Goal: Task Accomplishment & Management: Manage account settings

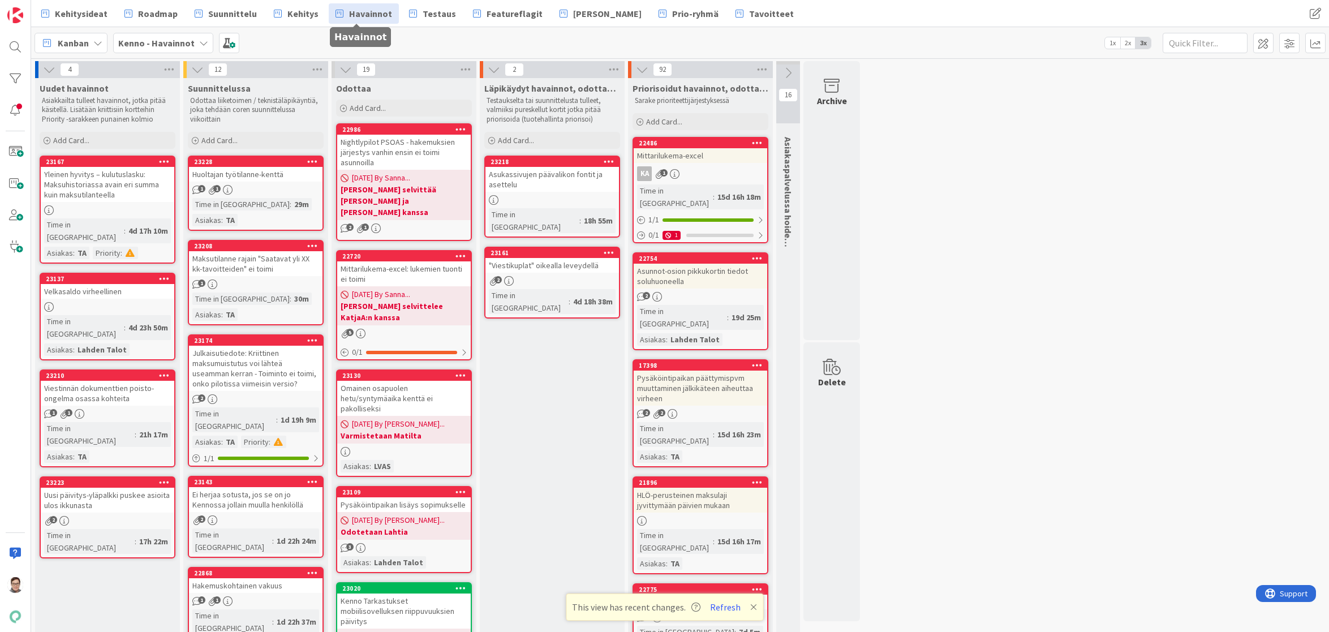
click at [725, 608] on button "Refresh" at bounding box center [725, 607] width 38 height 15
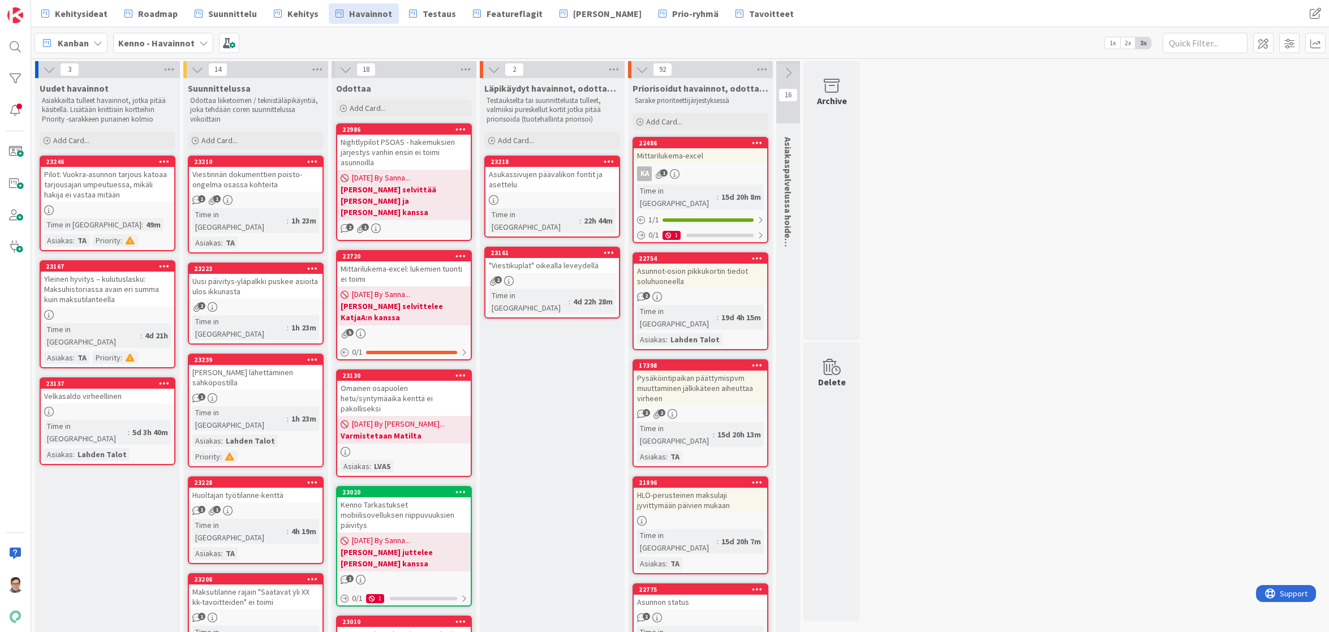
click at [46, 66] on icon at bounding box center [49, 69] width 12 height 12
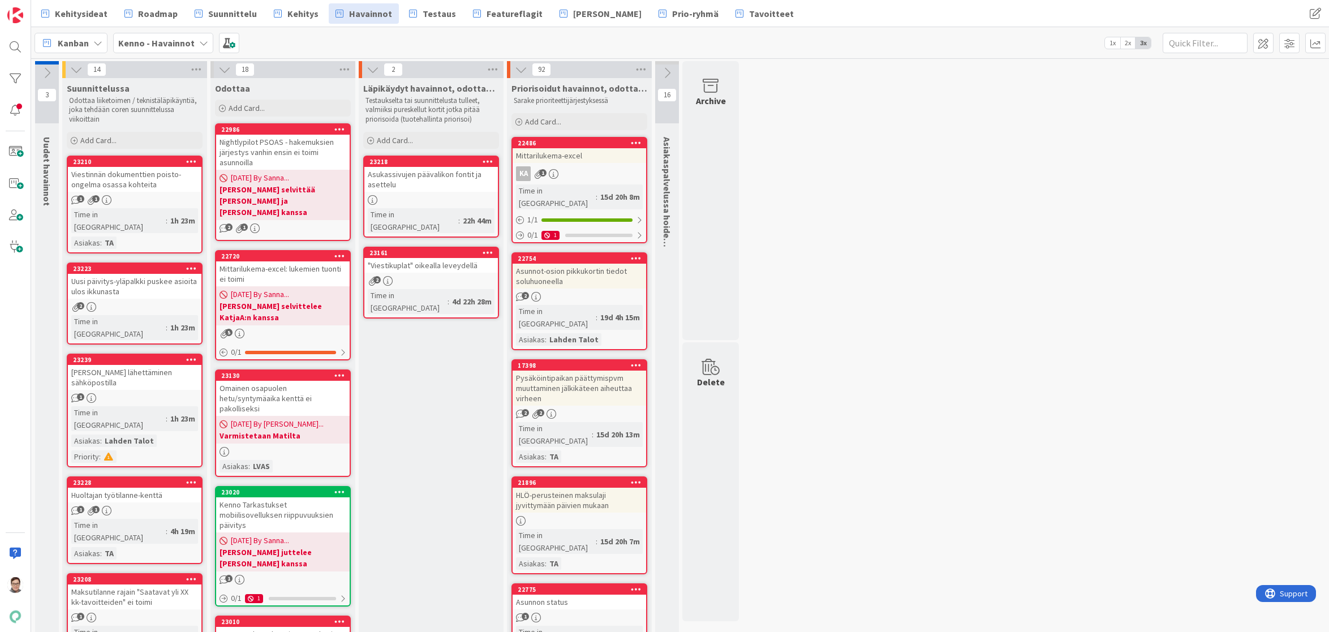
click at [46, 67] on icon at bounding box center [47, 73] width 12 height 12
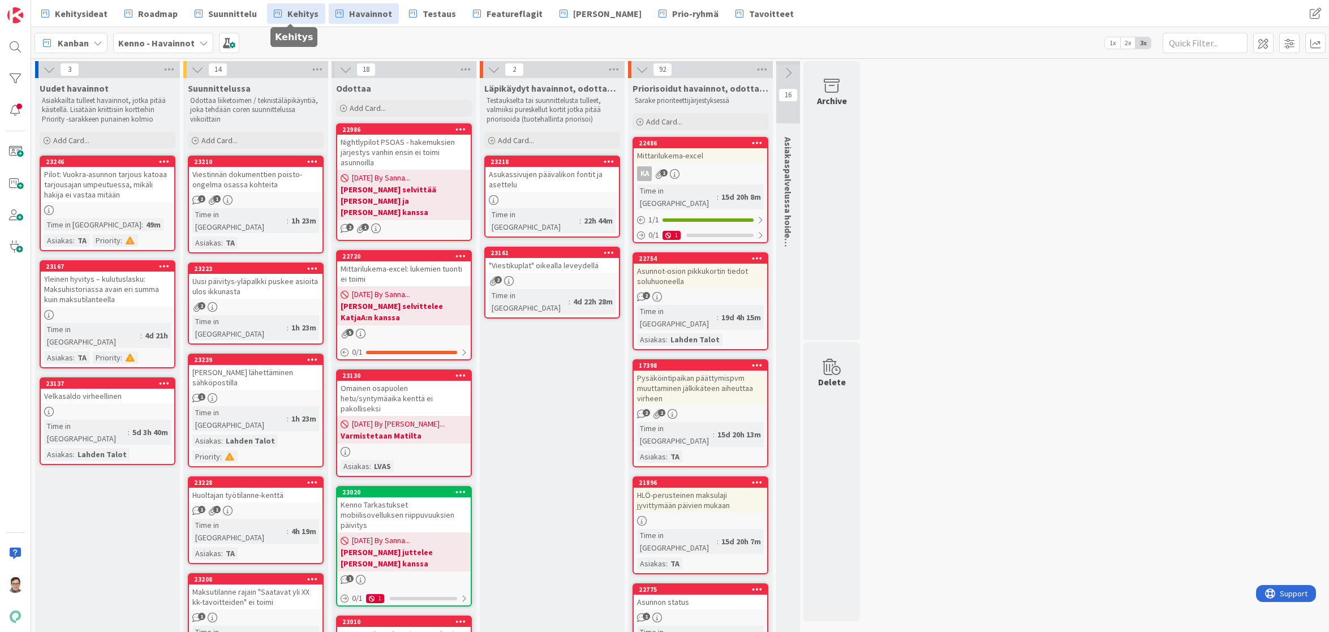
click at [291, 7] on span "Kehitys" at bounding box center [302, 14] width 31 height 14
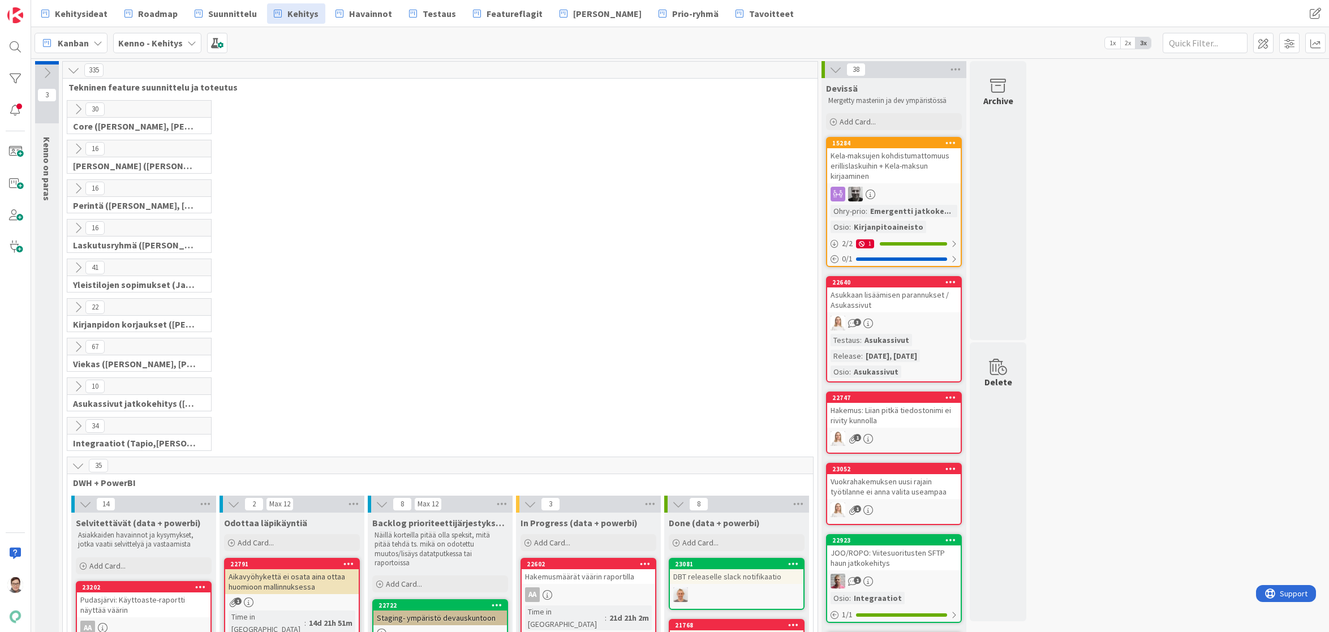
click at [76, 466] on icon at bounding box center [78, 465] width 12 height 12
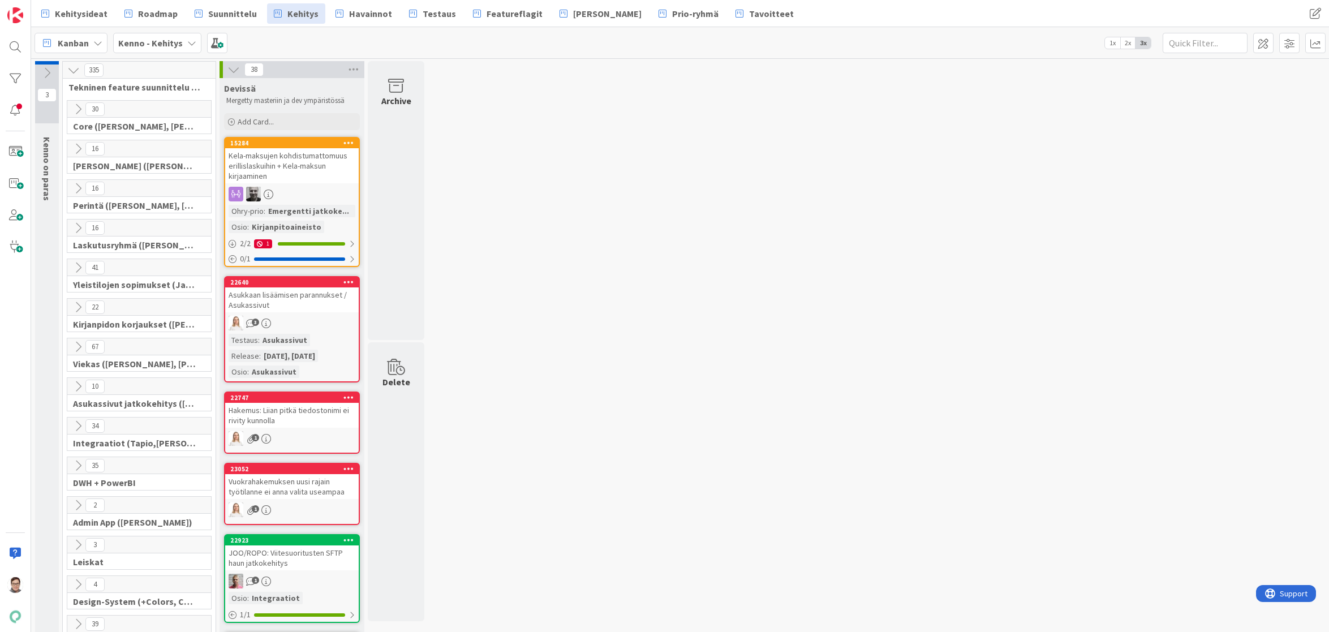
click at [77, 143] on icon at bounding box center [78, 149] width 12 height 12
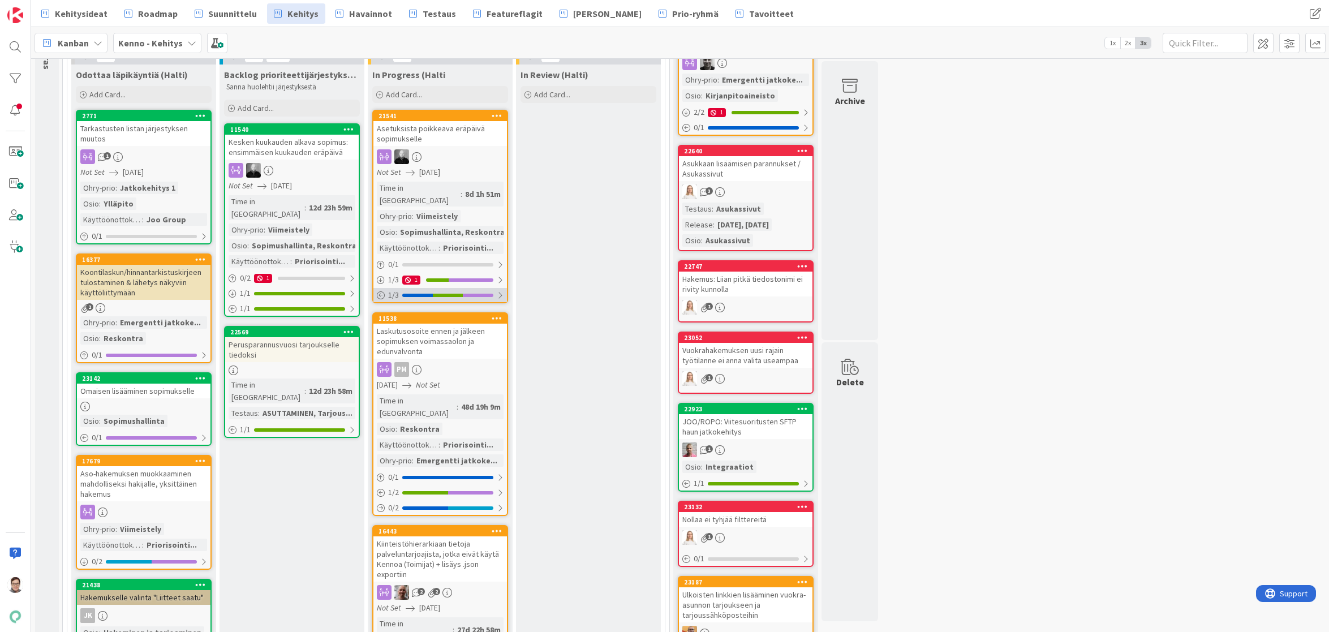
scroll to position [170, 0]
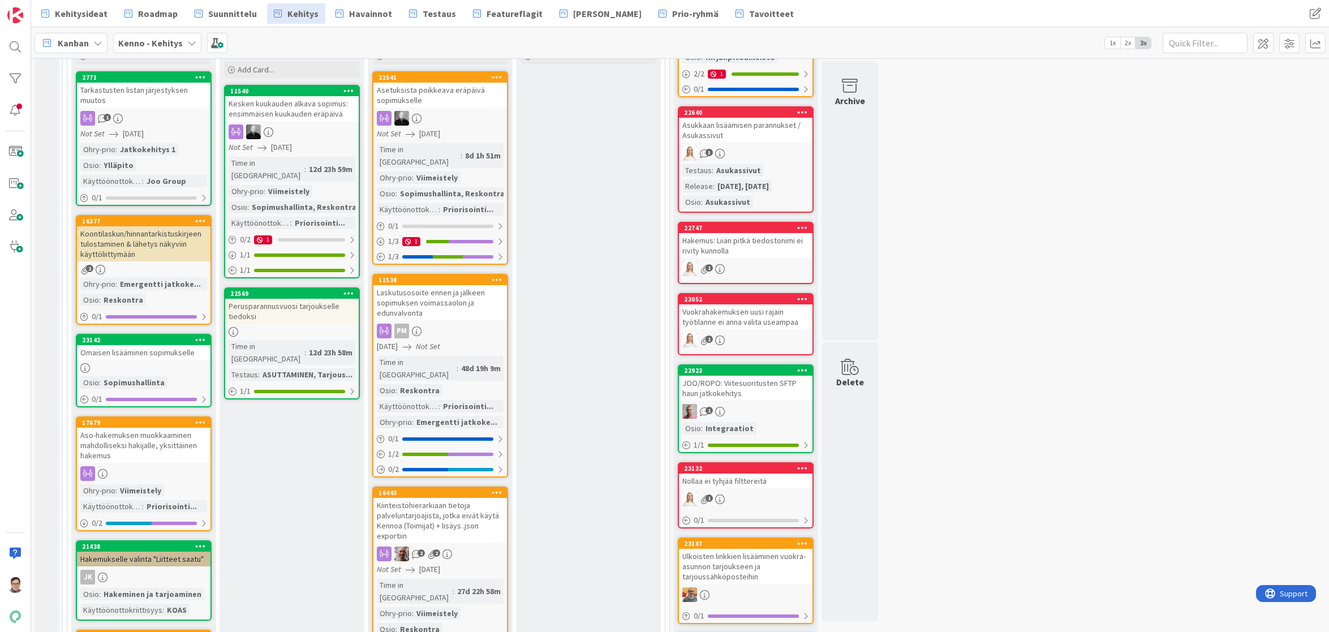
click at [449, 308] on link "11538 Laskutusosoite ennen ja jälkeen sopimuksen voimassaolon ja edunvalvonta P…" at bounding box center [440, 376] width 136 height 204
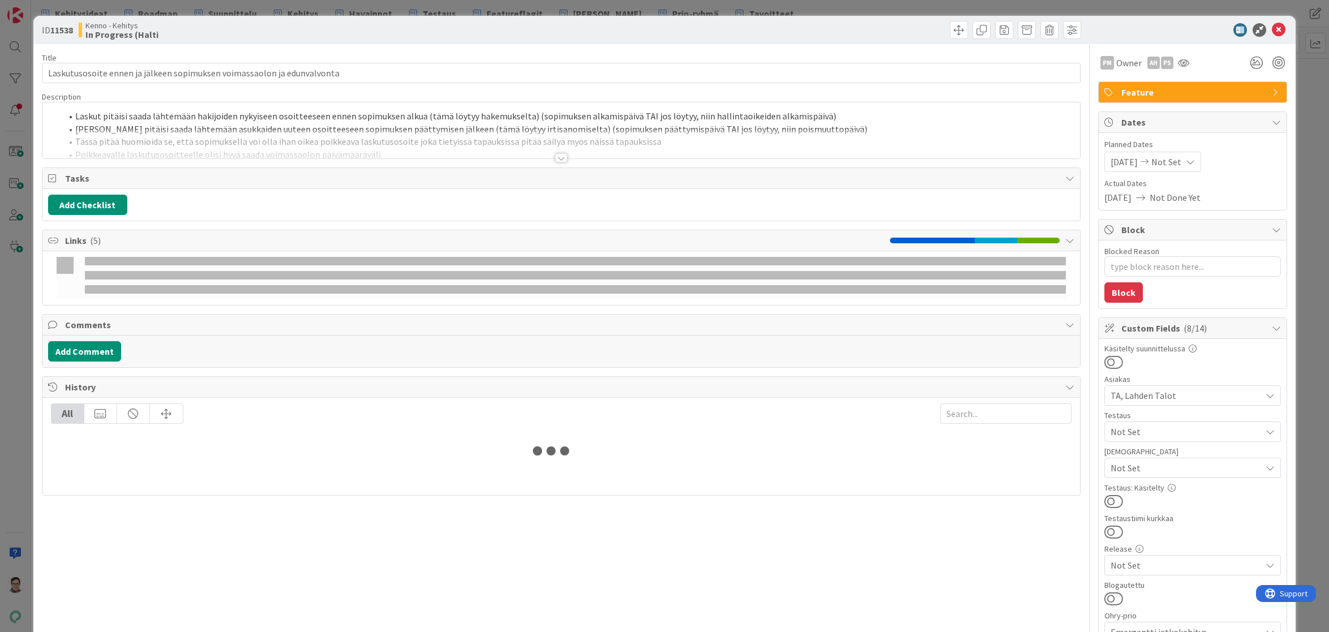
type textarea "x"
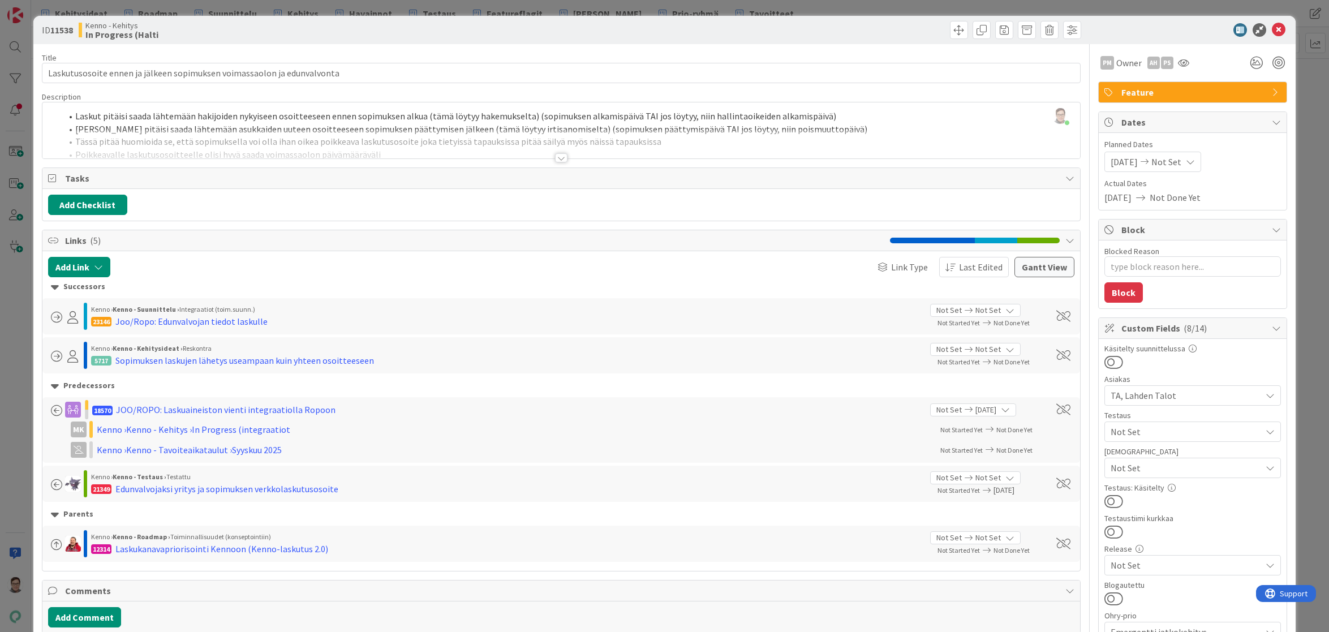
drag, startPoint x: 518, startPoint y: 619, endPoint x: 516, endPoint y: 627, distance: 7.4
click at [518, 619] on div "Add Comment" at bounding box center [561, 617] width 1027 height 20
click at [1273, 29] on icon at bounding box center [1279, 30] width 14 height 14
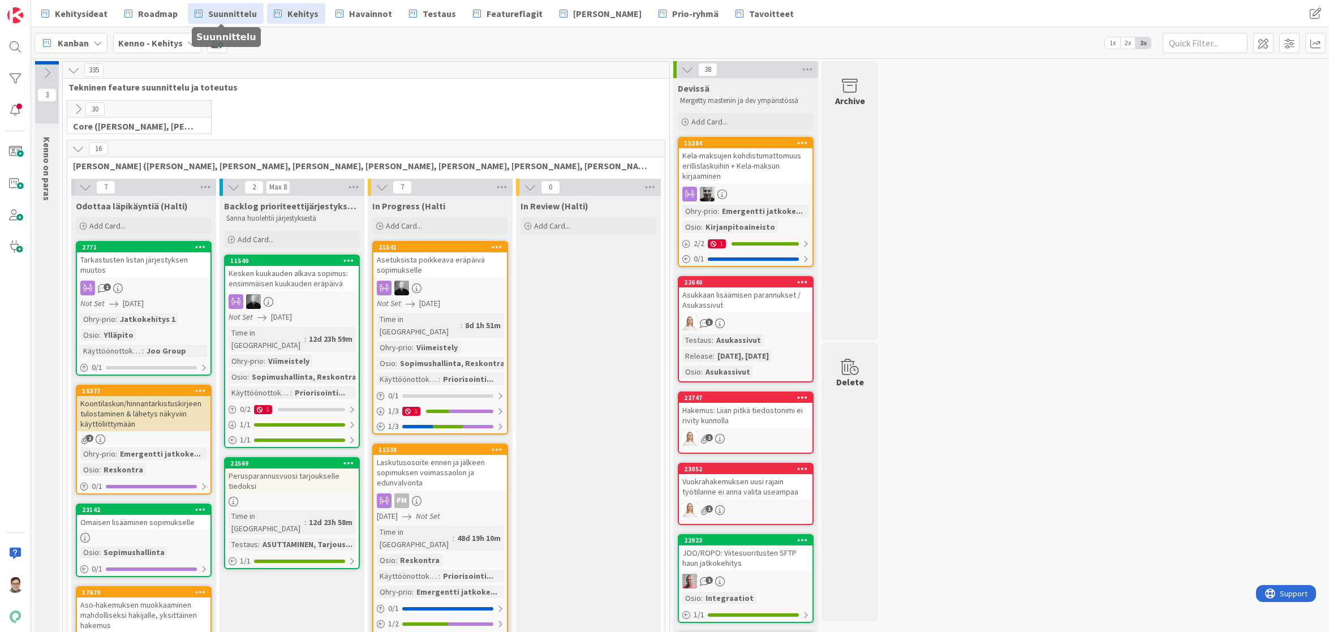
click at [221, 12] on span "Suunnittelu" at bounding box center [232, 14] width 49 height 14
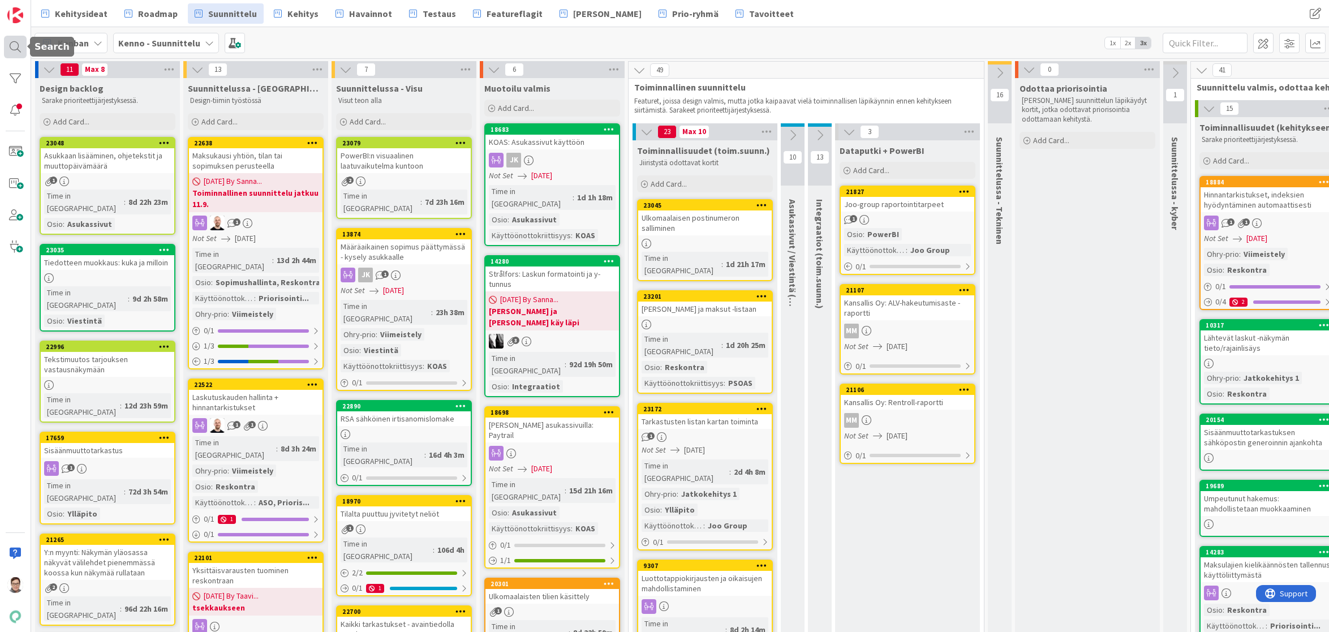
click at [16, 44] on div at bounding box center [15, 47] width 23 height 23
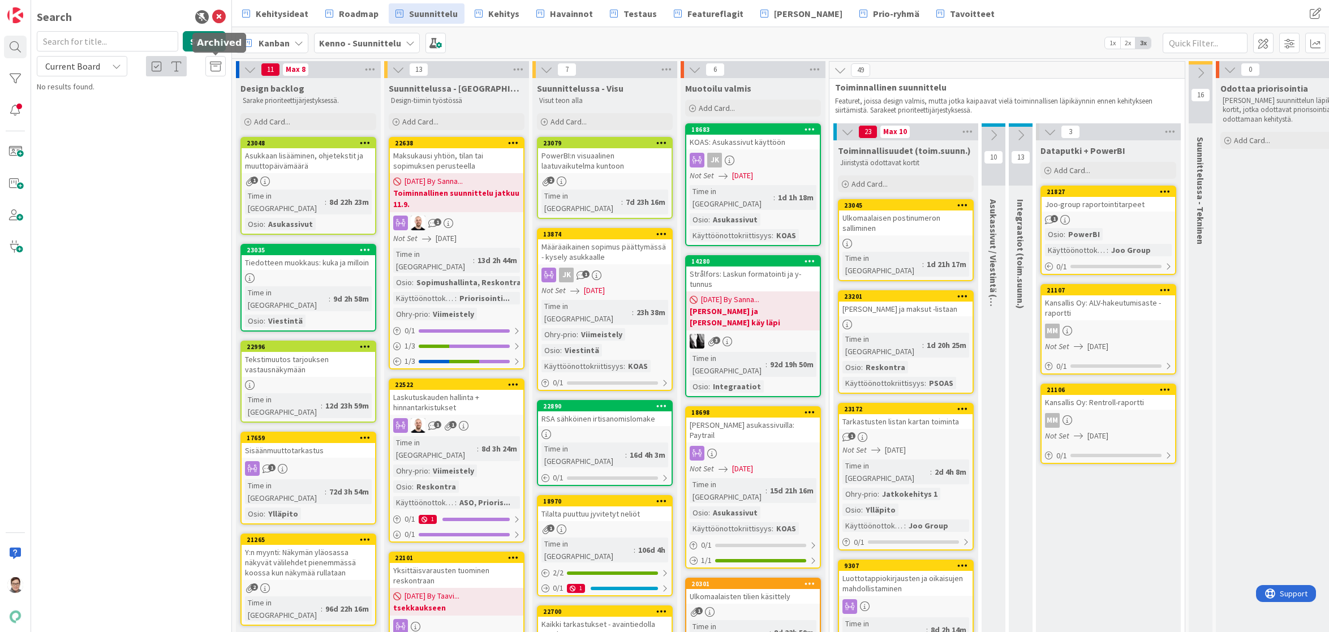
click at [210, 70] on icon at bounding box center [215, 66] width 11 height 11
click at [61, 44] on input "text" at bounding box center [107, 41] width 141 height 20
type input "5102"
click at [80, 62] on span "Current Board" at bounding box center [72, 66] width 55 height 11
click at [98, 117] on span "All Boards" at bounding box center [102, 113] width 118 height 17
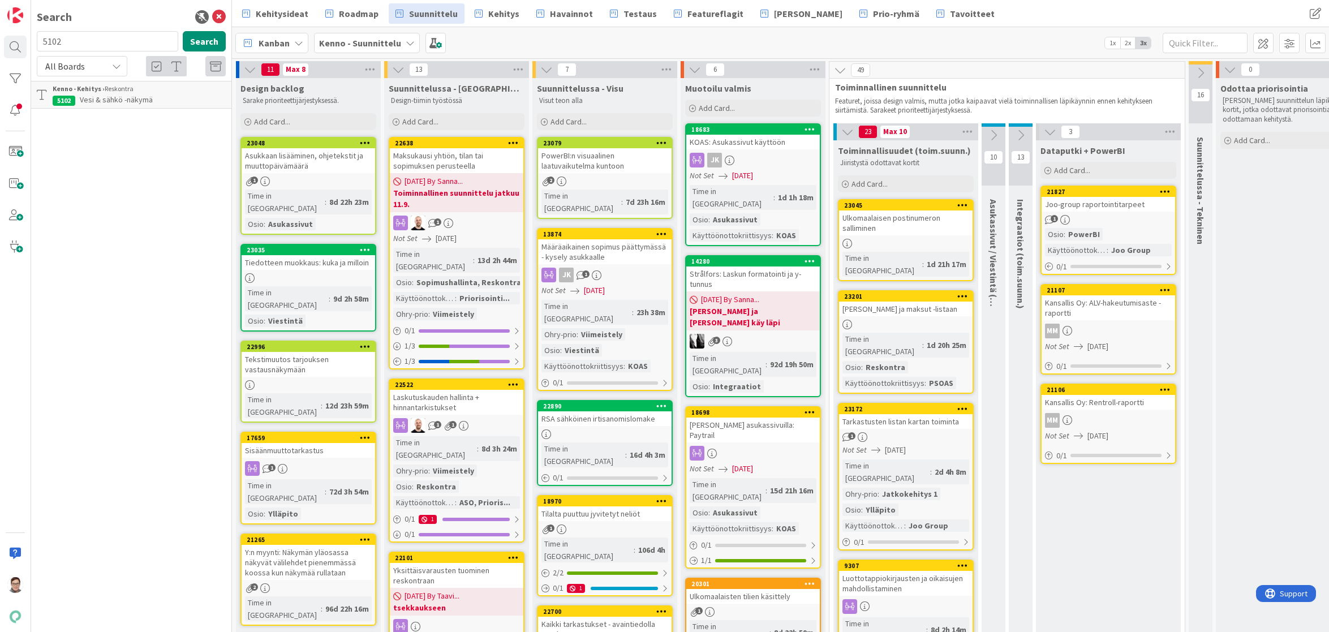
click at [105, 91] on div "Kenno - Kehitys › Reskontra" at bounding box center [139, 89] width 173 height 10
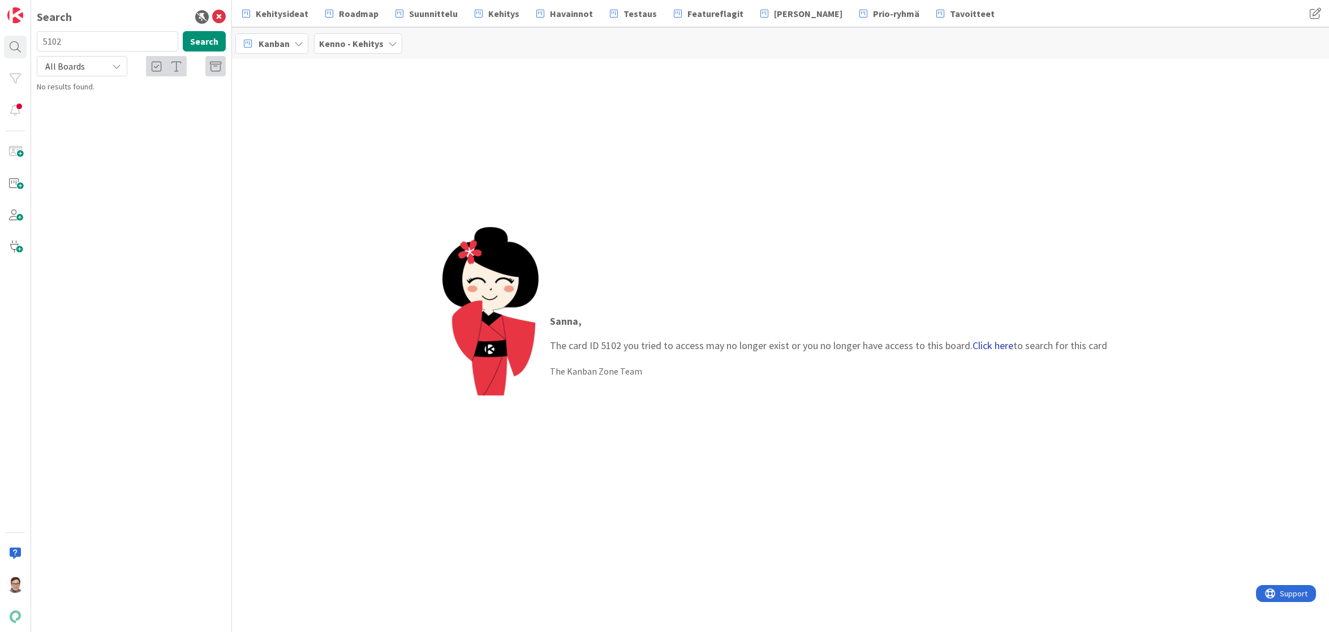
click at [998, 346] on link "Click here" at bounding box center [992, 345] width 41 height 13
click at [981, 348] on link "Click here" at bounding box center [992, 345] width 41 height 13
click at [92, 92] on b "Kenno - Kehitys ›" at bounding box center [79, 88] width 52 height 8
click at [219, 12] on icon at bounding box center [219, 17] width 14 height 14
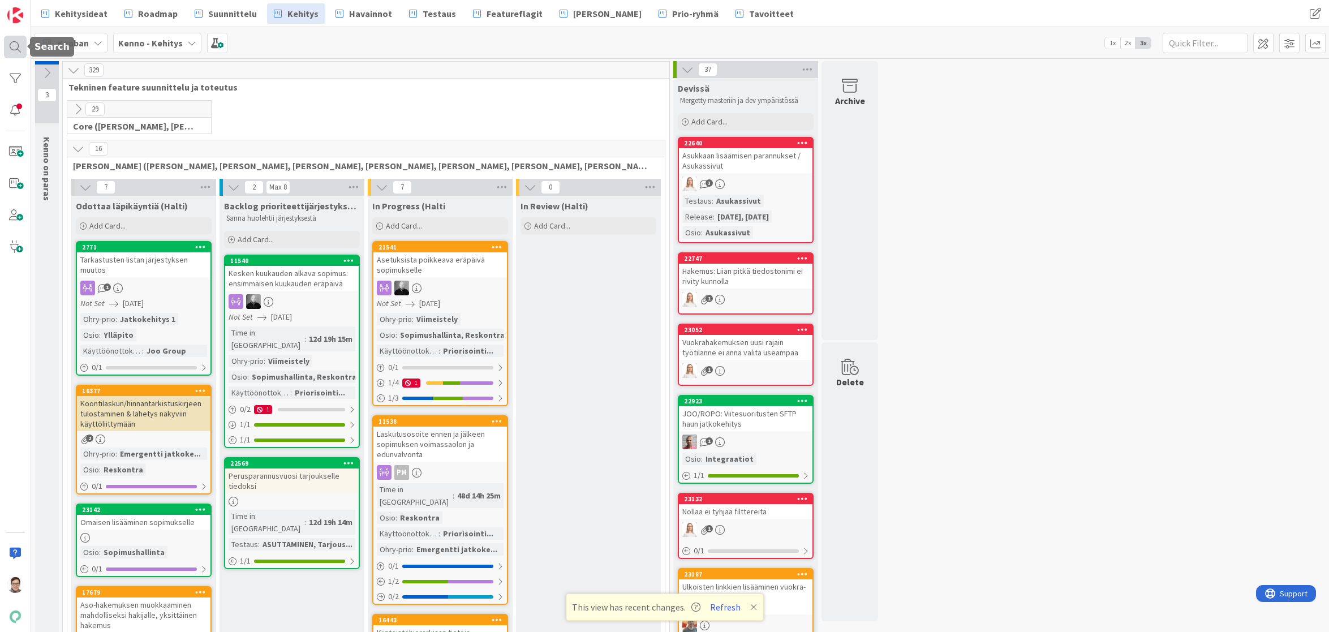
click at [19, 44] on div at bounding box center [15, 47] width 23 height 23
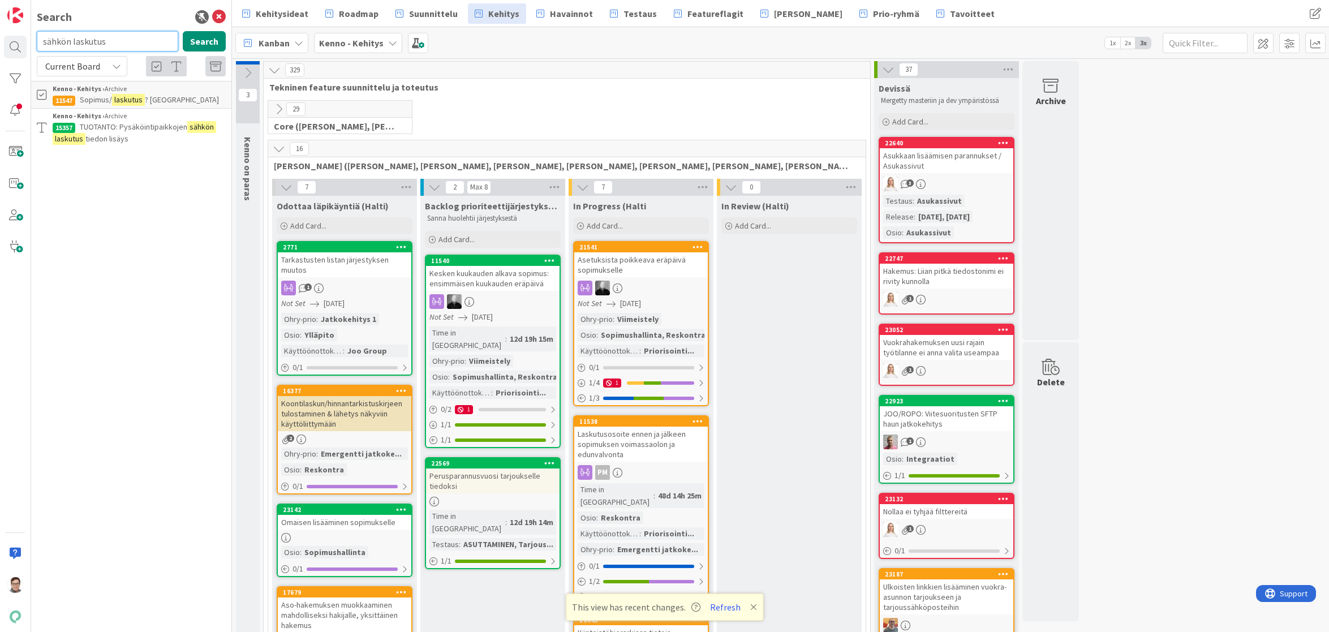
click at [114, 41] on input "sähkön laskutus" at bounding box center [107, 41] width 141 height 20
type input "sähkölaskut"
click at [65, 62] on span "Current Board" at bounding box center [72, 66] width 55 height 11
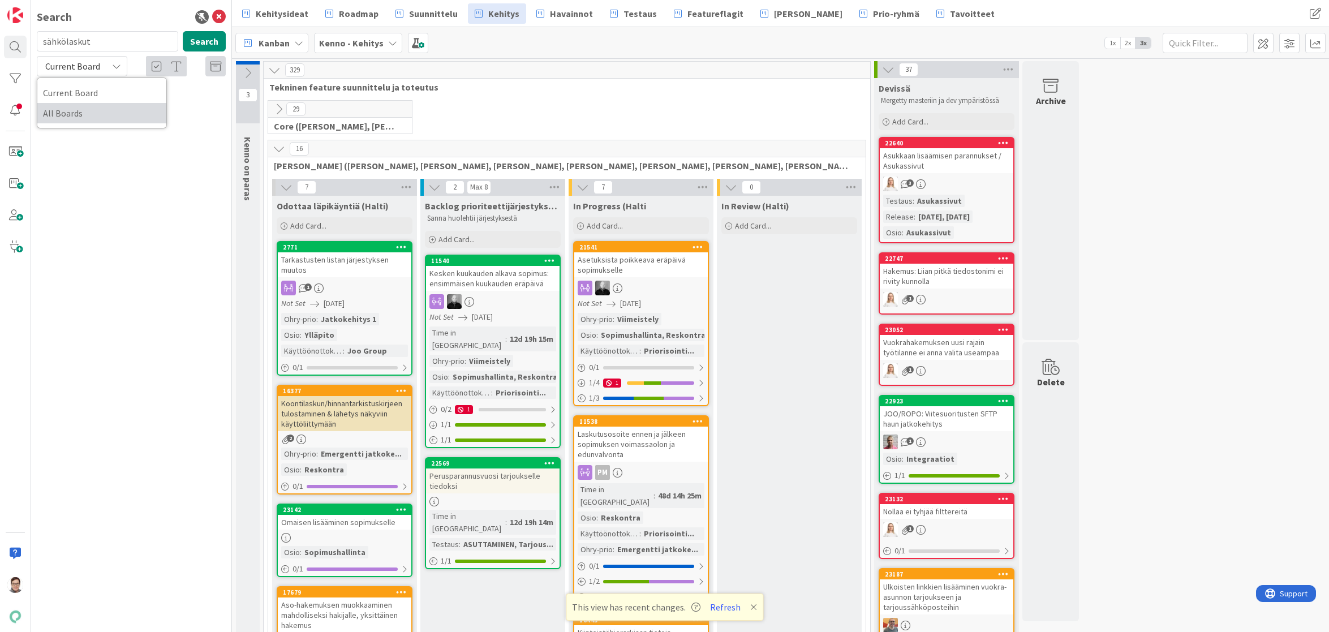
click at [62, 113] on span "All Boards" at bounding box center [102, 113] width 118 height 17
click at [220, 16] on icon at bounding box center [219, 17] width 14 height 14
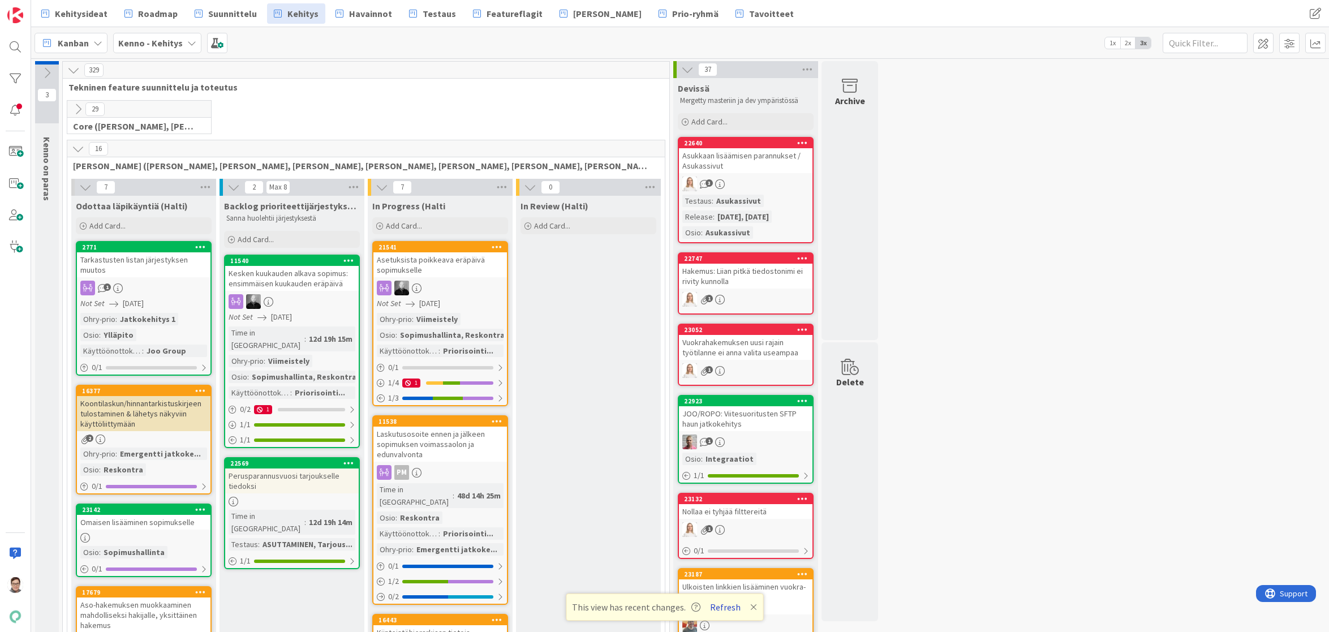
click at [723, 610] on button "Refresh" at bounding box center [725, 607] width 38 height 15
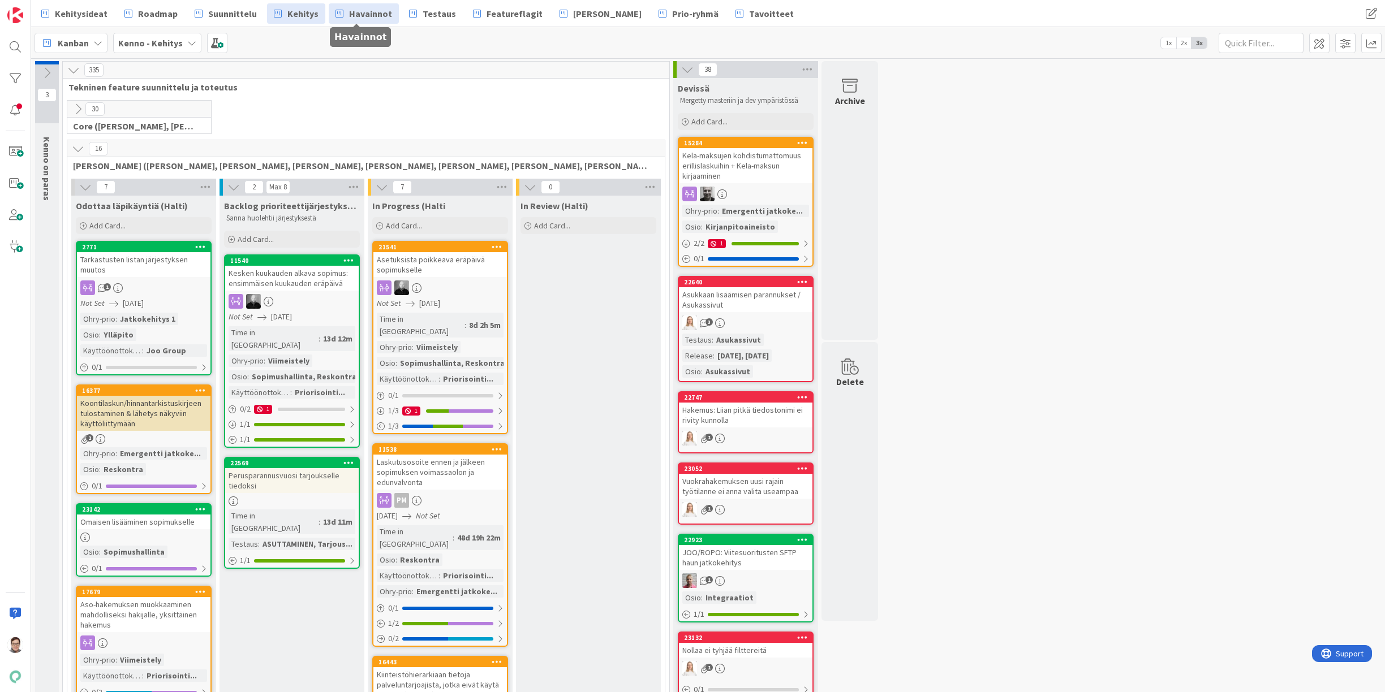
click at [355, 16] on span "Havainnot" at bounding box center [370, 14] width 43 height 14
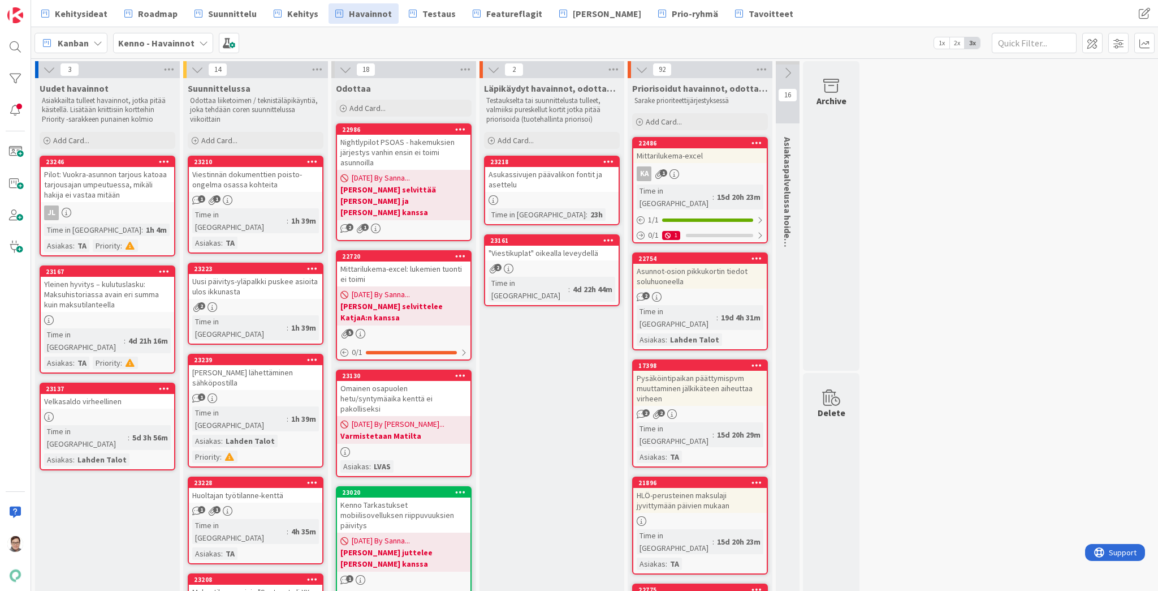
drag, startPoint x: 1426, startPoint y: 35, endPoint x: 946, endPoint y: 455, distance: 637.8
click at [610, 161] on icon at bounding box center [609, 161] width 11 height 8
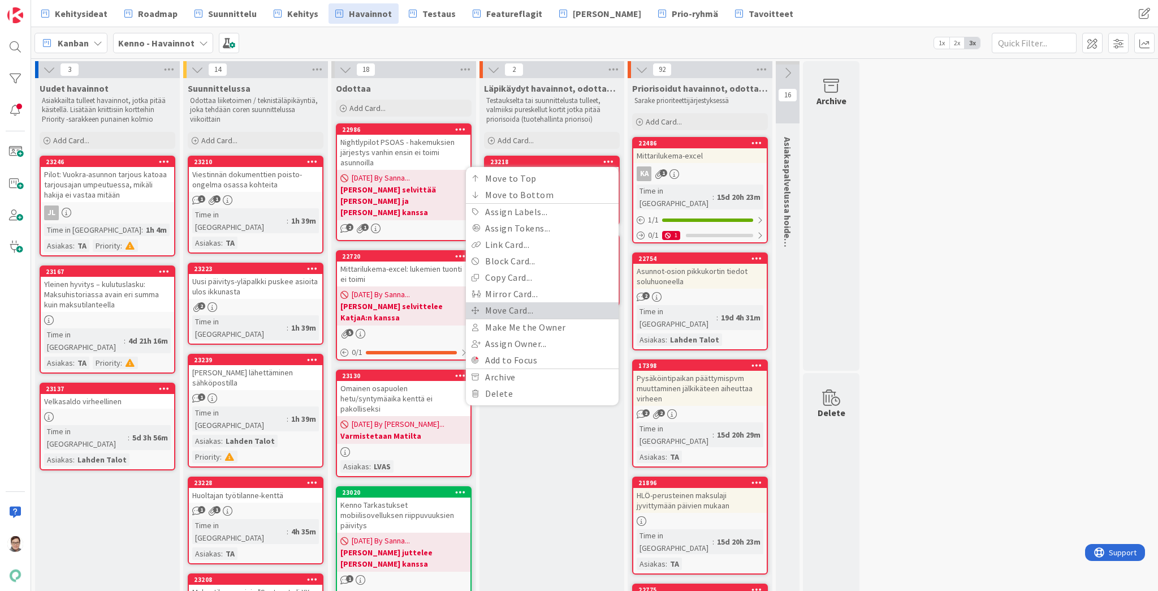
click at [500, 307] on link "Move Card..." at bounding box center [542, 310] width 153 height 16
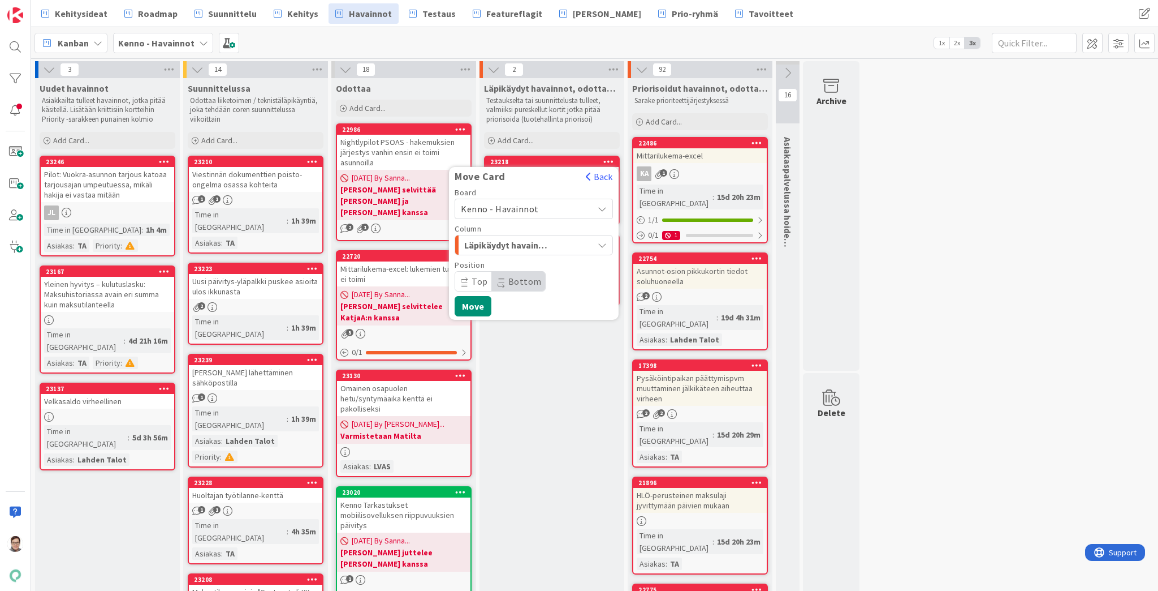
click at [511, 206] on span "Kenno - Havainnot" at bounding box center [500, 208] width 78 height 11
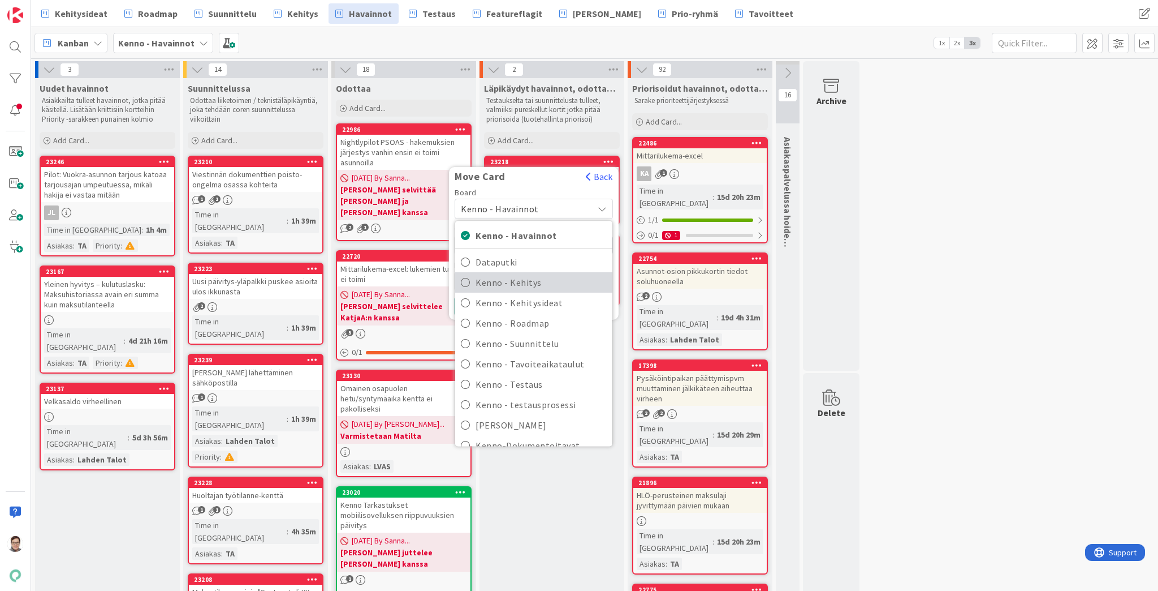
click at [518, 278] on span "Kenno - Kehitys" at bounding box center [541, 282] width 131 height 17
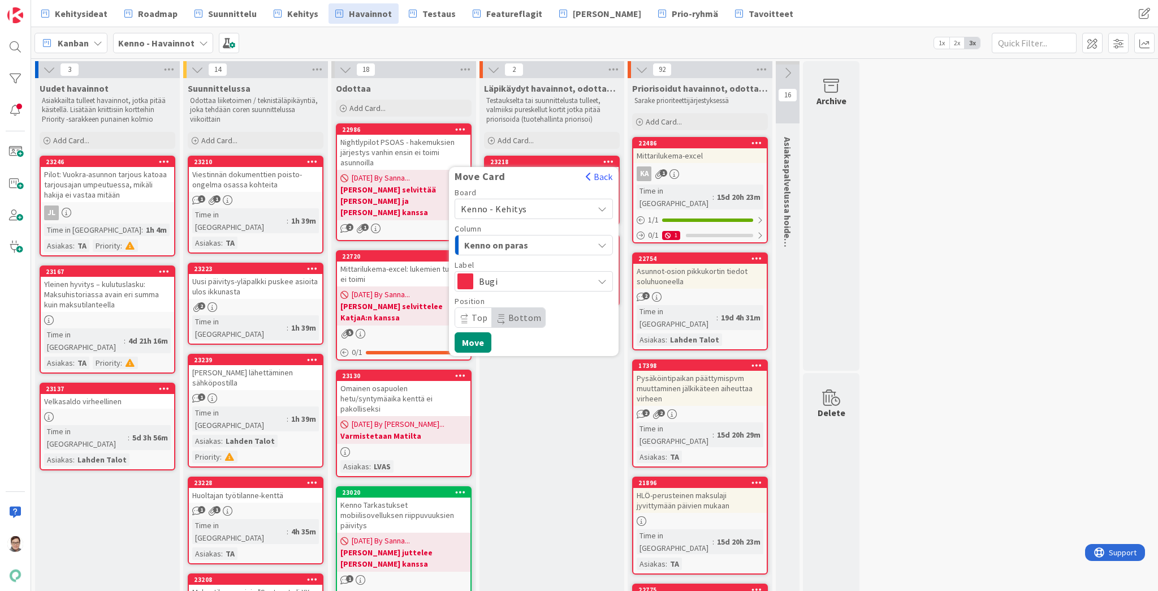
click at [516, 240] on span "Kenno on paras" at bounding box center [506, 245] width 85 height 15
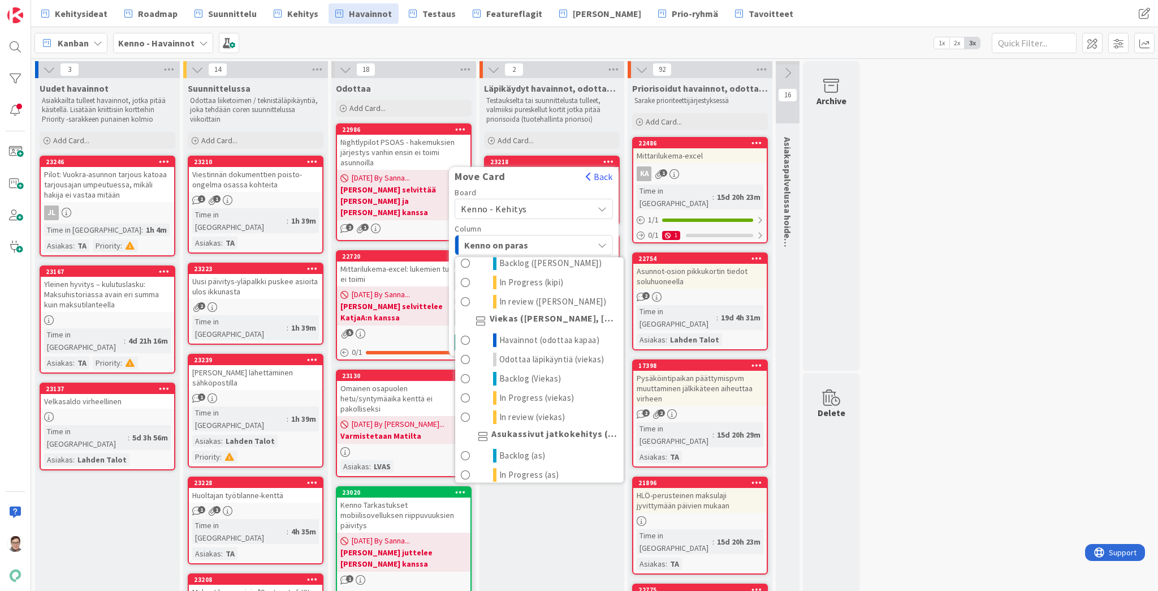
scroll to position [679, 0]
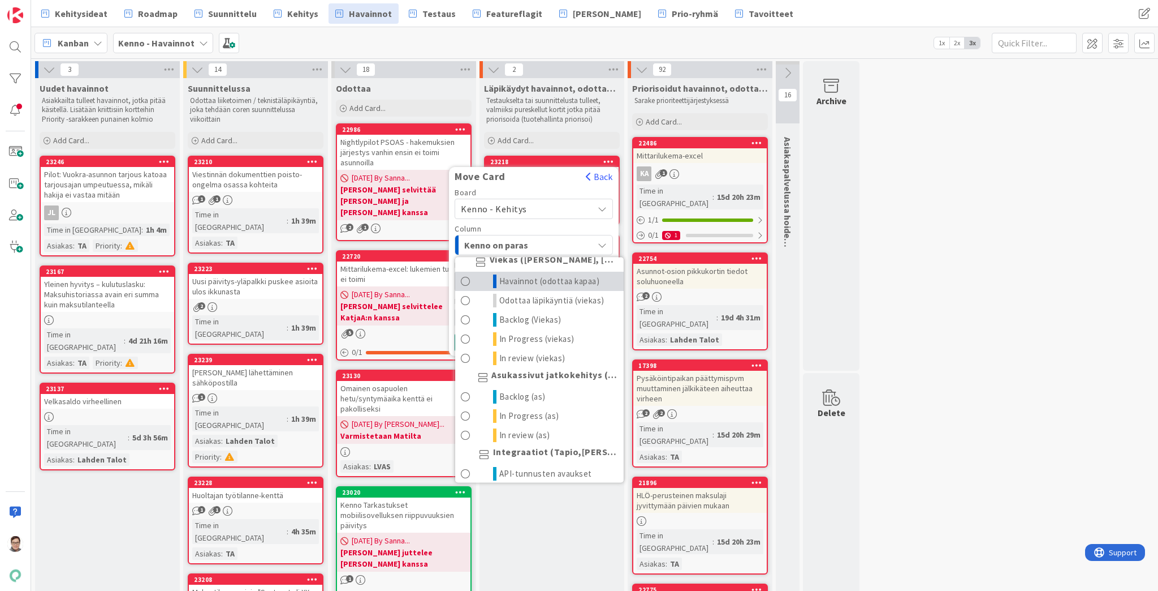
click at [523, 288] on span "Havainnot (odottaa kapaa)" at bounding box center [549, 281] width 101 height 14
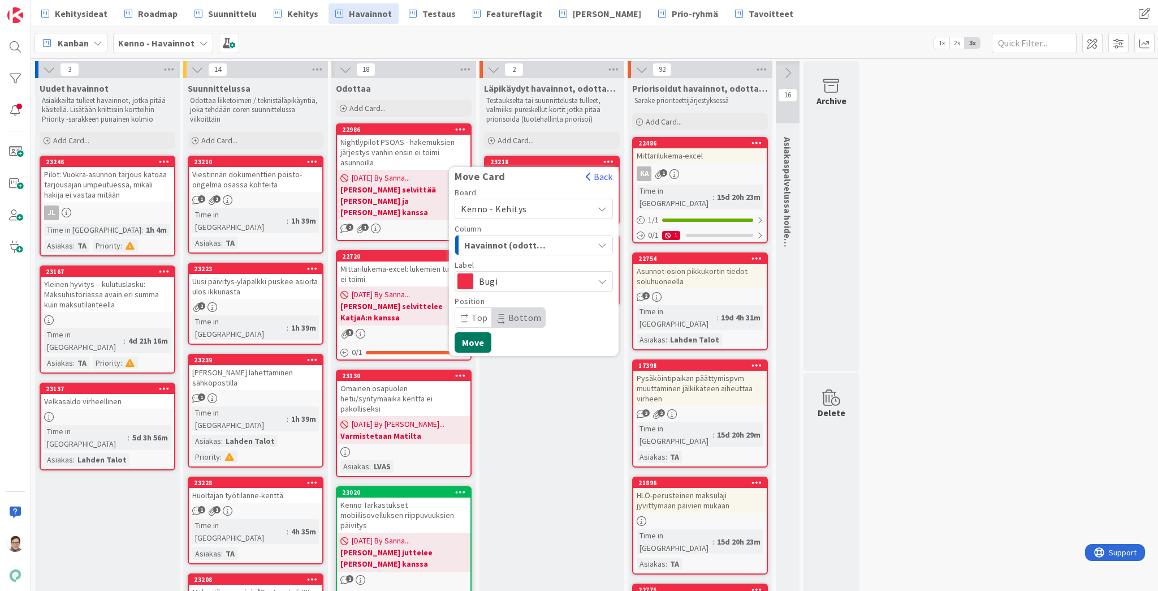
click at [478, 340] on button "Move" at bounding box center [473, 342] width 37 height 20
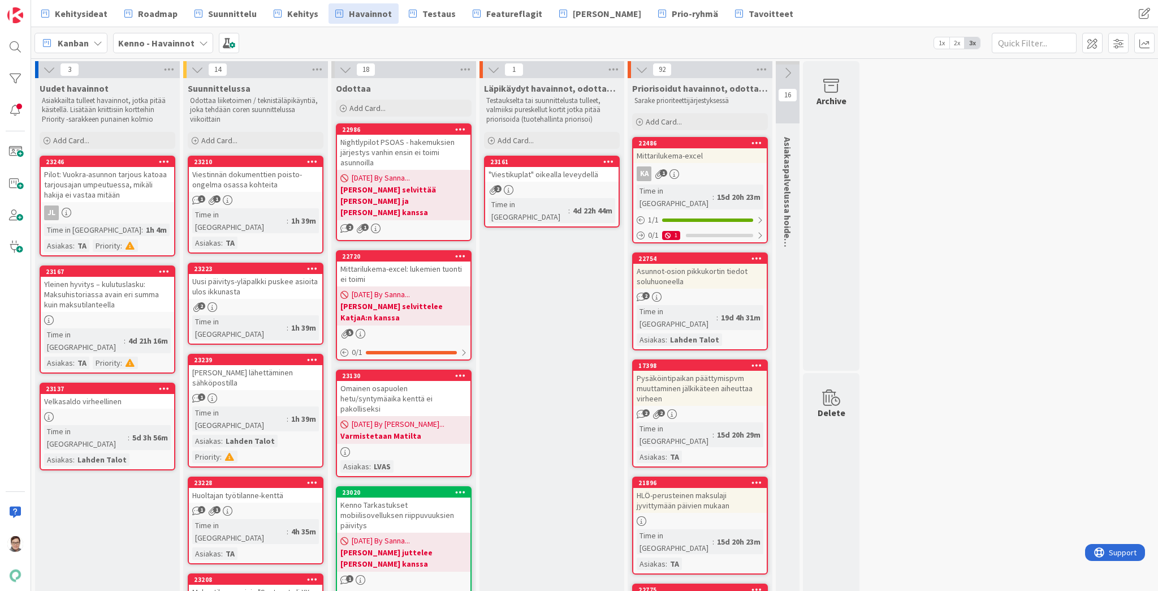
click at [537, 176] on div ""Viestikuplat" oikealla leveydellä" at bounding box center [551, 174] width 133 height 15
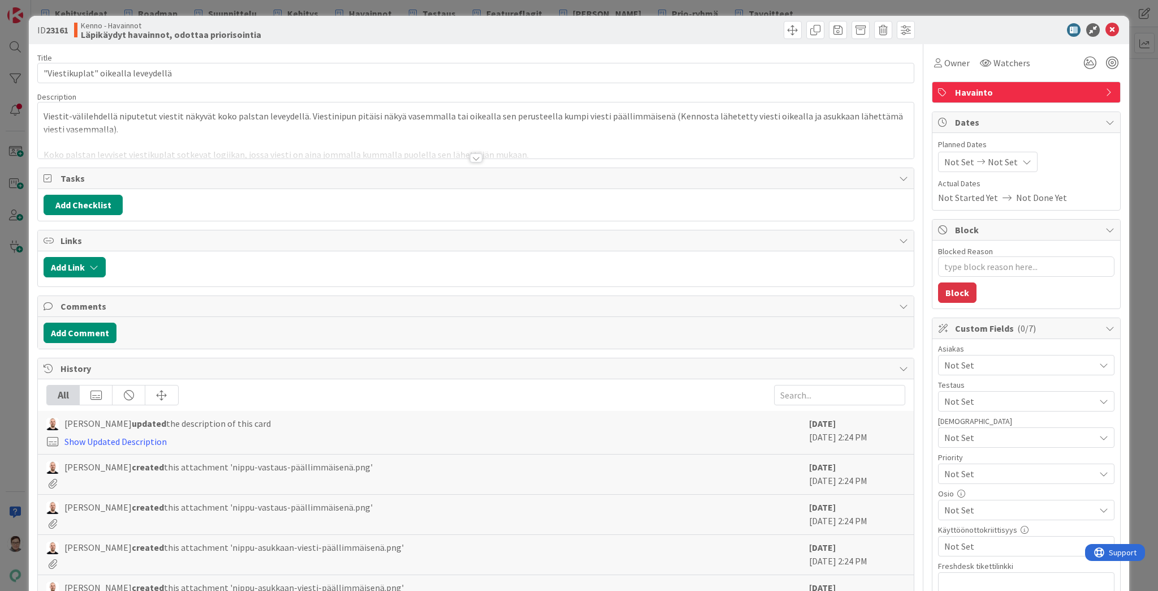
click at [471, 156] on div at bounding box center [476, 157] width 12 height 9
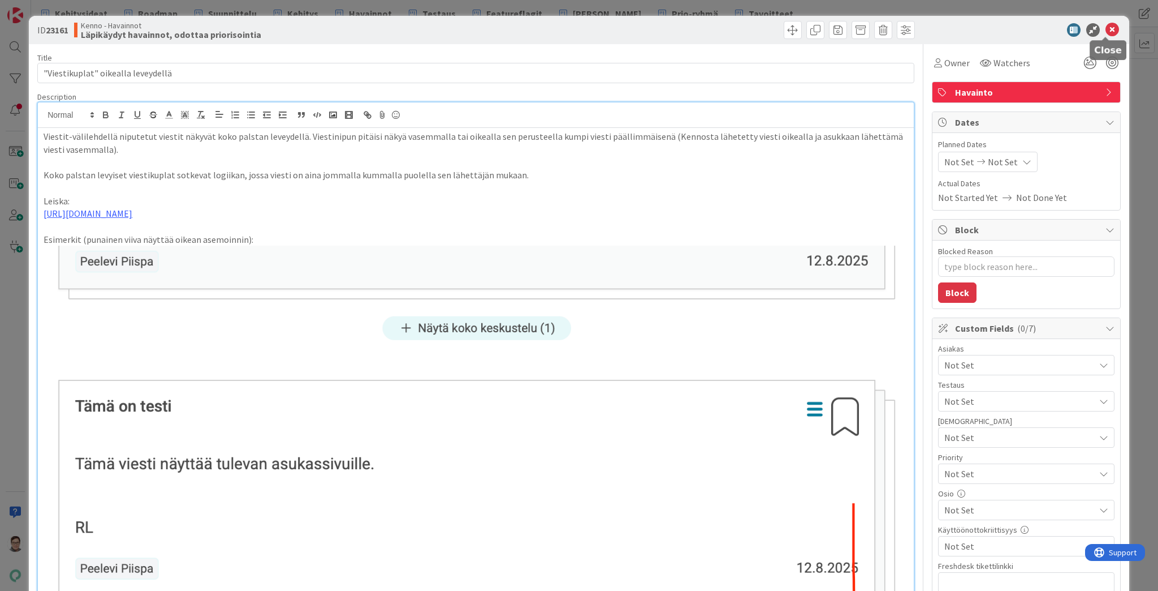
click at [1106, 27] on icon at bounding box center [1113, 30] width 14 height 14
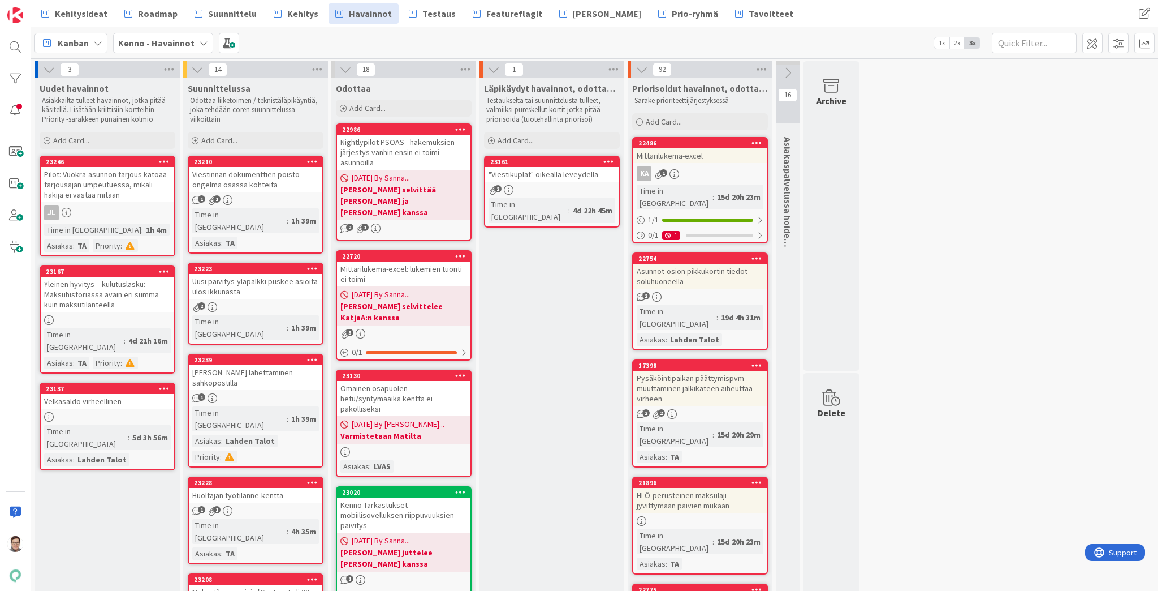
click at [607, 159] on icon at bounding box center [609, 161] width 11 height 8
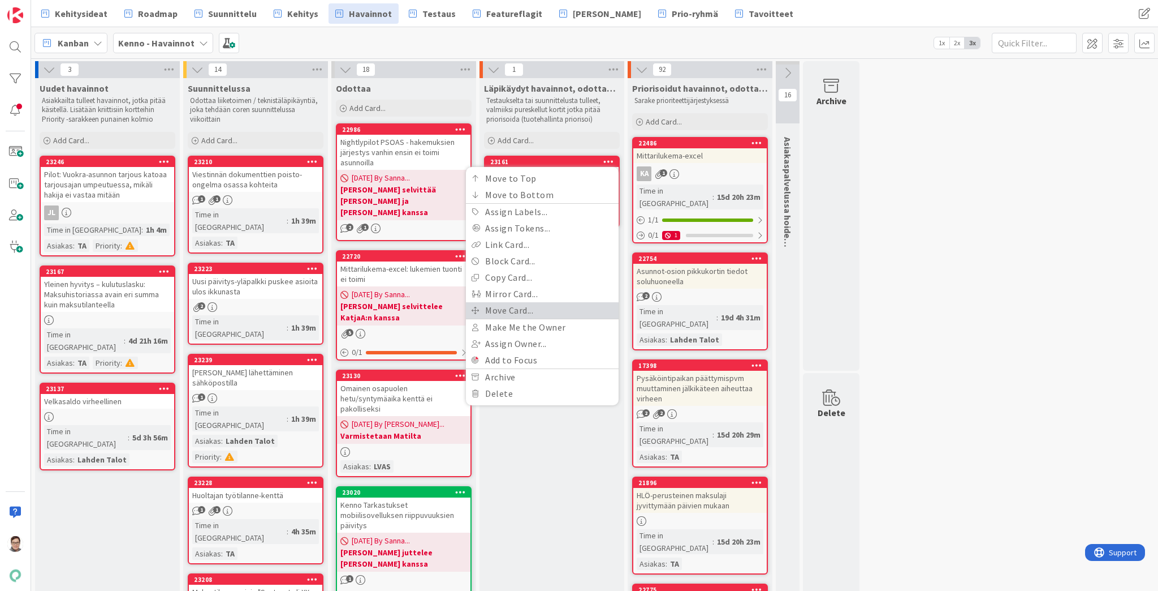
click at [513, 309] on link "Move Card..." at bounding box center [542, 310] width 153 height 16
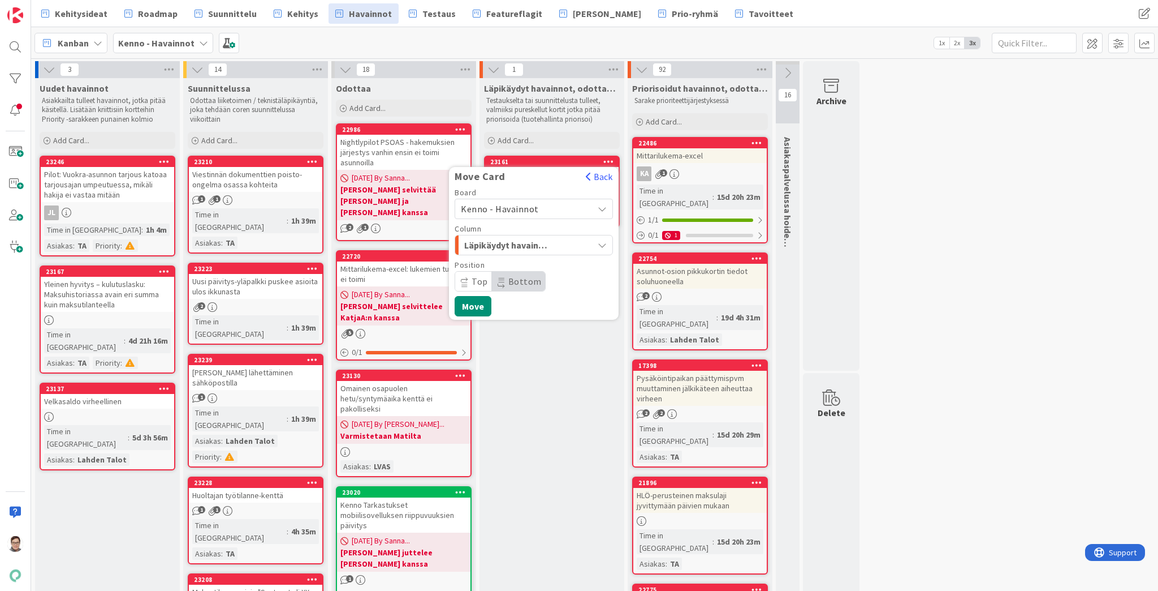
click at [519, 203] on span "Kenno - Havainnot" at bounding box center [500, 208] width 78 height 11
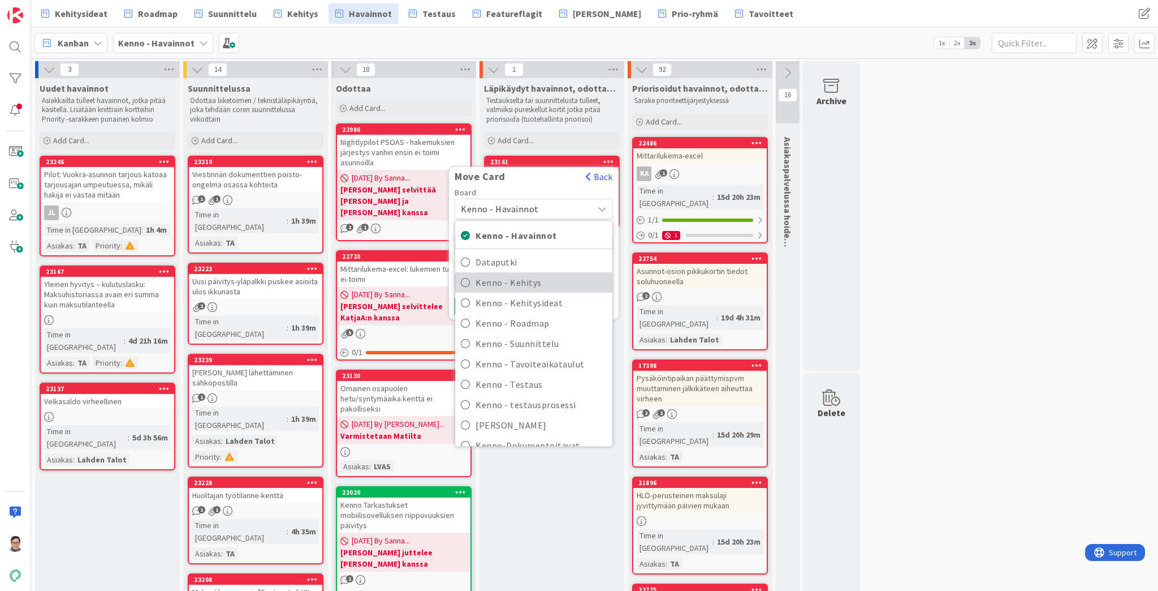
click at [514, 283] on span "Kenno - Kehitys" at bounding box center [541, 282] width 131 height 17
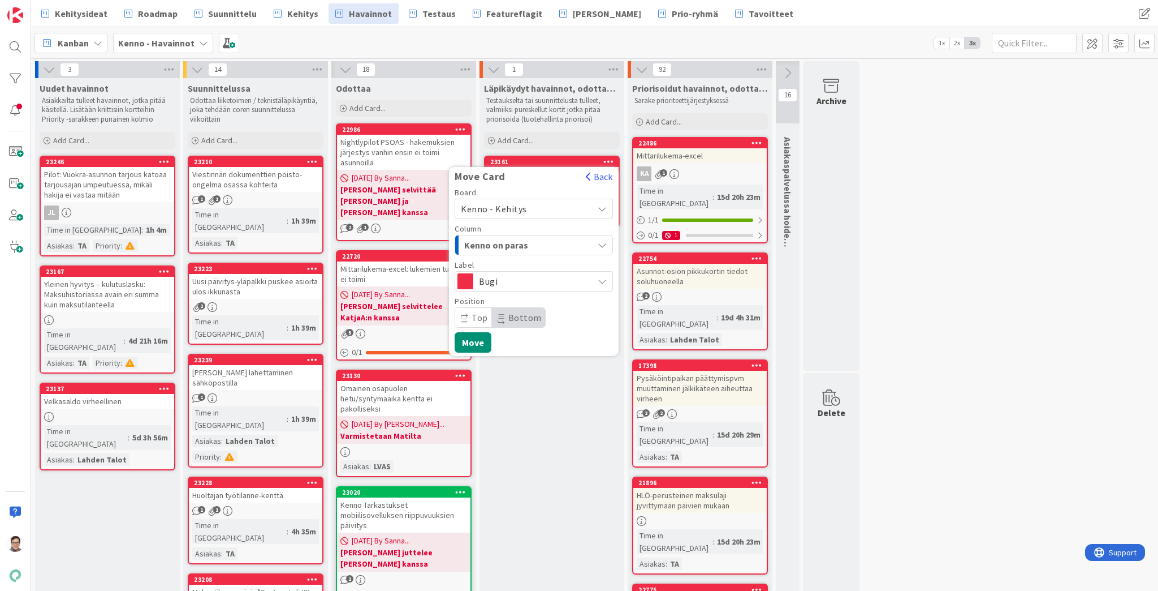
click at [517, 241] on span "Kenno on paras" at bounding box center [506, 245] width 85 height 15
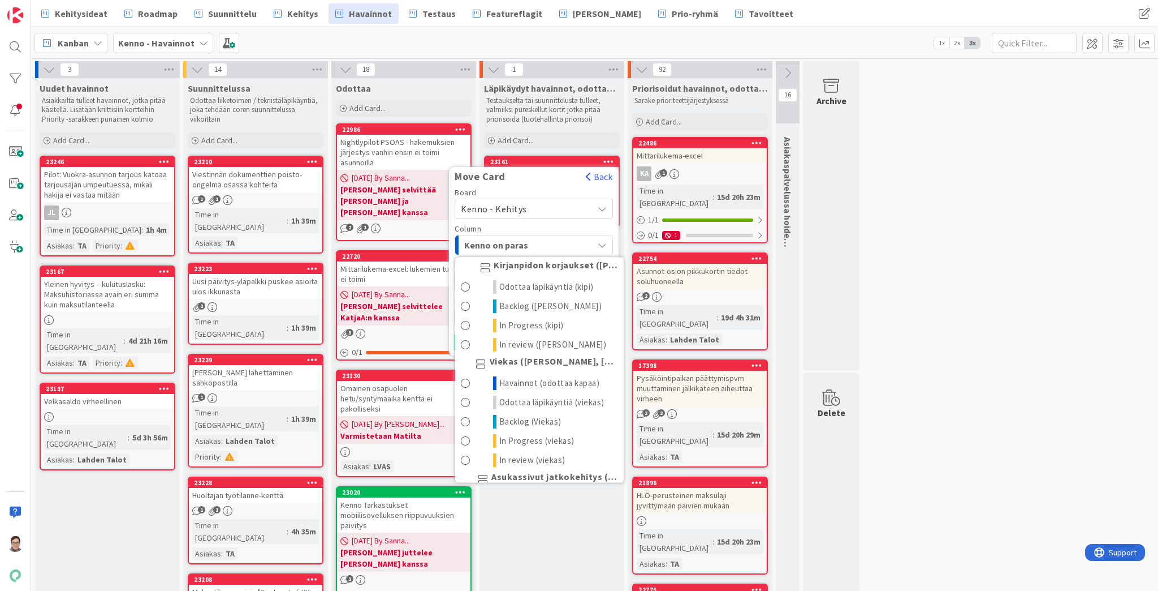
scroll to position [634, 0]
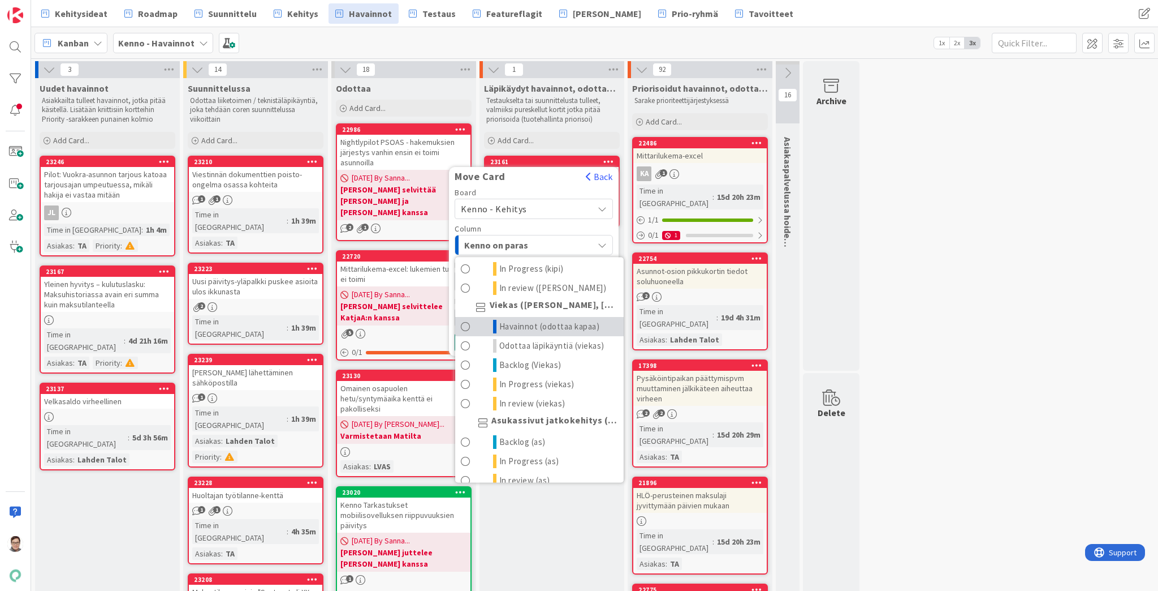
click at [524, 333] on span "Havainnot (odottaa kapaa)" at bounding box center [549, 327] width 101 height 14
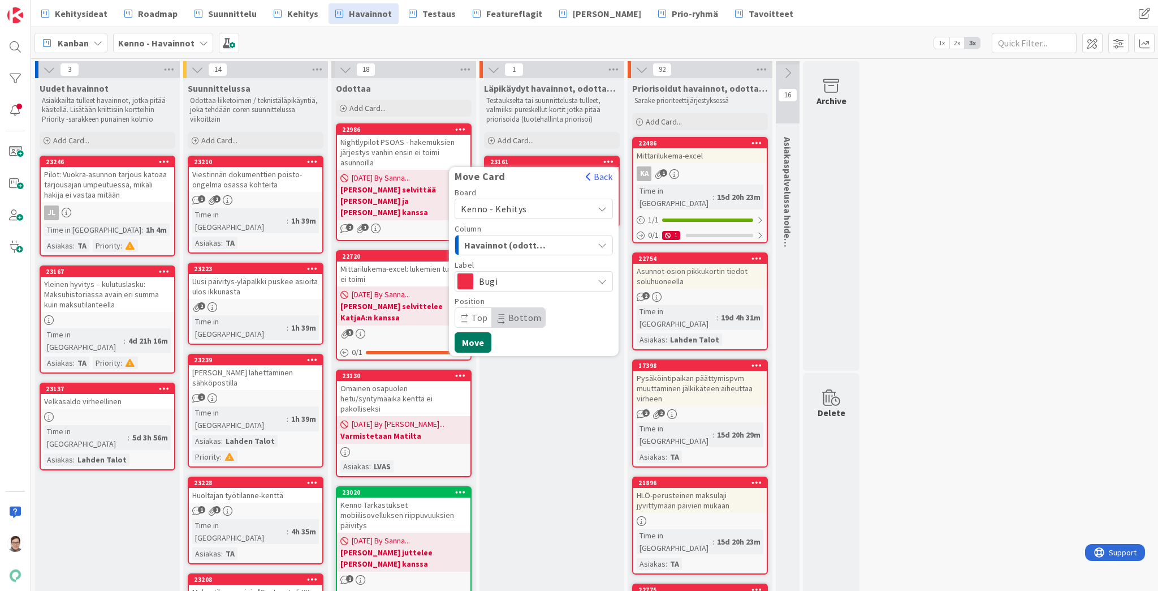
click at [477, 342] on button "Move" at bounding box center [473, 342] width 37 height 20
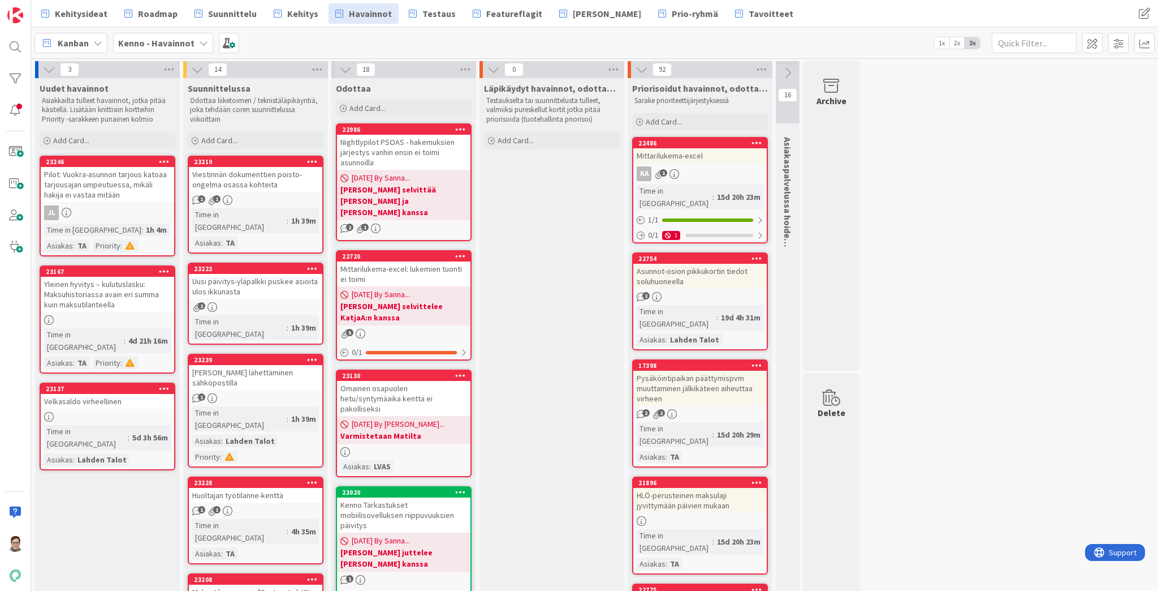
click at [240, 179] on div "Viestinnän dokumenttien poisto-ongelma osassa kohteita" at bounding box center [255, 179] width 133 height 25
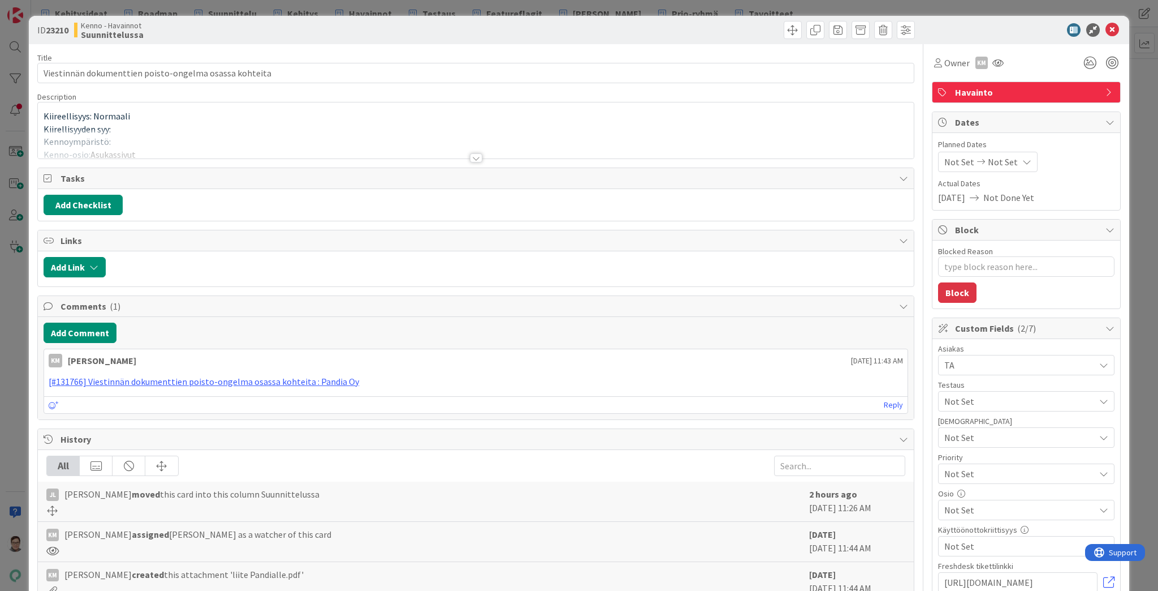
click at [473, 155] on div at bounding box center [476, 157] width 12 height 9
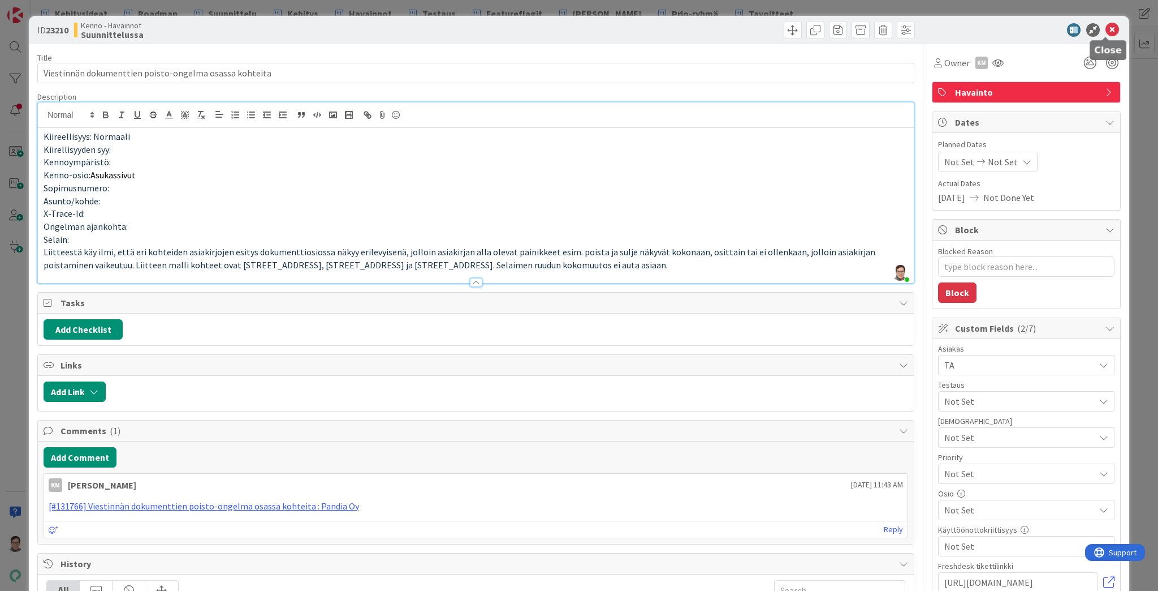
click at [1106, 31] on icon at bounding box center [1113, 30] width 14 height 14
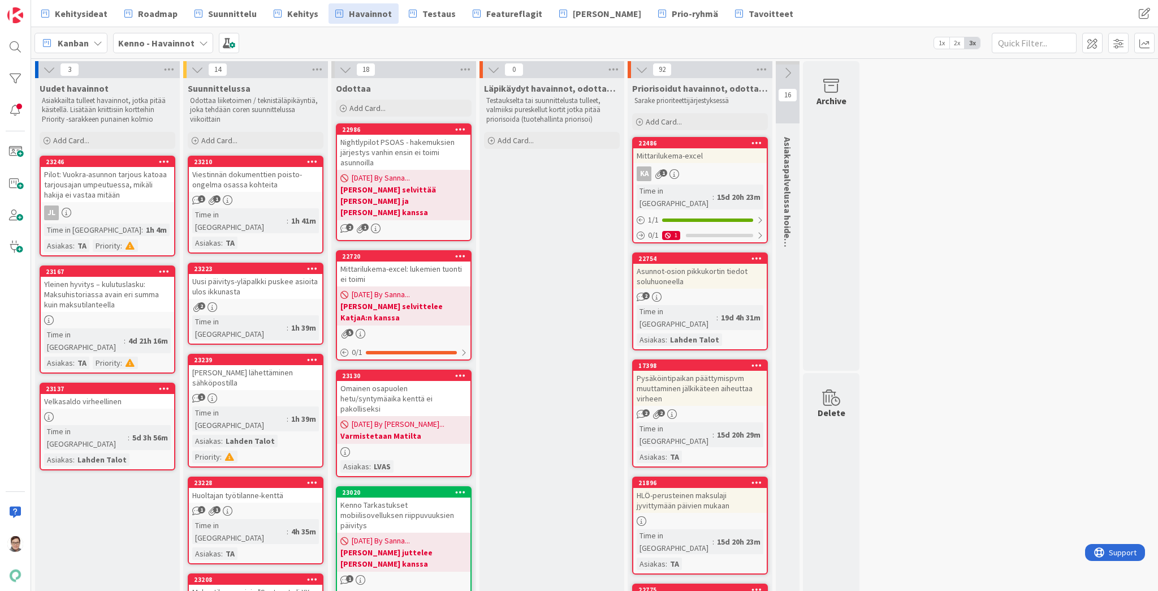
click at [308, 161] on icon at bounding box center [312, 161] width 11 height 8
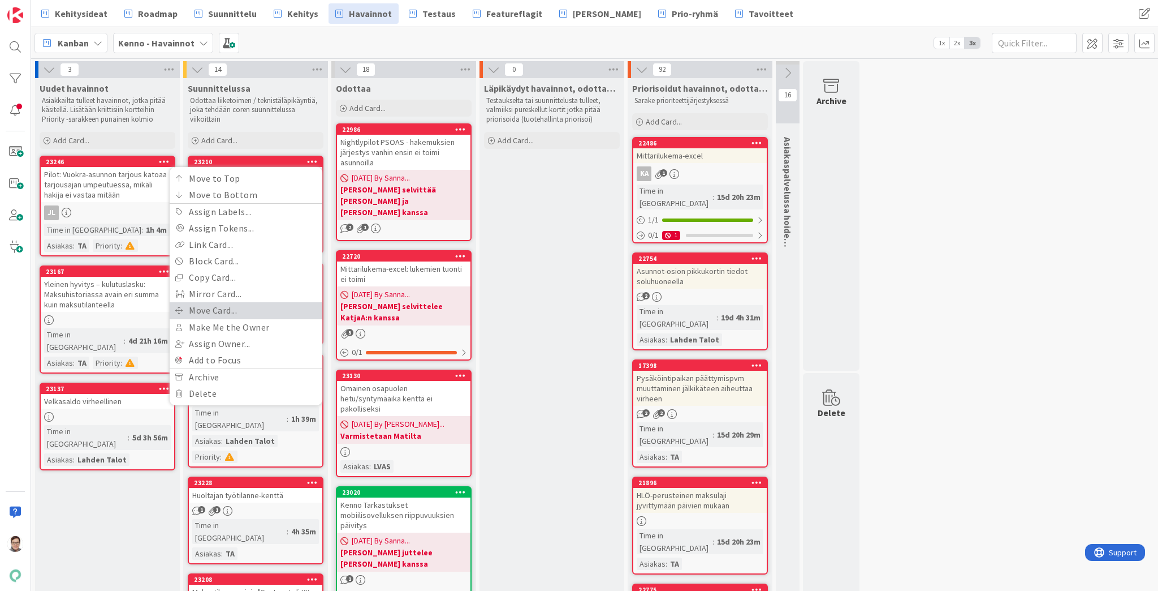
click at [199, 304] on link "Move Card..." at bounding box center [246, 310] width 153 height 16
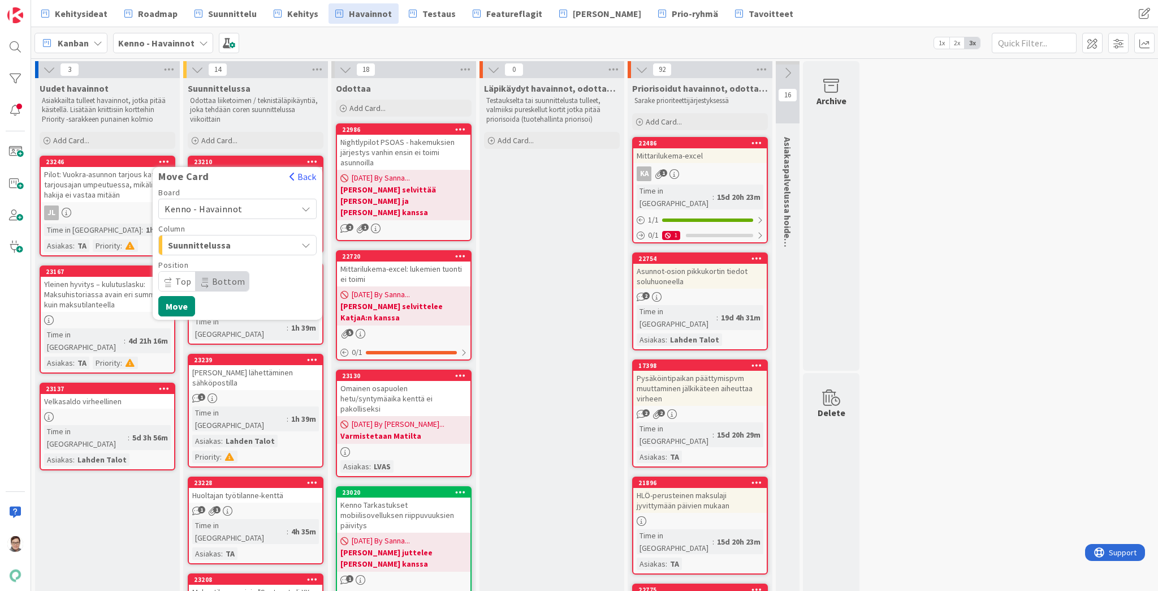
click at [205, 210] on span "Kenno - Havainnot" at bounding box center [204, 208] width 78 height 11
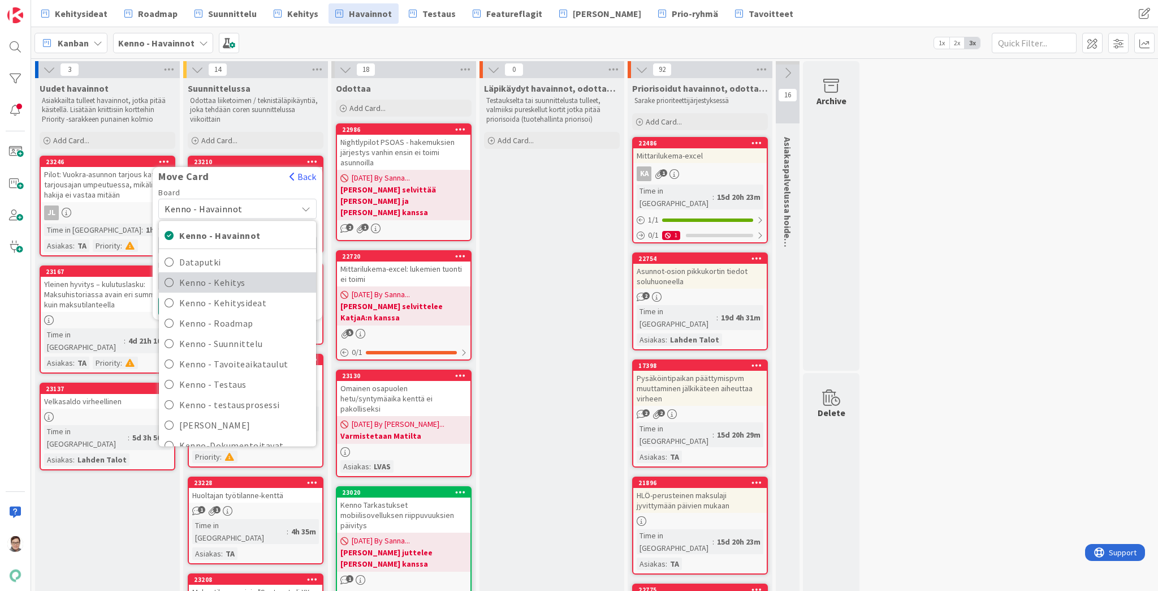
click at [206, 281] on span "Kenno - Kehitys" at bounding box center [244, 282] width 131 height 17
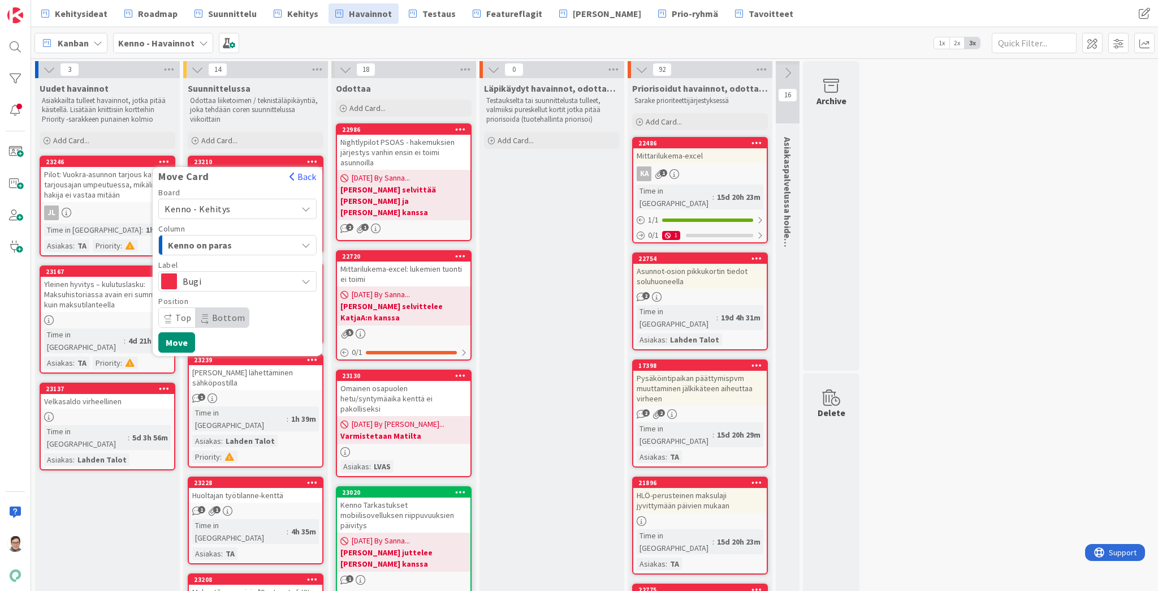
click at [206, 240] on span "Kenno on paras" at bounding box center [210, 245] width 85 height 15
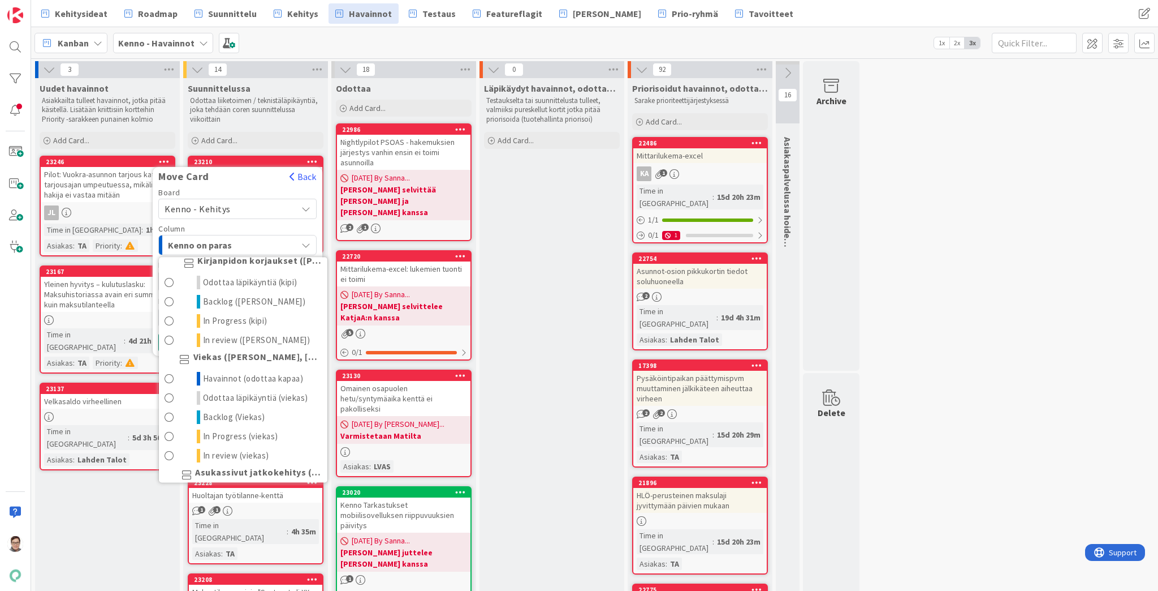
scroll to position [634, 0]
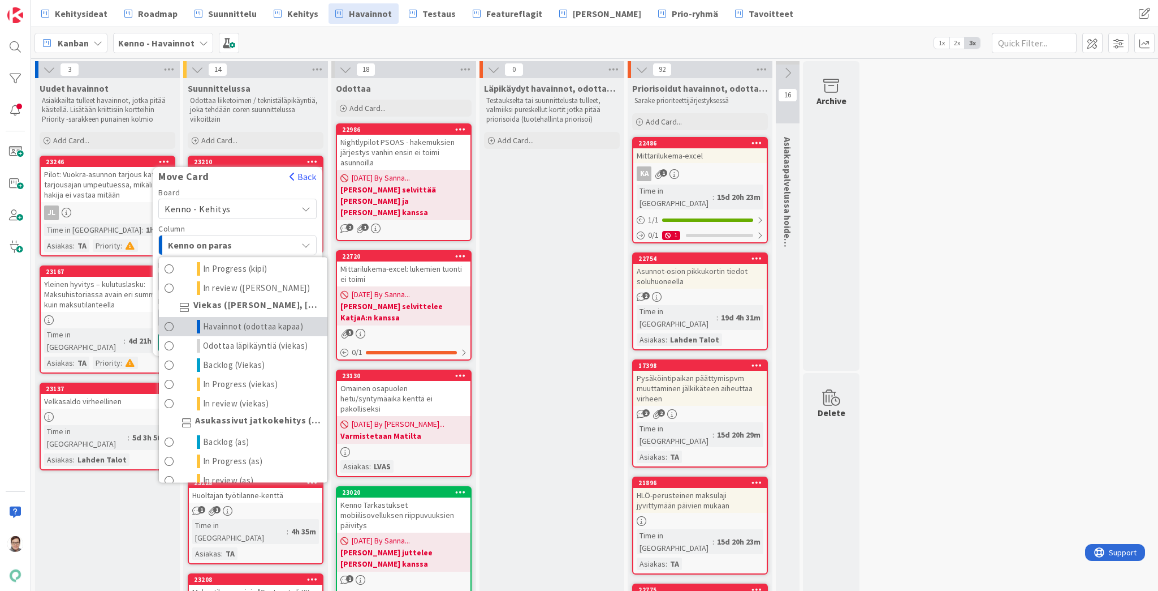
click at [223, 333] on span "Havainnot (odottaa kapaa)" at bounding box center [253, 327] width 101 height 14
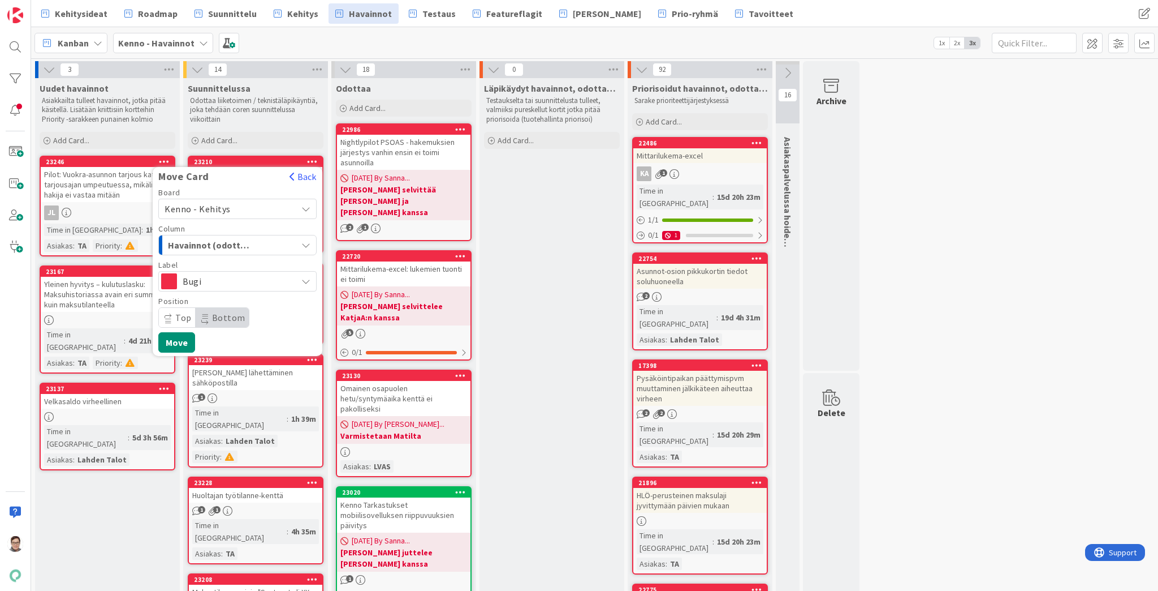
click at [179, 317] on span "Top" at bounding box center [183, 317] width 16 height 11
click at [186, 342] on button "Move" at bounding box center [176, 342] width 37 height 20
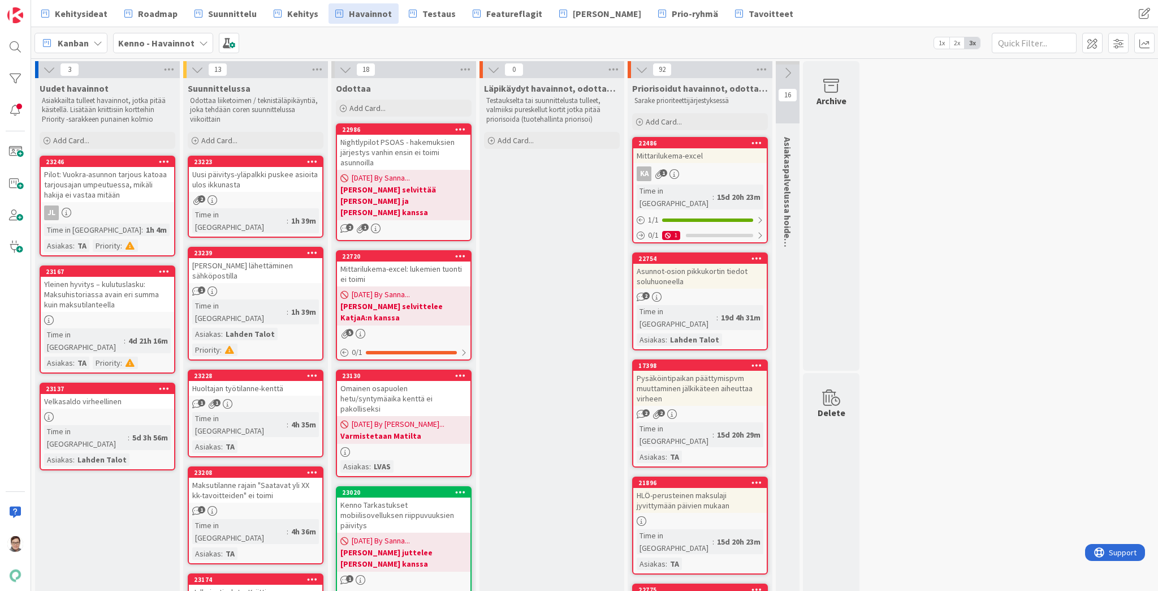
click at [248, 181] on div "Uusi päivitys-yläpalkki puskee asioita ulos ikkunasta" at bounding box center [255, 179] width 133 height 25
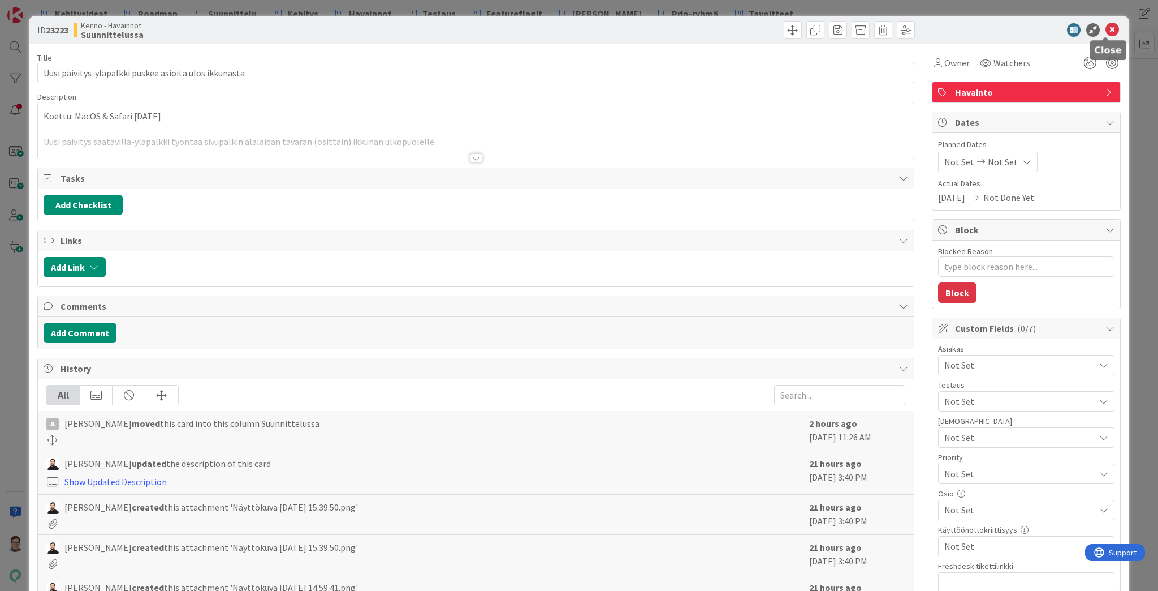
click at [1108, 29] on icon at bounding box center [1113, 30] width 14 height 14
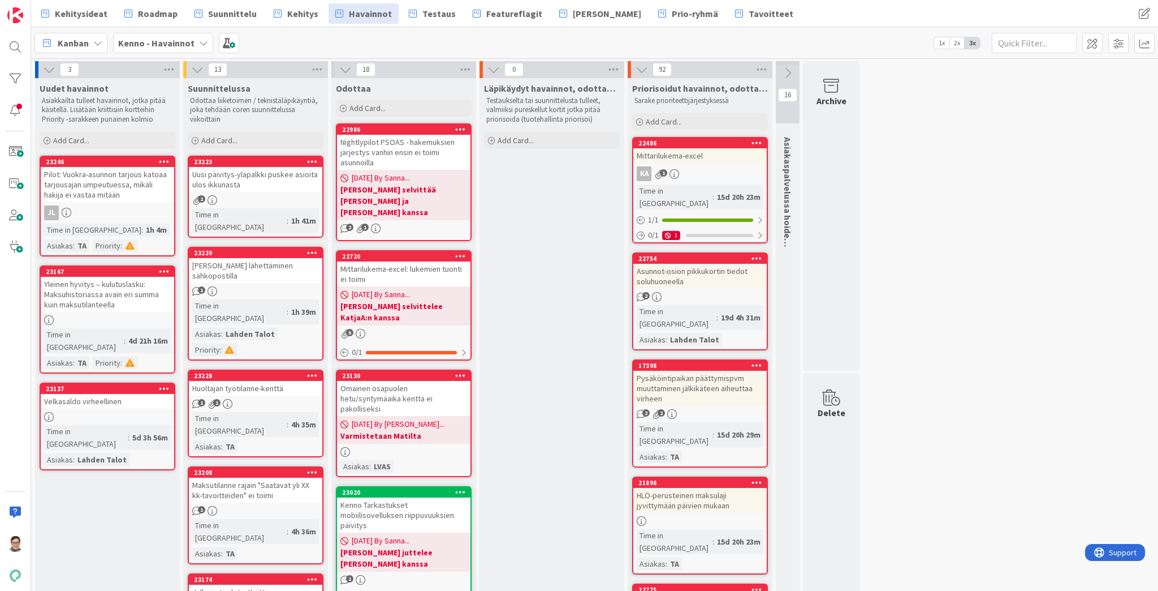
click at [316, 160] on icon at bounding box center [312, 161] width 11 height 8
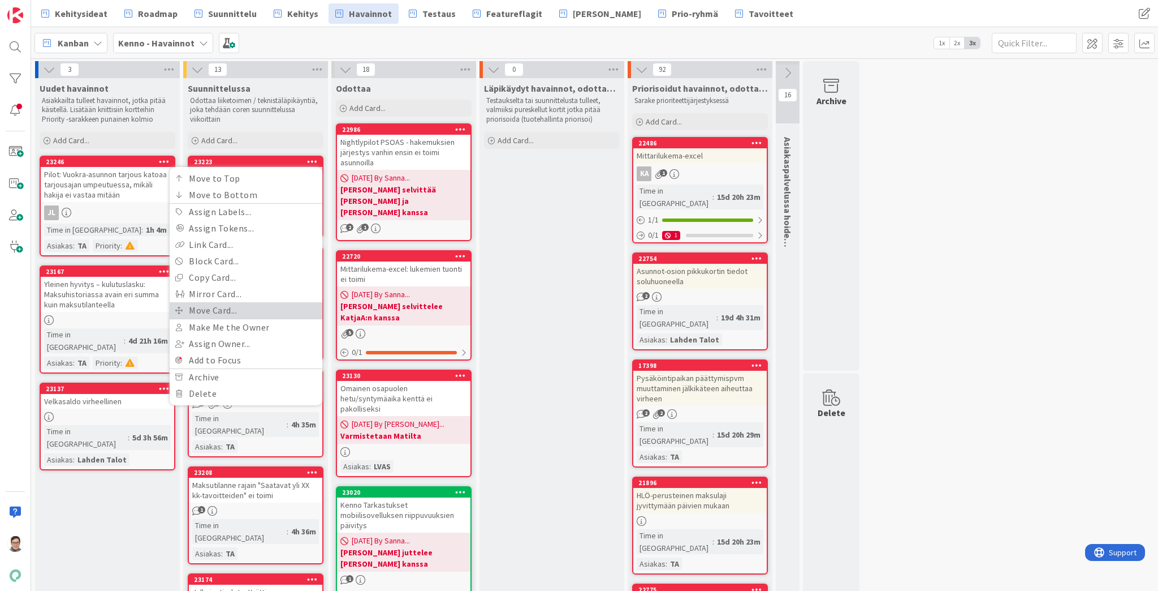
click at [216, 310] on link "Move Card..." at bounding box center [246, 310] width 153 height 16
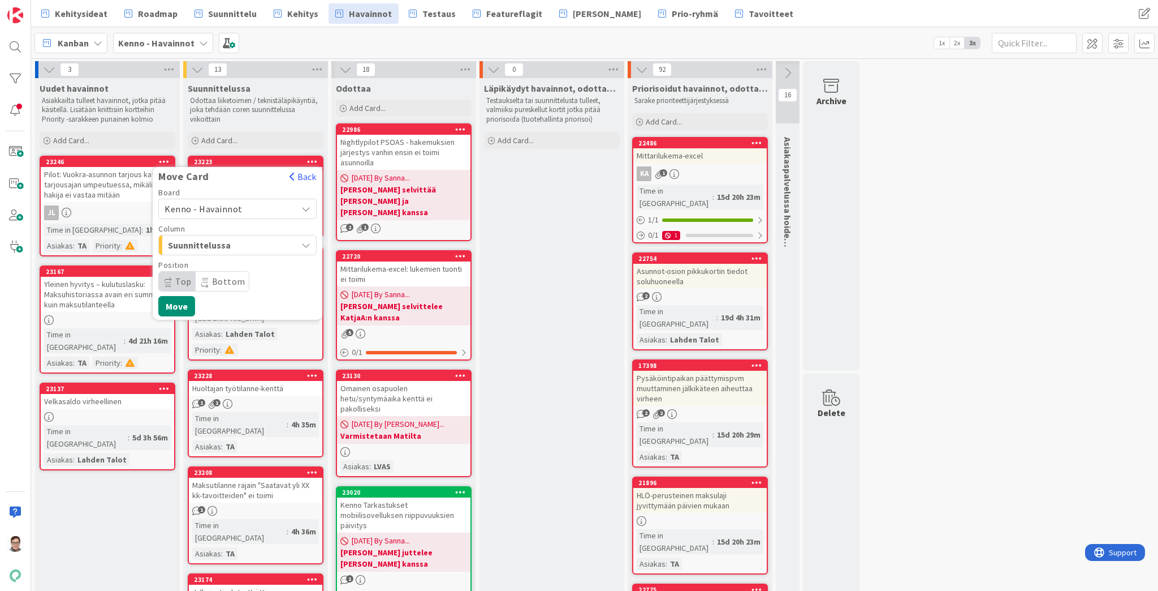
click at [215, 208] on span "Kenno - Havainnot" at bounding box center [204, 208] width 78 height 11
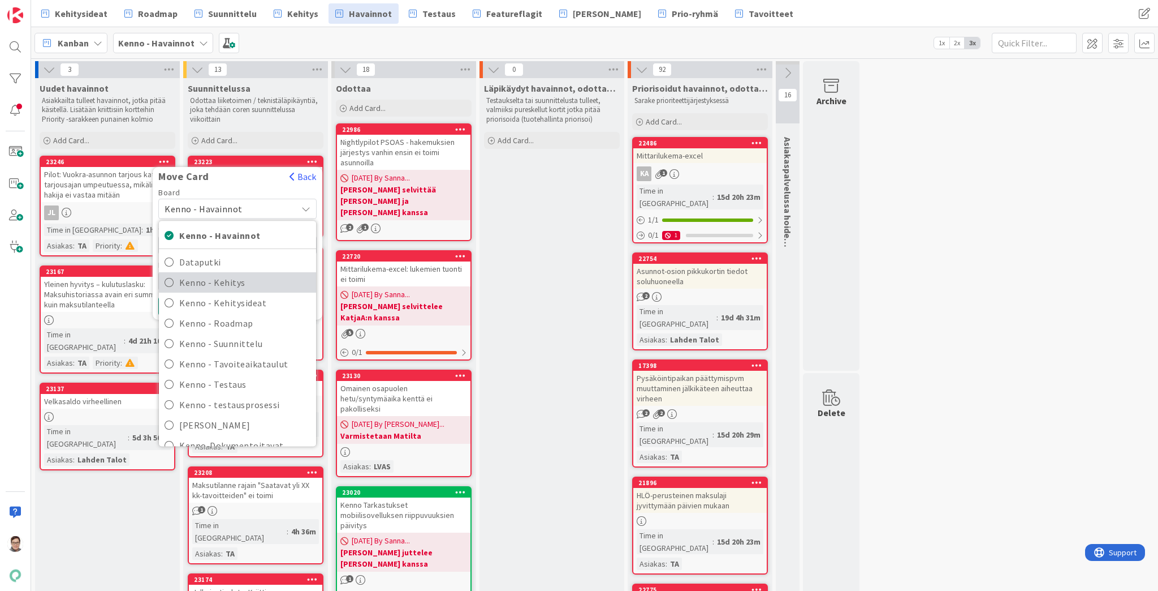
click at [221, 279] on span "Kenno - Kehitys" at bounding box center [244, 282] width 131 height 17
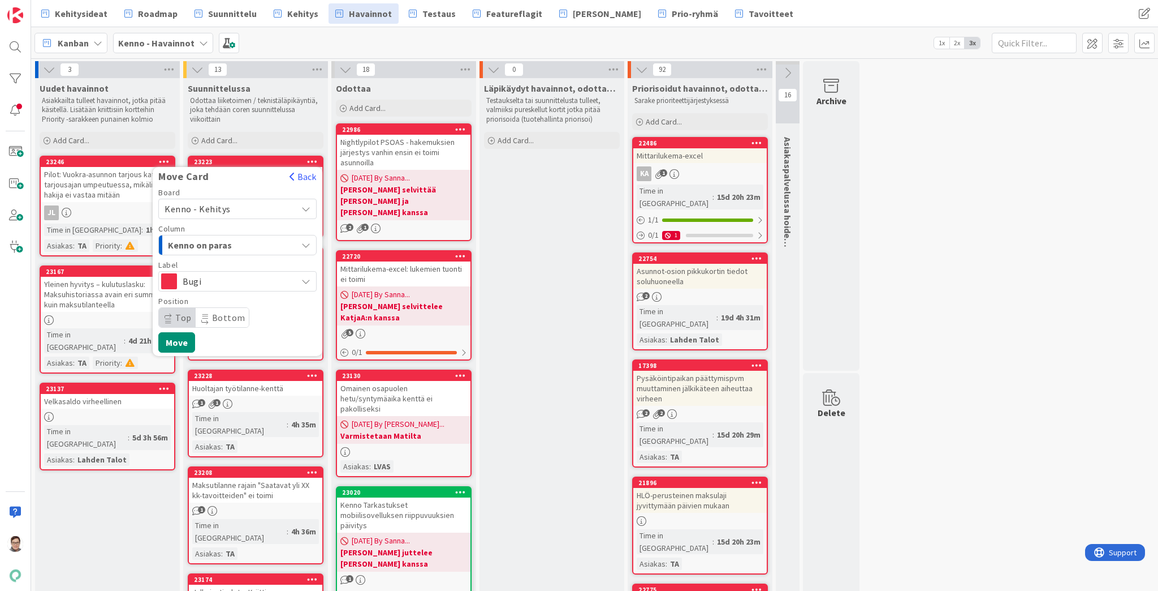
click at [219, 241] on span "Kenno on paras" at bounding box center [210, 245] width 85 height 15
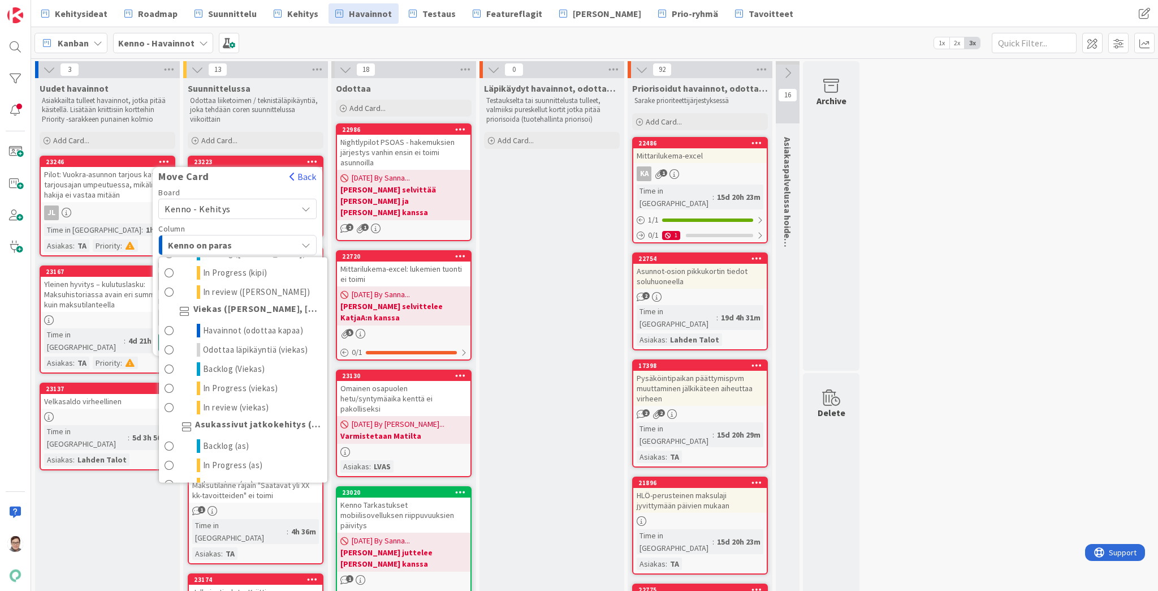
scroll to position [634, 0]
click at [229, 333] on span "Havainnot (odottaa kapaa)" at bounding box center [253, 327] width 101 height 14
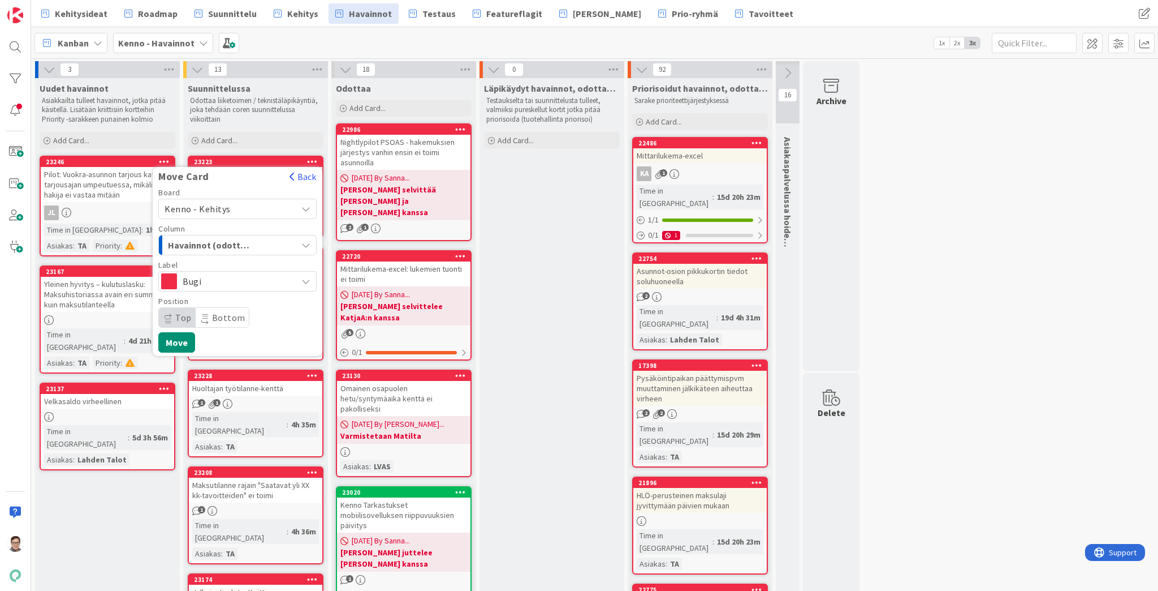
click at [217, 317] on span "Bottom" at bounding box center [228, 317] width 33 height 11
click at [179, 342] on button "Move" at bounding box center [176, 342] width 37 height 20
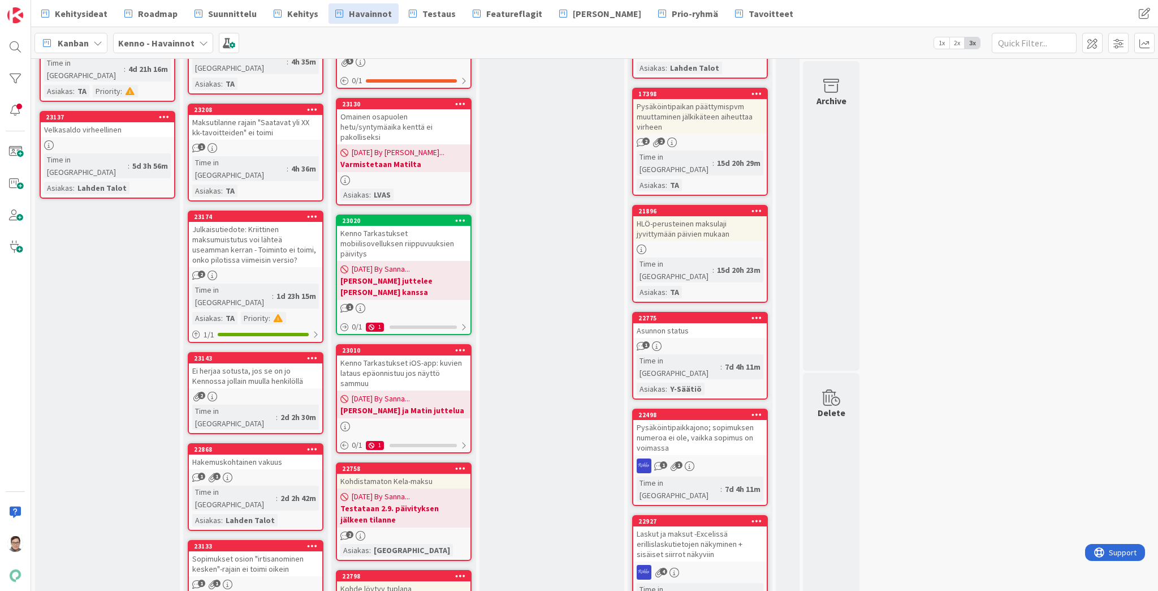
scroll to position [317, 0]
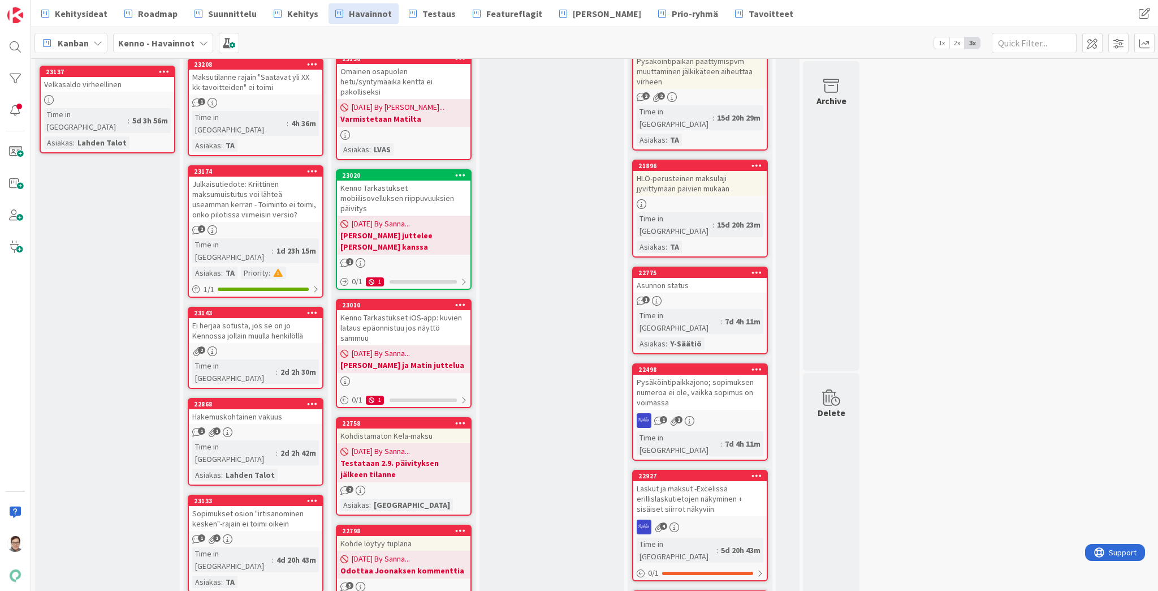
click at [245, 318] on div "Ei herjaa sotusta, jos se on jo Kennossa jollain muulla henkilöllä" at bounding box center [255, 330] width 133 height 25
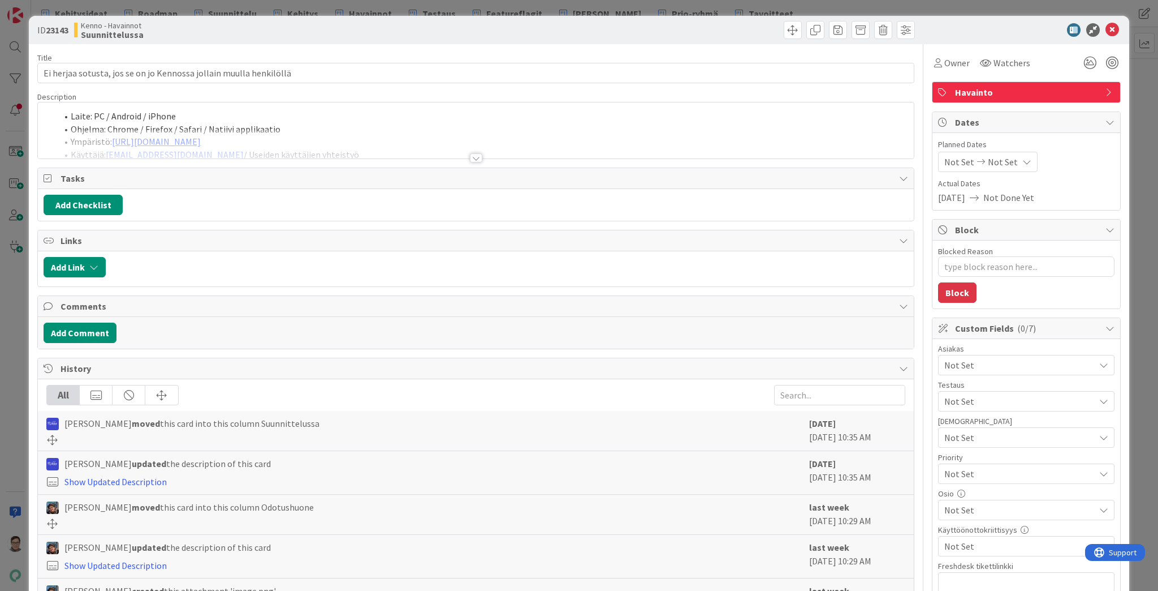
click at [473, 156] on div at bounding box center [476, 157] width 12 height 9
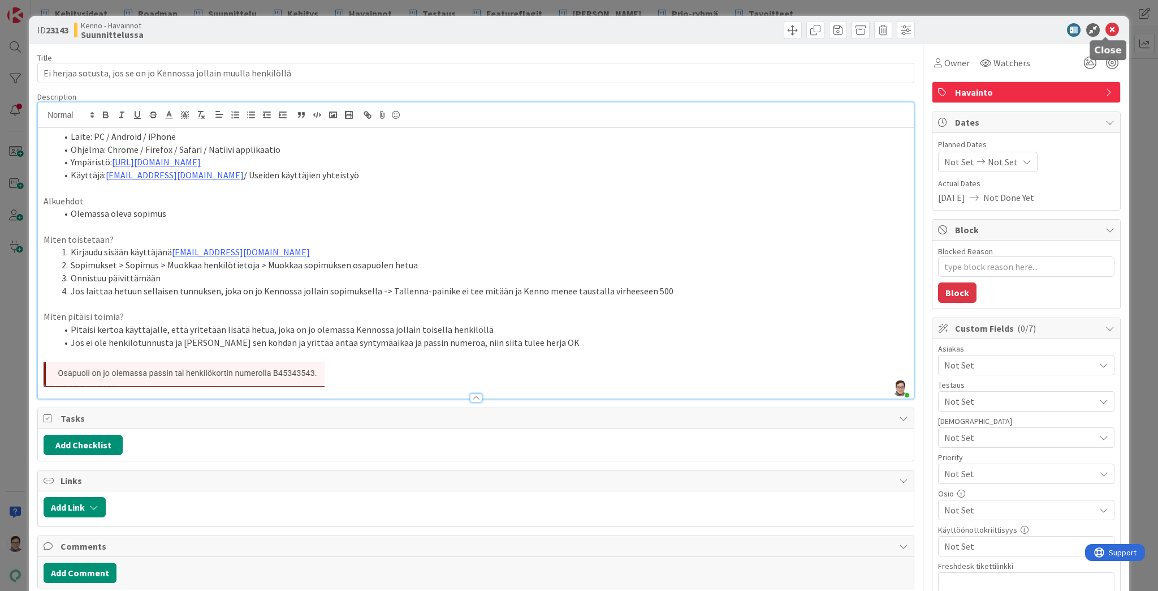
click at [1106, 29] on icon at bounding box center [1113, 30] width 14 height 14
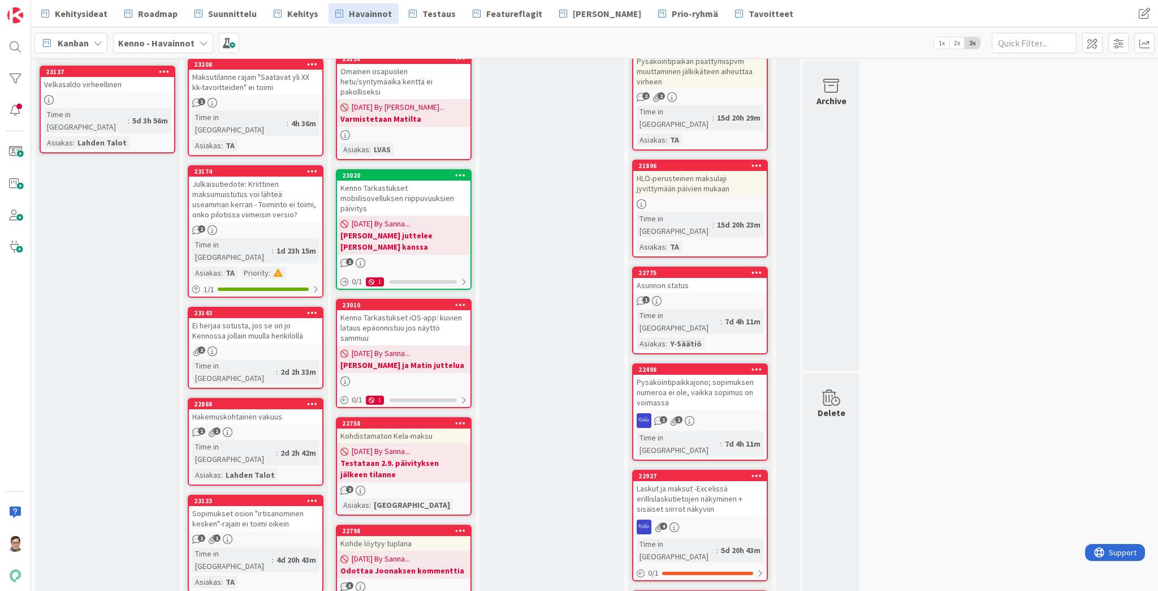
click at [313, 308] on icon at bounding box center [312, 312] width 11 height 8
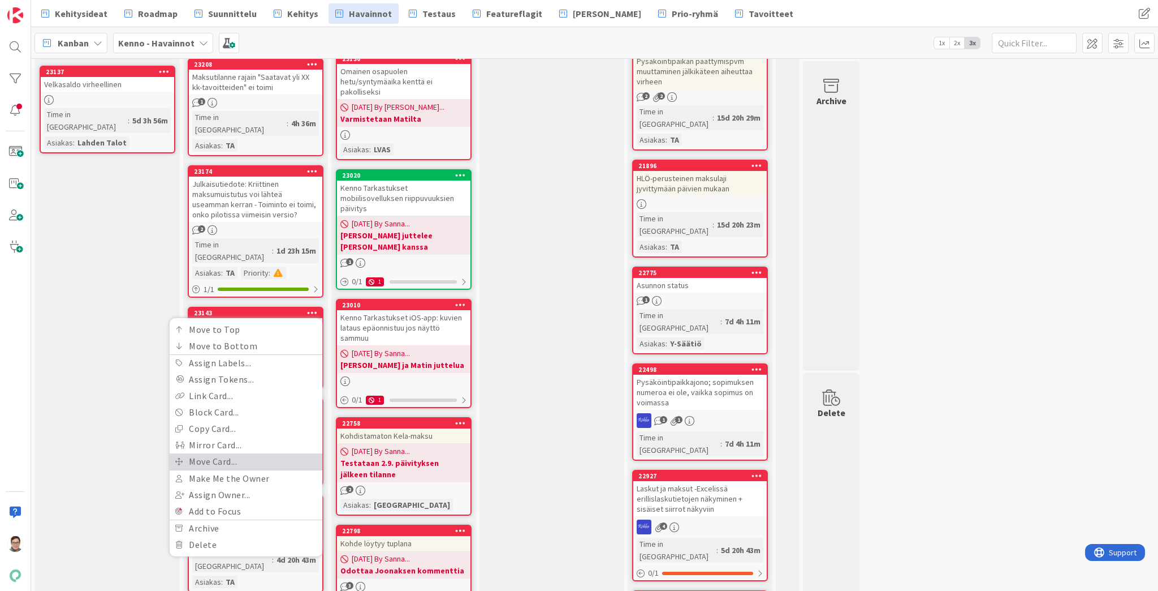
click at [209, 453] on link "Move Card..." at bounding box center [246, 461] width 153 height 16
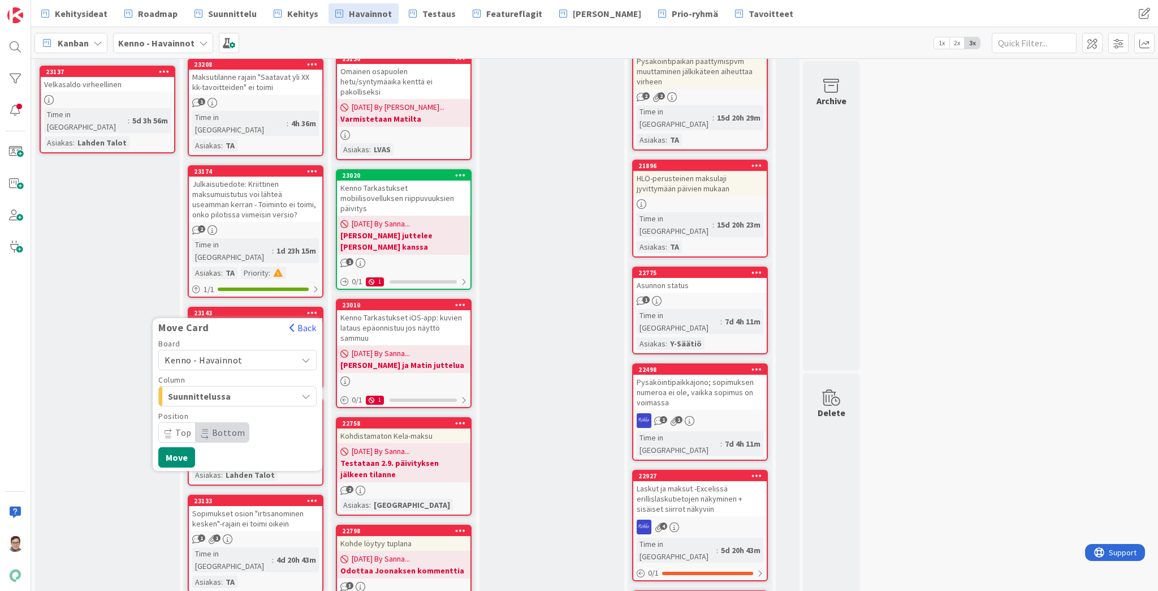
click at [225, 354] on span "Kenno - Havainnot" at bounding box center [204, 359] width 78 height 11
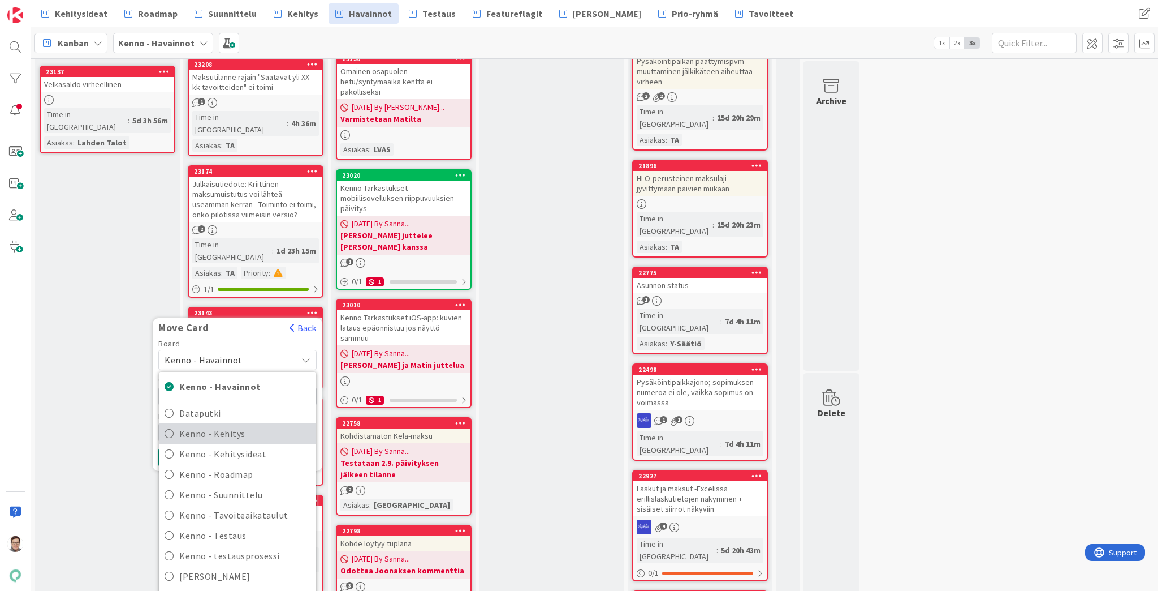
click at [224, 425] on span "Kenno - Kehitys" at bounding box center [244, 433] width 131 height 17
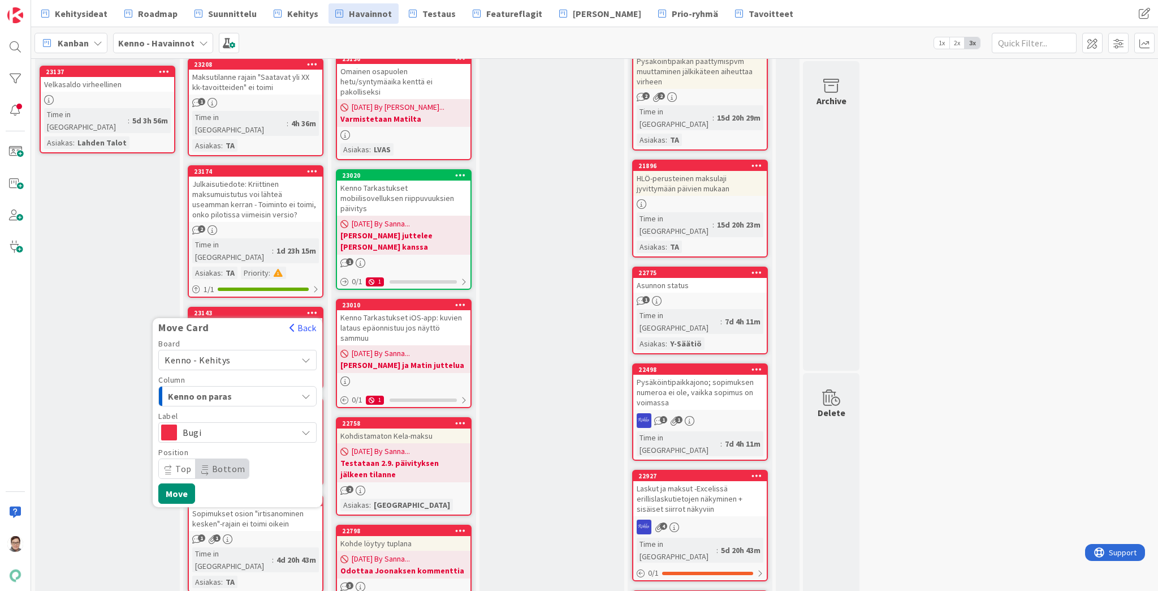
click at [221, 389] on span "Kenno on paras" at bounding box center [210, 396] width 85 height 15
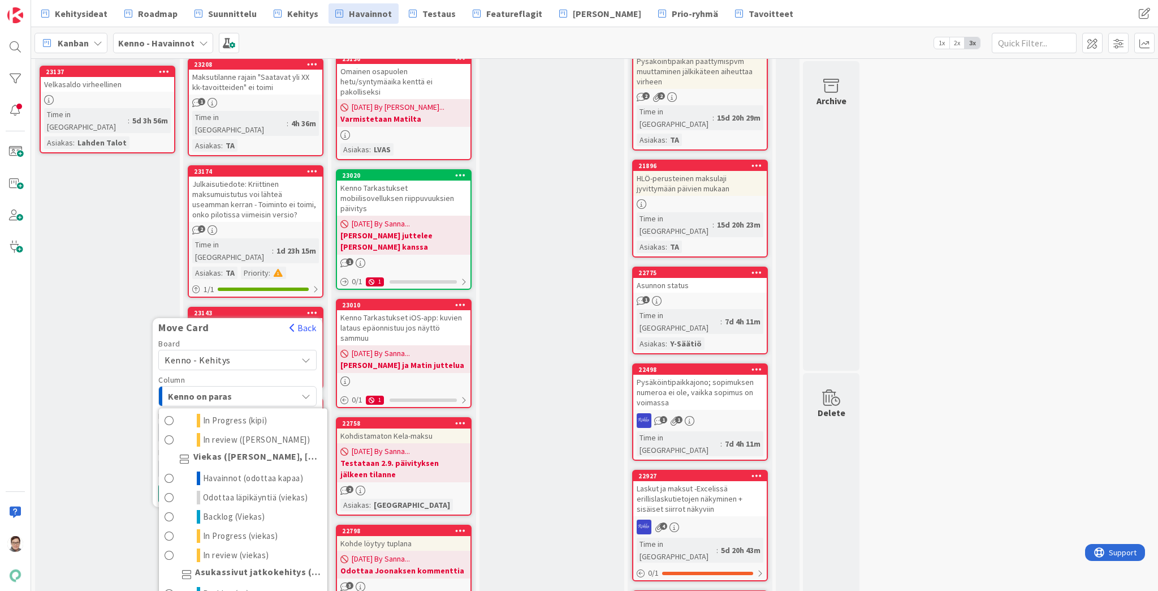
scroll to position [634, 0]
click at [226, 471] on span "Havainnot (odottaa kapaa)" at bounding box center [253, 478] width 101 height 14
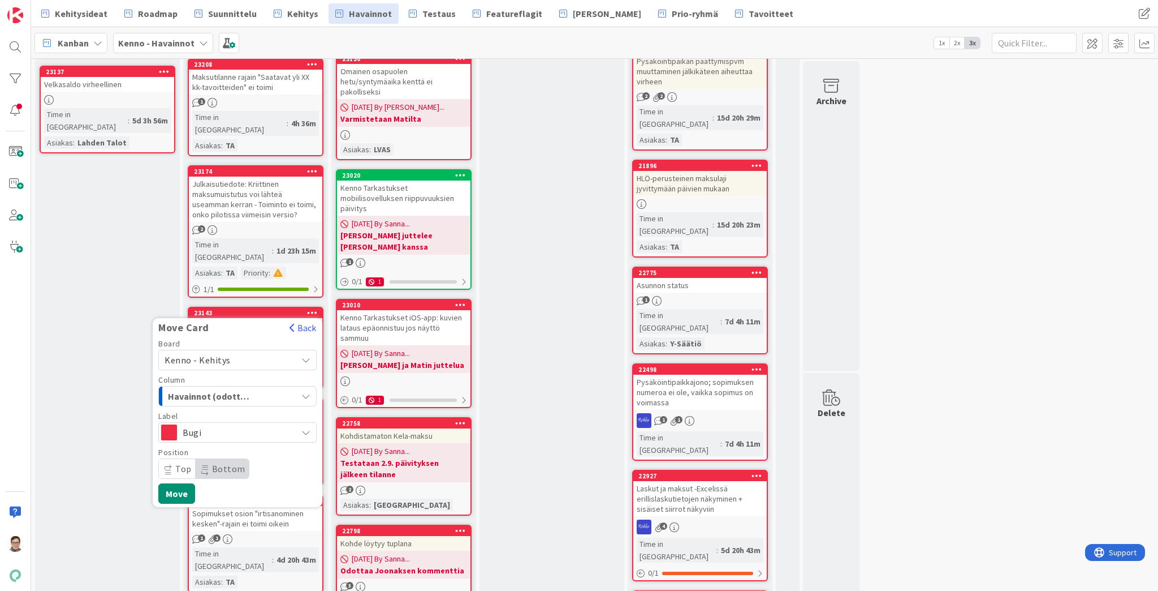
click at [181, 463] on span "Top" at bounding box center [183, 468] width 16 height 11
click at [223, 463] on span "Bottom" at bounding box center [228, 468] width 33 height 11
click at [183, 483] on button "Move" at bounding box center [176, 493] width 37 height 20
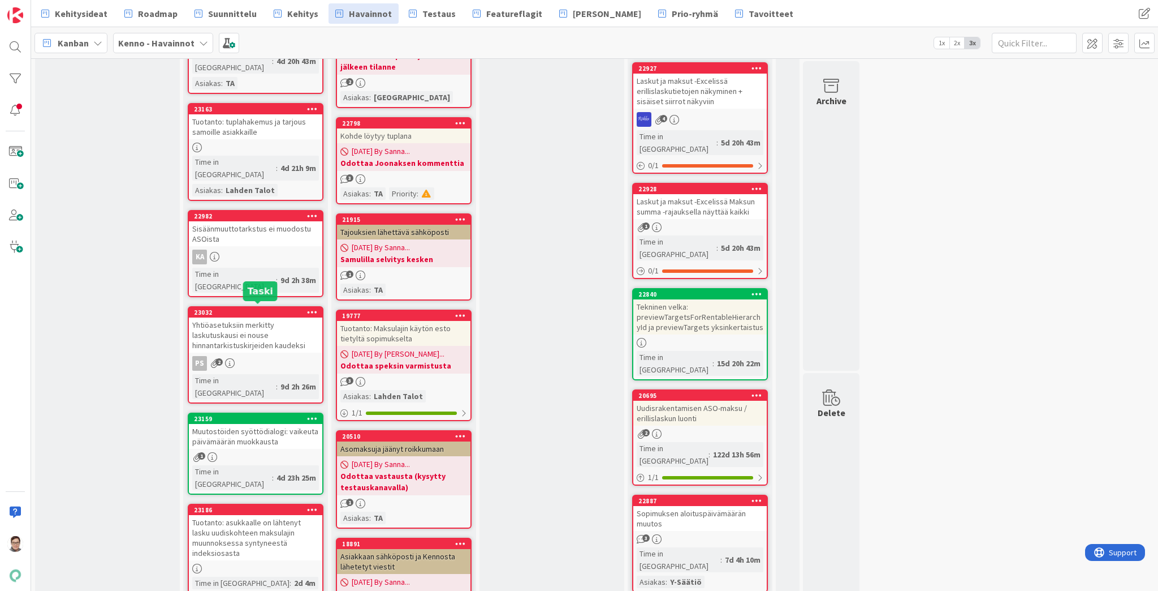
scroll to position [679, 0]
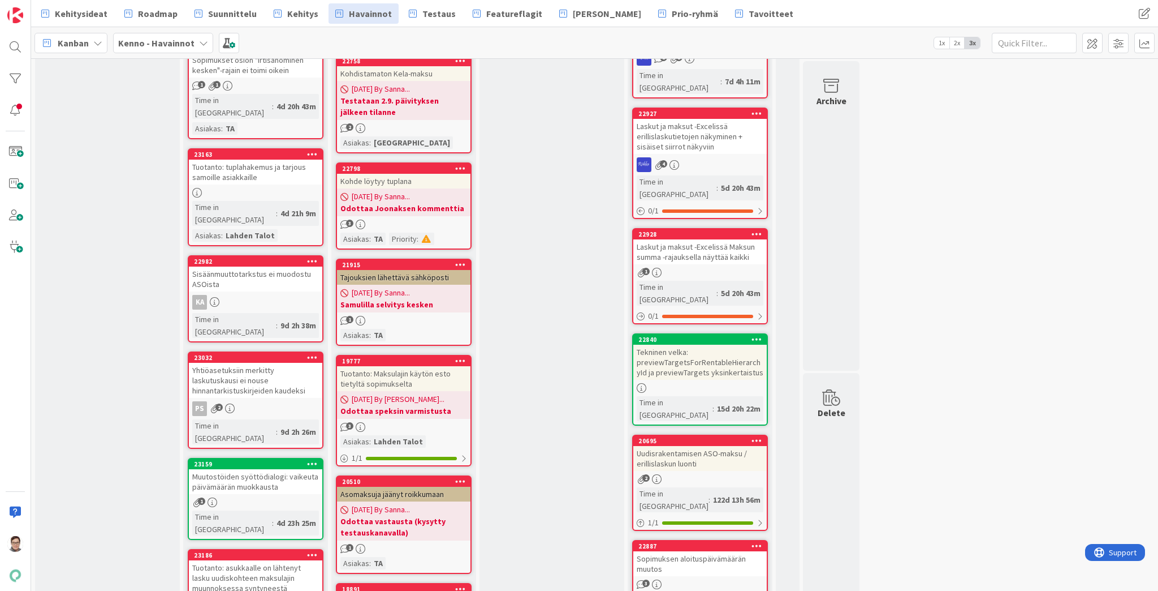
click at [272, 363] on div "Yhtiöasetuksiin merkitty laskutuskausi ei nouse hinnantarkistuskirjeiden kaudek…" at bounding box center [255, 380] width 133 height 35
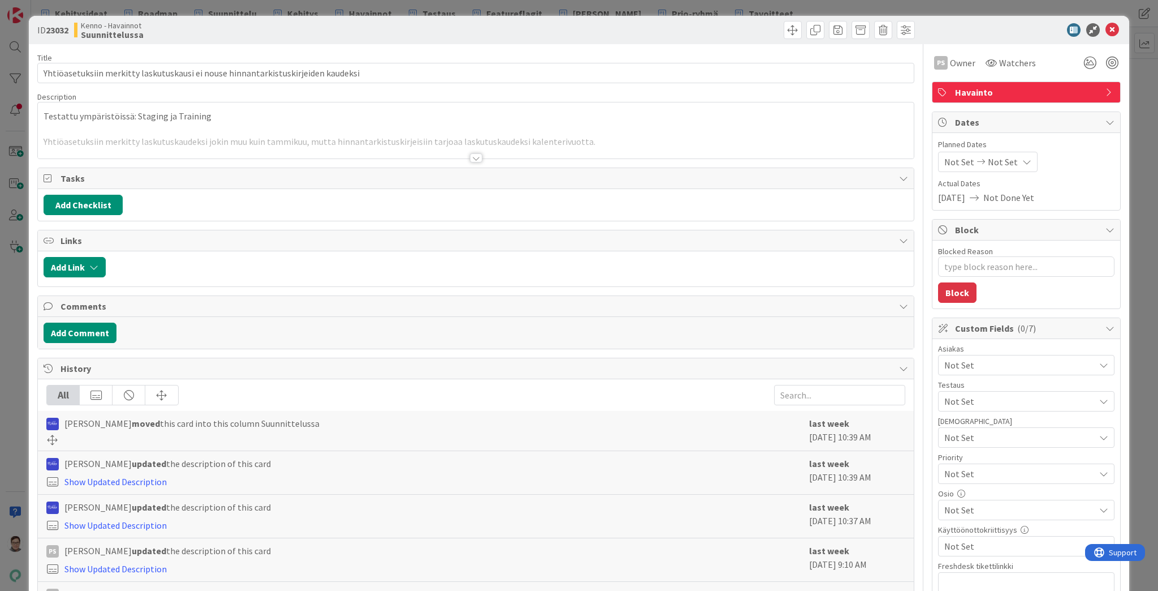
click at [473, 156] on div at bounding box center [476, 157] width 12 height 9
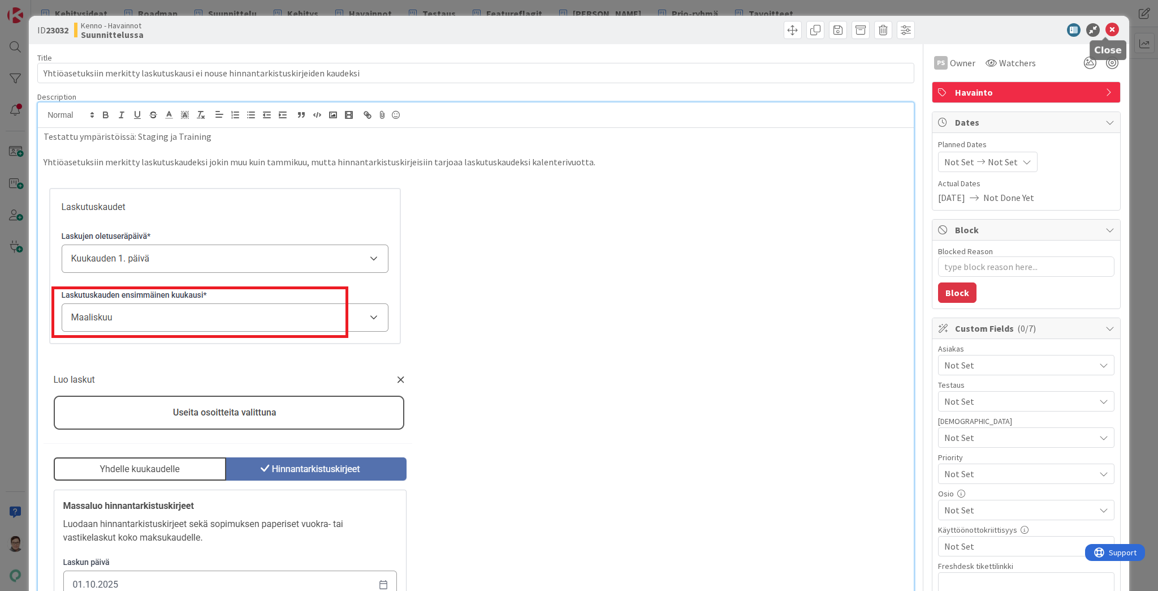
click at [1106, 27] on icon at bounding box center [1113, 30] width 14 height 14
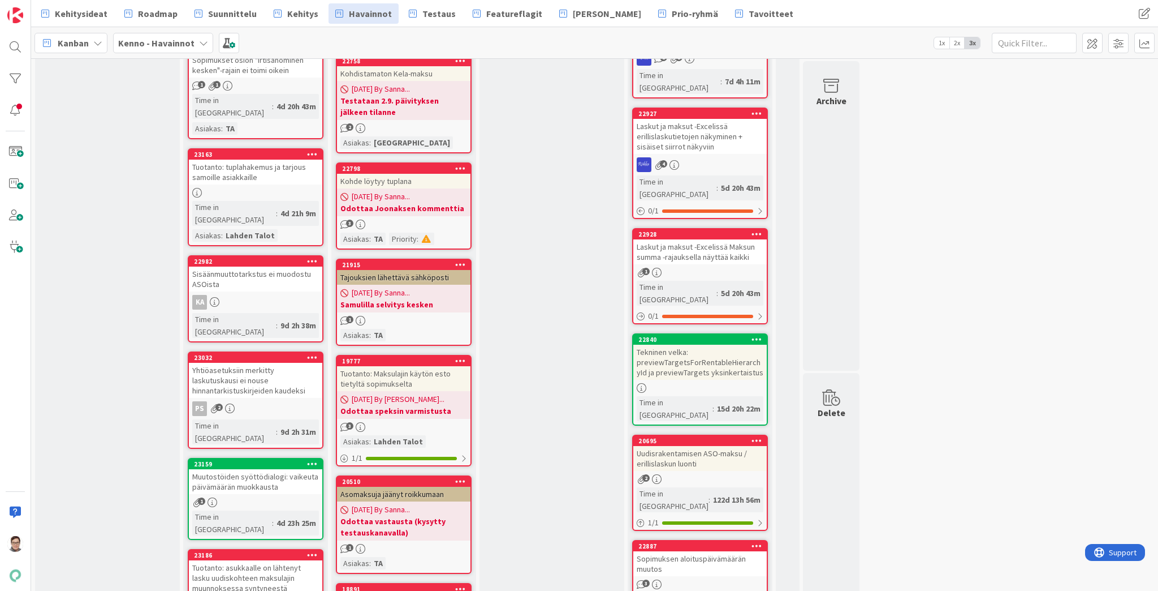
click at [313, 353] on icon at bounding box center [312, 357] width 11 height 8
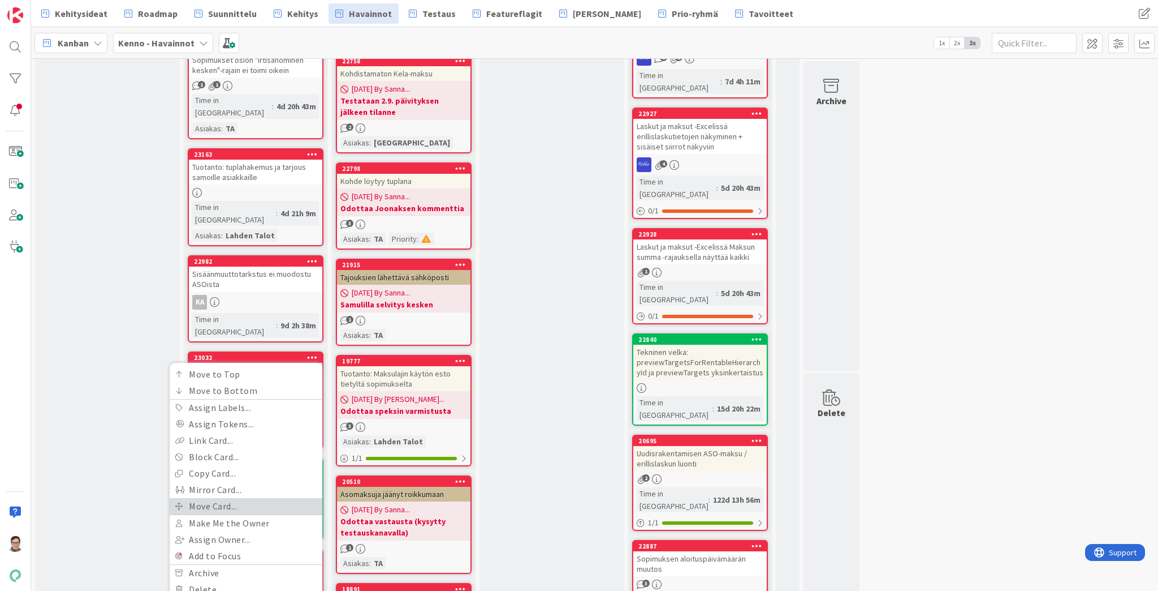
click at [221, 498] on link "Move Card..." at bounding box center [246, 506] width 153 height 16
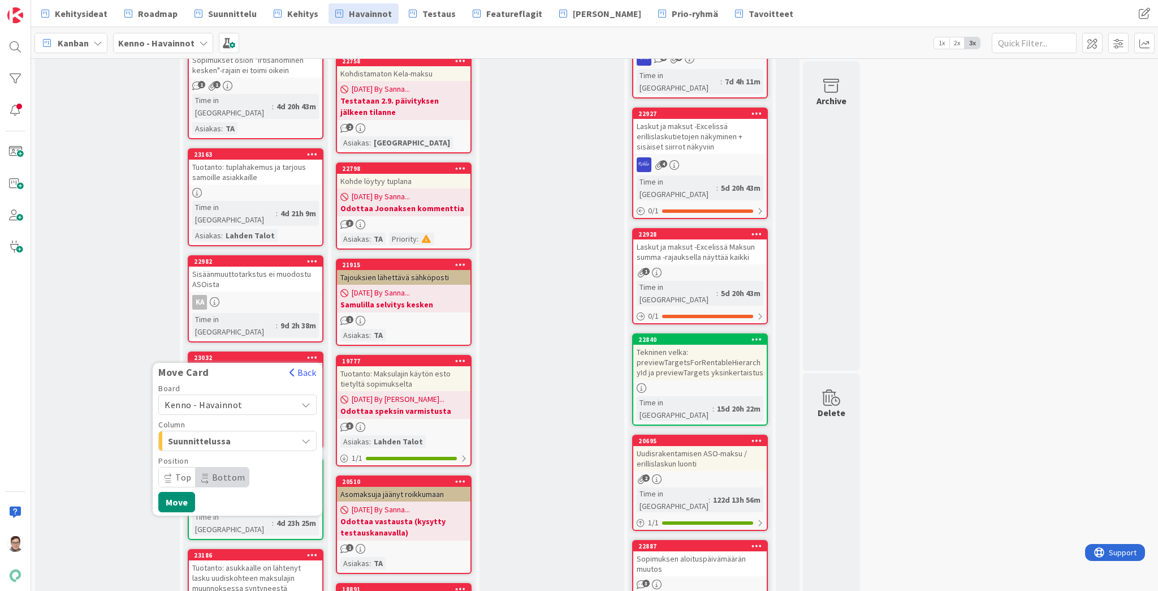
click at [226, 399] on span "Kenno - Havainnot" at bounding box center [204, 404] width 78 height 11
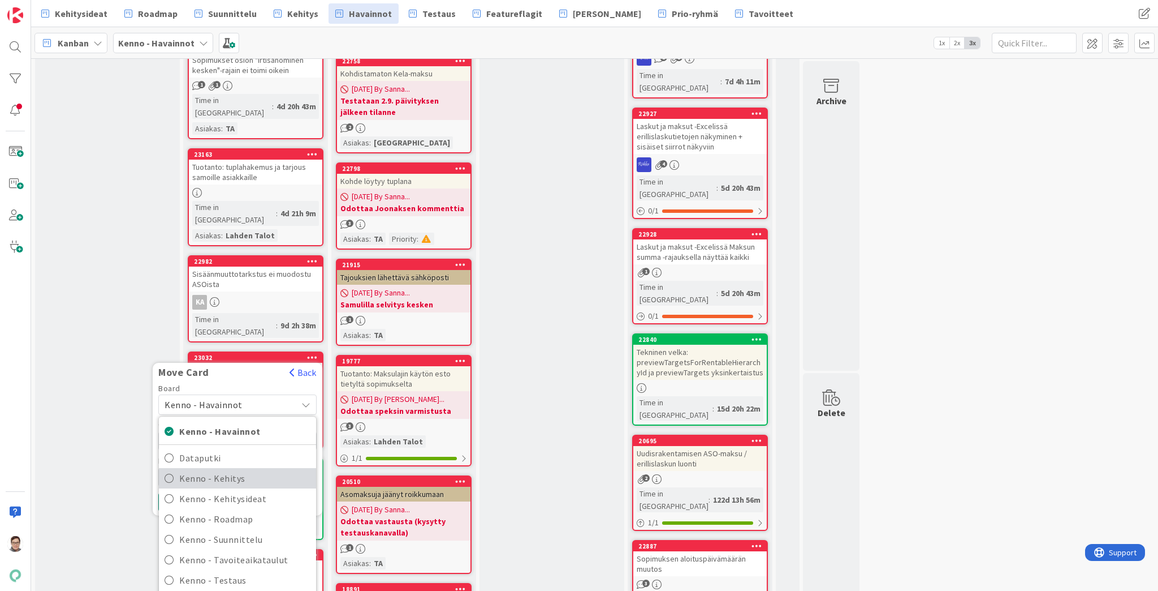
click at [224, 469] on span "Kenno - Kehitys" at bounding box center [244, 477] width 131 height 17
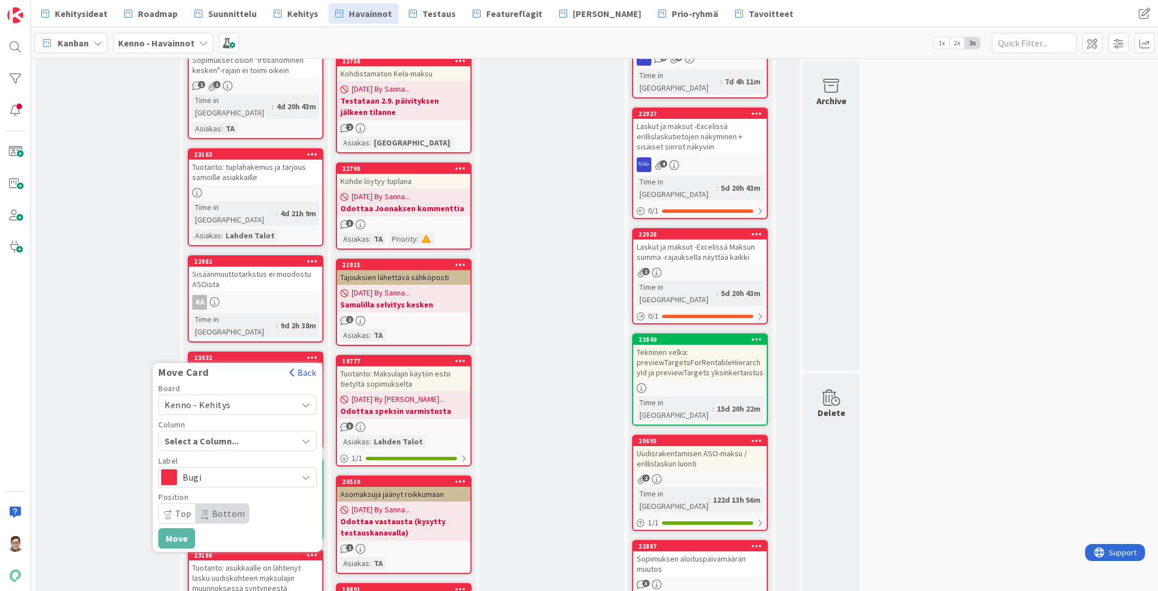
click at [220, 433] on span "Select a Column..." at bounding box center [207, 440] width 85 height 15
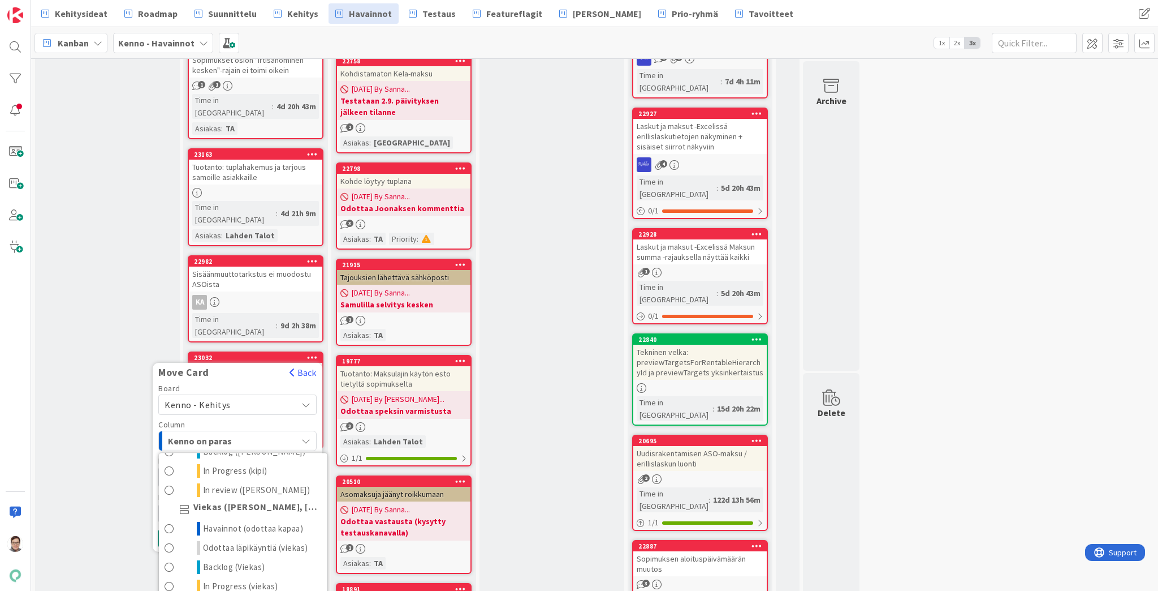
scroll to position [679, 0]
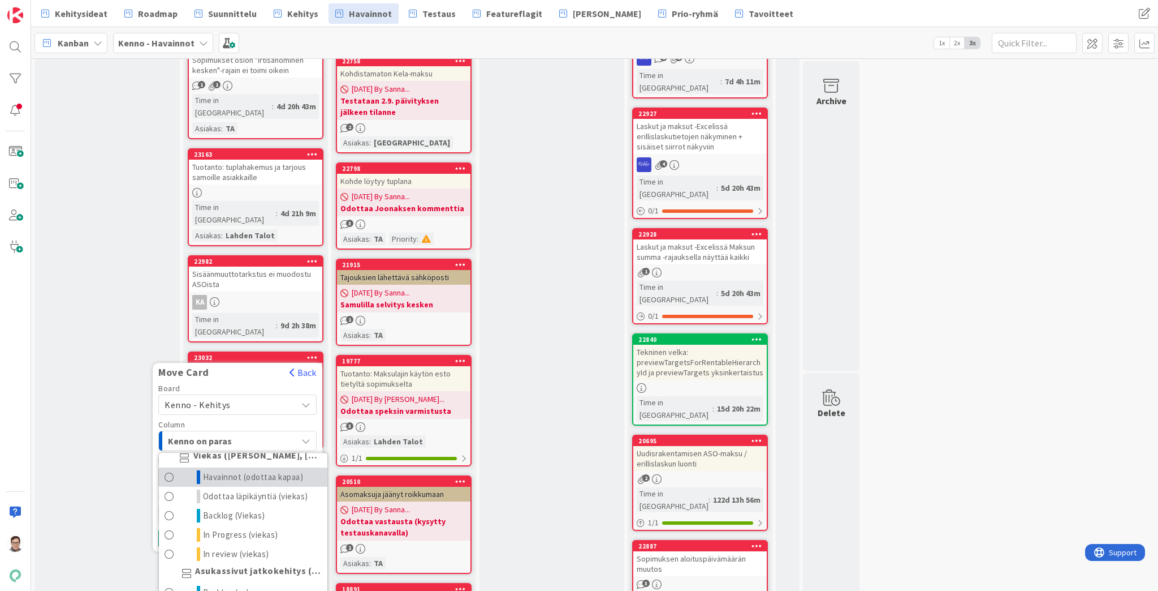
click at [226, 470] on span "Havainnot (odottaa kapaa)" at bounding box center [253, 477] width 101 height 14
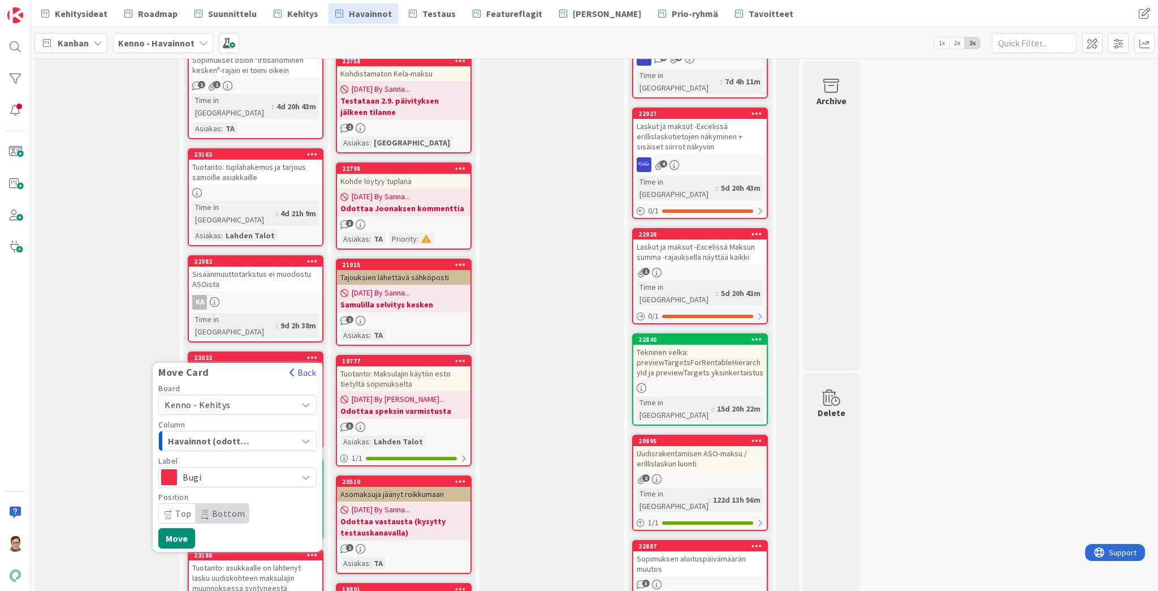
click at [219, 507] on span "Bottom" at bounding box center [228, 512] width 33 height 11
click at [181, 528] on button "Move" at bounding box center [176, 538] width 37 height 20
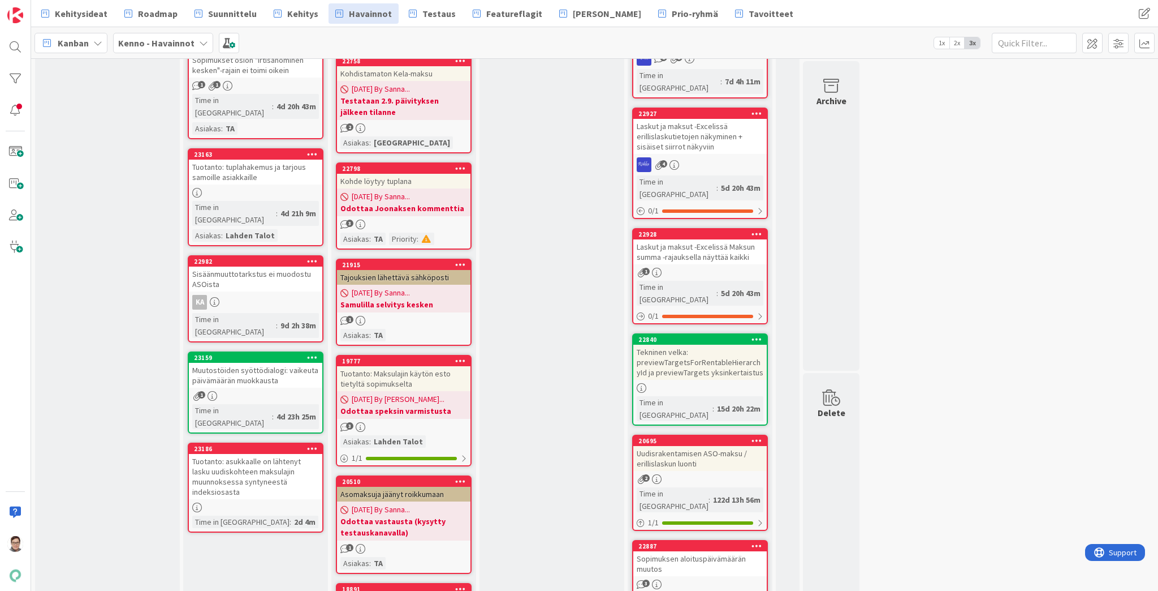
click at [245, 363] on div "Muutostöiden syöttödialogi: vaikeuta päivämäärän muokkausta" at bounding box center [255, 375] width 133 height 25
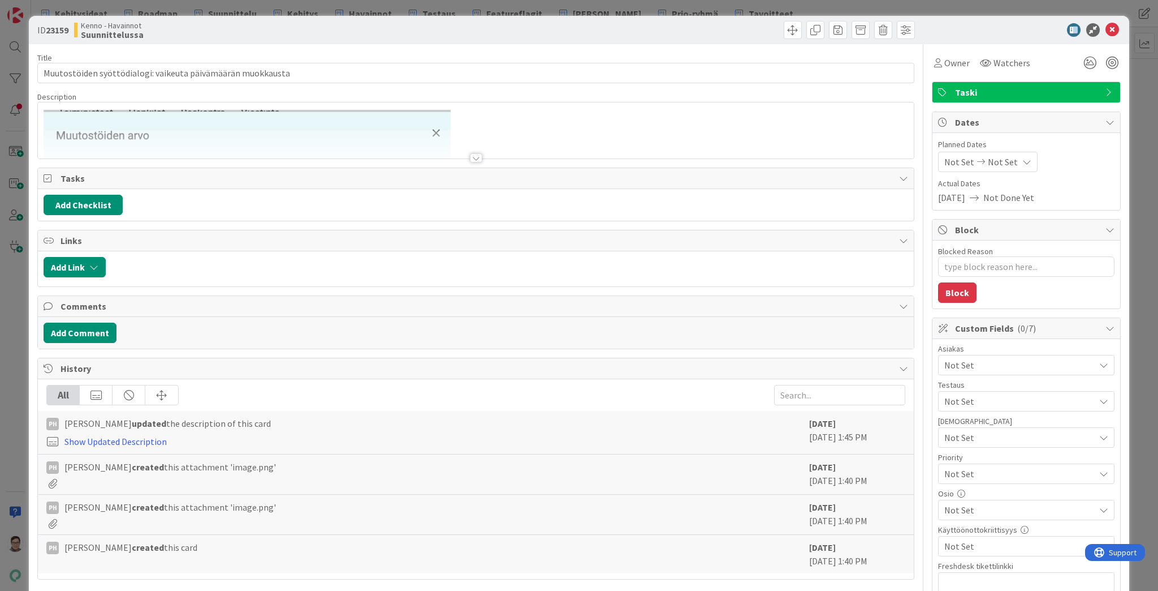
click at [470, 156] on div at bounding box center [476, 157] width 12 height 9
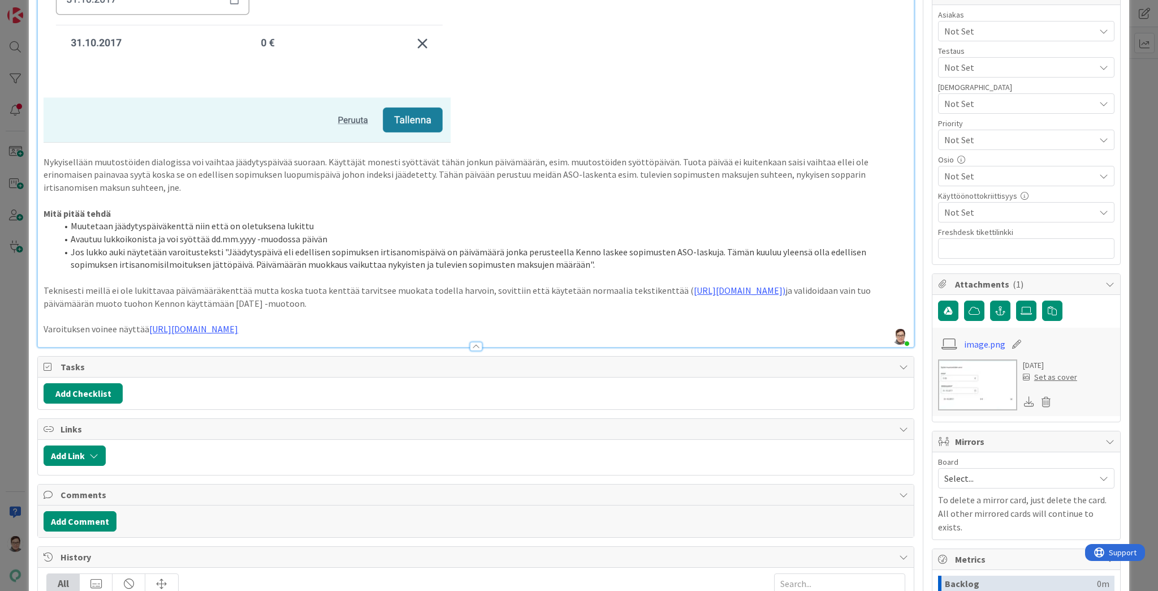
scroll to position [362, 0]
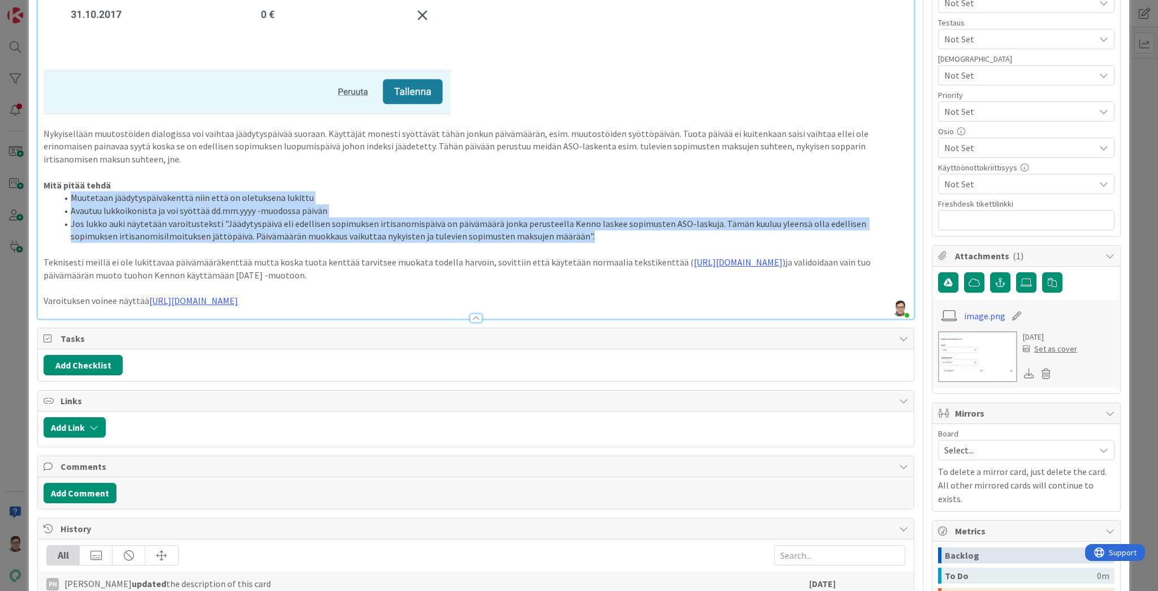
drag, startPoint x: 71, startPoint y: 196, endPoint x: 543, endPoint y: 238, distance: 473.6
click at [543, 238] on ol "Muutetaan jäädytyspäiväkenttä niin että on oletuksena lukittu Avautuu lukkoikon…" at bounding box center [476, 216] width 865 height 51
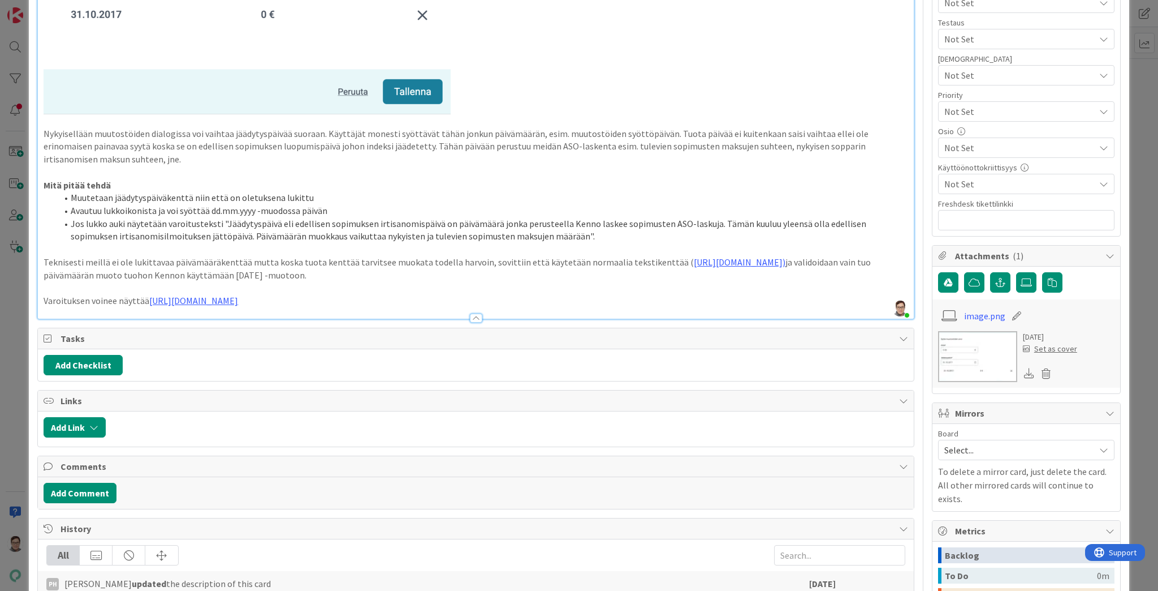
click at [512, 260] on p "Teknisesti meillä ei ole lukittavaa päivämääräkenttää mutta koska tuota kenttää…" at bounding box center [476, 268] width 865 height 25
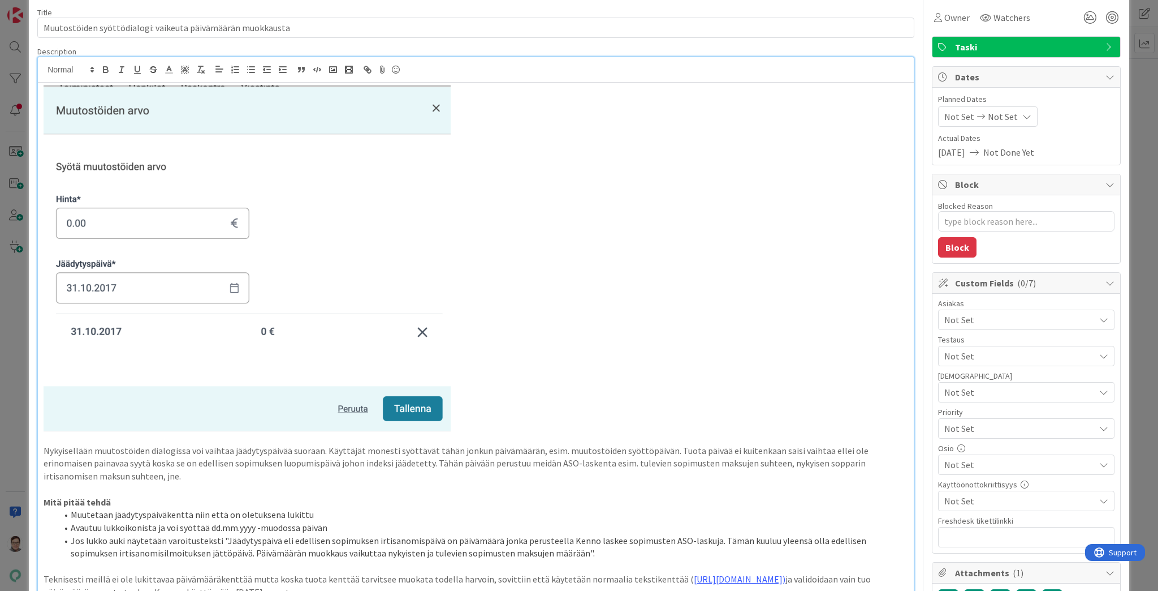
scroll to position [0, 0]
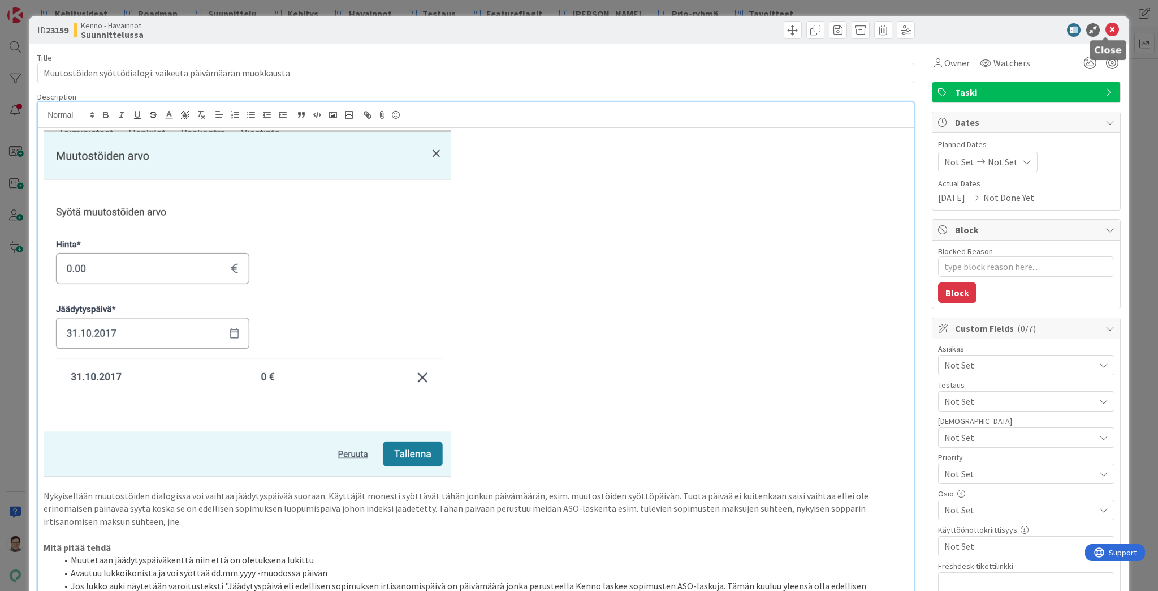
click at [1108, 29] on icon at bounding box center [1113, 30] width 14 height 14
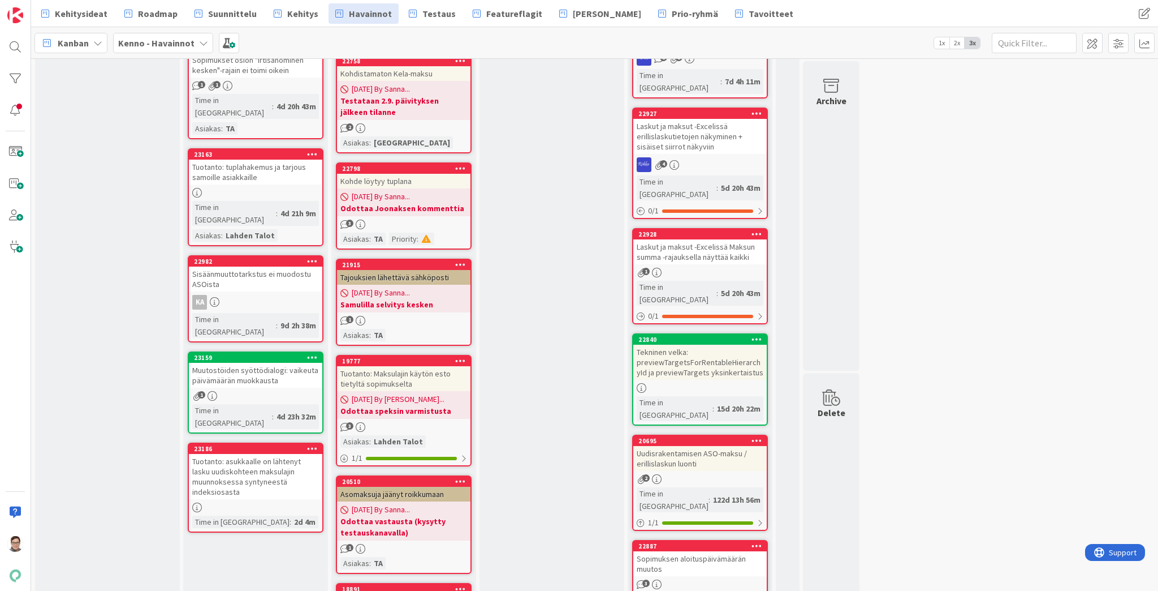
click at [311, 444] on icon at bounding box center [312, 448] width 11 height 8
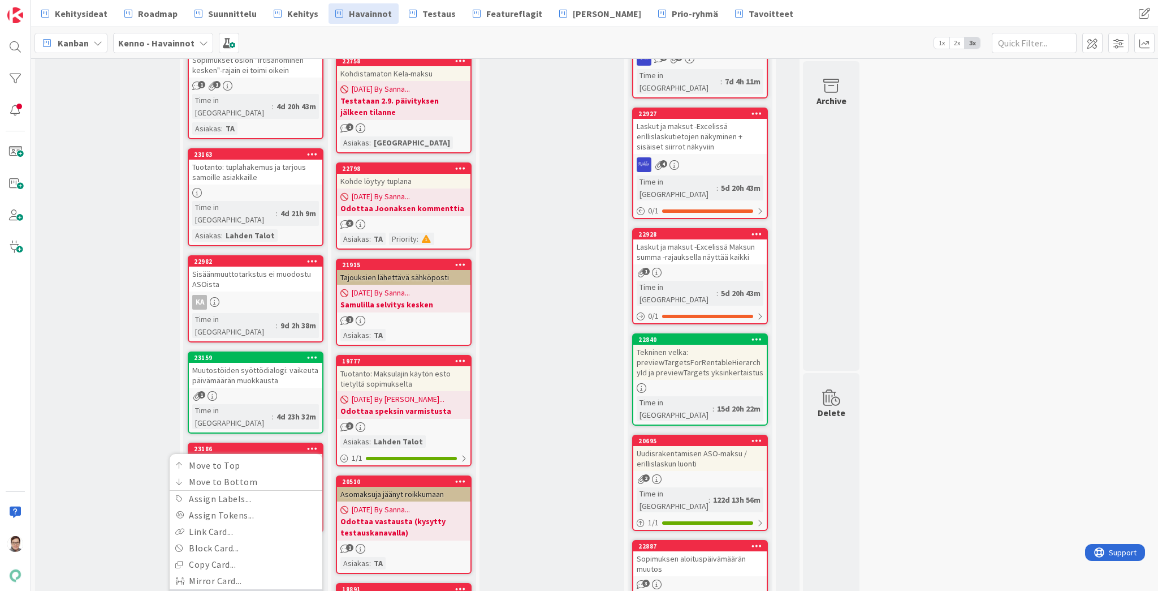
click at [208, 589] on link "Move Card..." at bounding box center [246, 597] width 153 height 16
click at [217, 490] on span "Kenno - Havainnot" at bounding box center [204, 495] width 78 height 11
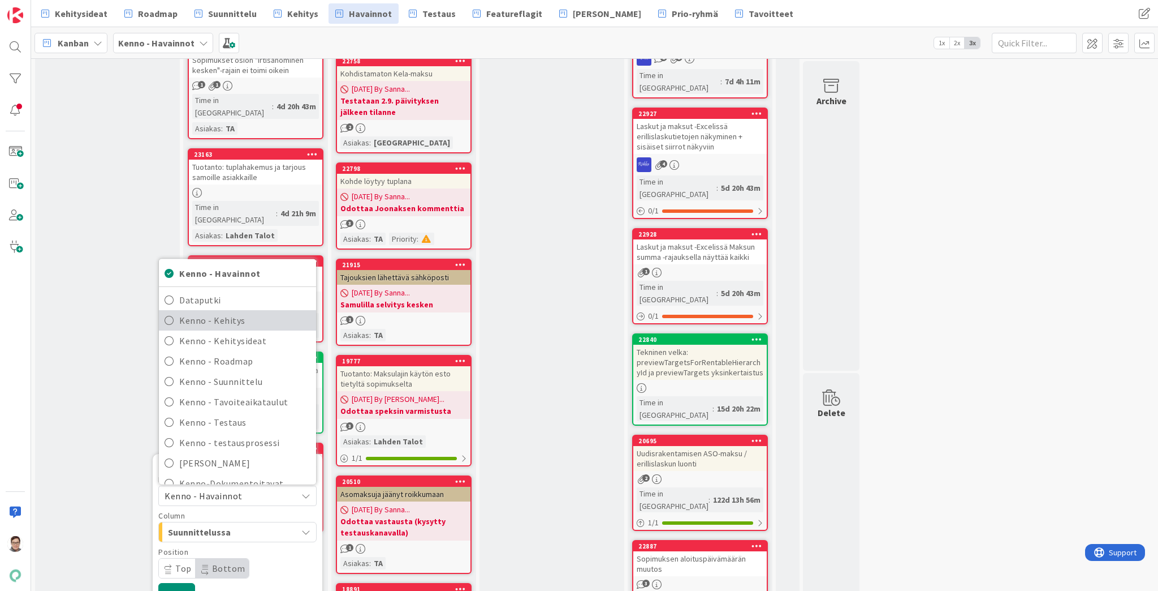
click at [213, 312] on span "Kenno - Kehitys" at bounding box center [244, 320] width 131 height 17
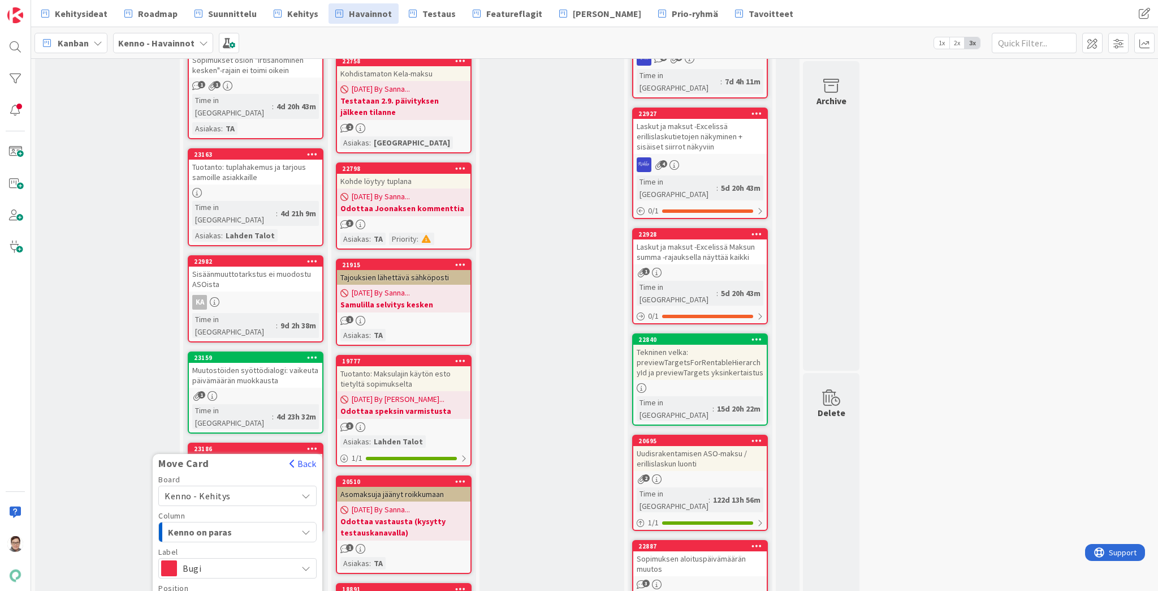
click at [220, 524] on span "Kenno on paras" at bounding box center [210, 531] width 85 height 15
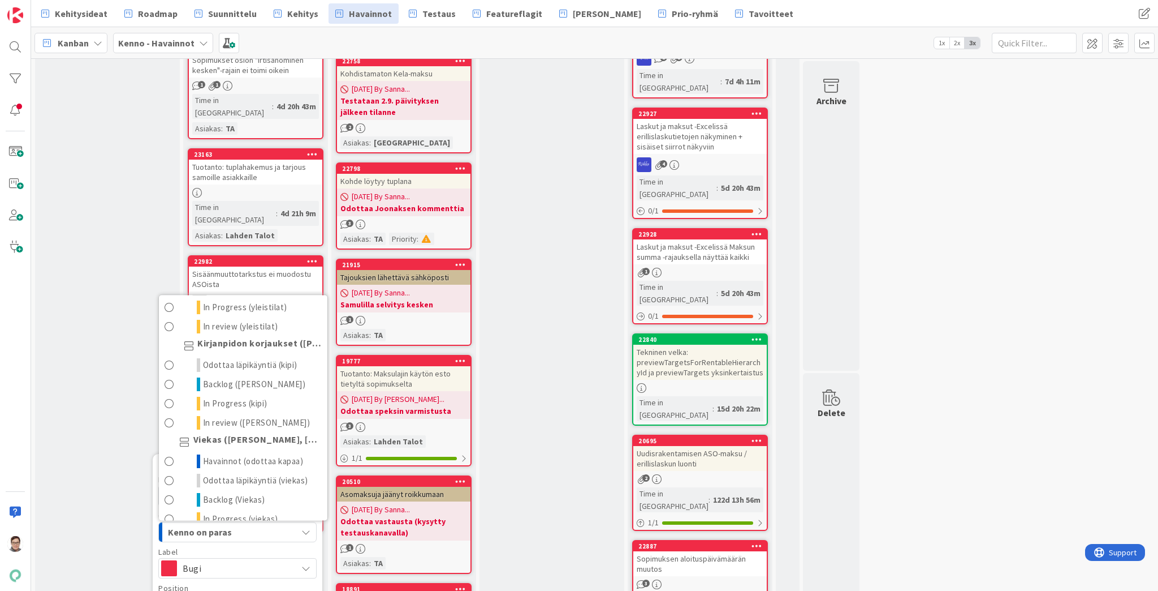
scroll to position [588, 0]
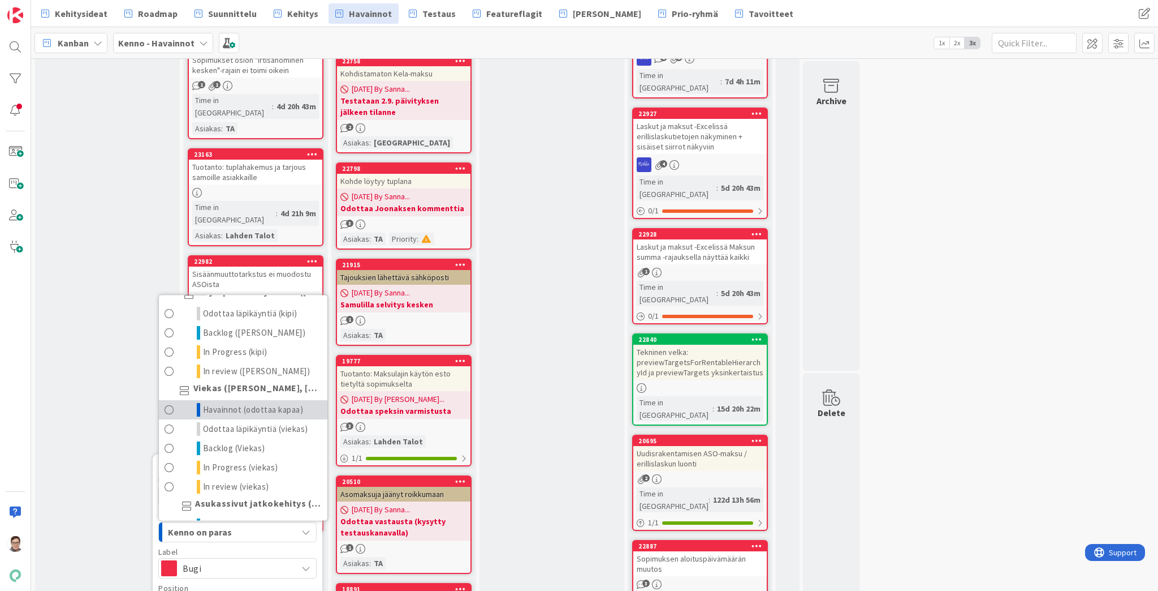
click at [224, 403] on span "Havainnot (odottaa kapaa)" at bounding box center [253, 410] width 101 height 14
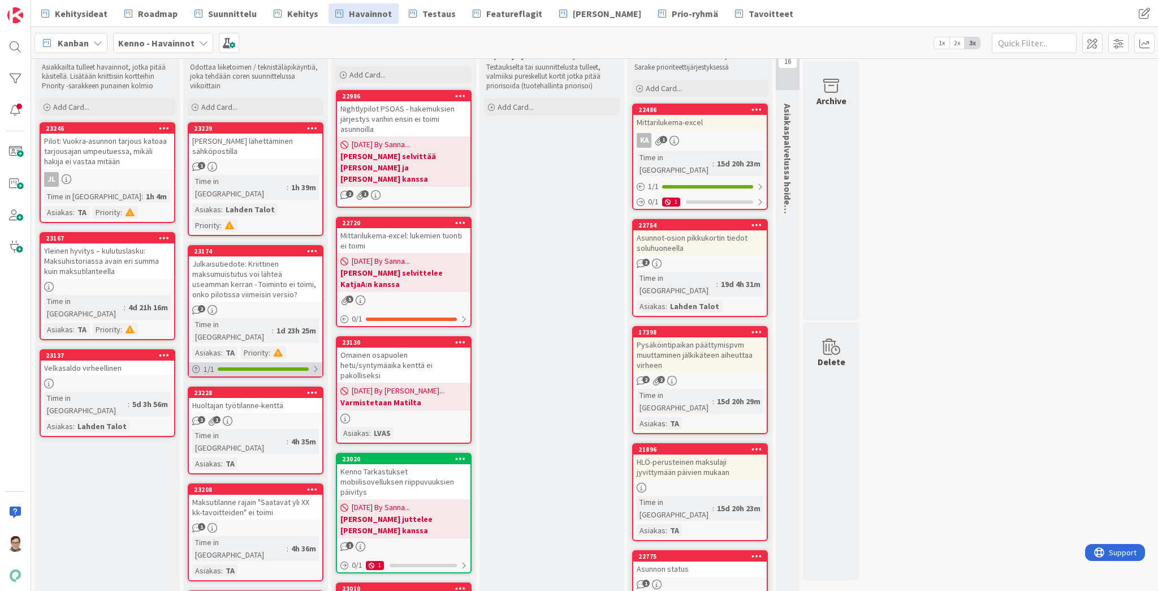
scroll to position [0, 0]
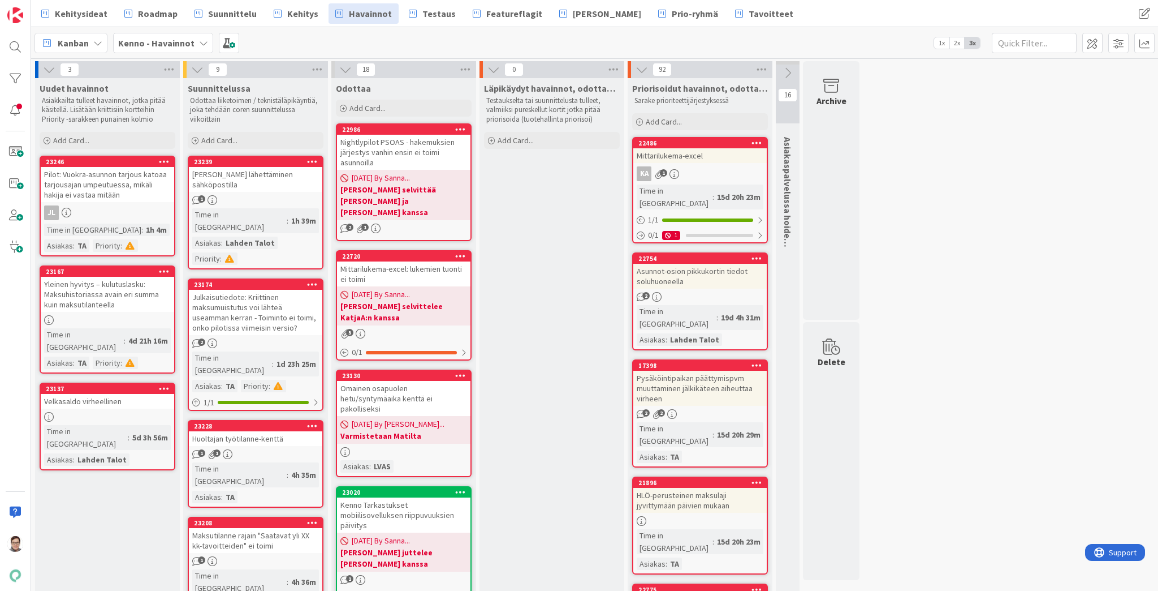
click at [265, 184] on div "Tarjouksen lähettäminen sähköpostilla" at bounding box center [255, 179] width 133 height 25
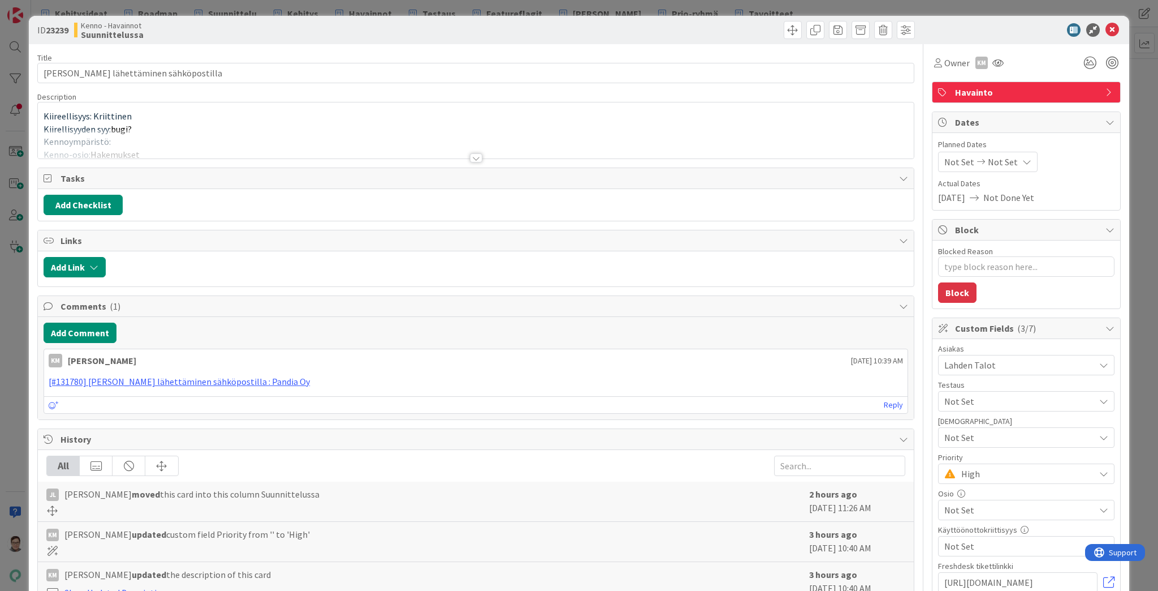
type textarea "x"
click at [473, 156] on div at bounding box center [476, 157] width 12 height 9
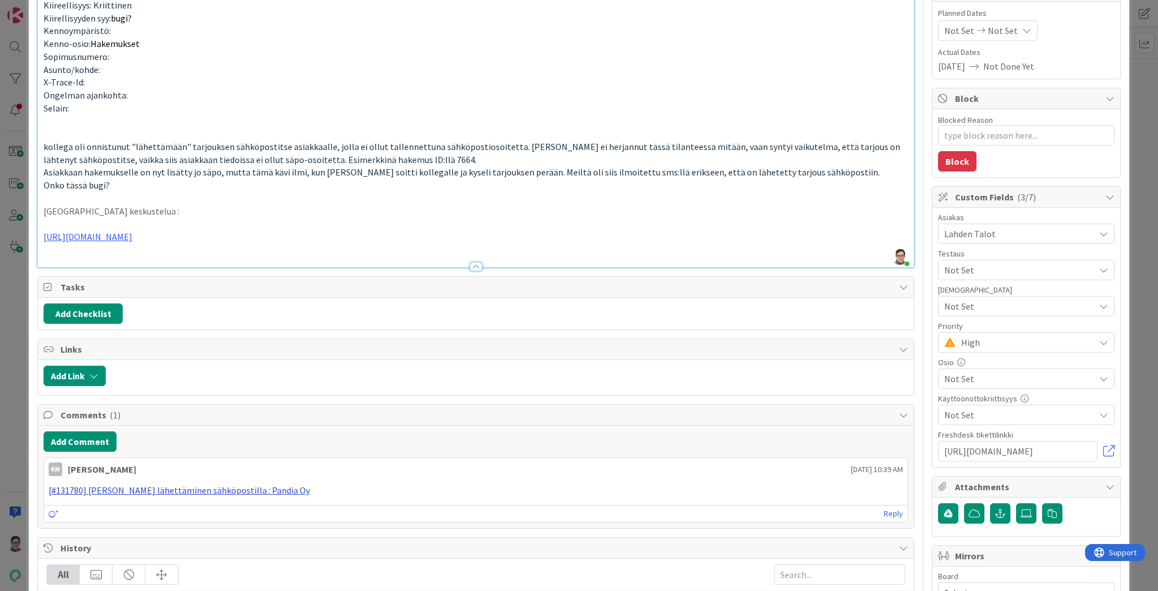
scroll to position [136, 0]
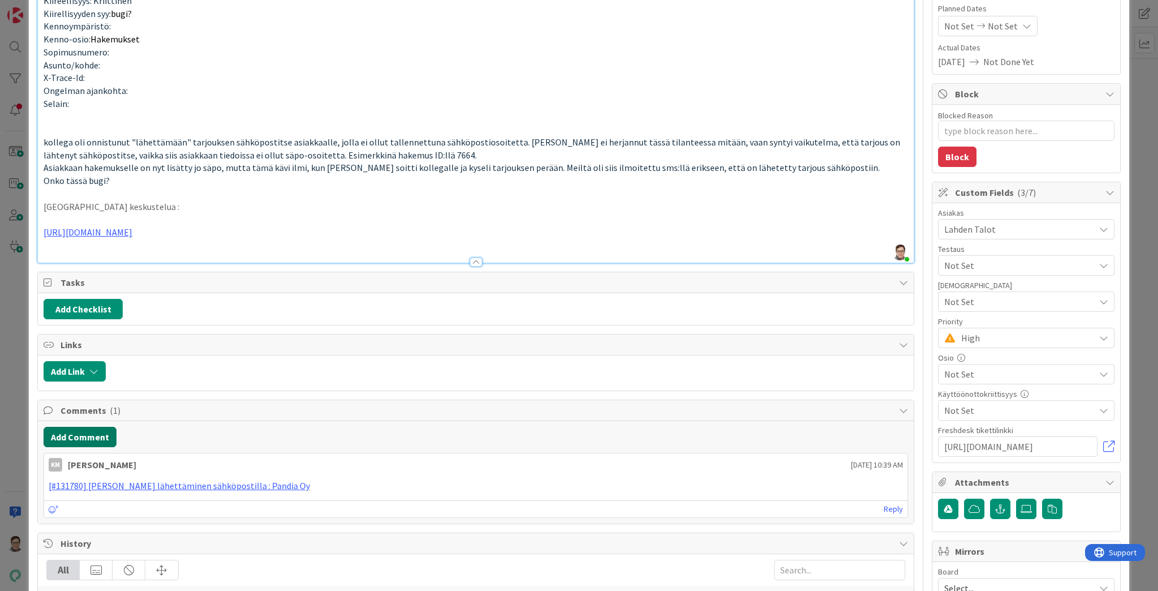
click at [91, 431] on button "Add Comment" at bounding box center [80, 437] width 73 height 20
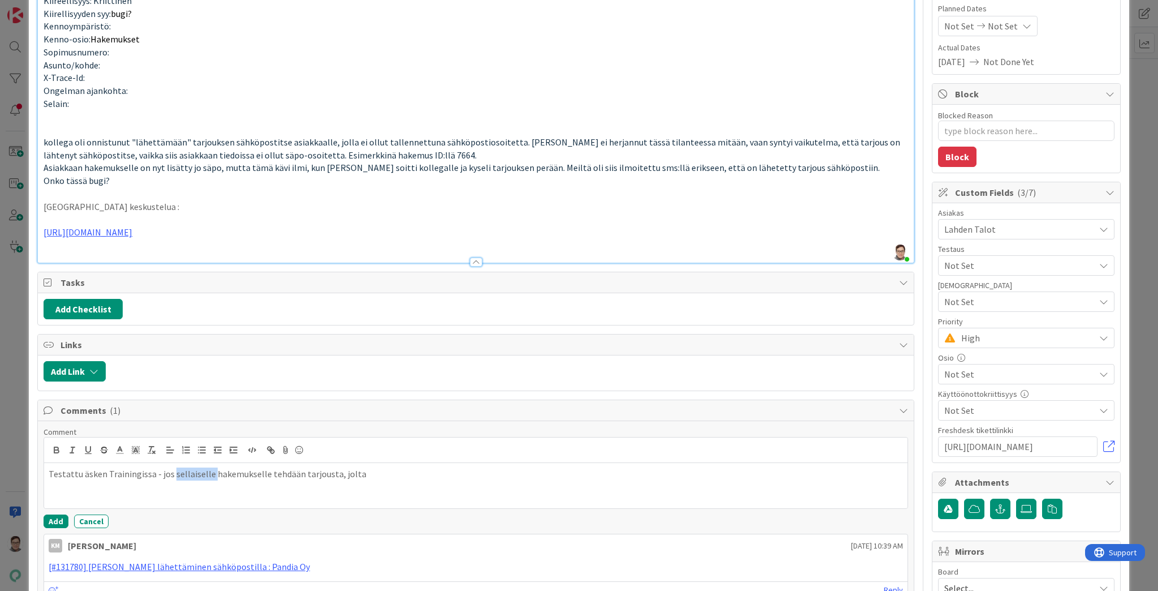
drag, startPoint x: 208, startPoint y: 472, endPoint x: 169, endPoint y: 473, distance: 39.6
click at [169, 473] on p "Testattu äsken Trainingissa - jos sellaiselle hakemukselle tehdään tarjousta, j…" at bounding box center [476, 473] width 855 height 13
click at [354, 473] on p "Testattu äsken Trainingissa - jos sellaiselle hakemukselle tehdään tarjousta, j…" at bounding box center [476, 473] width 855 height 13
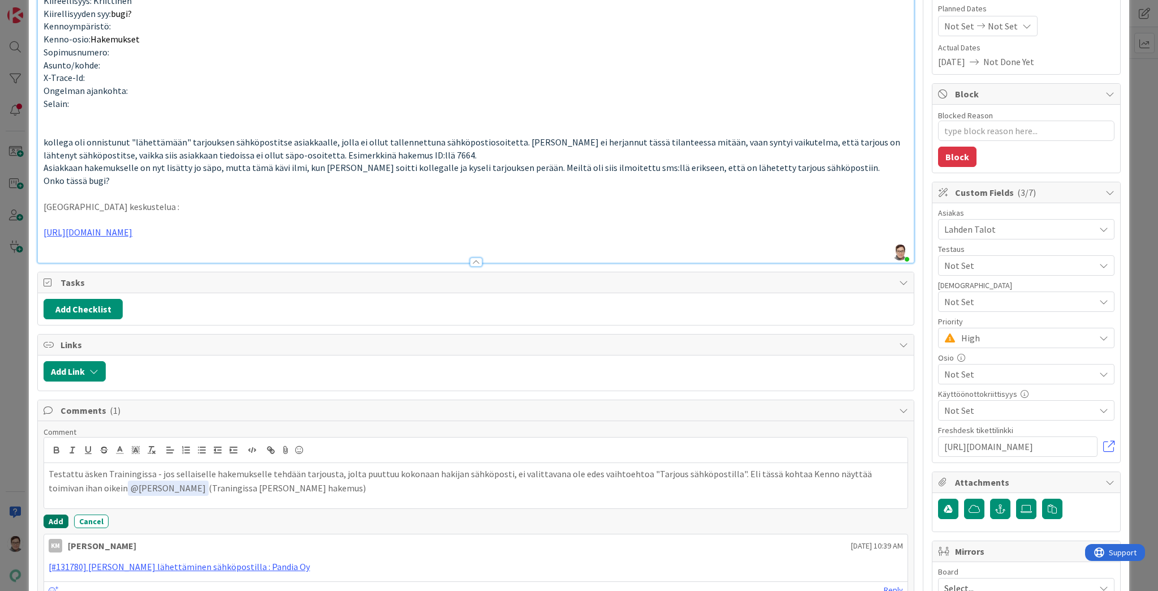
click at [50, 520] on button "Add" at bounding box center [56, 521] width 25 height 14
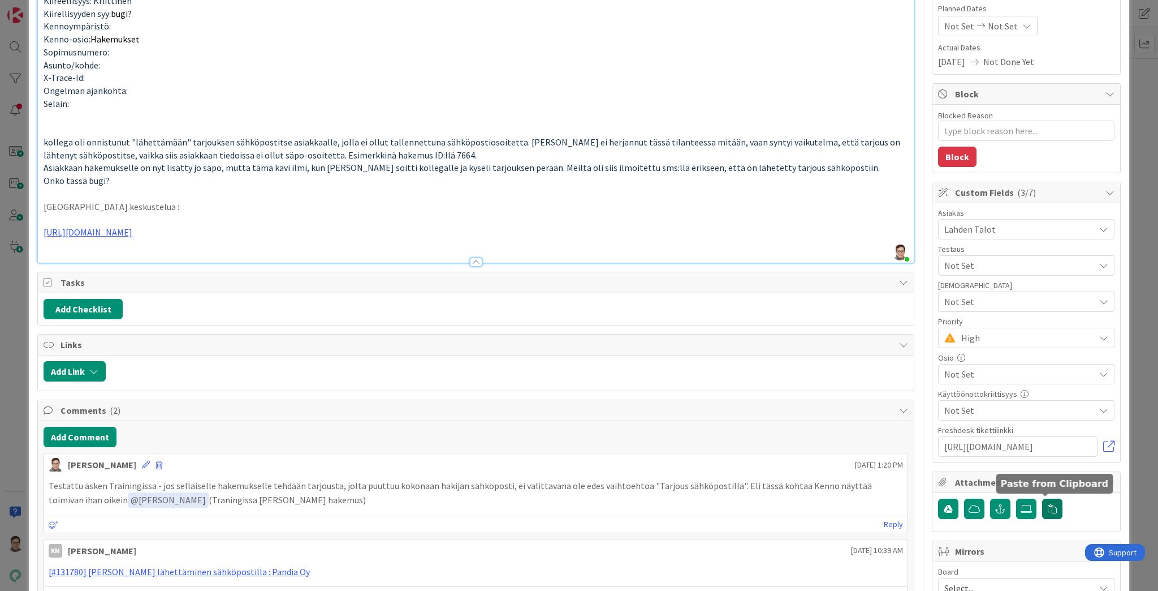
click at [1048, 506] on icon "button" at bounding box center [1052, 508] width 9 height 9
type textarea "x"
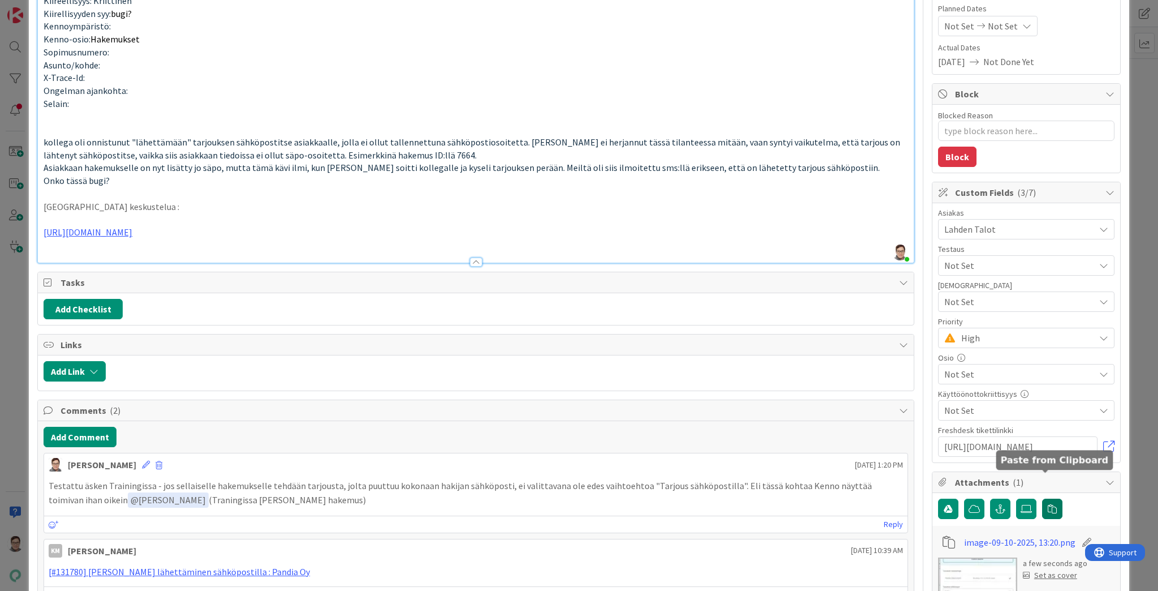
scroll to position [362, 0]
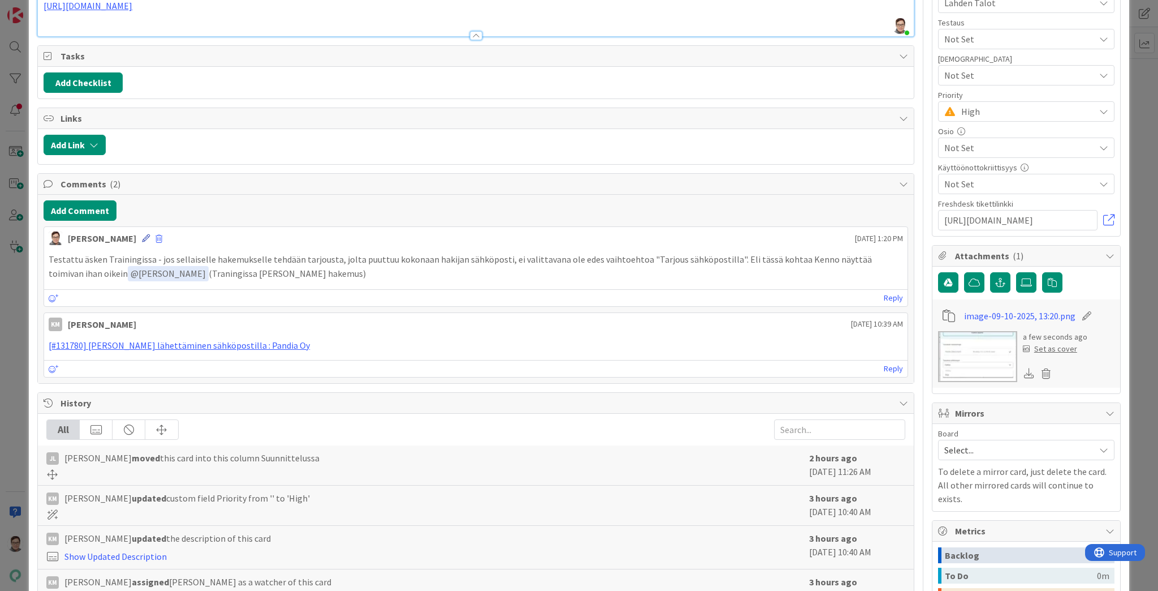
click at [142, 236] on icon at bounding box center [146, 238] width 8 height 8
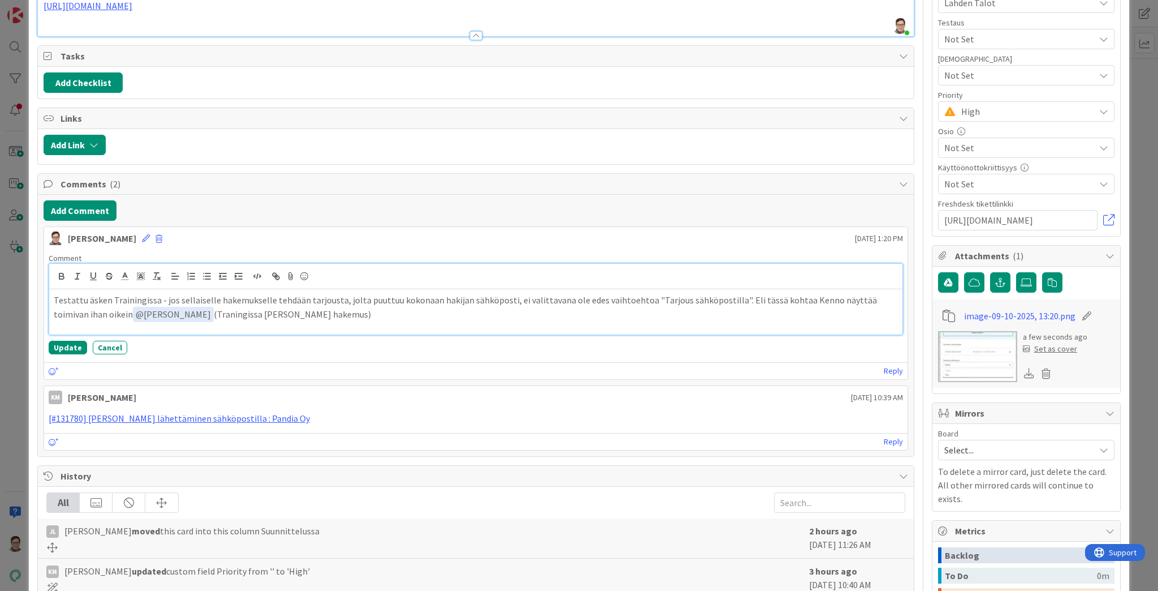
click at [331, 312] on p "Testattu äsken Trainingissa - jos sellaiselle hakemukselle tehdään tarjousta, j…" at bounding box center [476, 308] width 845 height 28
click at [64, 347] on button "Update" at bounding box center [68, 348] width 38 height 14
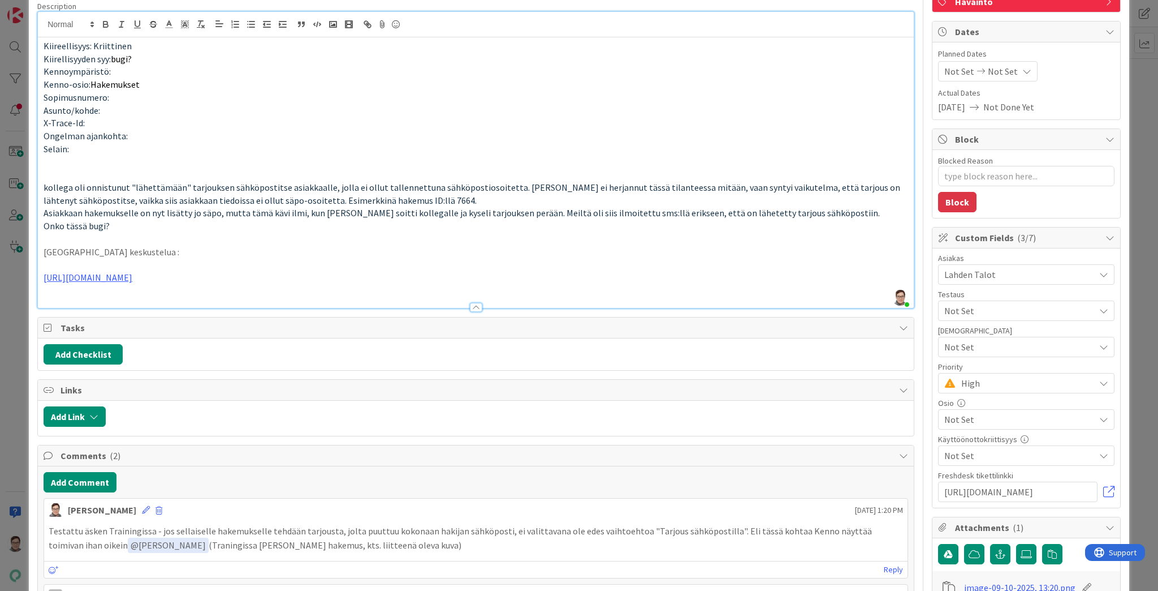
scroll to position [0, 0]
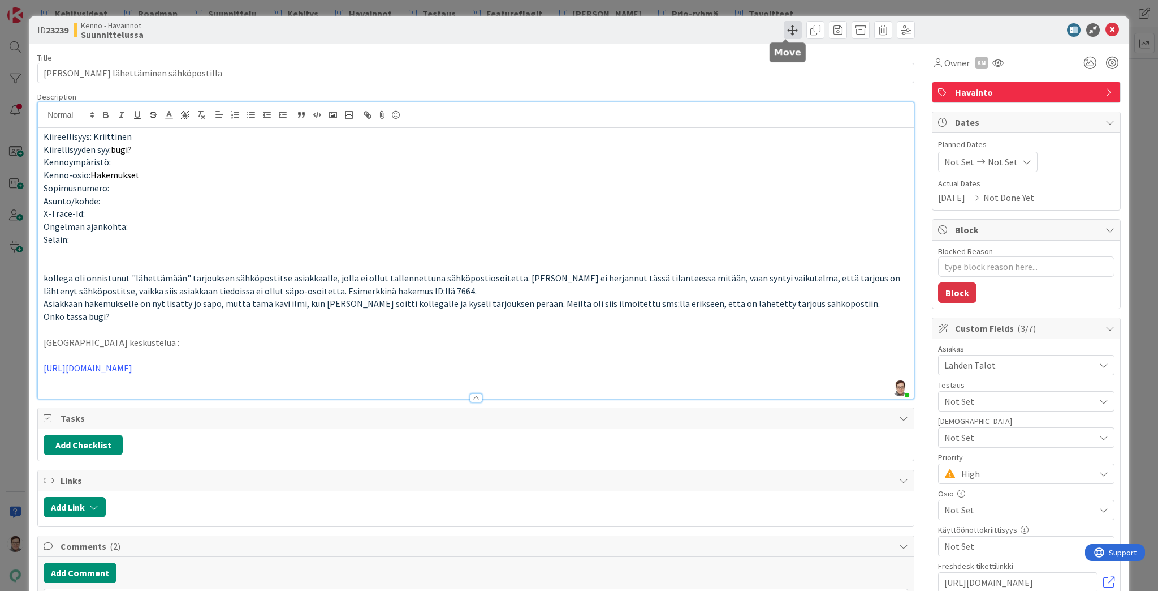
click at [790, 34] on span at bounding box center [793, 30] width 18 height 18
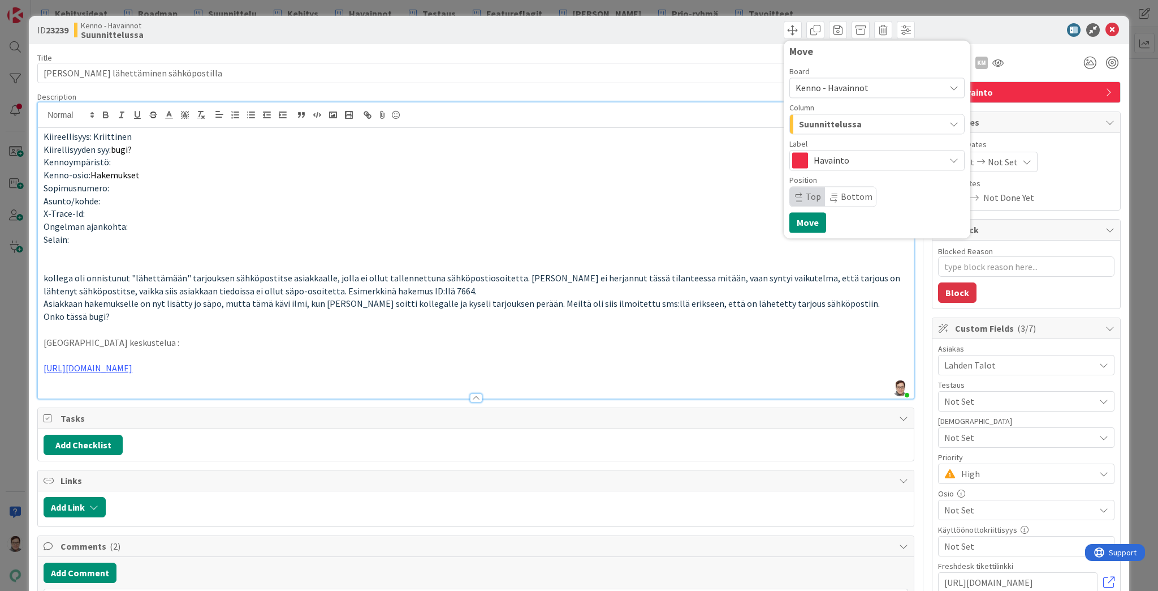
click at [841, 123] on span "Suunnittelussa" at bounding box center [830, 124] width 63 height 15
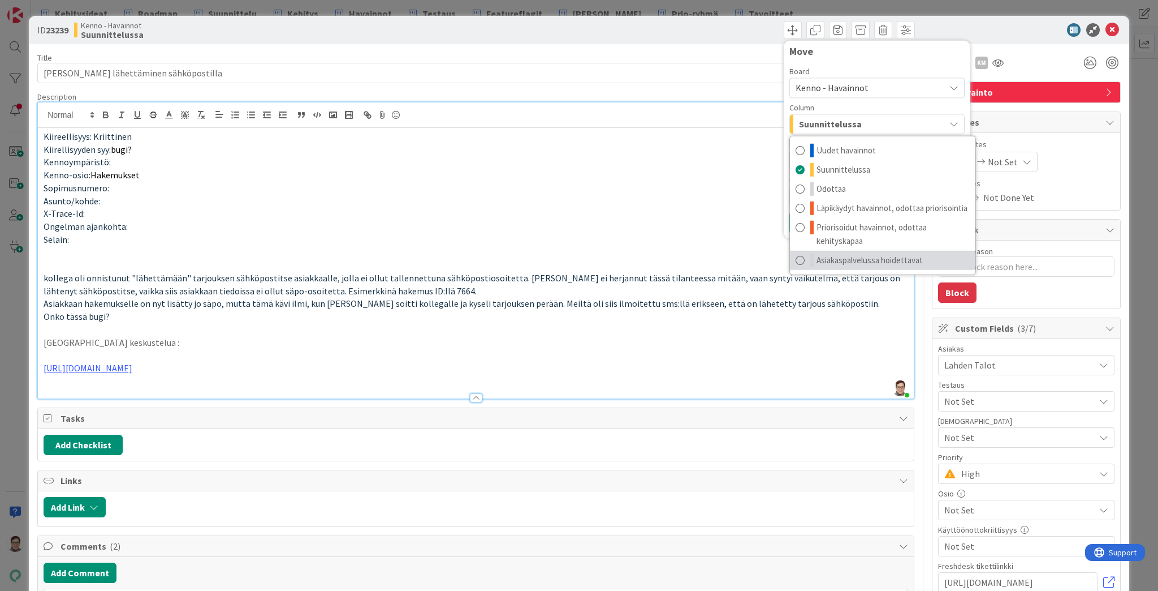
click at [860, 261] on span "Asiakaspalvelussa hoidettavat" at bounding box center [870, 260] width 106 height 14
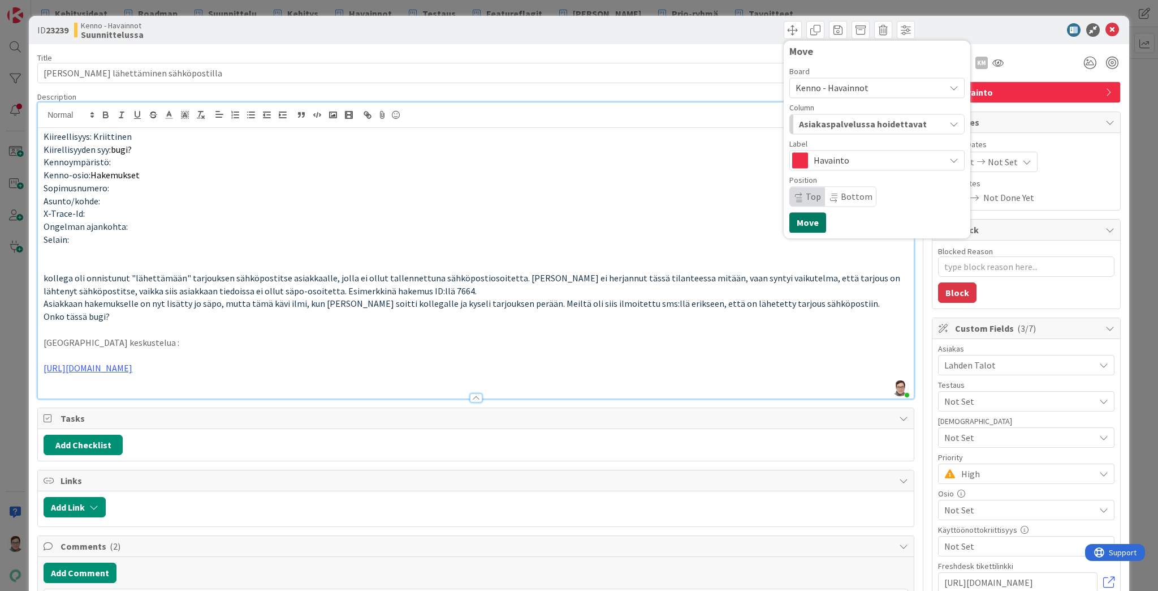
click at [807, 223] on button "Move" at bounding box center [808, 222] width 37 height 20
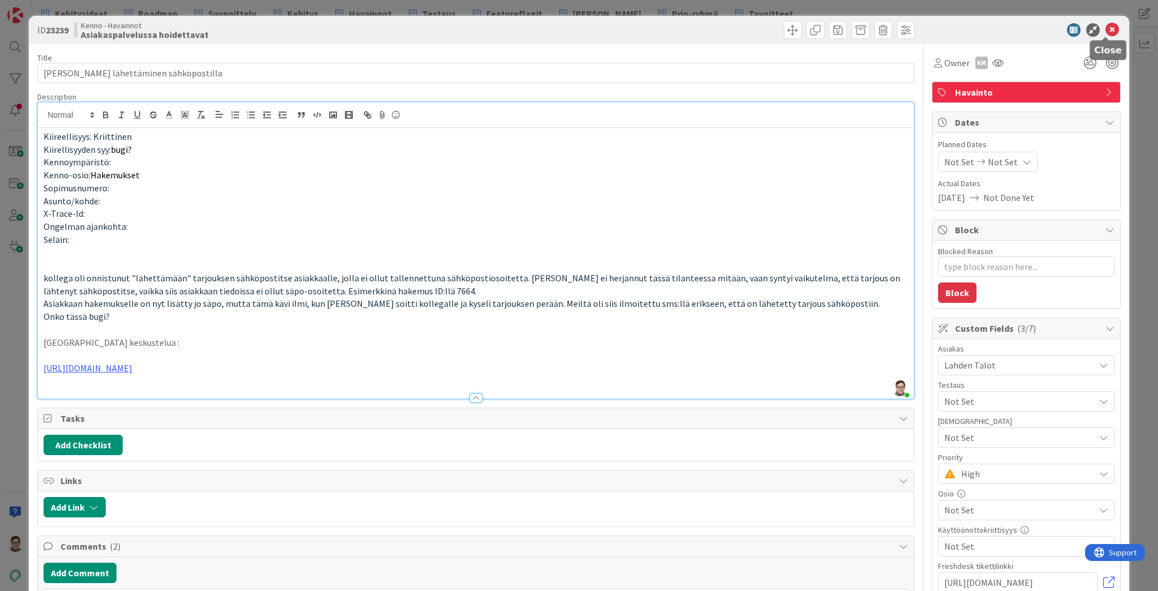
click at [1106, 30] on icon at bounding box center [1113, 30] width 14 height 14
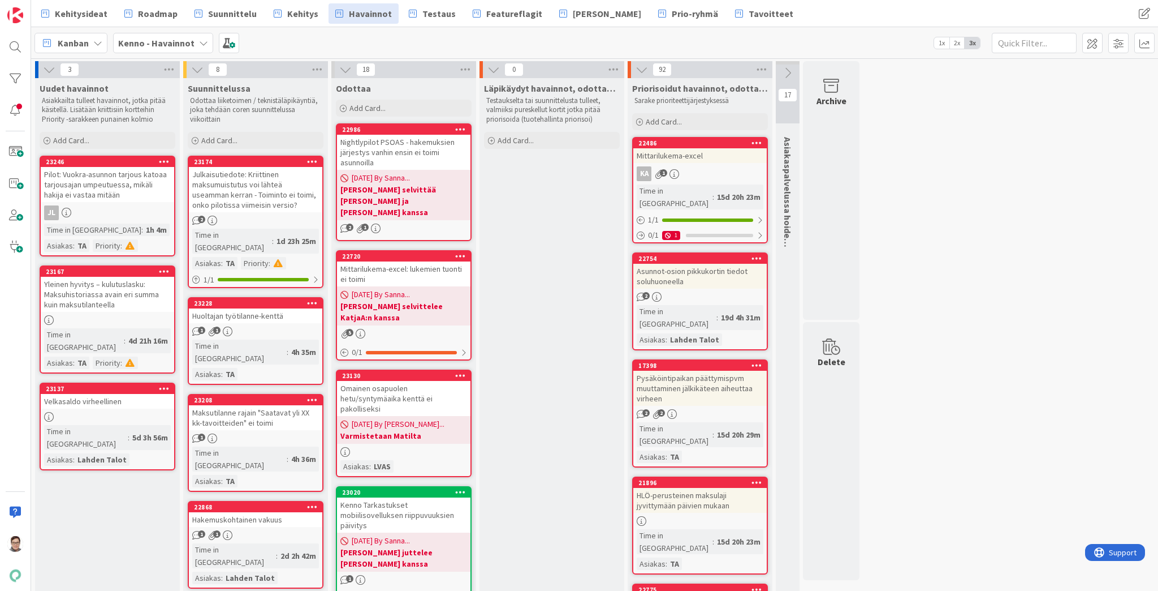
click at [238, 188] on div "Julkaisutiedote: Kriittinen maksumuistutus voi lähteä useamman kerran - Toimint…" at bounding box center [255, 189] width 133 height 45
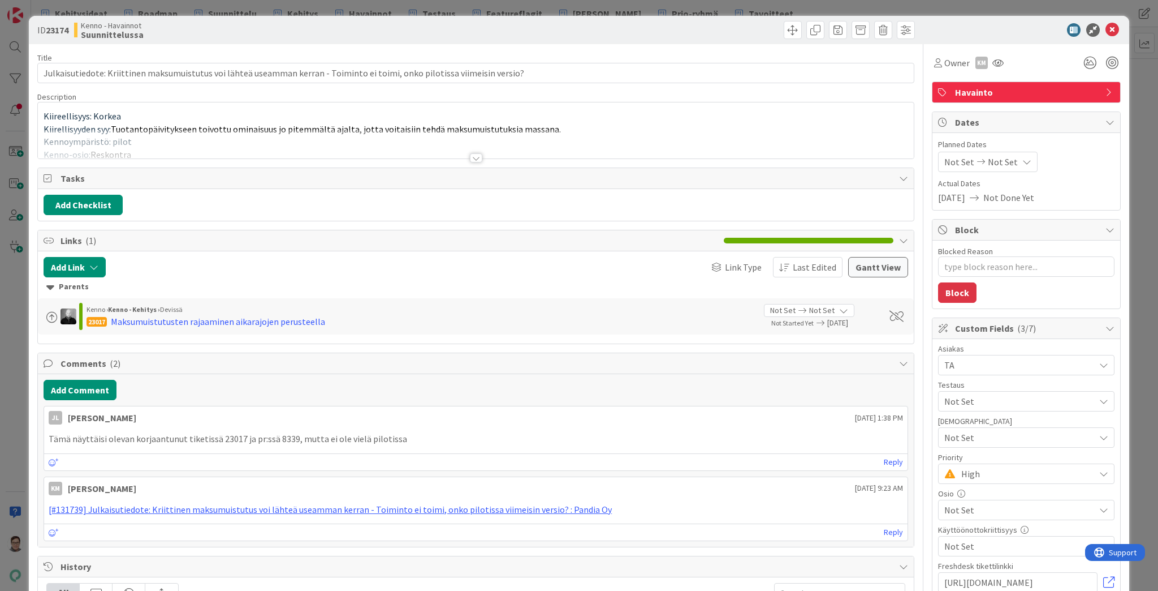
type textarea "x"
click at [474, 156] on div at bounding box center [476, 157] width 12 height 9
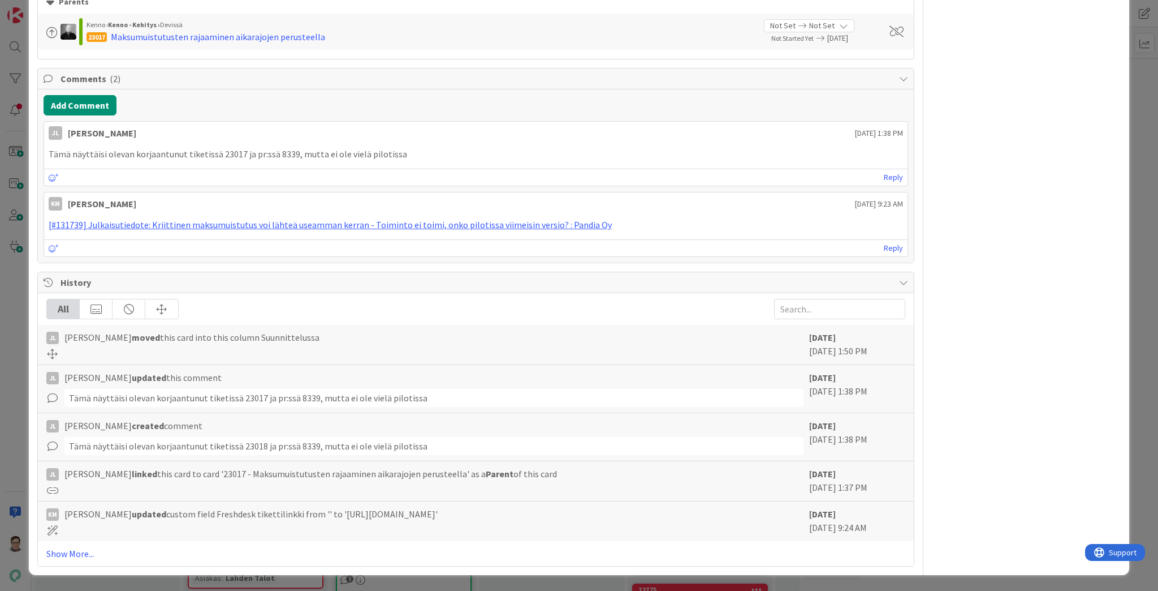
scroll to position [2519, 0]
click at [100, 115] on button "Add Comment" at bounding box center [80, 105] width 73 height 20
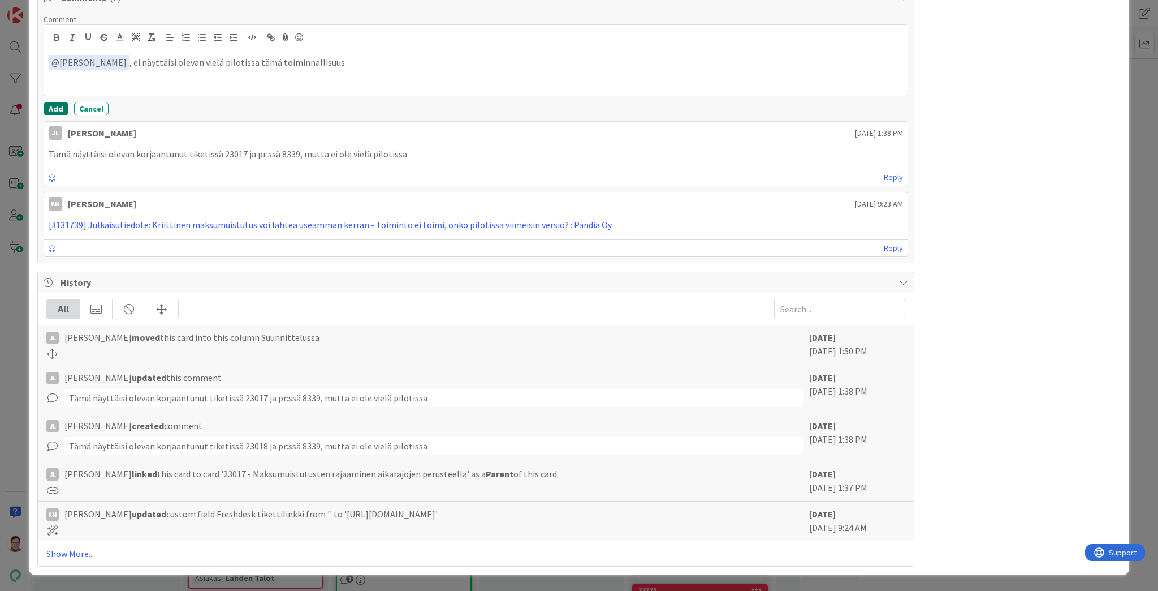
click at [52, 115] on button "Add" at bounding box center [56, 109] width 25 height 14
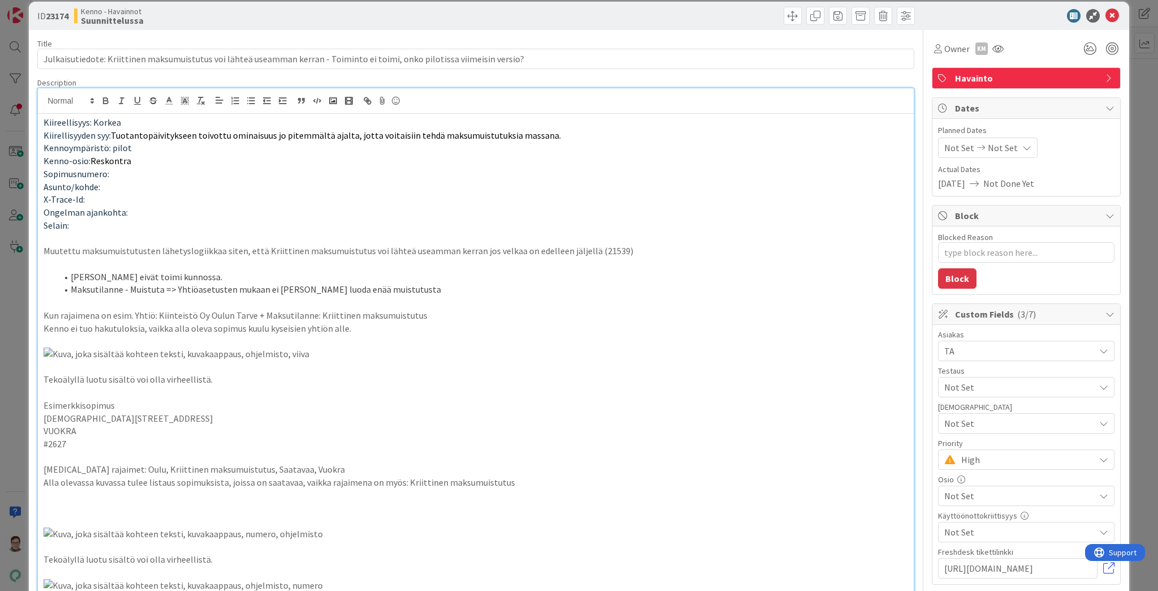
scroll to position [0, 0]
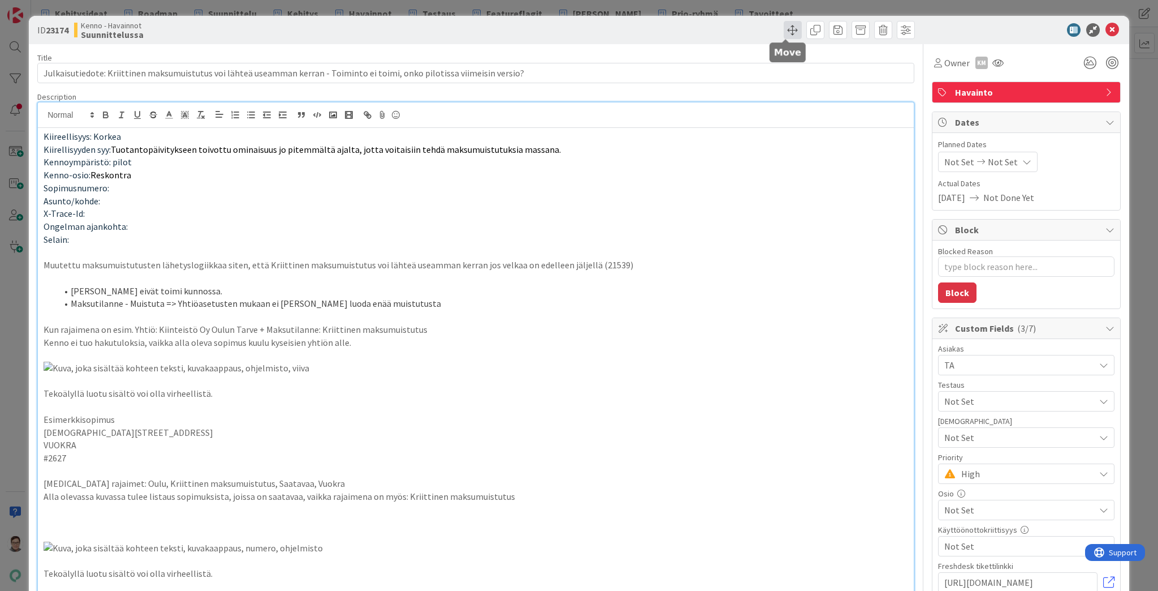
click at [786, 29] on span at bounding box center [793, 30] width 18 height 18
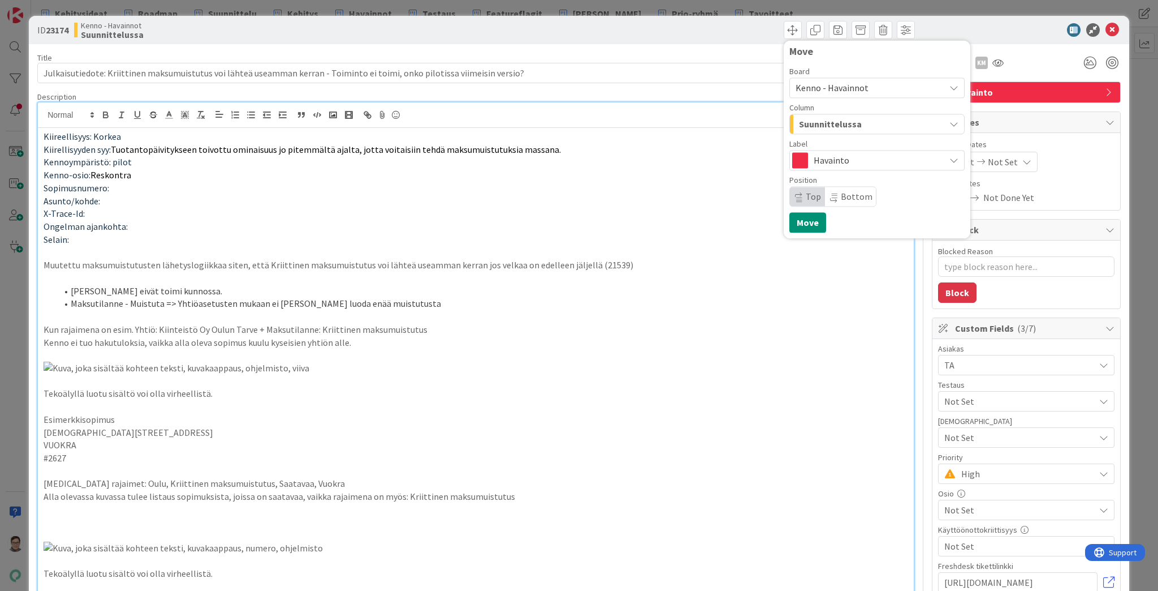
click at [824, 159] on span "Havainto" at bounding box center [877, 160] width 126 height 16
click at [825, 155] on span "Havainto" at bounding box center [877, 160] width 126 height 16
click at [828, 120] on span "Suunnittelussa" at bounding box center [830, 124] width 63 height 15
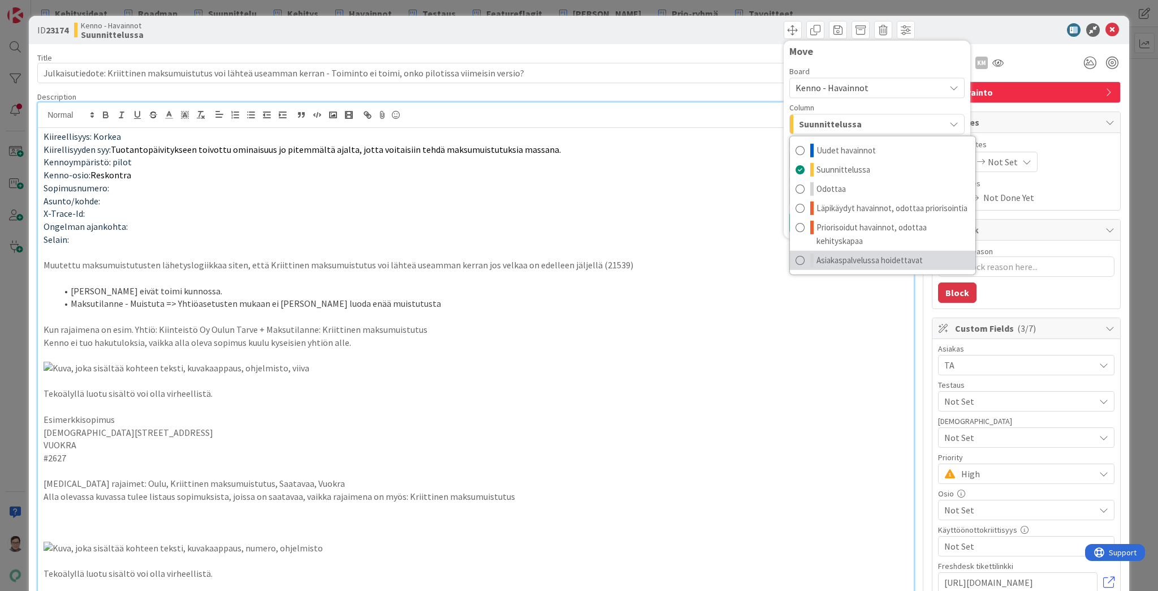
click at [826, 264] on span "Asiakaspalvelussa hoidettavat" at bounding box center [870, 260] width 106 height 14
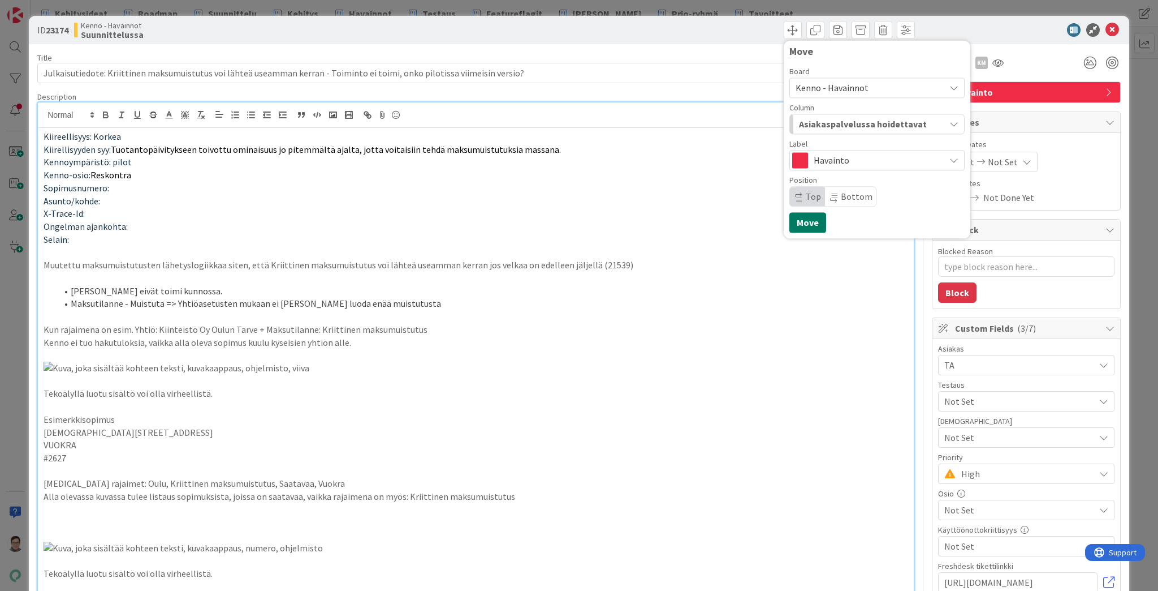
click at [803, 223] on button "Move" at bounding box center [808, 222] width 37 height 20
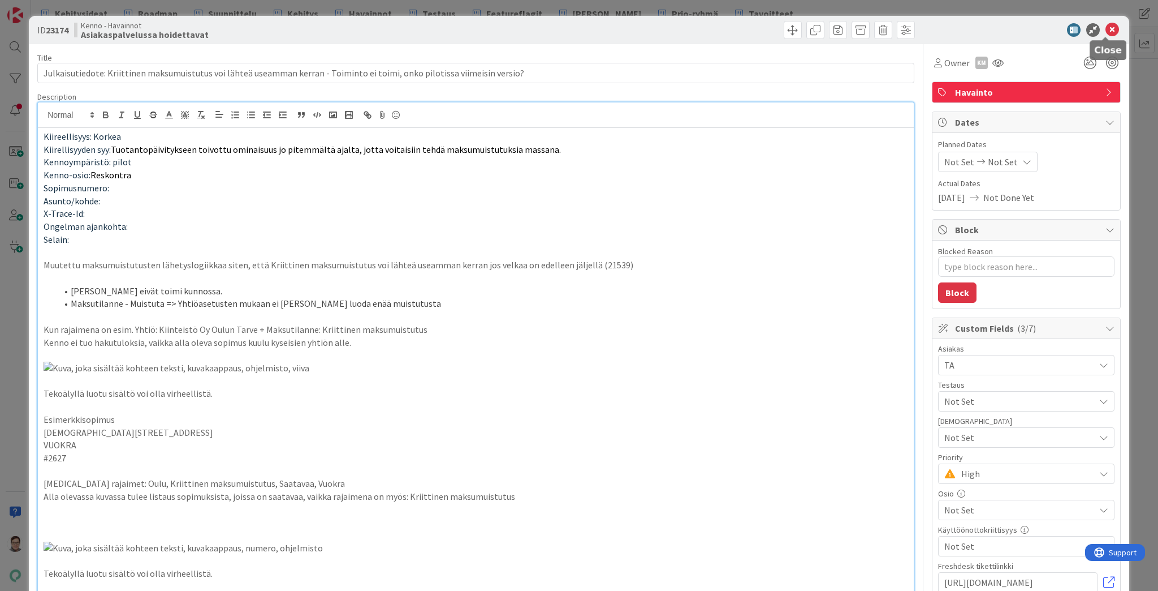
click at [1109, 29] on icon at bounding box center [1113, 30] width 14 height 14
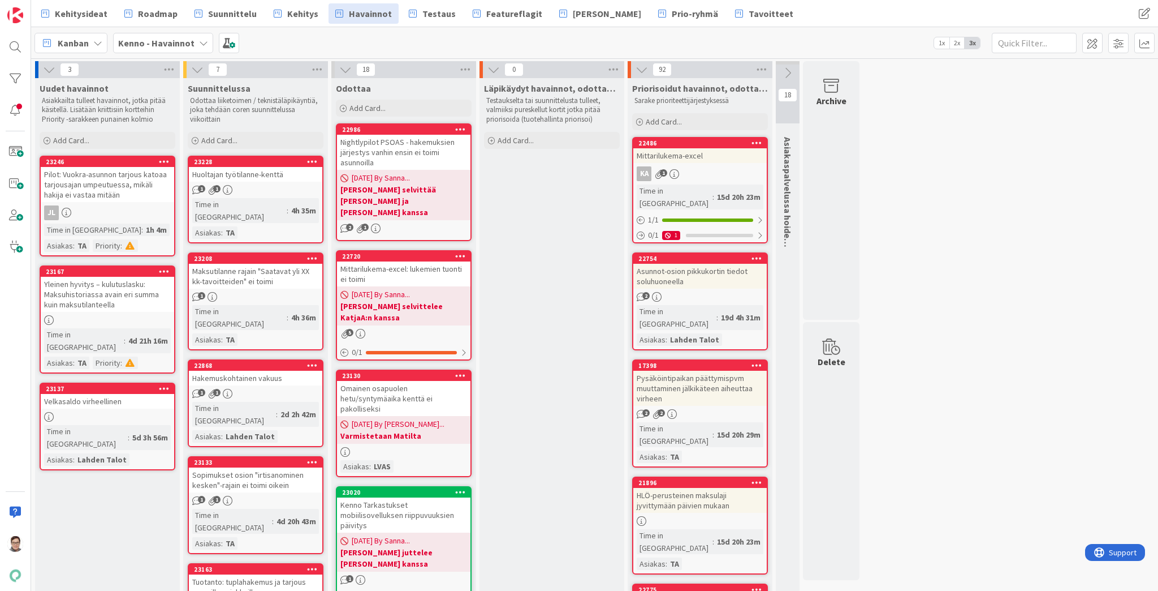
click at [249, 182] on link "23228 Huoltajan työtilanne-kenttä 1 1 Time in Column : 4h 35m Asiakas : TA" at bounding box center [256, 200] width 136 height 88
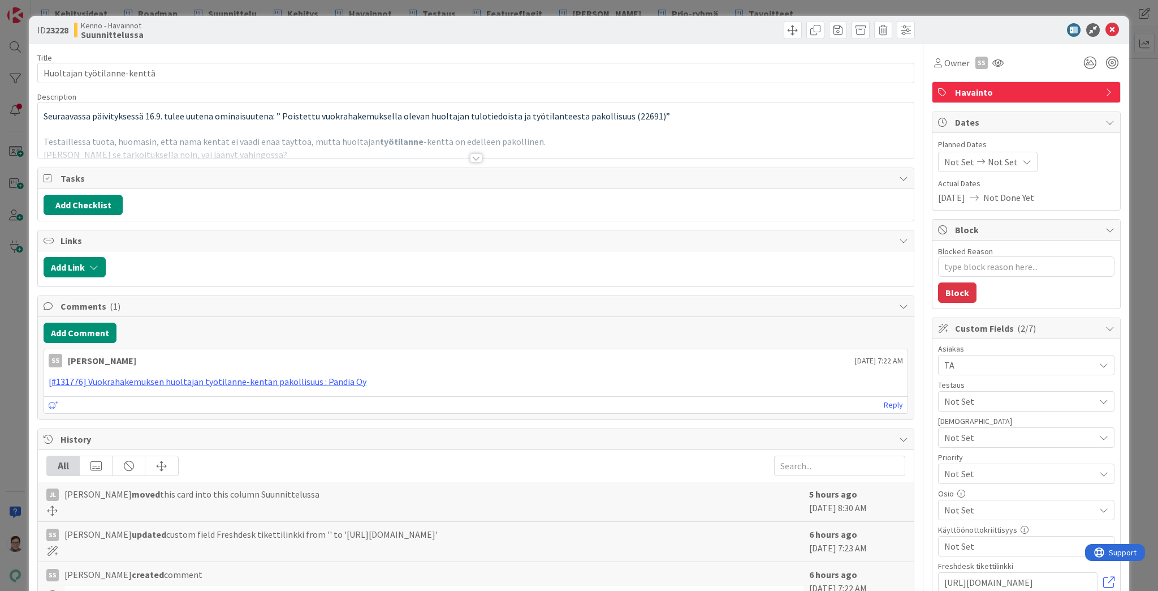
click at [475, 154] on div at bounding box center [476, 157] width 12 height 9
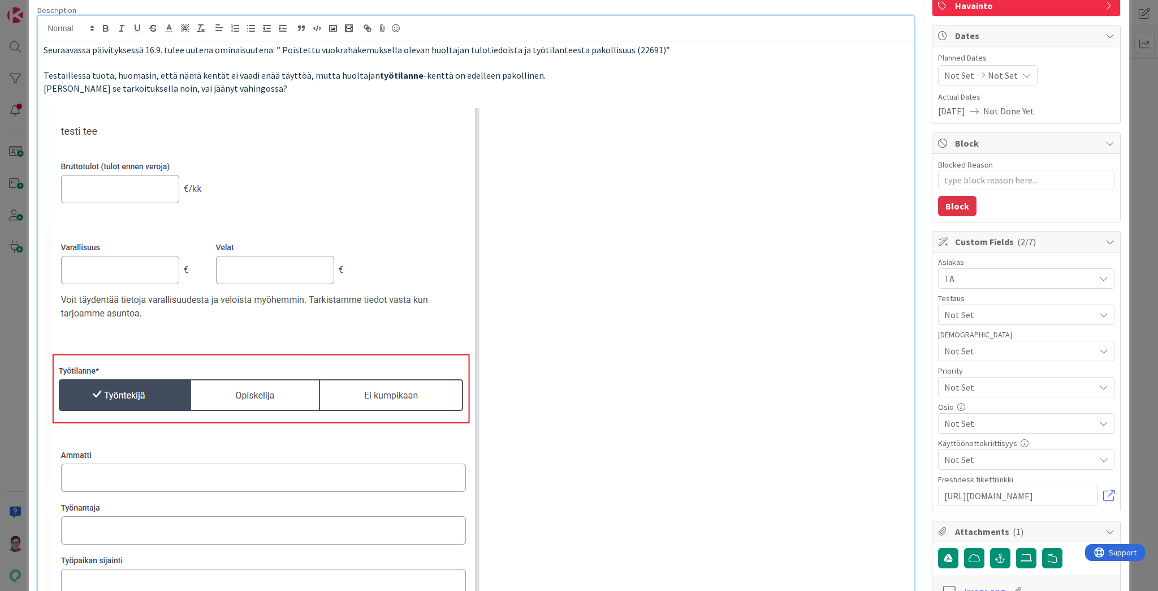
scroll to position [91, 0]
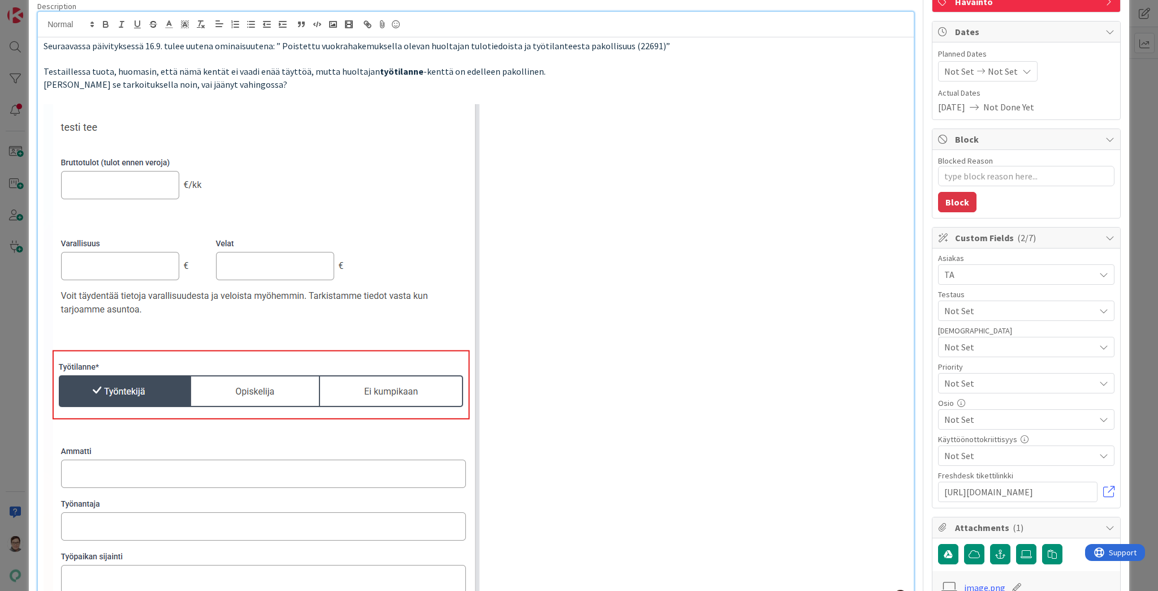
drag, startPoint x: 55, startPoint y: 219, endPoint x: 50, endPoint y: 268, distance: 49.5
drag, startPoint x: 50, startPoint y: 268, endPoint x: 281, endPoint y: 232, distance: 233.5
click at [281, 232] on img at bounding box center [262, 350] width 436 height 492
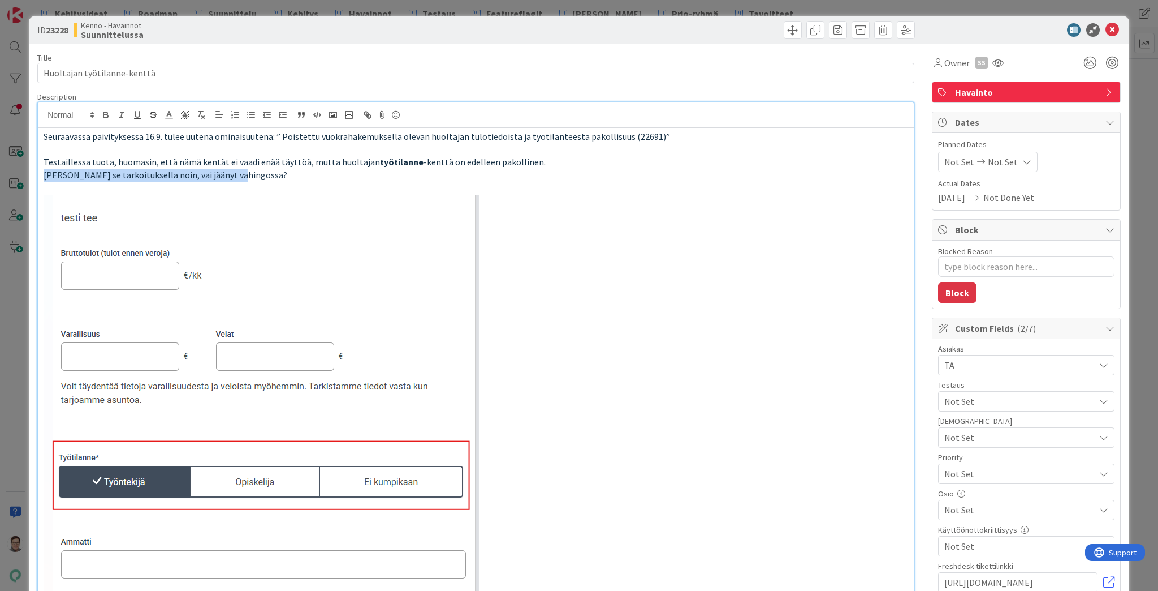
drag, startPoint x: 242, startPoint y: 176, endPoint x: 18, endPoint y: 179, distance: 224.0
click at [18, 179] on div "ID 23228 Kenno - Havainnot Suunnittelussa Title 27 / 128 Huoltajan työtilanne-k…" at bounding box center [579, 295] width 1158 height 591
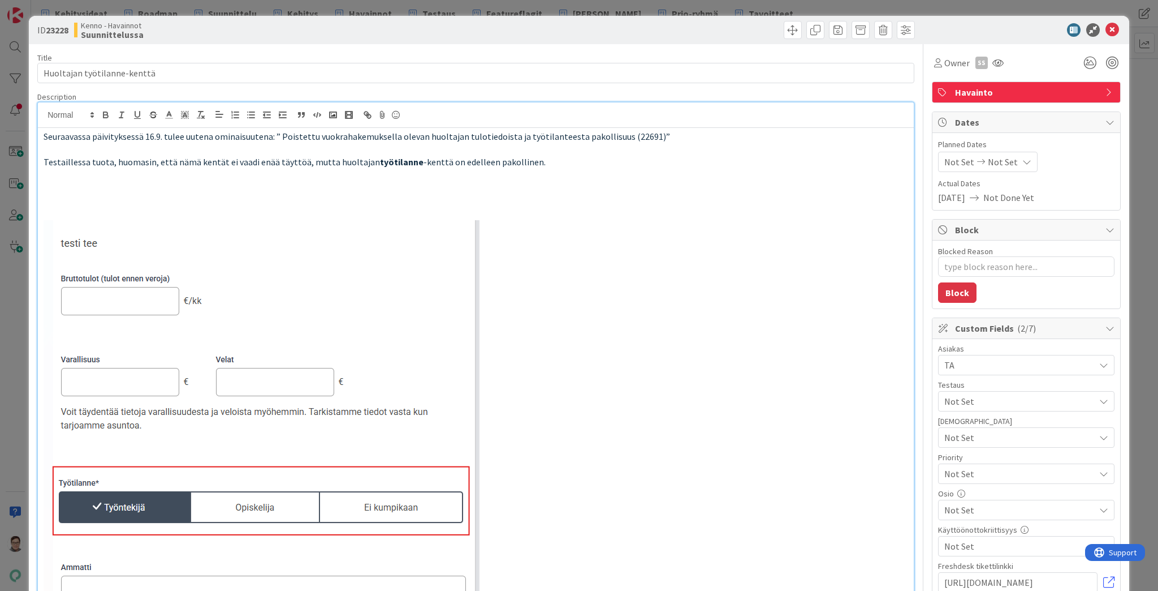
type textarea "x"
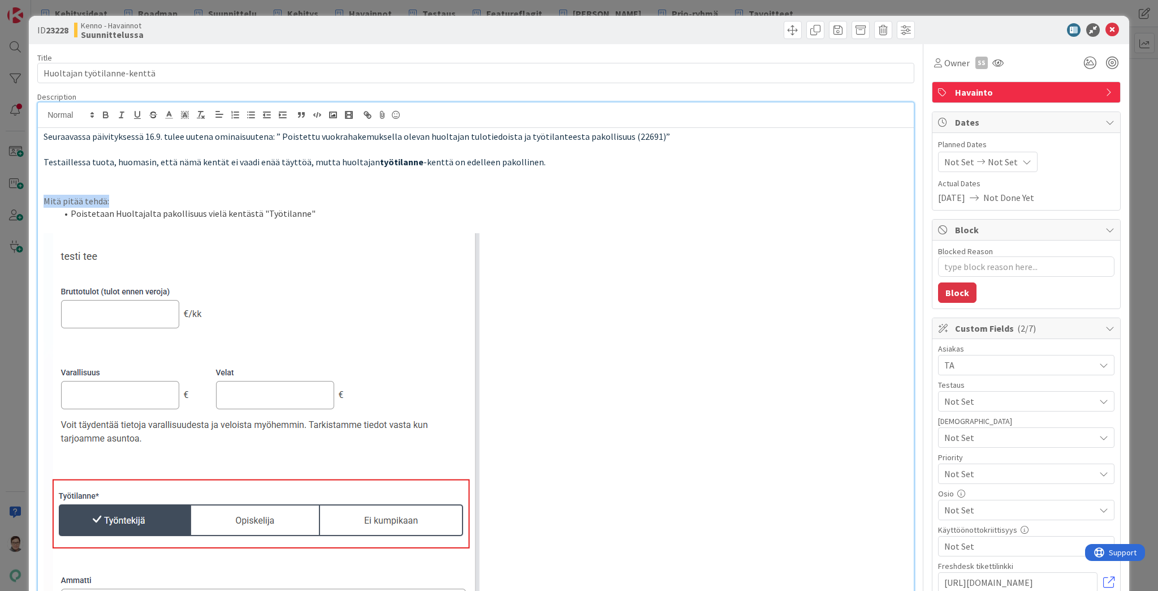
drag, startPoint x: 126, startPoint y: 199, endPoint x: 21, endPoint y: 199, distance: 104.6
click at [21, 199] on div "ID 23228 Kenno - Havainnot Suunnittelussa Title 27 / 128 Huoltajan työtilanne-k…" at bounding box center [579, 295] width 1158 height 591
click at [334, 227] on p at bounding box center [476, 226] width 865 height 13
click at [790, 29] on span at bounding box center [793, 30] width 18 height 18
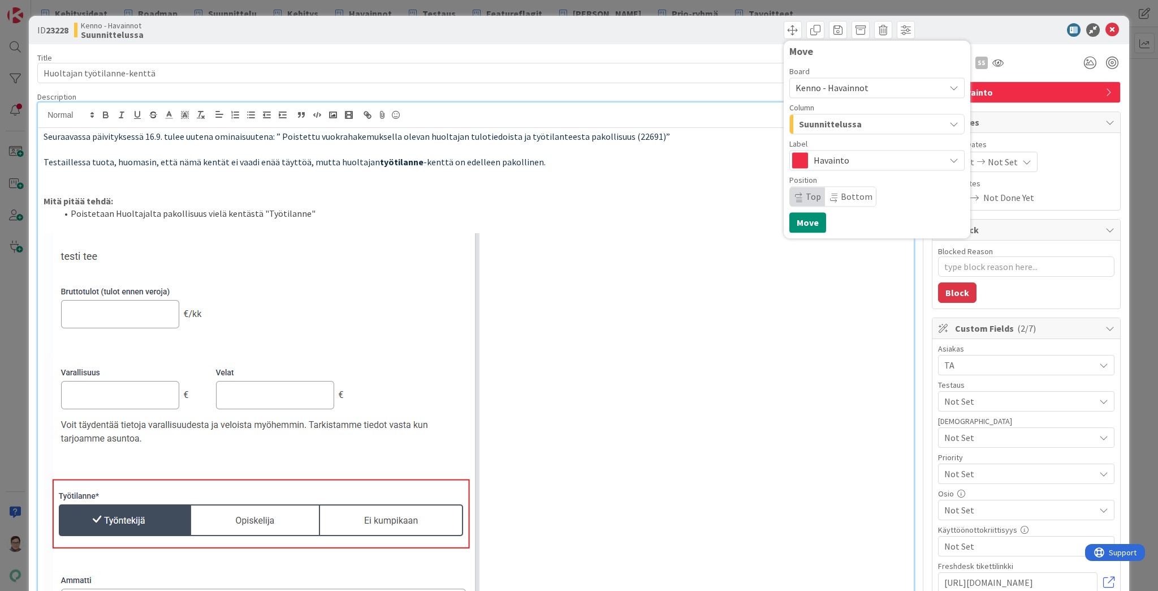
click at [842, 124] on span "Suunnittelussa" at bounding box center [830, 124] width 63 height 15
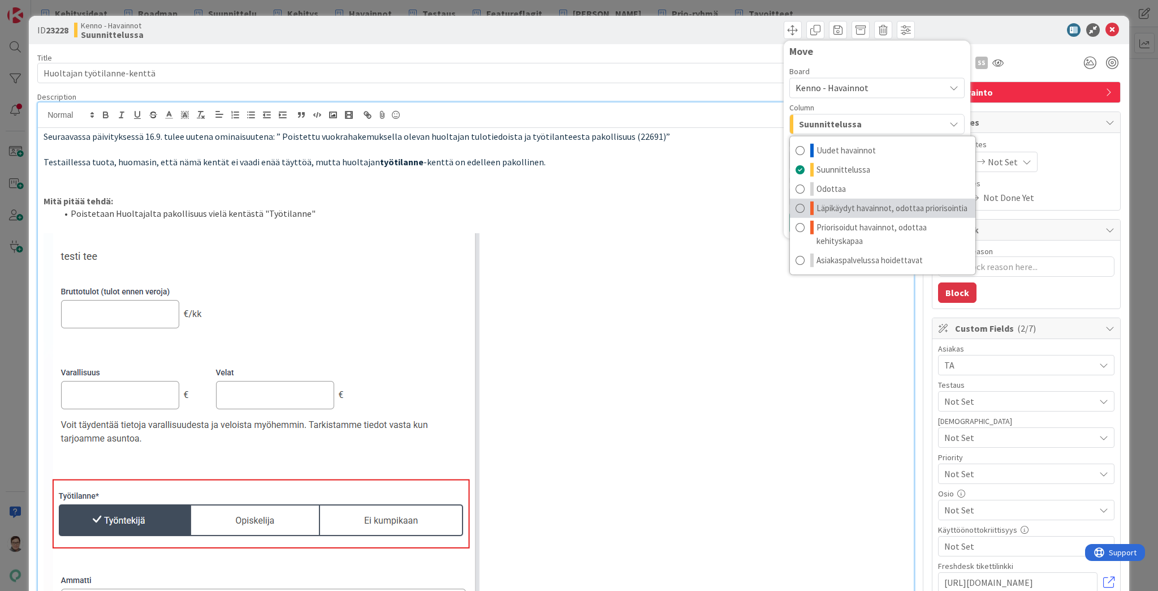
click at [852, 206] on span "Läpikäydyt havainnot, odottaa priorisointia" at bounding box center [892, 208] width 151 height 14
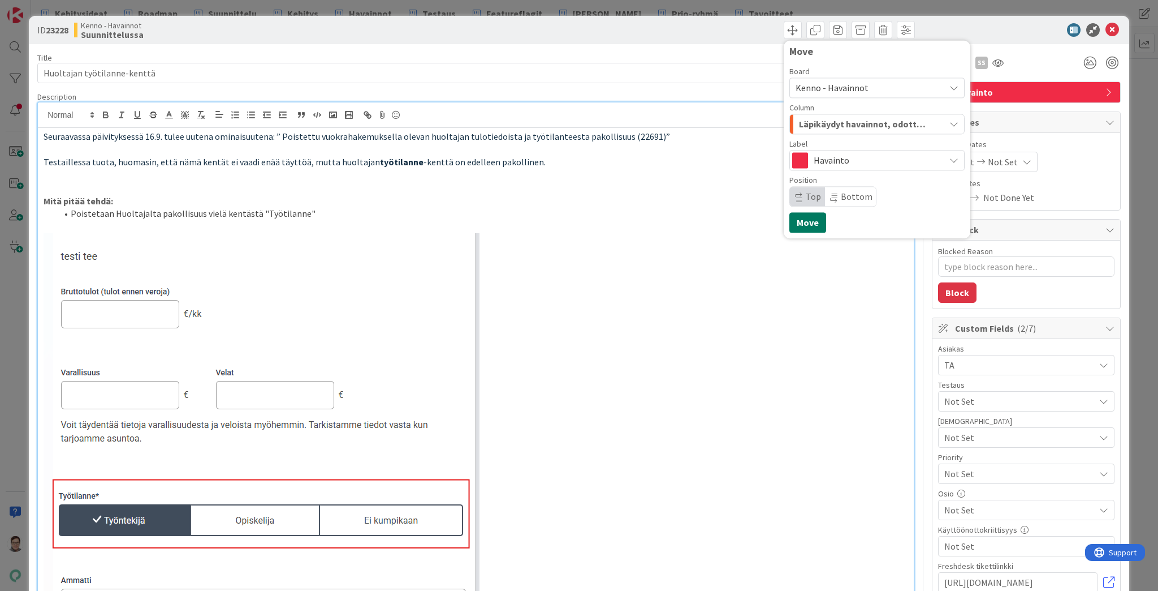
click at [803, 222] on button "Move" at bounding box center [808, 222] width 37 height 20
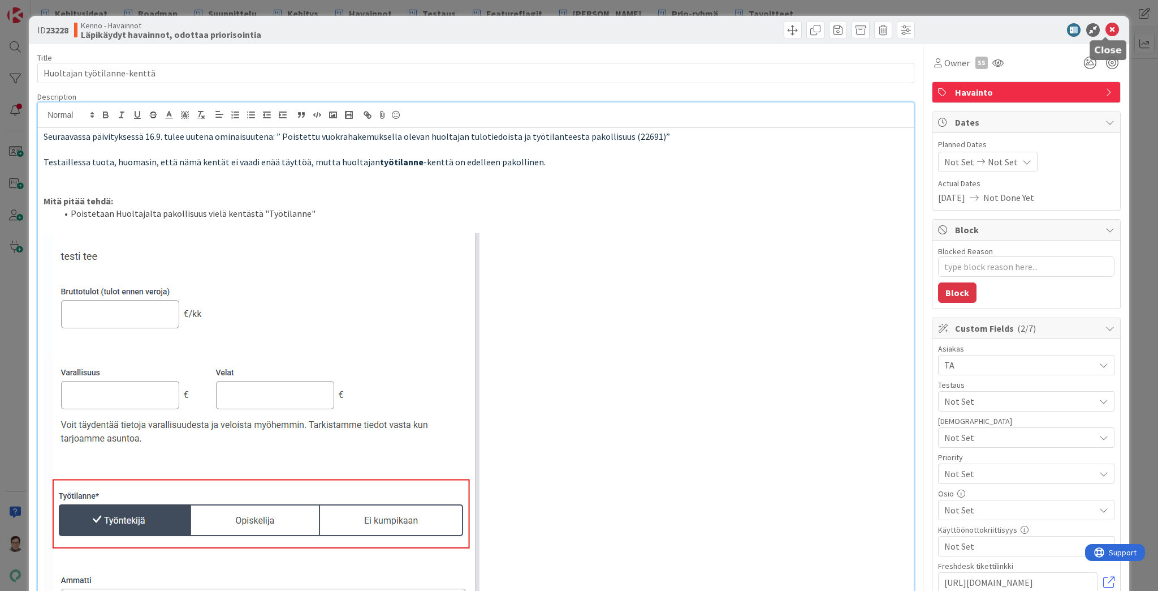
click at [1106, 32] on icon at bounding box center [1113, 30] width 14 height 14
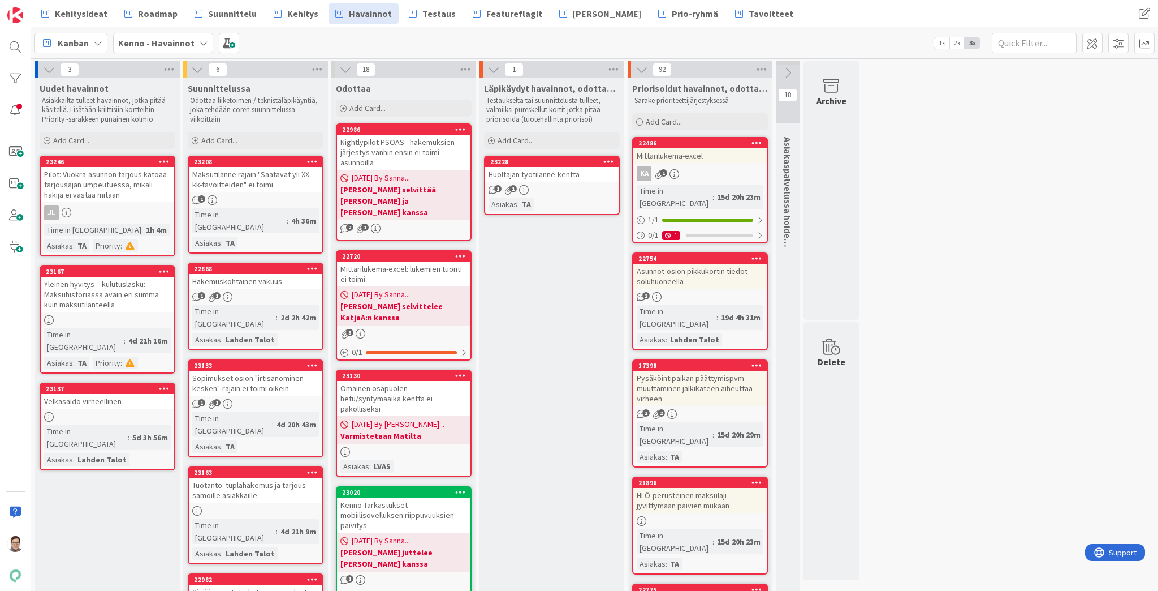
click at [247, 181] on div "Maksutilanne rajain "Saatavat yli XX kk-tavoitteiden" ei toimi" at bounding box center [255, 179] width 133 height 25
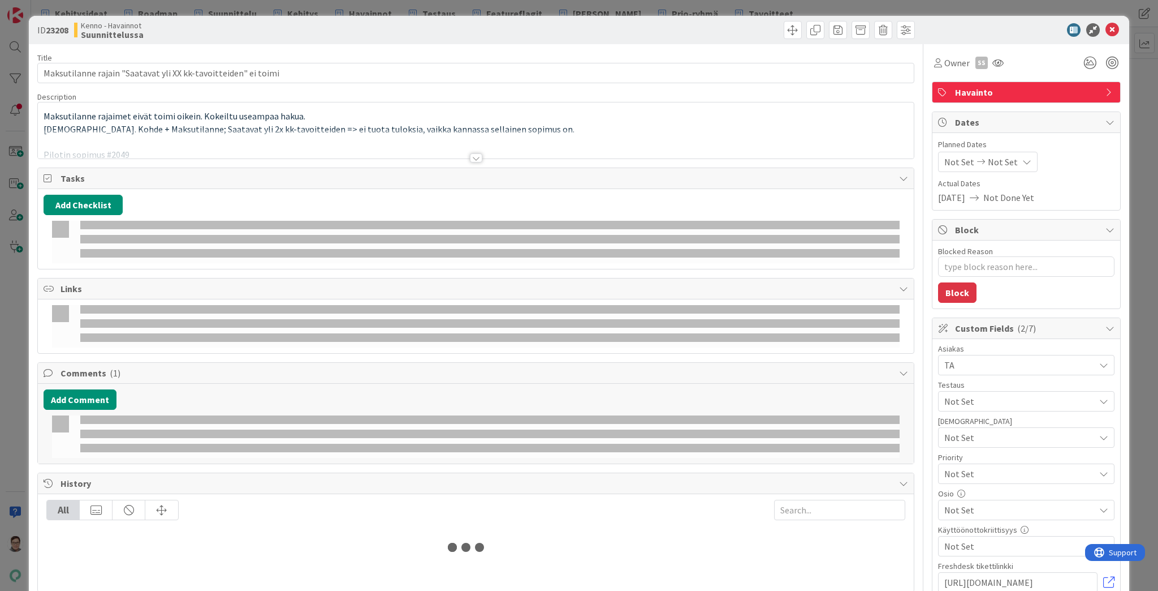
type textarea "x"
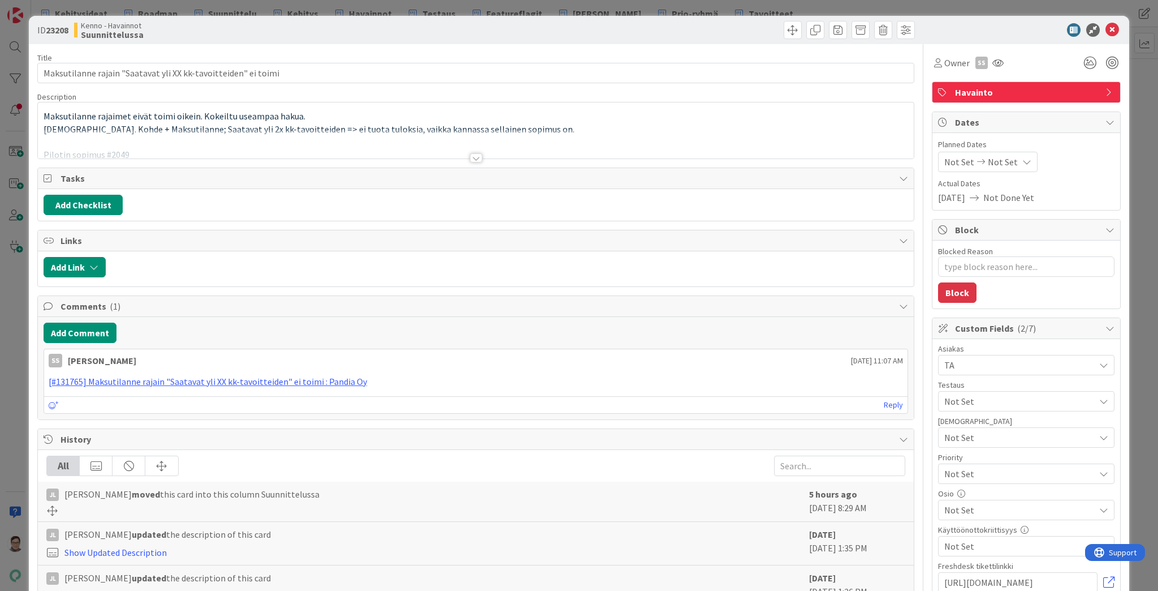
click at [473, 153] on div at bounding box center [476, 157] width 12 height 9
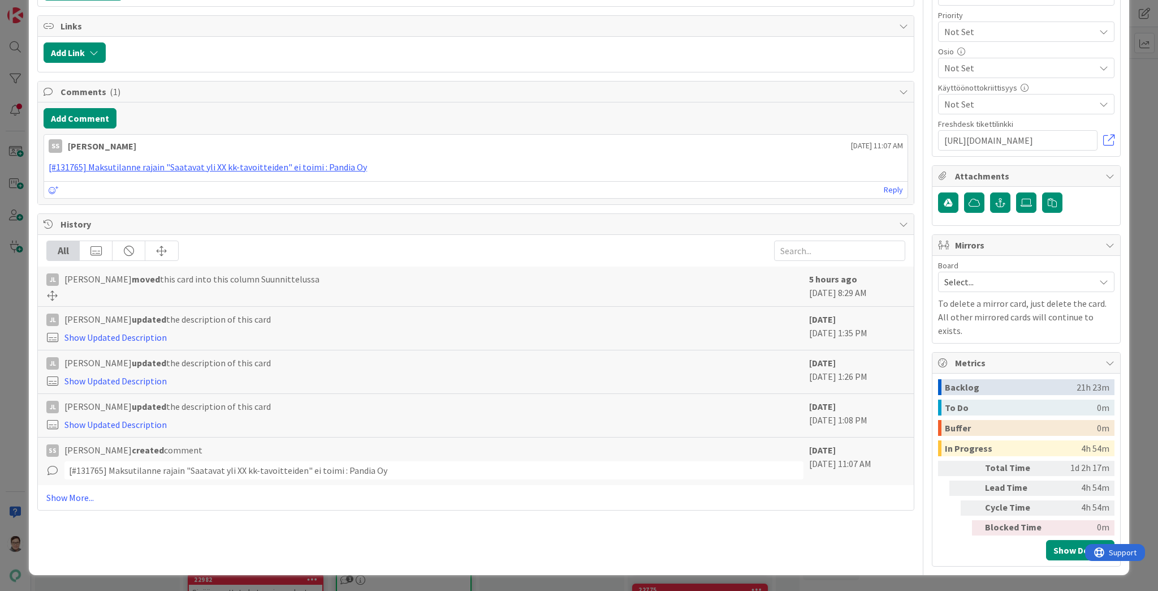
scroll to position [535, 0]
drag, startPoint x: 328, startPoint y: 197, endPoint x: 260, endPoint y: 194, distance: 68.5
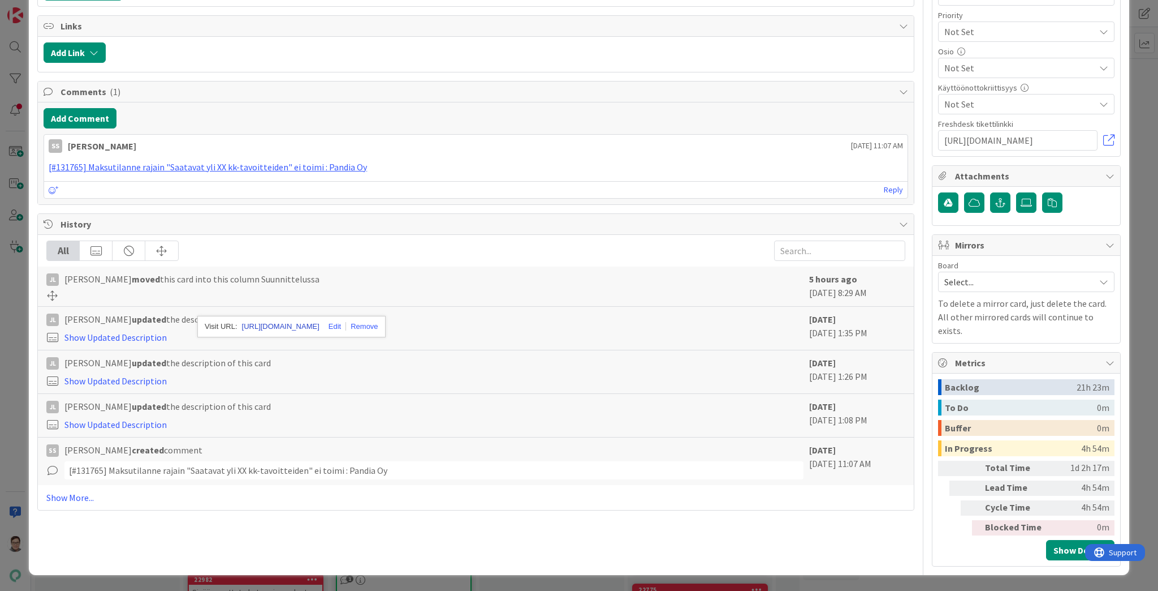
click at [296, 319] on link "https://stagingpilot.kenno-sw.net/ledger/contracts?byPaymentStatus=arrears_over…" at bounding box center [280, 326] width 77 height 15
click at [86, 128] on button "Add Comment" at bounding box center [80, 118] width 73 height 20
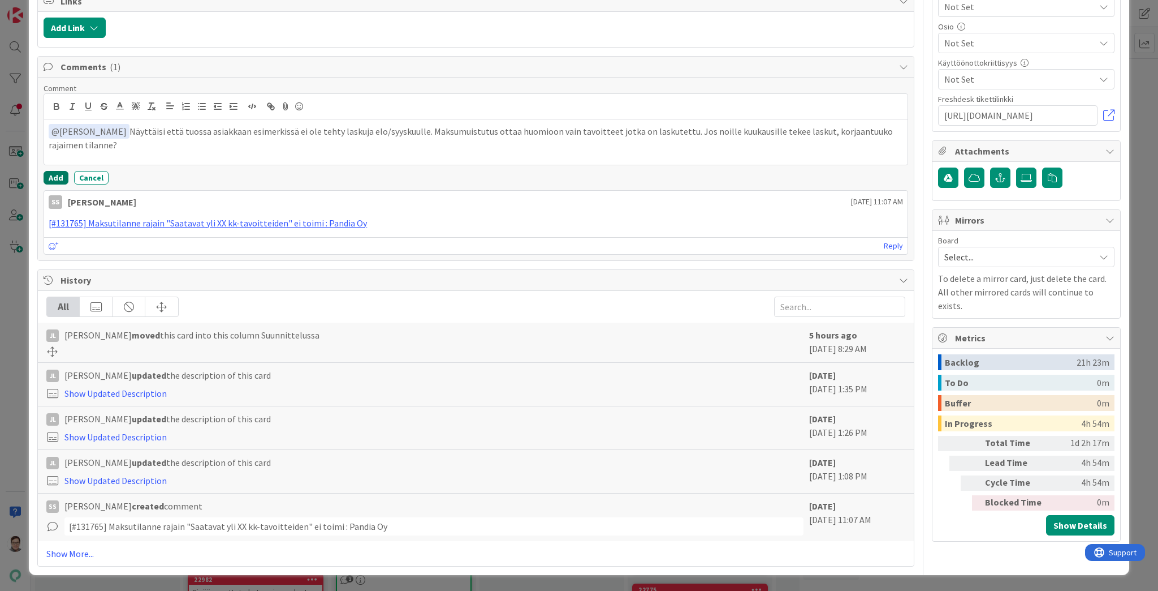
click at [55, 184] on button "Add" at bounding box center [56, 178] width 25 height 14
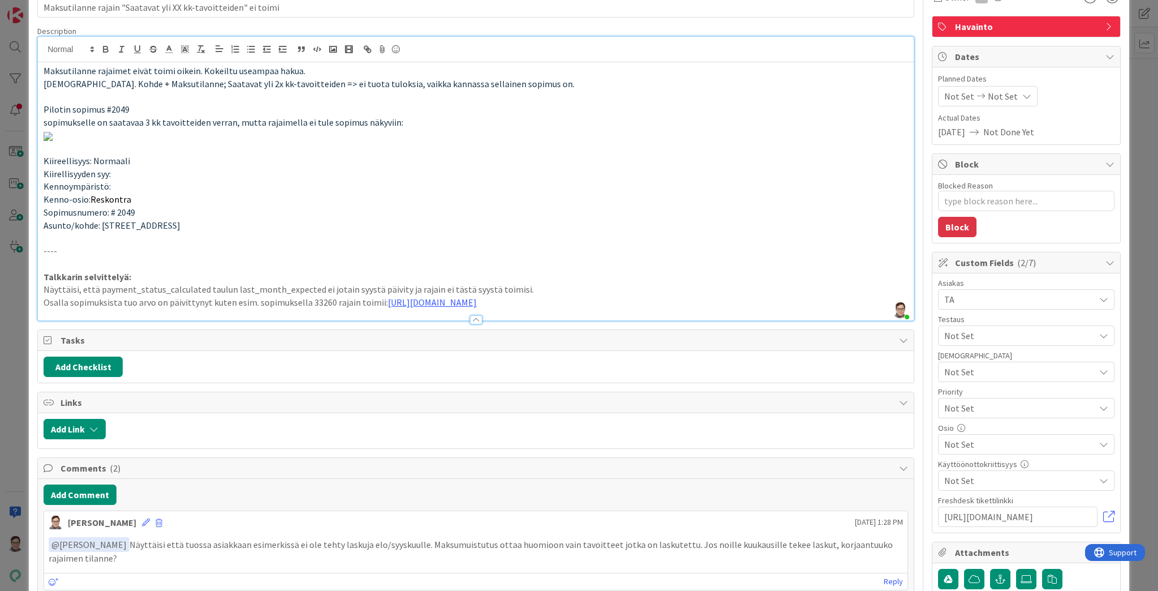
scroll to position [0, 0]
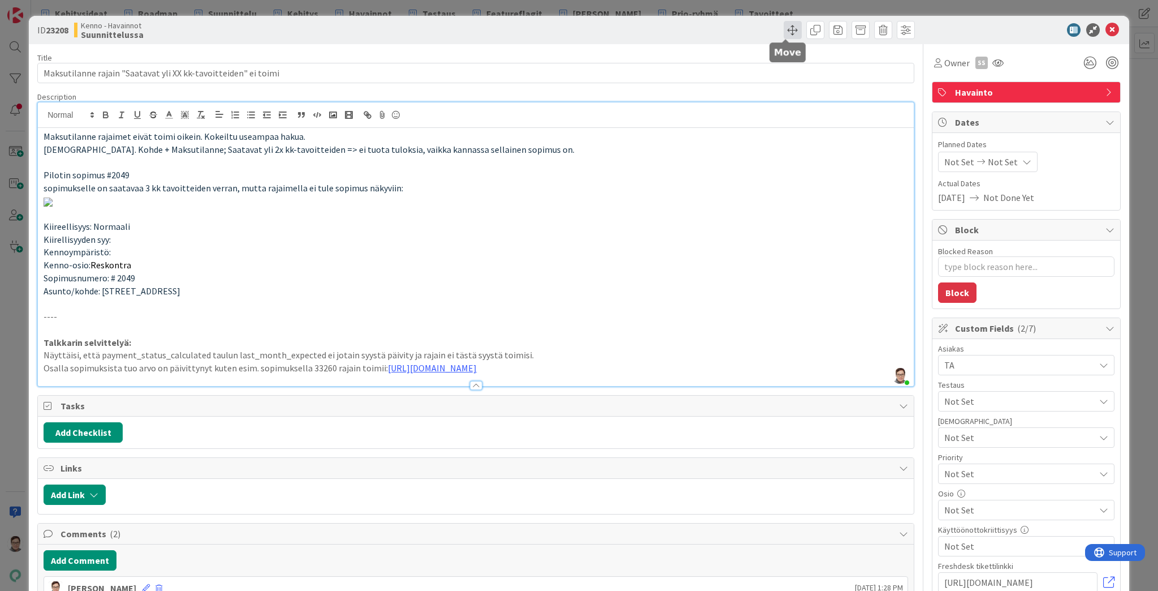
click at [788, 31] on span at bounding box center [793, 30] width 18 height 18
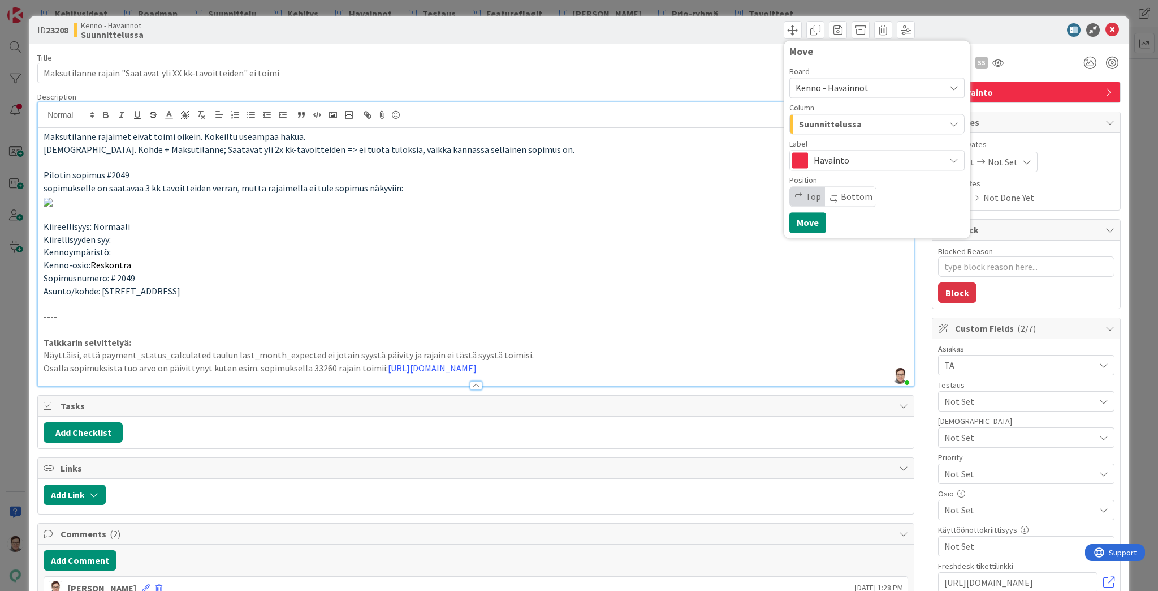
click at [831, 124] on span "Suunnittelussa" at bounding box center [830, 124] width 63 height 15
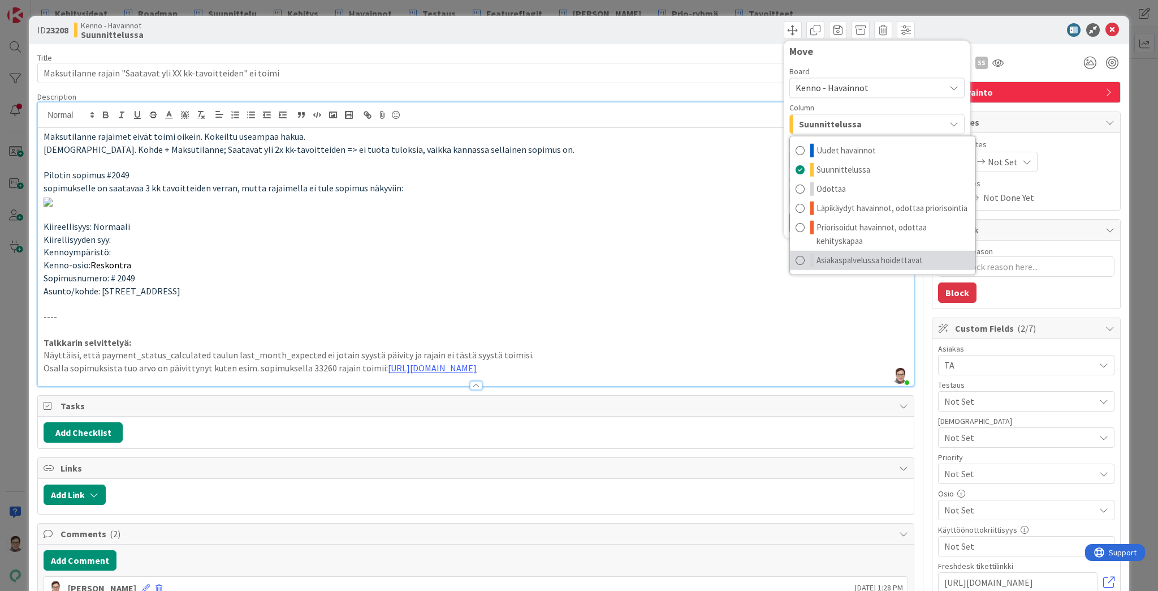
click at [848, 257] on span "Asiakaspalvelussa hoidettavat" at bounding box center [870, 260] width 106 height 14
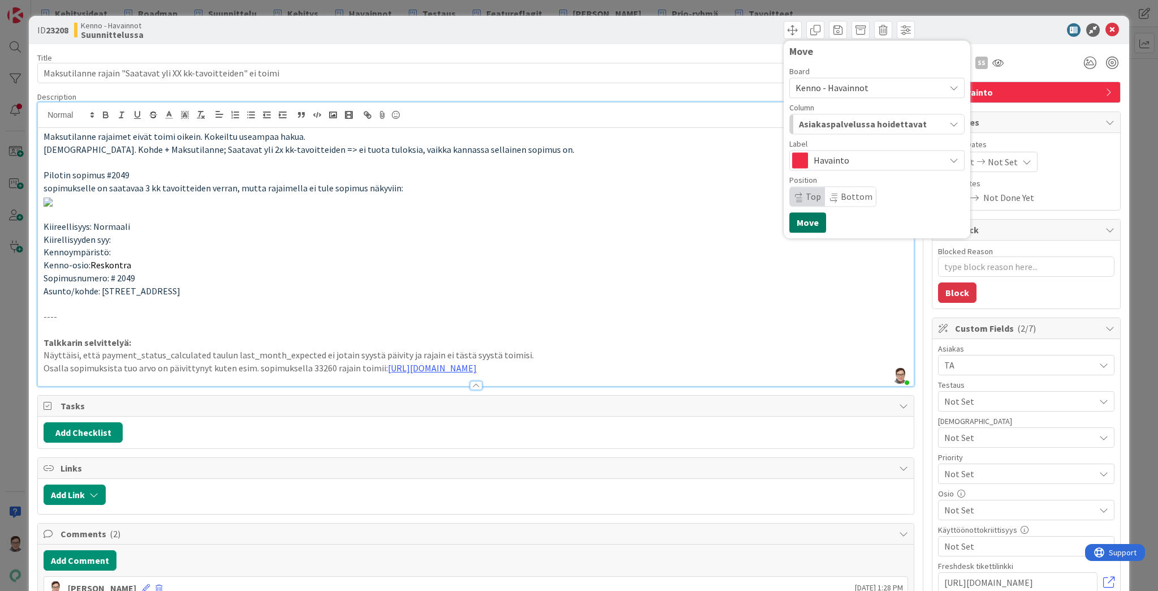
click at [802, 226] on button "Move" at bounding box center [808, 222] width 37 height 20
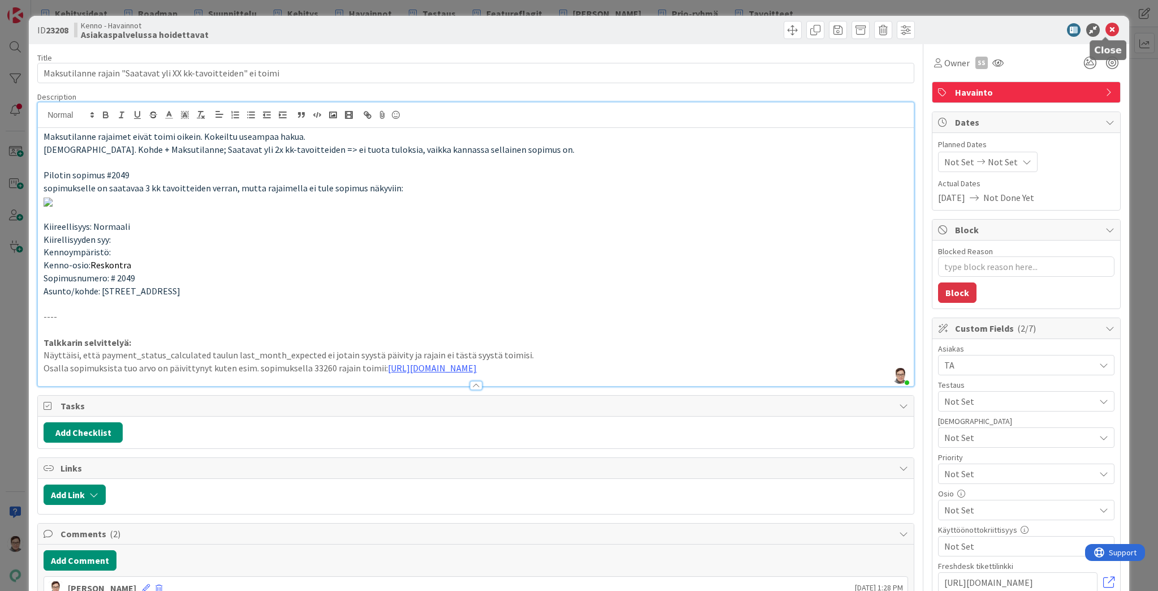
click at [1108, 29] on icon at bounding box center [1113, 30] width 14 height 14
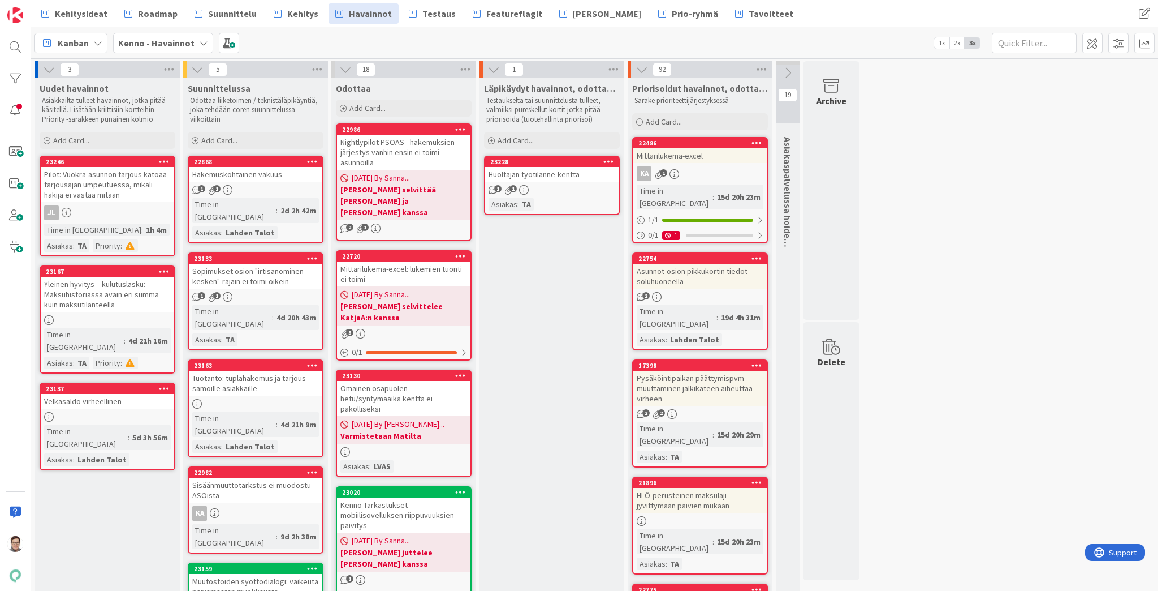
click at [244, 174] on div "Hakemuskohtainen vakuus" at bounding box center [255, 174] width 133 height 15
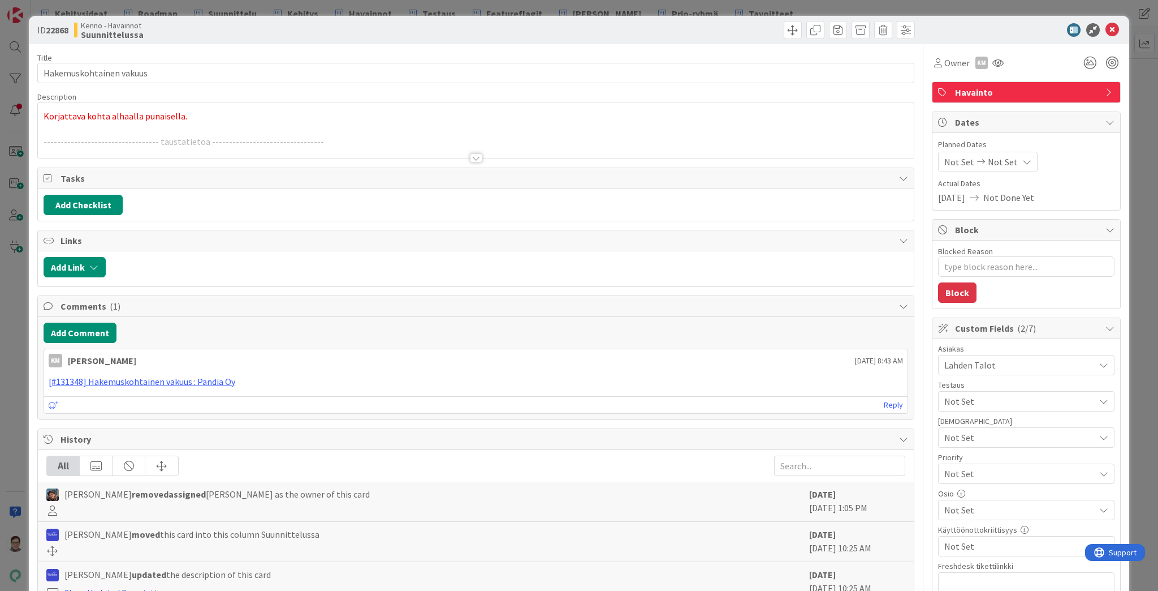
click at [470, 156] on div at bounding box center [476, 157] width 12 height 9
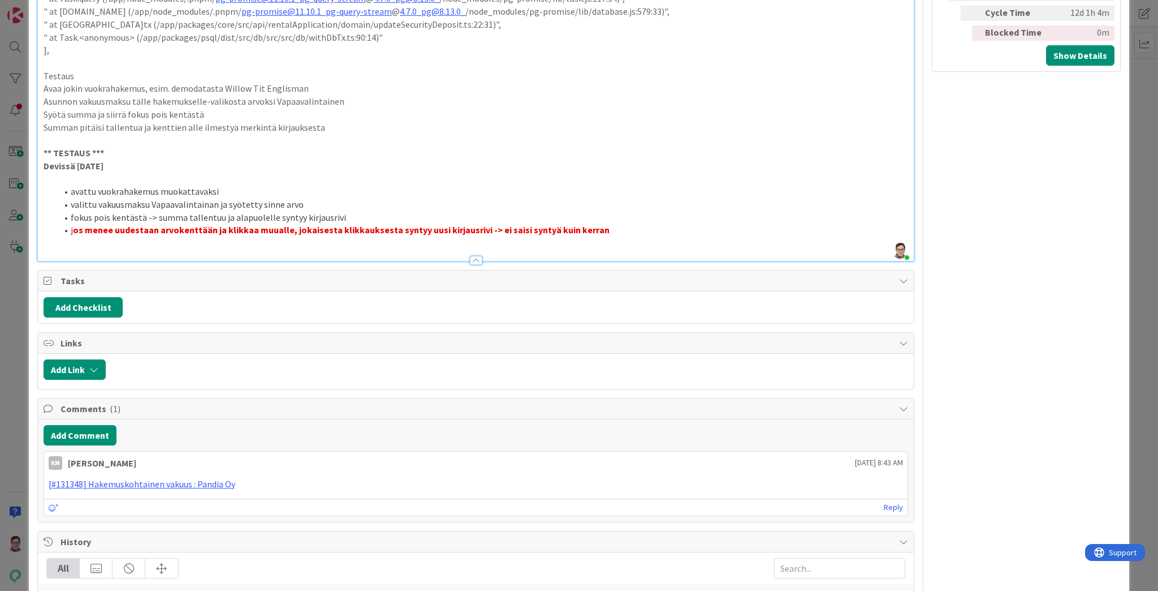
scroll to position [1041, 0]
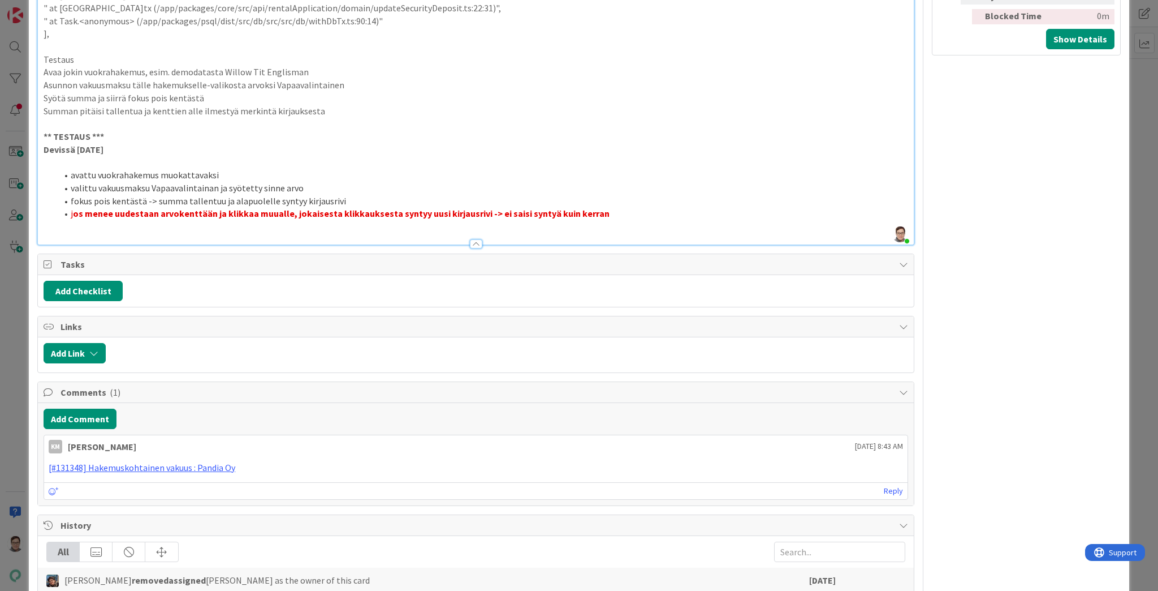
drag, startPoint x: 195, startPoint y: 234, endPoint x: 423, endPoint y: 208, distance: 229.4
click at [423, 208] on strong "os menee uudestaan arvokenttään ja klikkaa muualle, jokaisesta klikkauksesta sy…" at bounding box center [341, 213] width 537 height 11
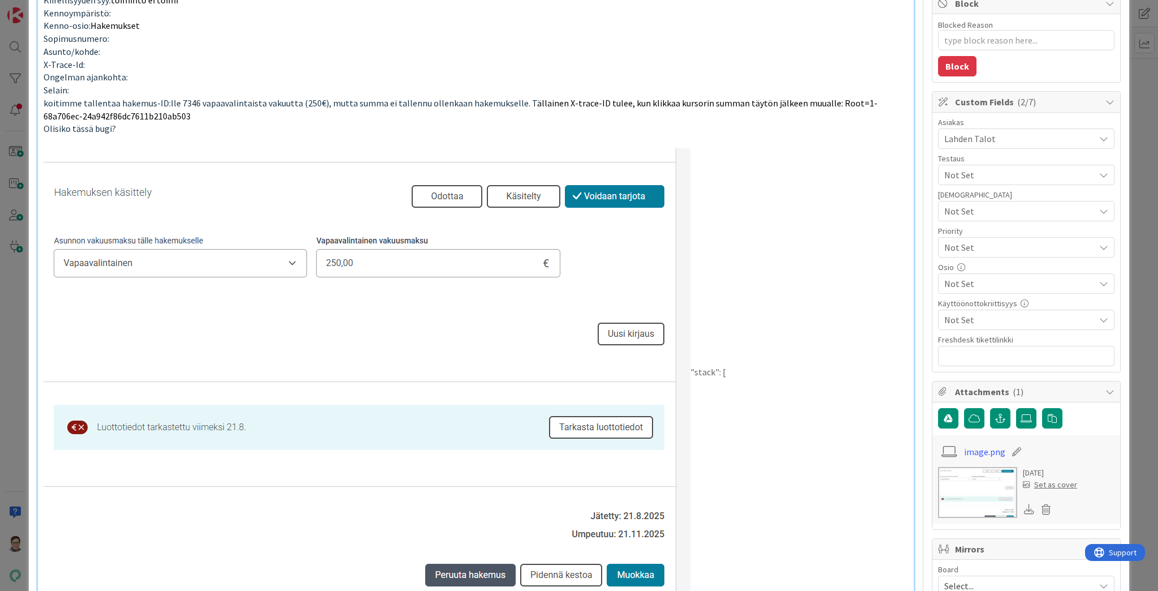
scroll to position [0, 0]
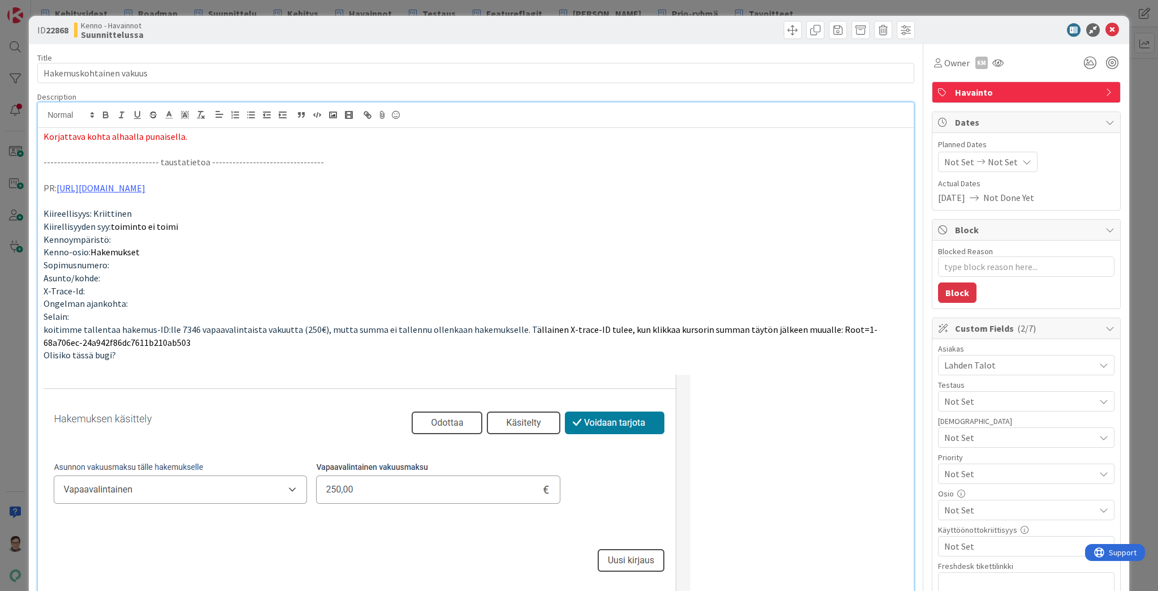
drag, startPoint x: 421, startPoint y: 209, endPoint x: 377, endPoint y: 247, distance: 57.7
click at [377, 247] on p "Kenno-osio: Hakemukset" at bounding box center [476, 251] width 865 height 13
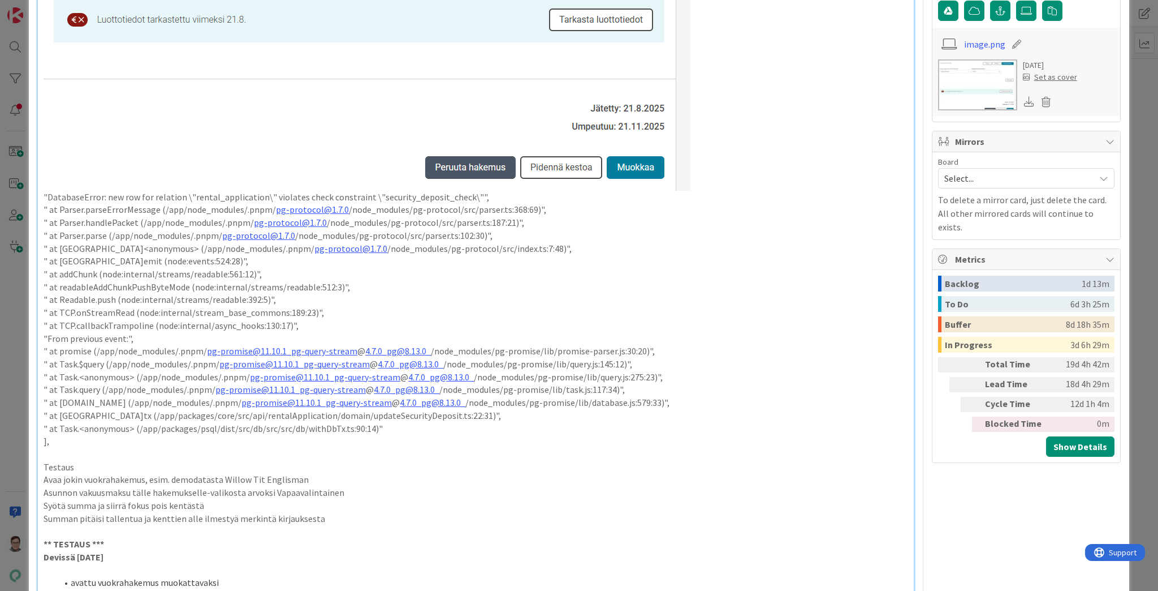
scroll to position [860, 0]
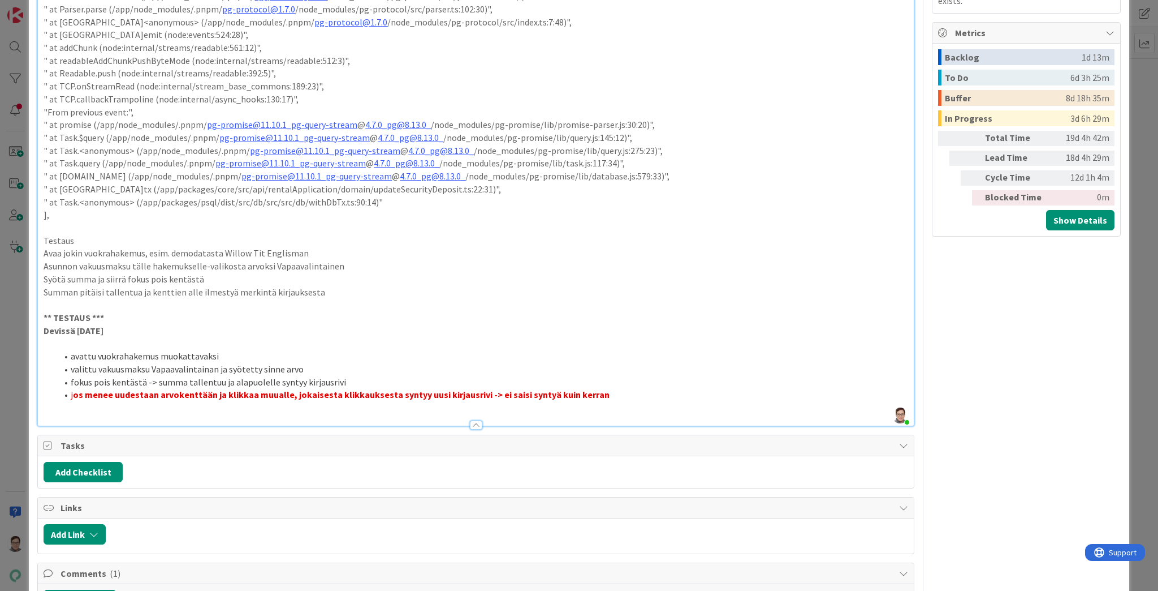
click at [614, 395] on li "j os menee uudestaan arvokenttään ja klikkaa muualle, jokaisesta klikkauksesta …" at bounding box center [482, 394] width 851 height 13
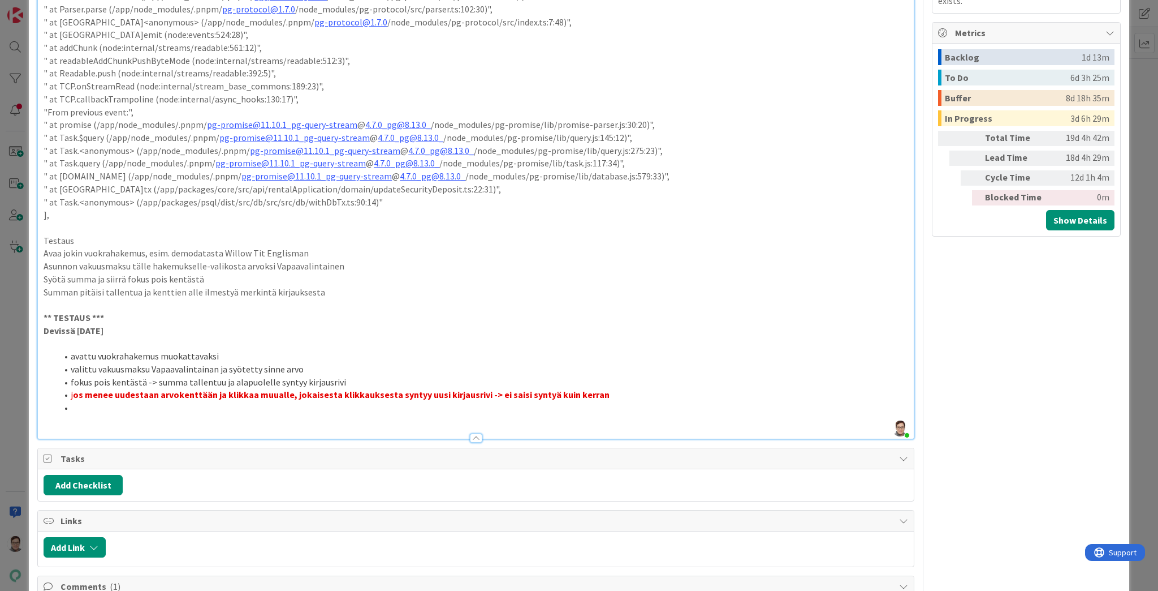
type textarea "x"
click at [92, 406] on li "Toisinsanoen: uusi kirjausrivi pitäisi syntyä vain siinä tilanteessa, jossa ken…" at bounding box center [482, 407] width 851 height 13
click at [74, 407] on li "Toisin sanoen: uusi kirjausrivi pitäisi syntyä vain siinä tilanteessa, jossa ke…" at bounding box center [482, 407] width 851 height 13
click at [71, 407] on li "Toisin sanoen: uusi kirjausrivi pitäisi syntyä vain siinä tilanteessa, jossa ke…" at bounding box center [482, 407] width 851 height 13
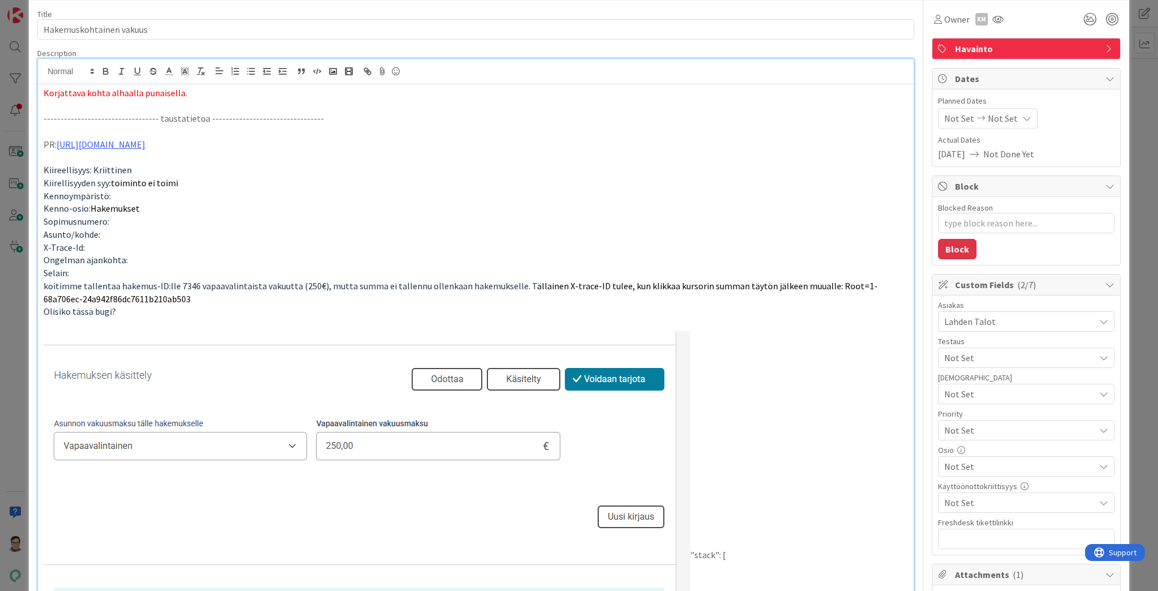
scroll to position [0, 0]
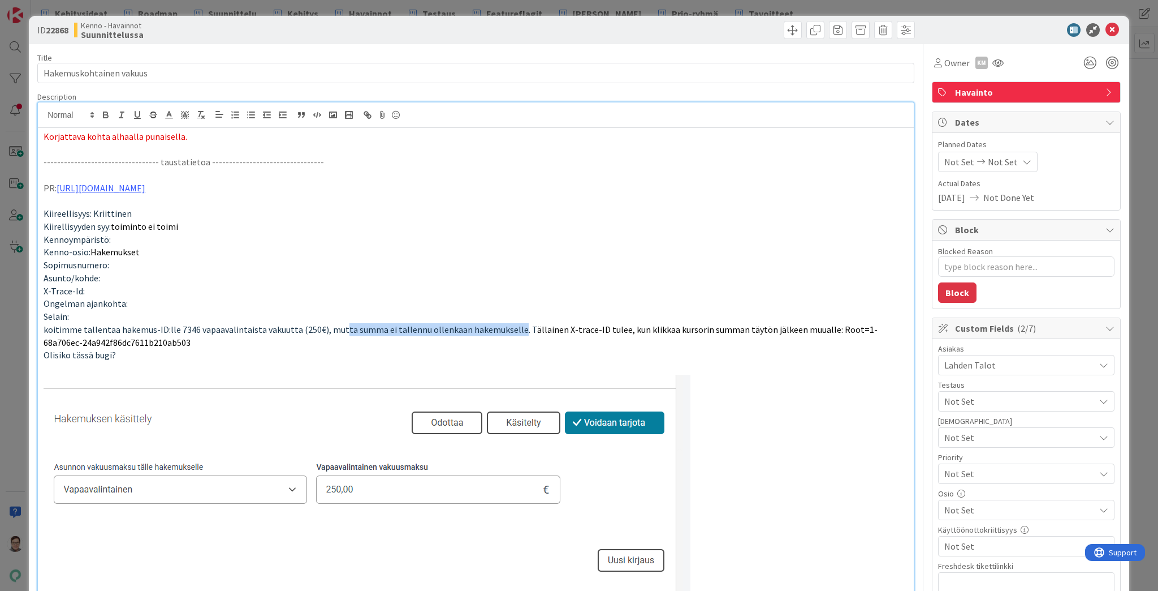
drag, startPoint x: 336, startPoint y: 330, endPoint x: 507, endPoint y: 331, distance: 171.4
click at [507, 331] on span "koitimme tallentaa hakemus-ID:lle 7346 vapaavalintaista vakuutta (250€), mutta …" at bounding box center [291, 329] width 494 height 11
drag, startPoint x: 234, startPoint y: 189, endPoint x: 43, endPoint y: 187, distance: 190.6
click at [44, 187] on p "PR: https://github.com/pandiafi/kenno/pull/8351" at bounding box center [476, 188] width 865 height 13
click at [190, 218] on p "Kiireellisyys: Kriittinen" at bounding box center [476, 213] width 865 height 13
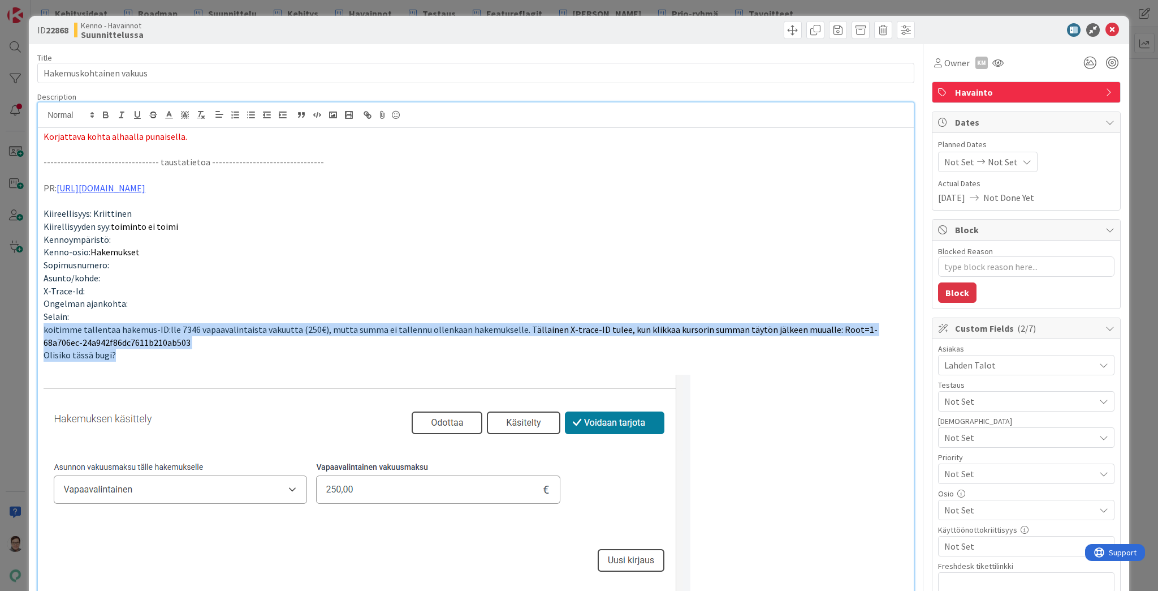
drag, startPoint x: 43, startPoint y: 327, endPoint x: 214, endPoint y: 348, distance: 172.1
drag, startPoint x: 243, startPoint y: 188, endPoint x: 42, endPoint y: 186, distance: 200.3
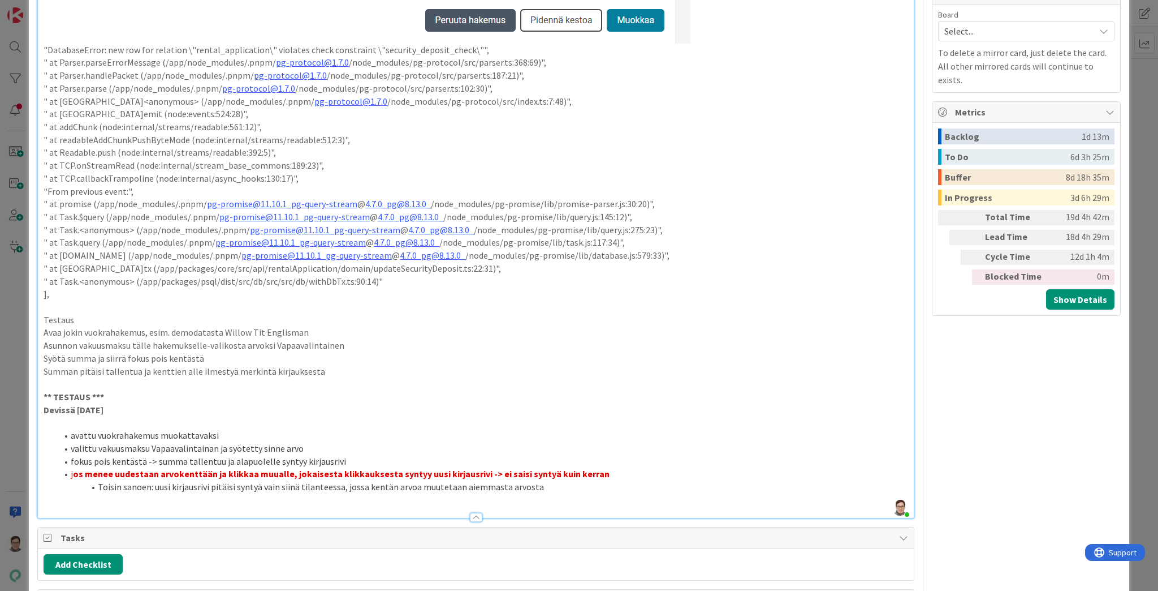
scroll to position [905, 0]
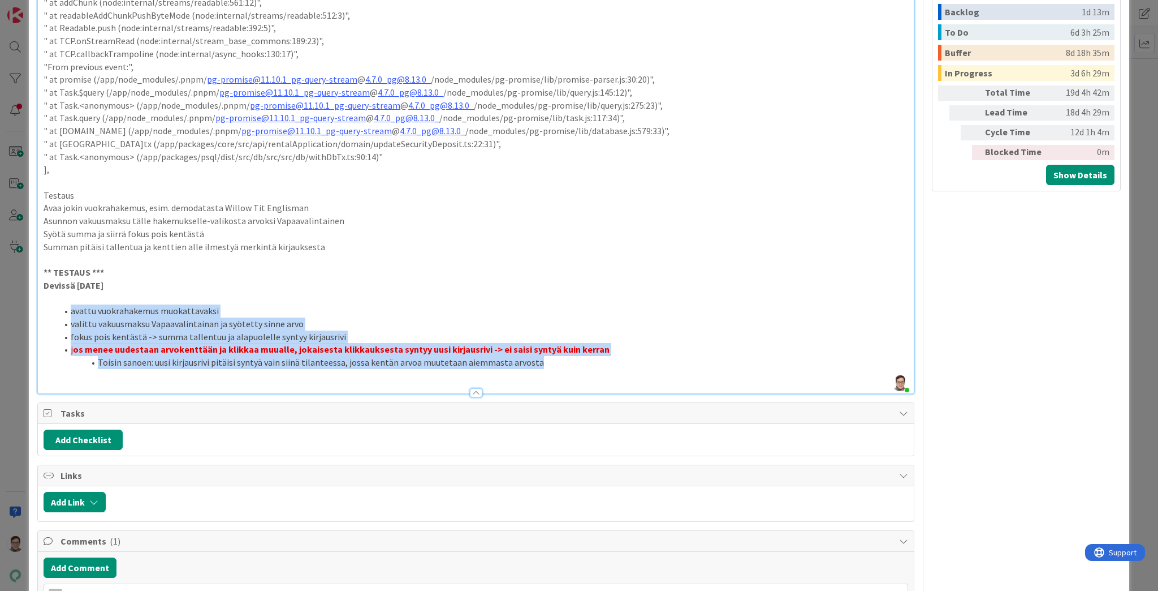
drag, startPoint x: 537, startPoint y: 363, endPoint x: 58, endPoint y: 304, distance: 483.2
click at [58, 304] on ol "avattu vuokrahakemus muokattavaksi valittu vakuusmaksu Vapaavalintainan ja syöt…" at bounding box center [476, 336] width 865 height 64
copy ol "avattu vuokrahakemus muokattavaksi valittu vakuusmaksu Vapaavalintainan ja syöt…"
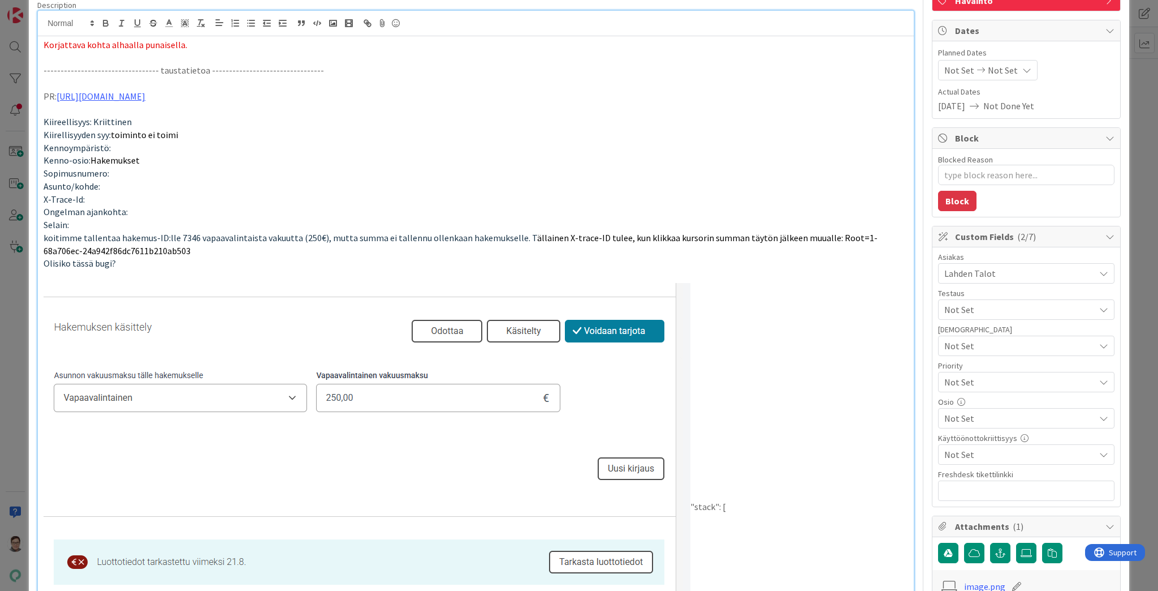
scroll to position [0, 0]
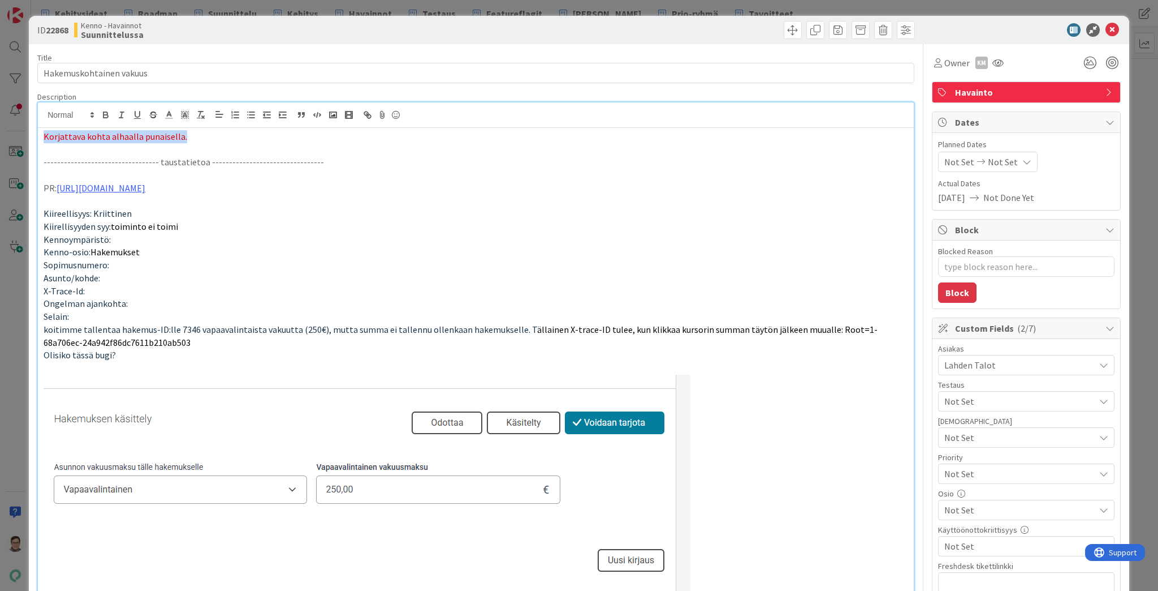
drag, startPoint x: 194, startPoint y: 137, endPoint x: 0, endPoint y: 135, distance: 194.0
click at [0, 135] on div "ID 22868 Kenno - Havainnot Suunnittelussa Title 23 / 128 Hakemuskohtainen vakuu…" at bounding box center [579, 295] width 1158 height 591
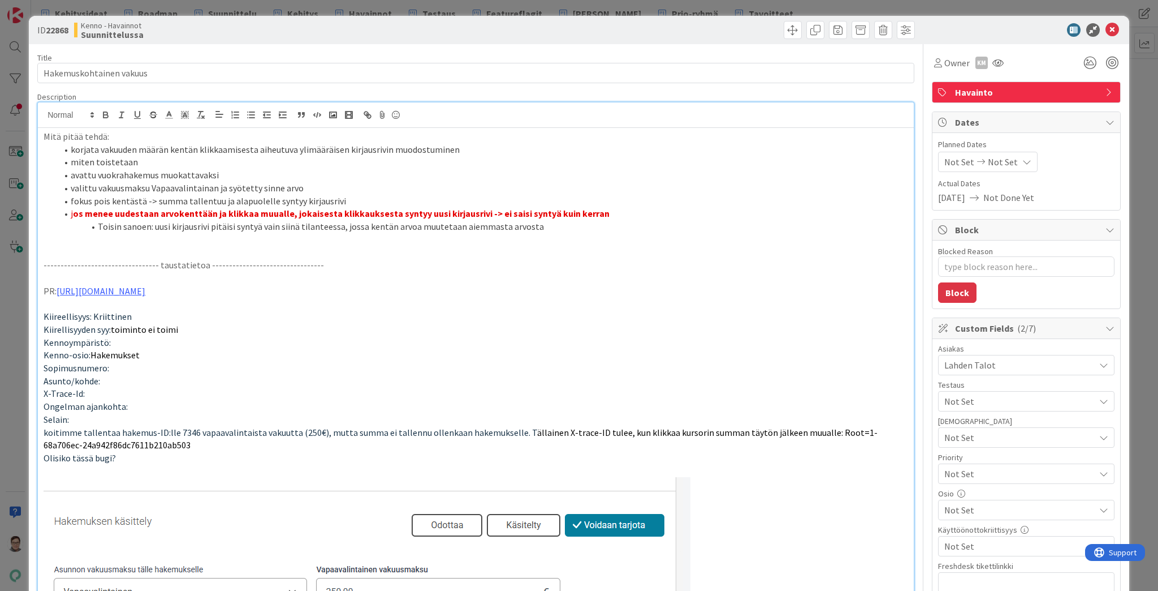
click at [71, 176] on li "avattu vuokrahakemus muokattavaksi" at bounding box center [482, 175] width 851 height 13
click at [68, 186] on li "valittu vakuusmaksu Vapaavalintainan ja syötetty sinne arvo" at bounding box center [482, 188] width 851 height 13
click at [70, 199] on li "fokus pois kentästä -> summa tallentuu ja alapuolelle syntyy kirjausrivi" at bounding box center [482, 201] width 851 height 13
click at [68, 214] on li "j os menee uudestaan arvokenttään ja klikkaa muualle, jokaisesta klikkauksesta …" at bounding box center [482, 213] width 851 height 13
drag, startPoint x: 622, startPoint y: 209, endPoint x: 84, endPoint y: 217, distance: 538.0
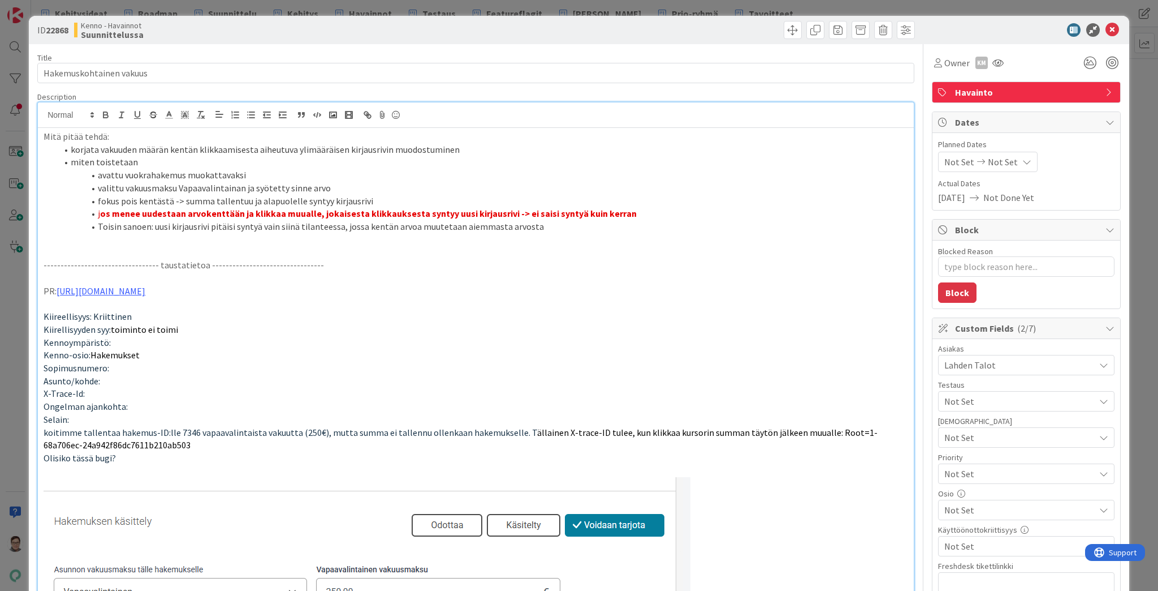
click at [84, 217] on li "j os menee uudestaan arvokenttään ja klikkaa muualle, jokaisesta klikkauksesta …" at bounding box center [482, 213] width 851 height 13
click at [168, 115] on icon at bounding box center [169, 115] width 10 height 10
click at [172, 130] on span at bounding box center [170, 129] width 9 height 9
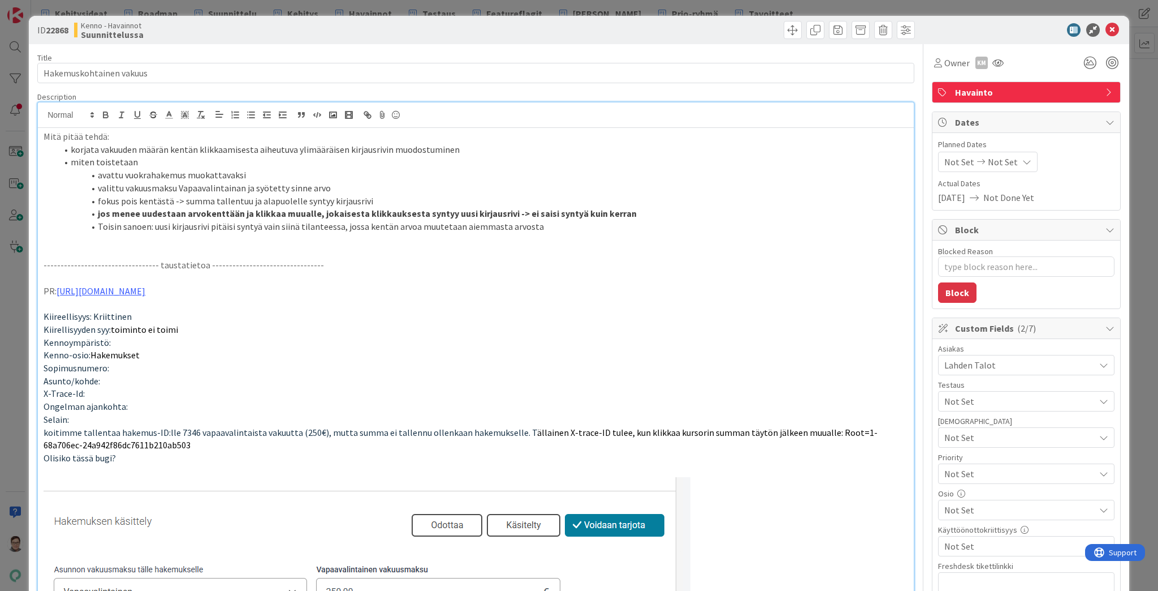
click at [252, 188] on li "valittu vakuusmaksu Vapaavalintainan ja syötetty sinne arvo" at bounding box center [482, 188] width 851 height 13
drag, startPoint x: 644, startPoint y: 214, endPoint x: 84, endPoint y: 211, distance: 559.4
click at [84, 211] on li "jos menee uudestaan arvokenttään ja klikkaa muualle, jokaisesta klikkauksesta s…" at bounding box center [482, 213] width 851 height 13
click at [506, 217] on li "jos menee uudestaan arvokenttään ja klikkaa muualle, jokaisesta klikkauksesta s…" at bounding box center [482, 213] width 851 height 13
click at [154, 225] on li "Toisin sanoen: uusi kirjausrivi pitäisi syntyä vain siinä tilanteessa, jossa ke…" at bounding box center [482, 226] width 851 height 13
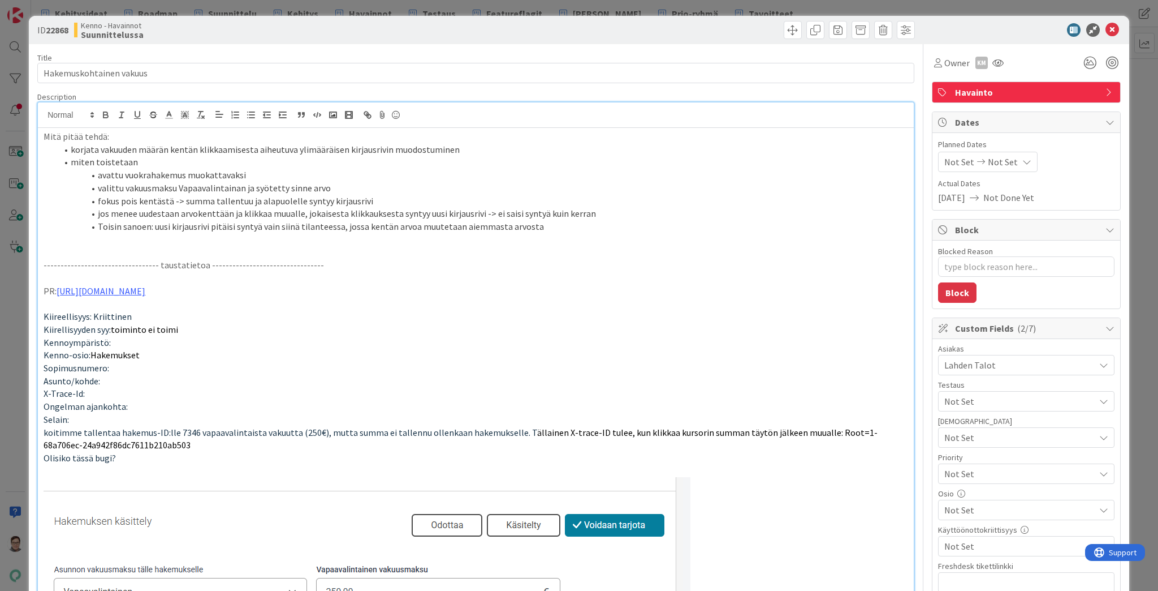
click at [98, 224] on li "Toisin sanoen: uusi kirjausrivi pitäisi syntyä vain siinä tilanteessa, jossa ke…" at bounding box center [482, 226] width 851 height 13
click at [305, 256] on p at bounding box center [476, 251] width 865 height 13
drag, startPoint x: 113, startPoint y: 136, endPoint x: 24, endPoint y: 135, distance: 89.4
click at [24, 135] on div "ID 22868 Kenno - Havainnot Suunnittelussa Title 23 / 128 Hakemuskohtainen vakuu…" at bounding box center [579, 295] width 1158 height 591
click at [146, 163] on li "miten toistetaan" at bounding box center [482, 162] width 851 height 13
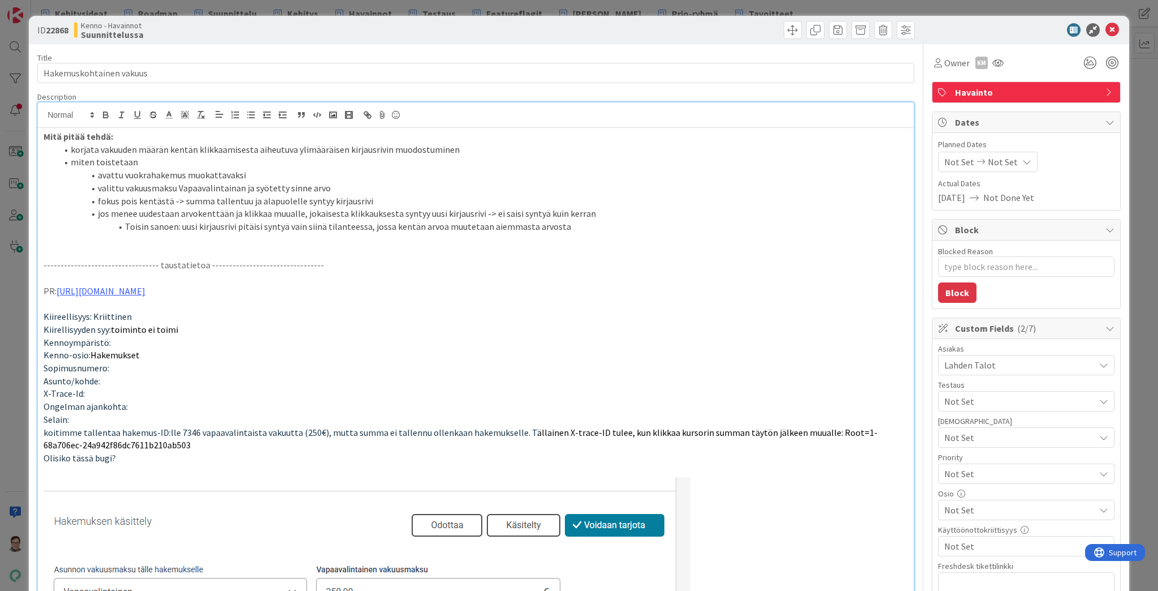
click at [100, 147] on li "korjata vakuuden määrän kentän klikkaamisesta aiheutuva ylimääräisen kirjausriv…" at bounding box center [482, 149] width 851 height 13
click at [788, 32] on span at bounding box center [793, 30] width 18 height 18
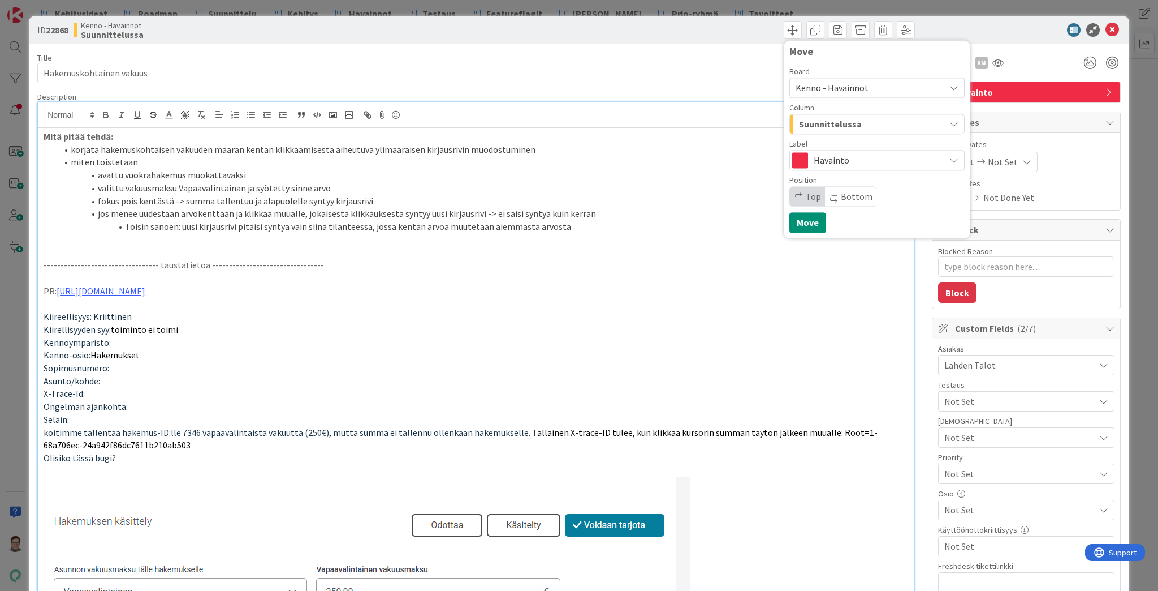
click at [829, 127] on span "Suunnittelussa" at bounding box center [830, 124] width 63 height 15
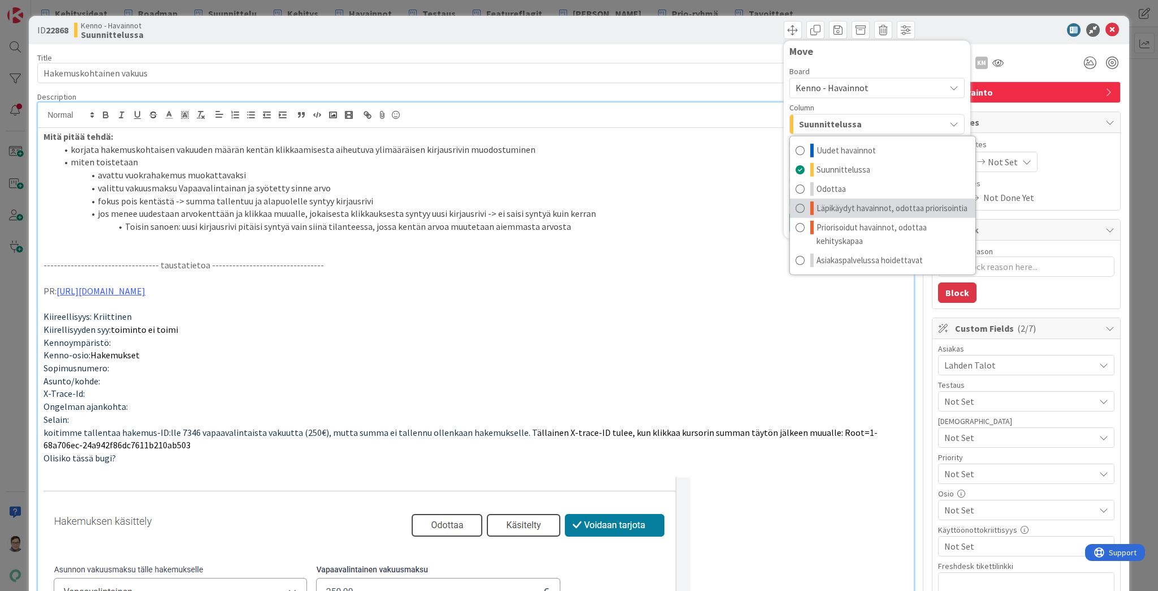
click at [846, 205] on span "Läpikäydyt havainnot, odottaa priorisointia" at bounding box center [892, 208] width 151 height 14
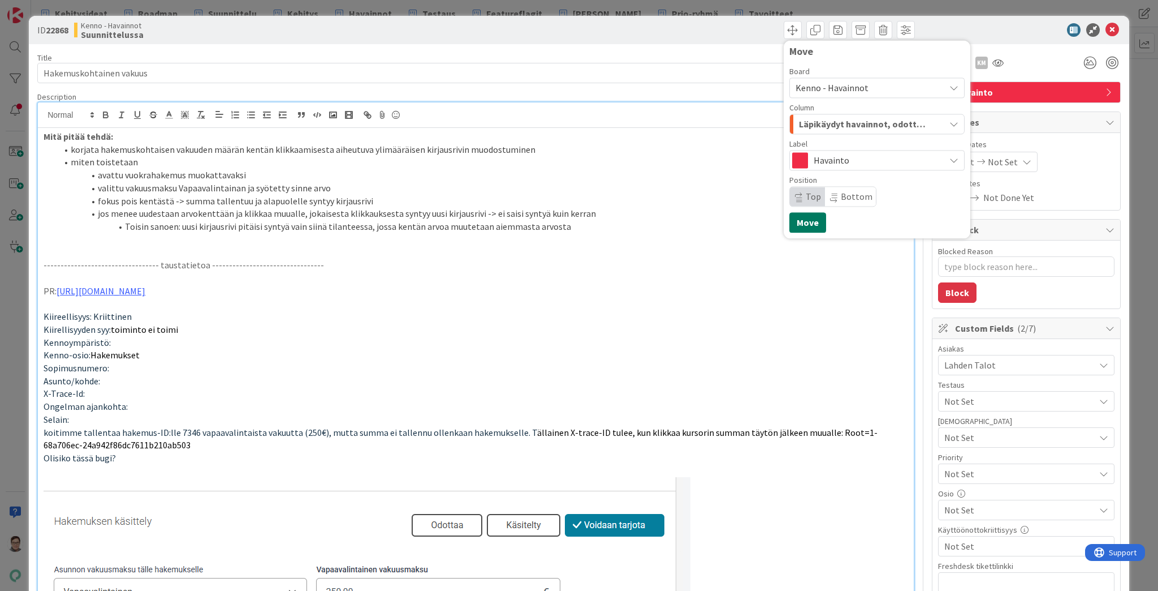
click at [796, 223] on button "Move" at bounding box center [808, 222] width 37 height 20
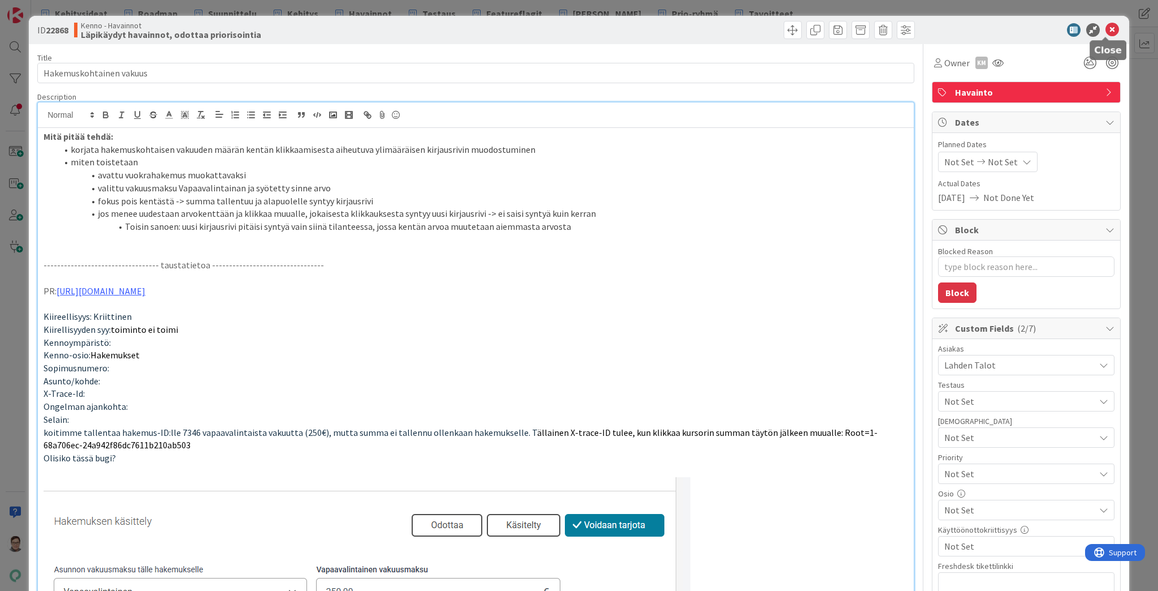
click at [1109, 32] on icon at bounding box center [1113, 30] width 14 height 14
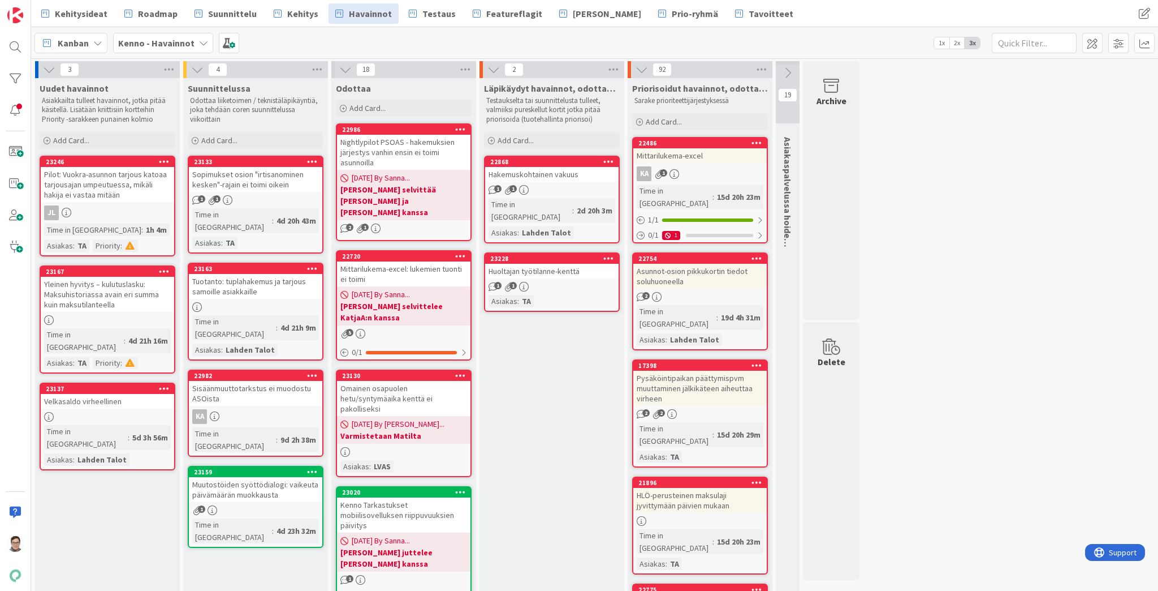
click at [262, 178] on div "Sopimukset osion "irtisanominen kesken"-rajain ei toimi oikein" at bounding box center [255, 179] width 133 height 25
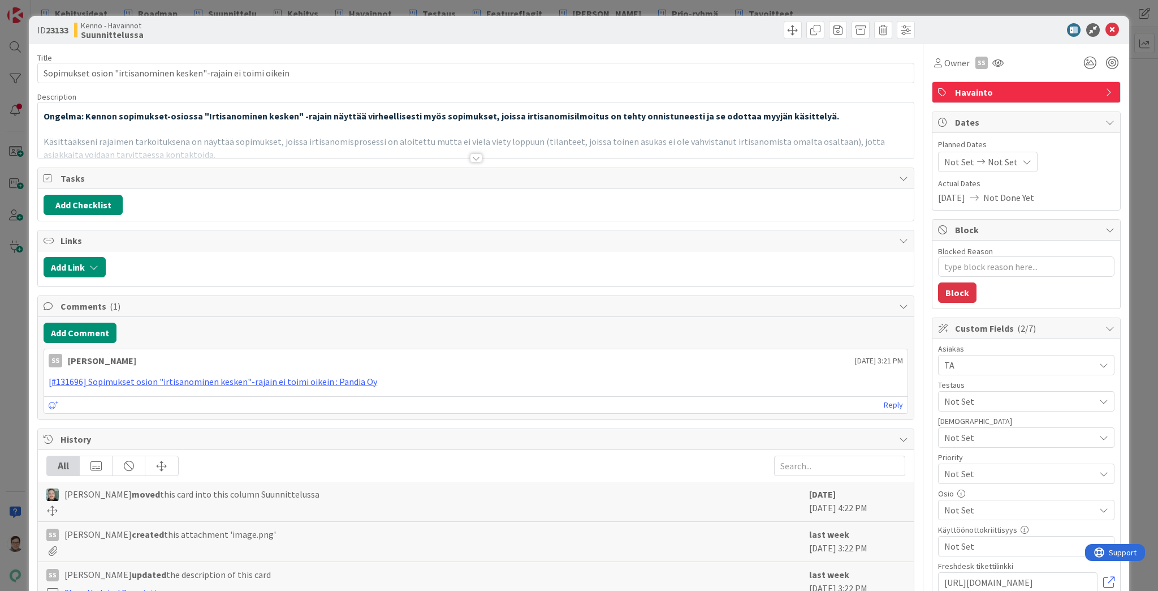
click at [472, 158] on div at bounding box center [476, 157] width 12 height 9
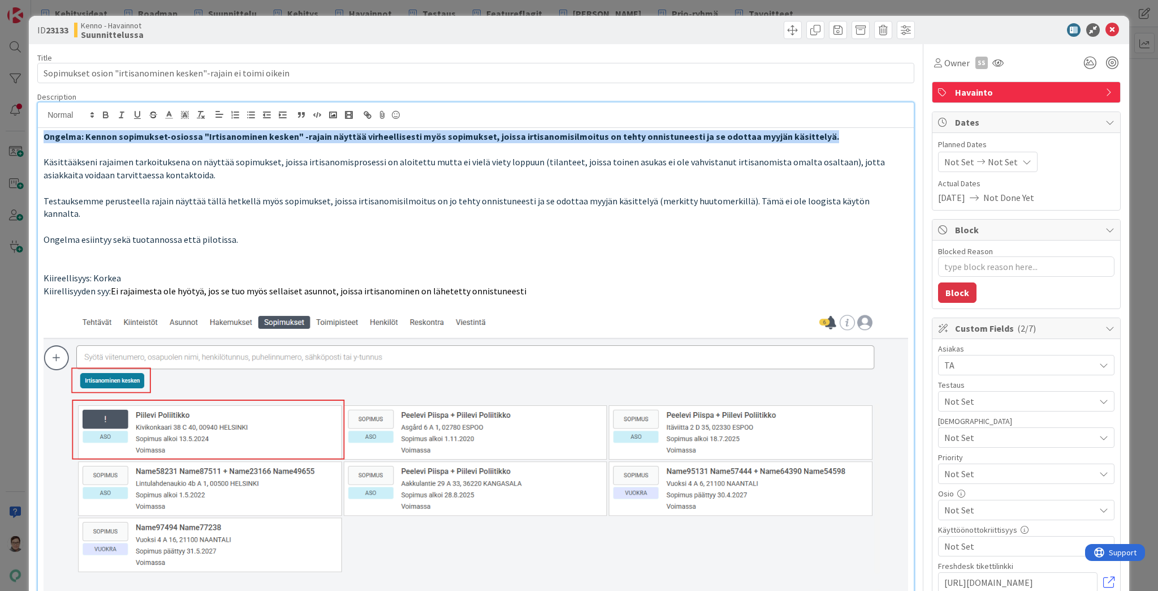
drag, startPoint x: 815, startPoint y: 137, endPoint x: 57, endPoint y: 138, distance: 758.0
click at [14, 130] on div "ID 23133 Kenno - Havainnot Suunnittelussa Title 62 / 128 Sopimukset osion "irti…" at bounding box center [579, 295] width 1158 height 591
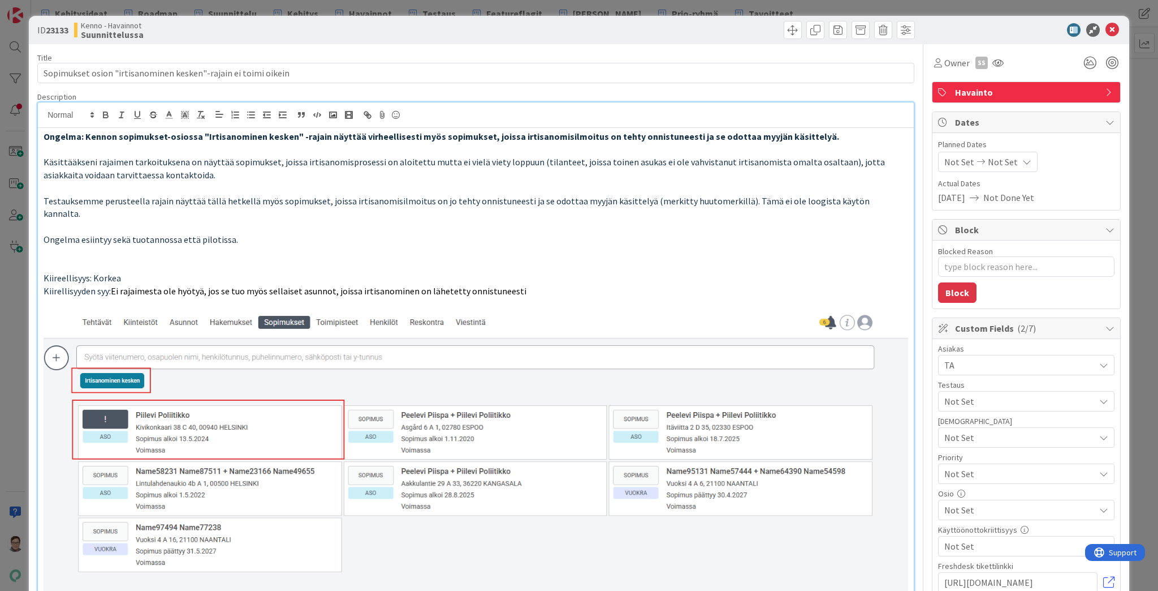
click at [648, 174] on p "Käsittääkseni rajaimen tarkoituksena on näyttää sopimukset, joissa irtisanomisp…" at bounding box center [476, 168] width 865 height 25
click at [785, 29] on span at bounding box center [793, 30] width 18 height 18
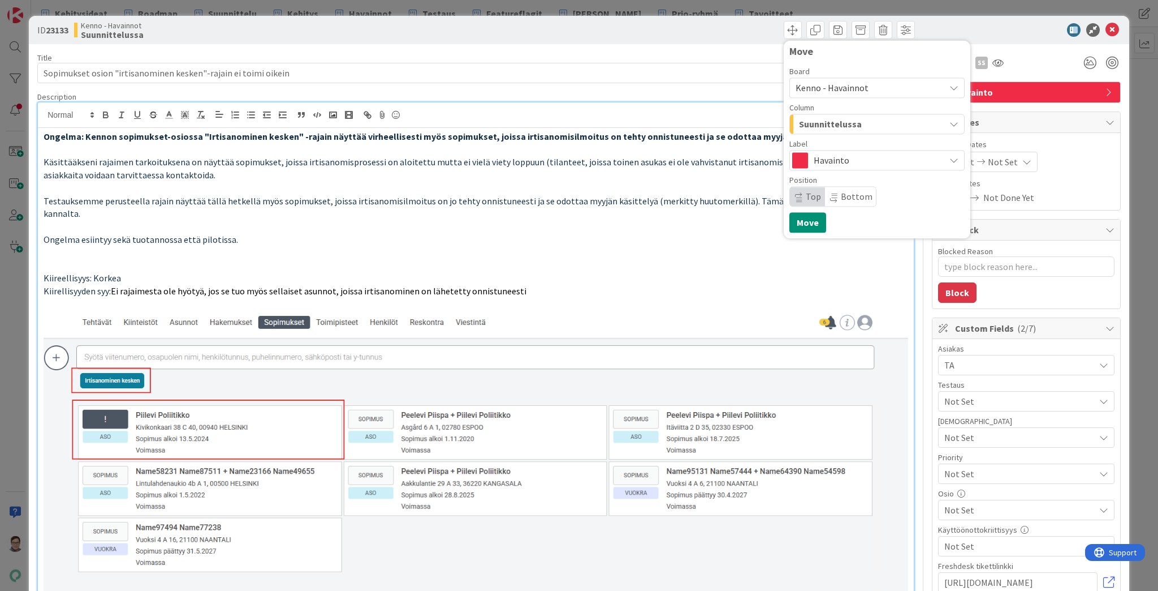
click at [844, 91] on span "Kenno - Havainnot" at bounding box center [832, 87] width 73 height 11
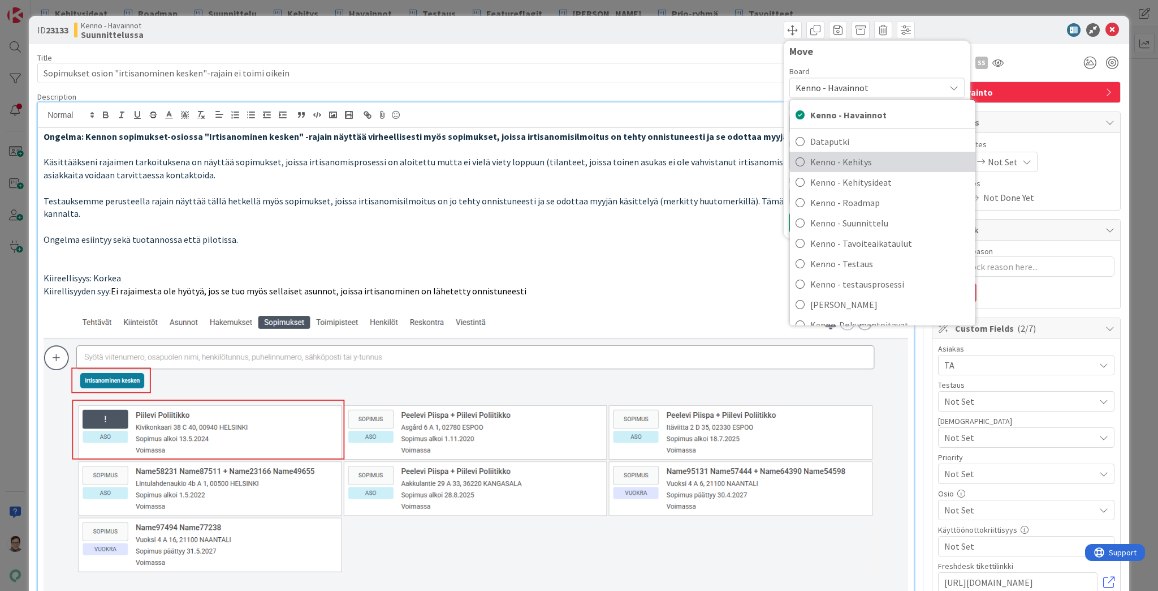
click at [844, 161] on span "Kenno - Kehitys" at bounding box center [891, 161] width 160 height 17
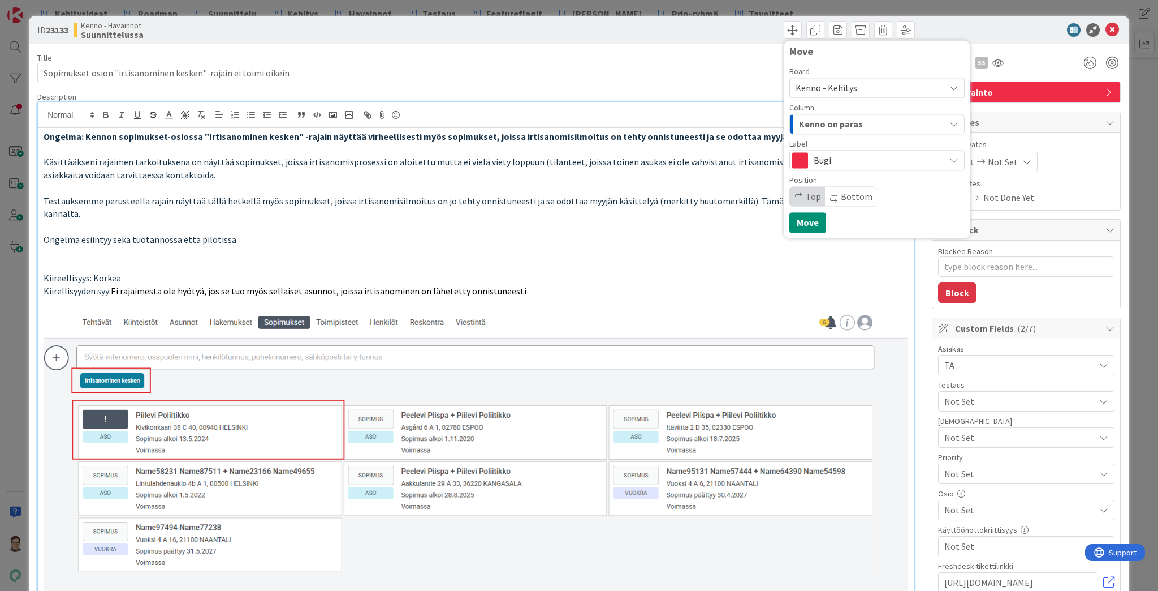
click at [844, 123] on span "Kenno on paras" at bounding box center [831, 124] width 64 height 15
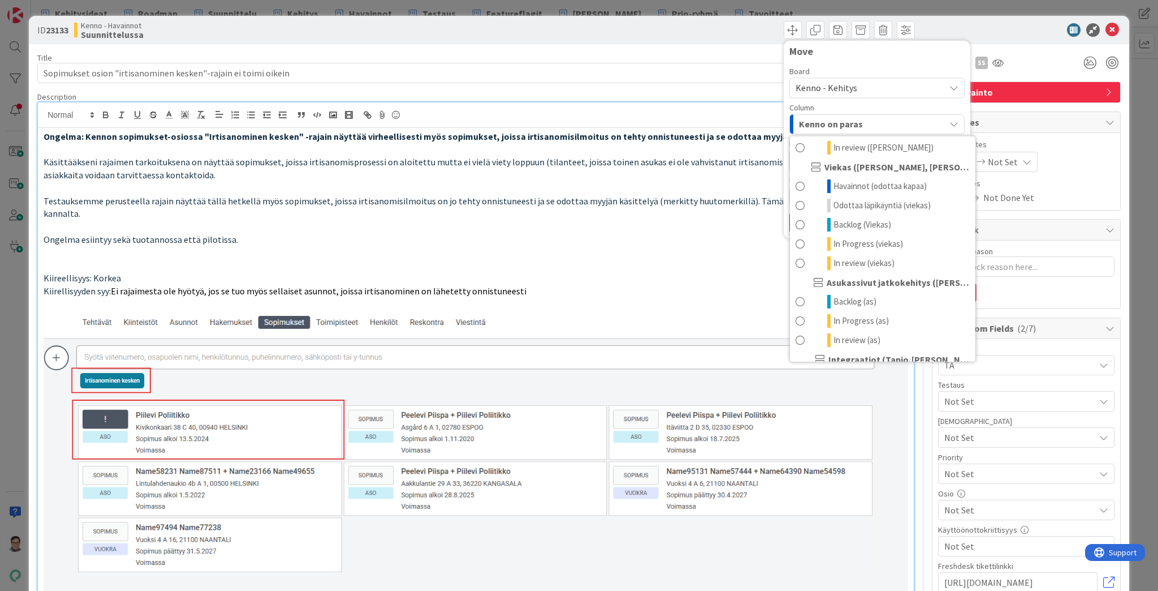
scroll to position [634, 0]
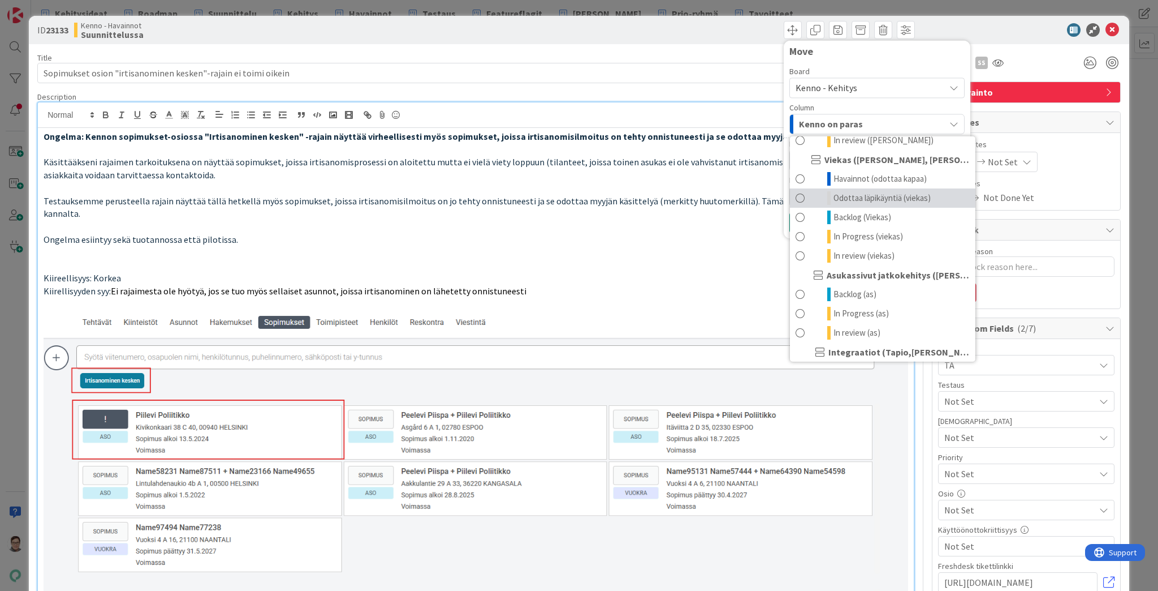
click at [851, 194] on span "Odottaa läpikäyntiä (viekas)" at bounding box center [882, 198] width 97 height 14
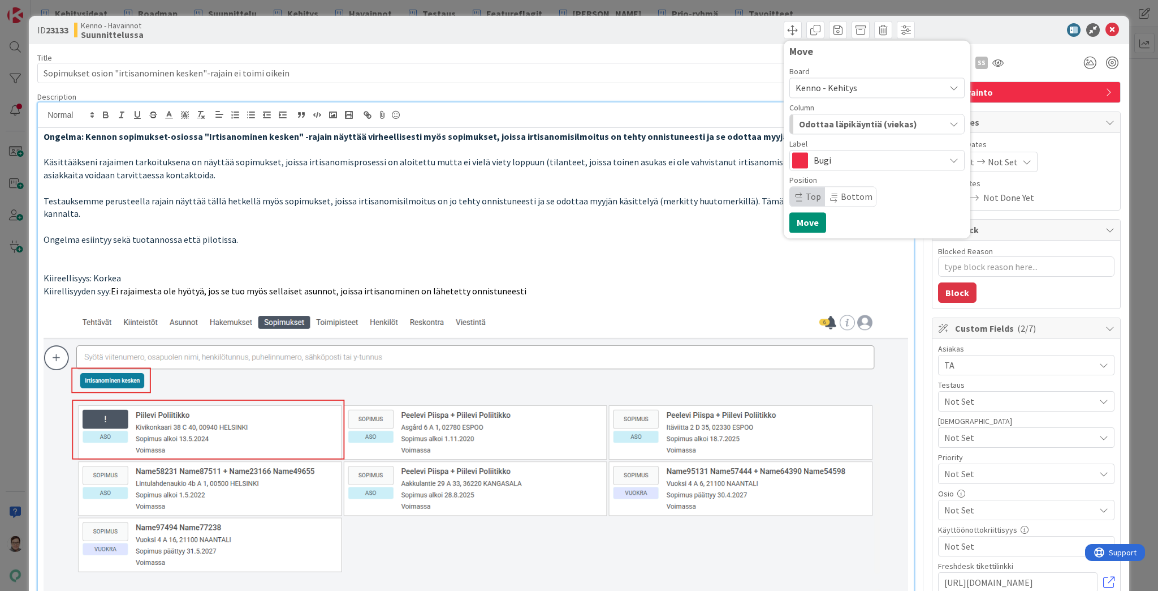
click at [796, 197] on icon at bounding box center [799, 200] width 6 height 7
click at [801, 222] on button "Move" at bounding box center [808, 222] width 37 height 20
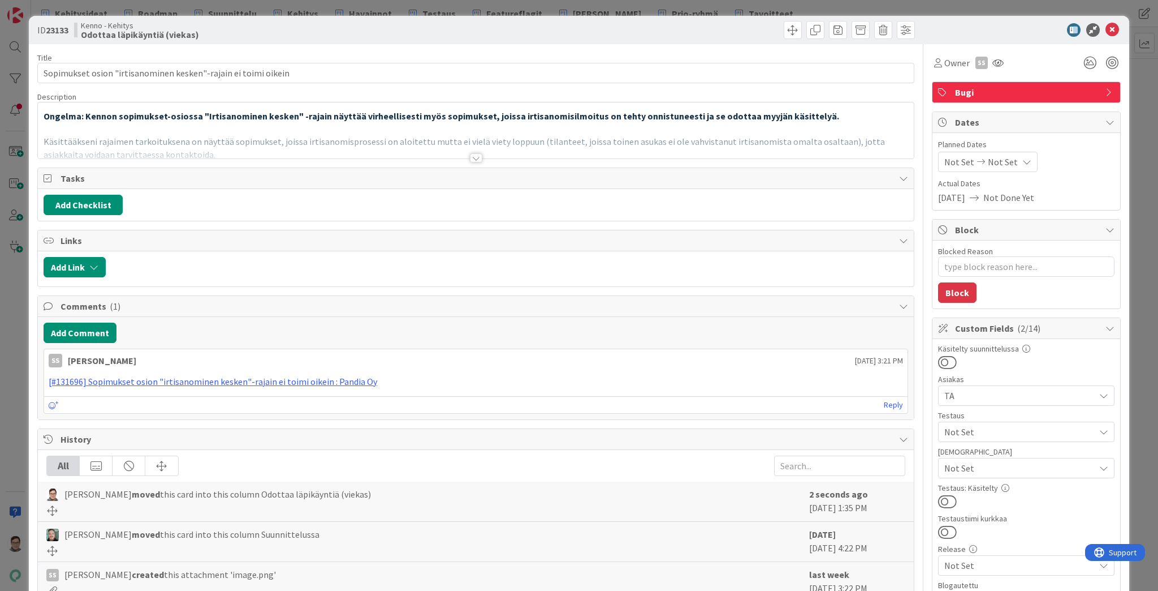
click at [996, 94] on span "Bugi" at bounding box center [1027, 92] width 145 height 14
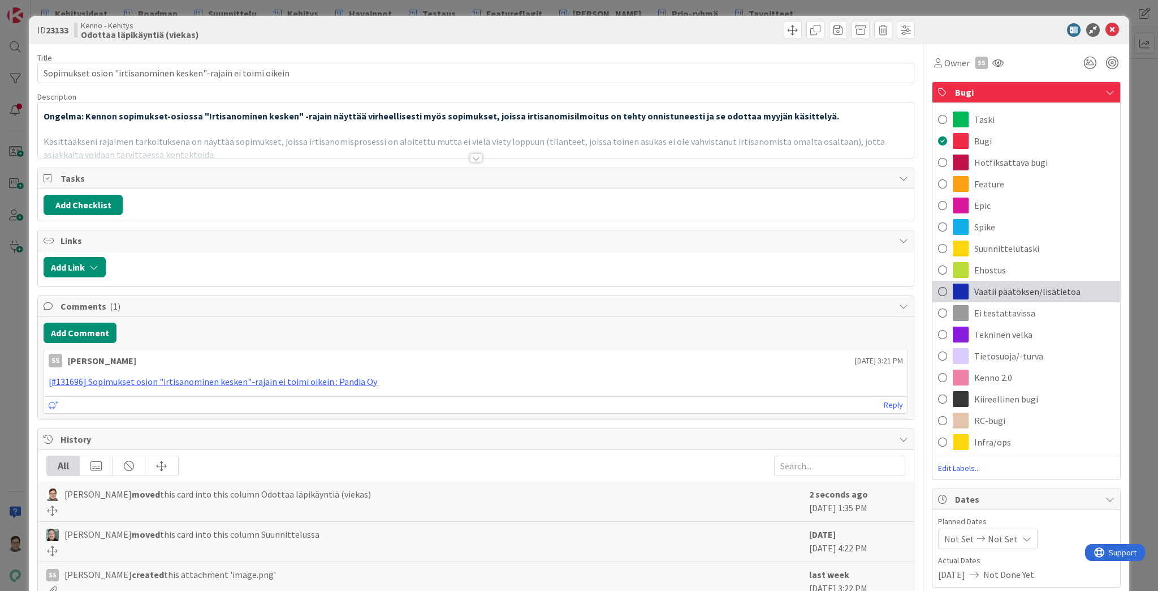
click at [1006, 295] on span "Vaatii päätöksen/lisätietoa" at bounding box center [1028, 292] width 106 height 14
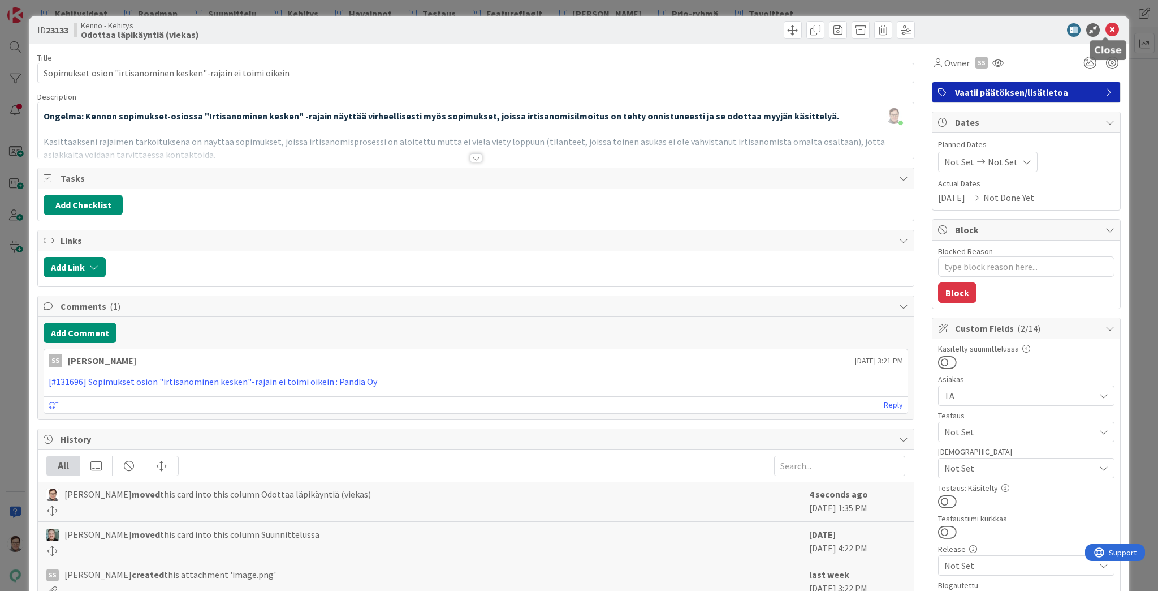
click at [1106, 29] on icon at bounding box center [1113, 30] width 14 height 14
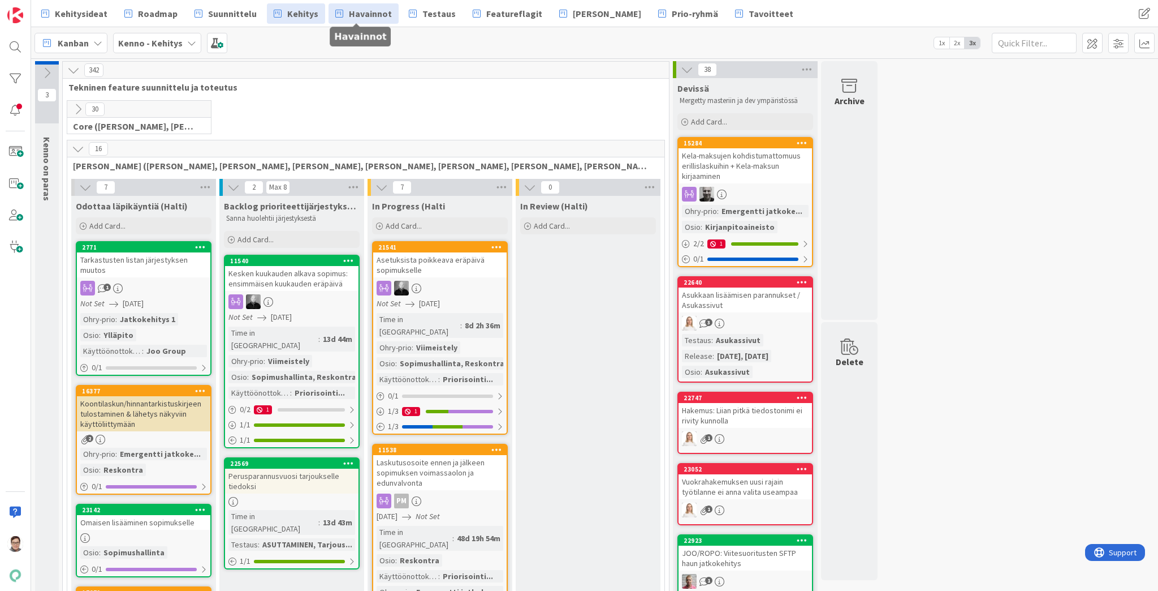
click at [360, 11] on span "Havainnot" at bounding box center [370, 14] width 43 height 14
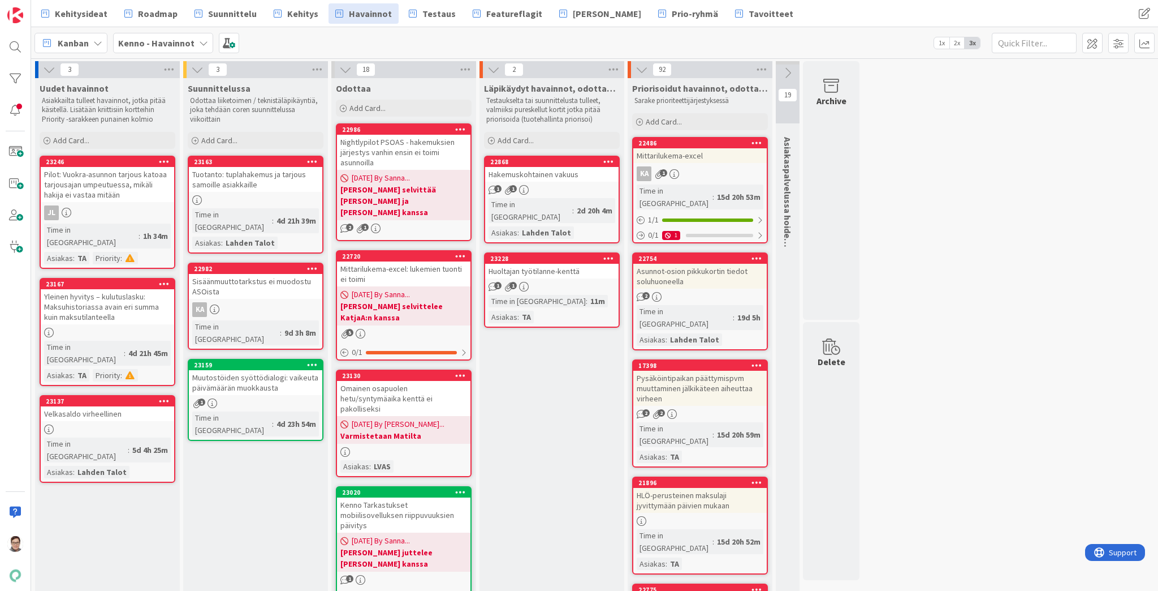
click at [258, 177] on div "Tuotanto: tuplahakemus ja tarjous samoille asiakkaille" at bounding box center [255, 179] width 133 height 25
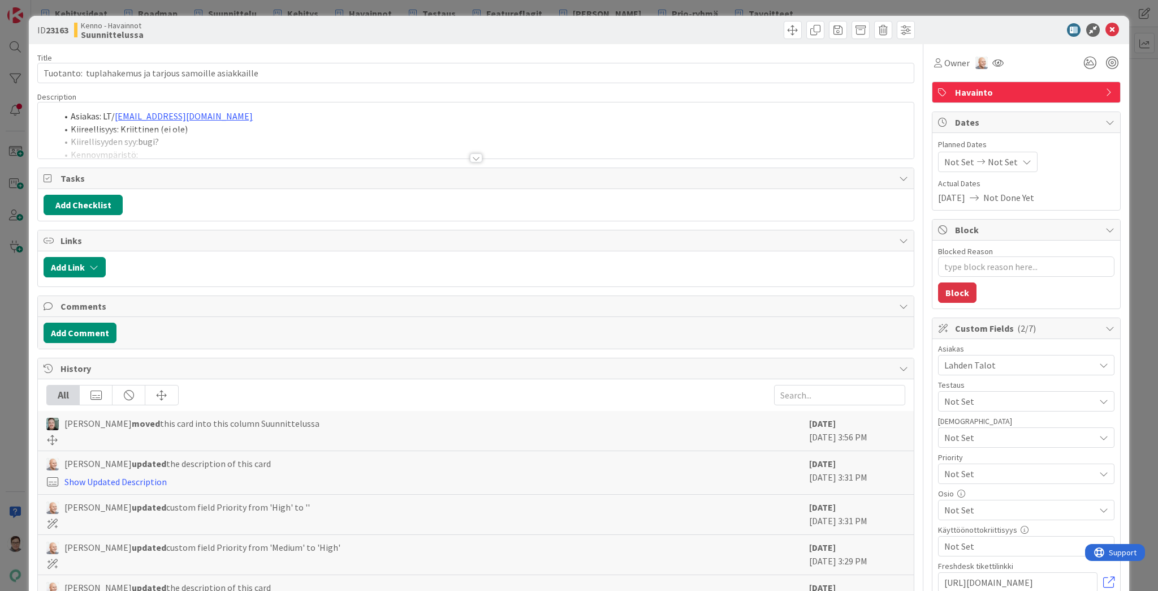
type textarea "x"
click at [475, 154] on div at bounding box center [476, 157] width 12 height 9
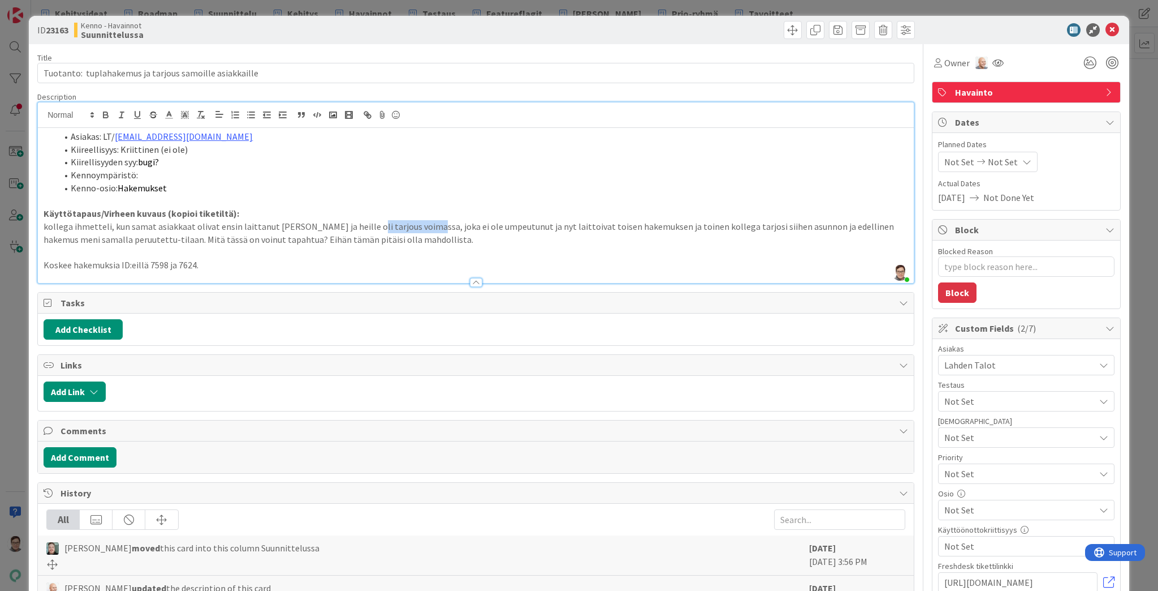
drag, startPoint x: 424, startPoint y: 226, endPoint x: 362, endPoint y: 225, distance: 61.7
click at [362, 225] on p "kollega ihmetteli, kun samat asiakkaat olivat ensin laittanut hakemuksen ja hei…" at bounding box center [476, 232] width 865 height 25
click at [450, 222] on p "kollega ihmetteli, kun samat asiakkaat olivat ensin laittanut hakemuksen ja hei…" at bounding box center [476, 232] width 865 height 25
click at [81, 459] on button "Add Comment" at bounding box center [80, 457] width 73 height 20
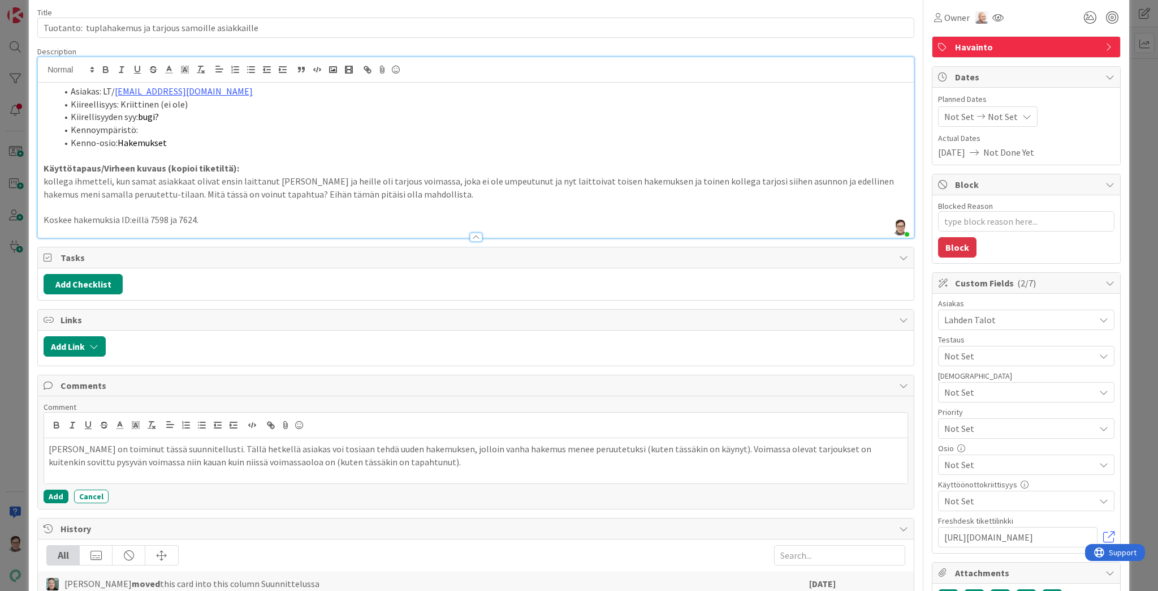
scroll to position [91, 0]
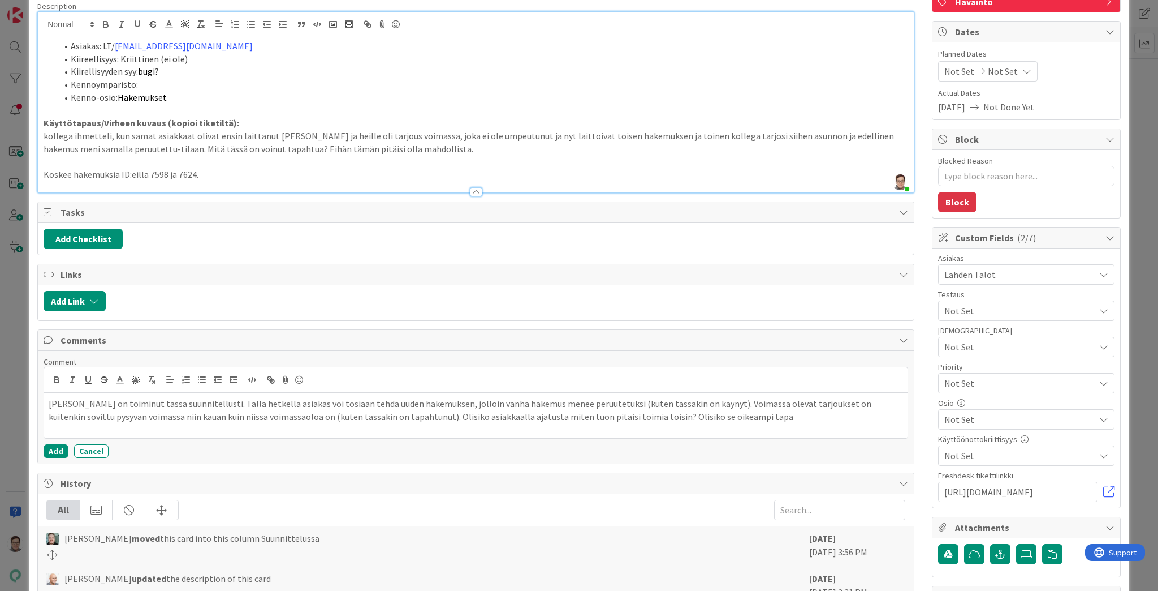
click at [640, 412] on p "Kenno on toiminut tässä suunnitellusti. Tällä hetkellä asiakas voi tosiaan tehd…" at bounding box center [476, 409] width 855 height 25
click at [738, 411] on p "Kenno on toiminut tässä suunnitellusti. Tällä hetkellä asiakas voi tosiaan tehd…" at bounding box center [476, 409] width 855 height 25
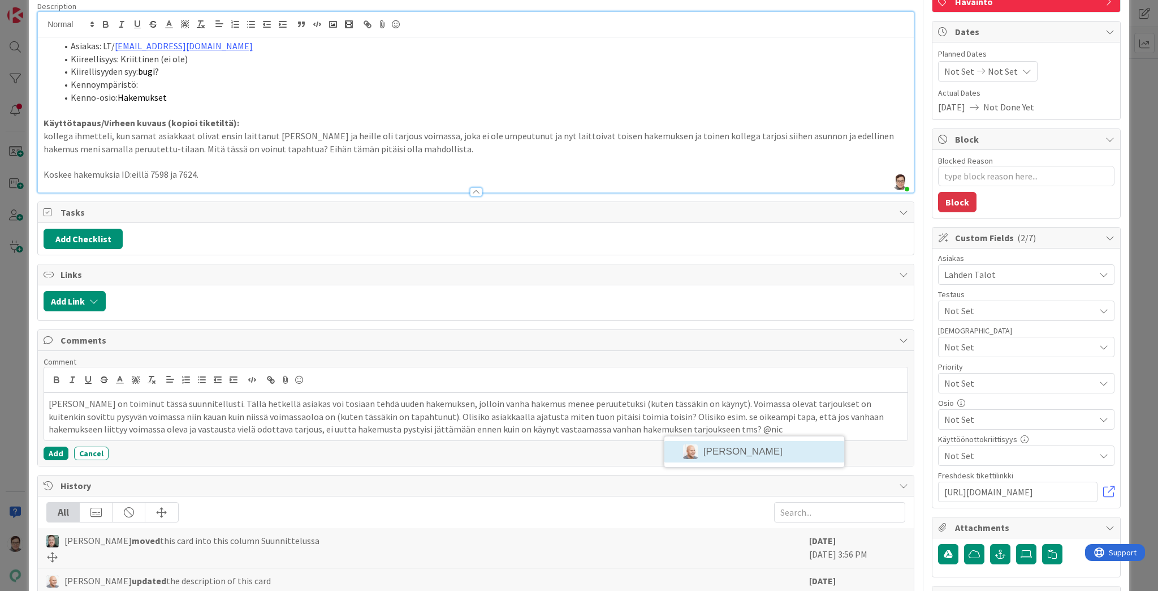
click at [761, 450] on li "Nicklas Granroth" at bounding box center [755, 451] width 180 height 21
click at [52, 455] on button "Add" at bounding box center [56, 456] width 25 height 14
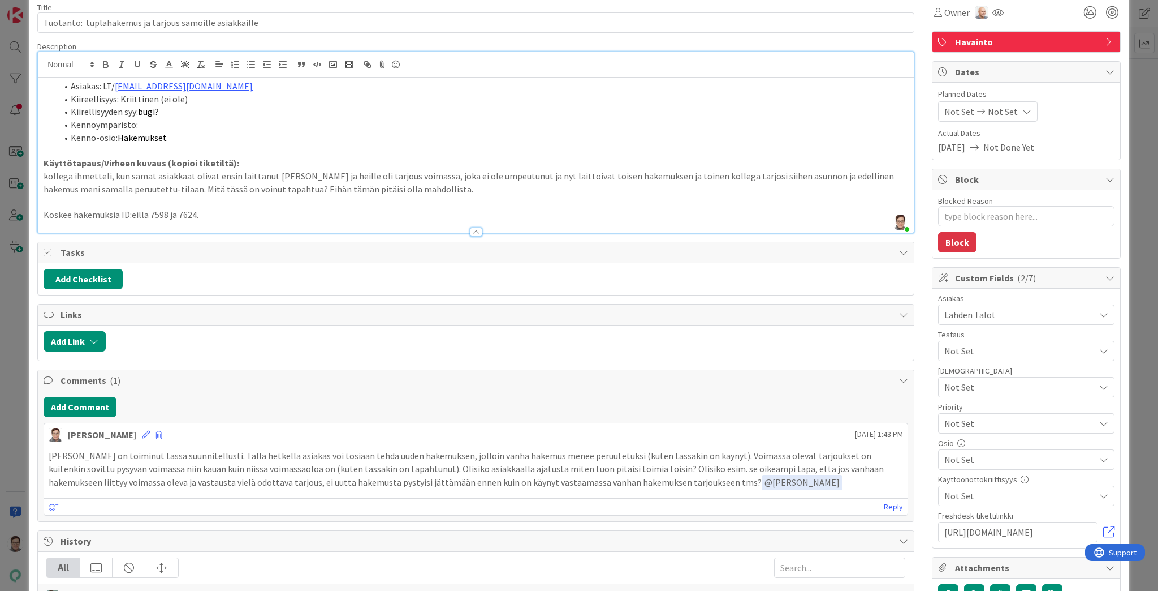
scroll to position [0, 0]
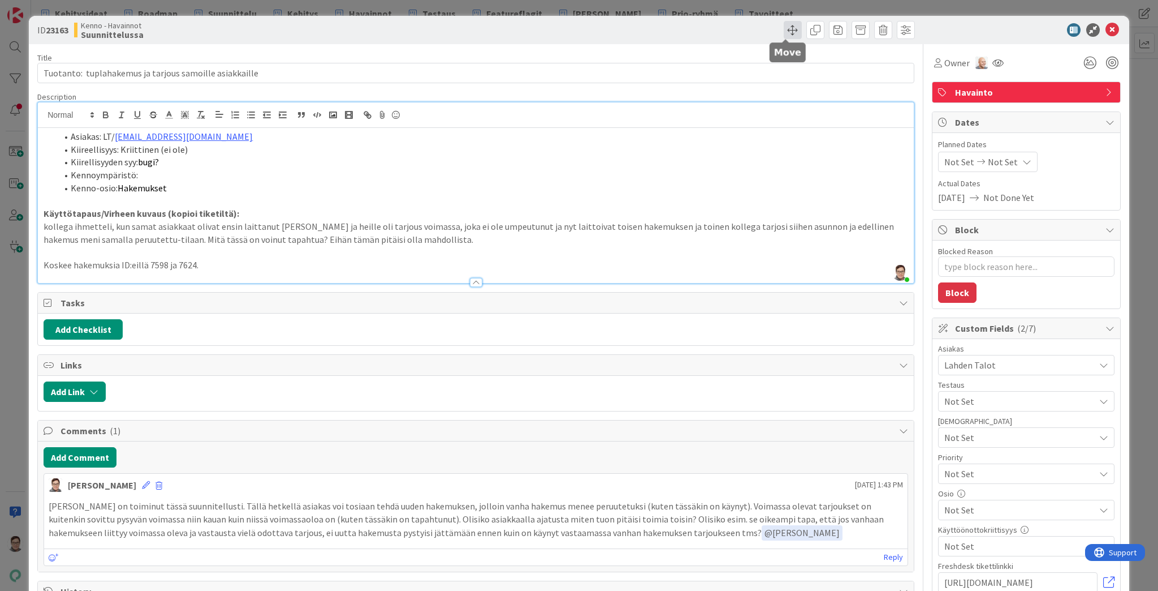
click at [785, 31] on span at bounding box center [793, 30] width 18 height 18
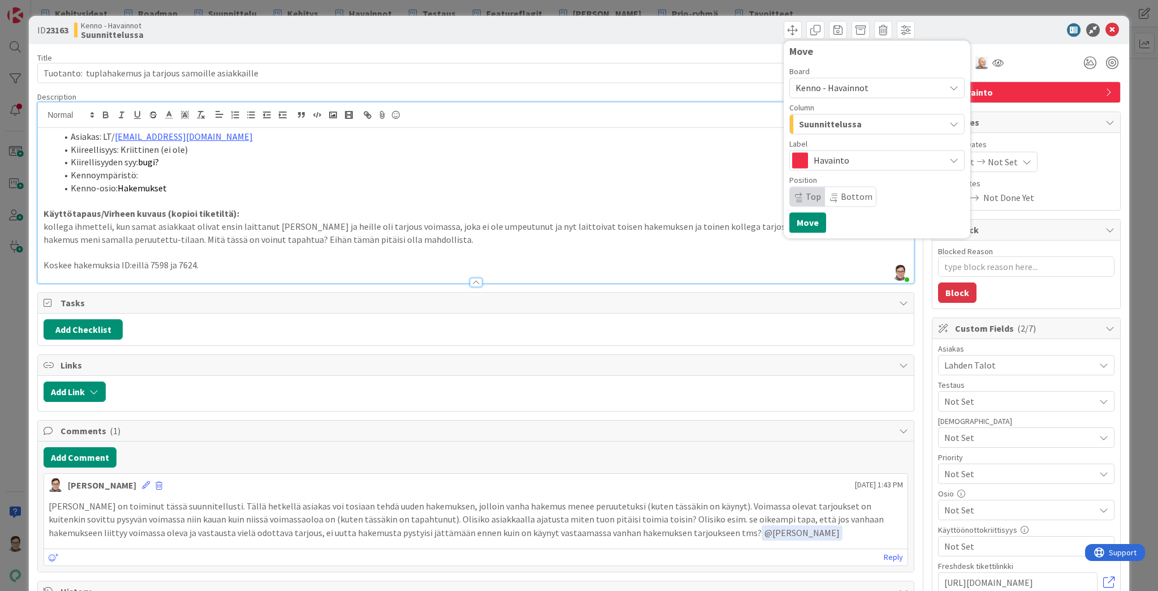
click at [864, 122] on div "Suunnittelussa" at bounding box center [870, 124] width 149 height 18
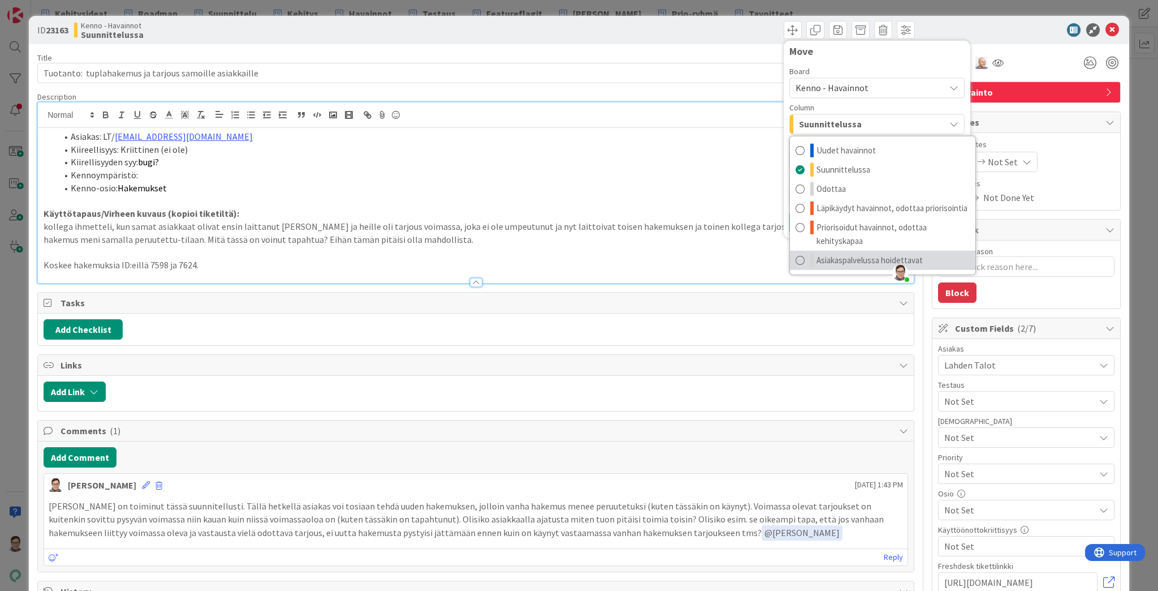
click at [860, 265] on span "Asiakaspalvelussa hoidettavat" at bounding box center [870, 260] width 106 height 14
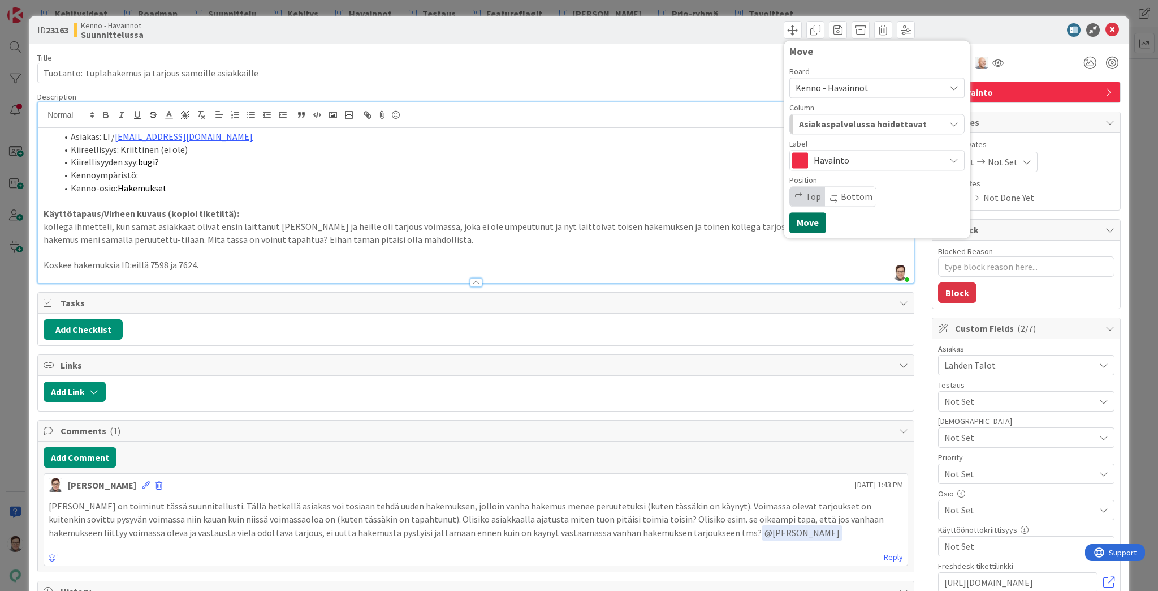
click at [808, 224] on button "Move" at bounding box center [808, 222] width 37 height 20
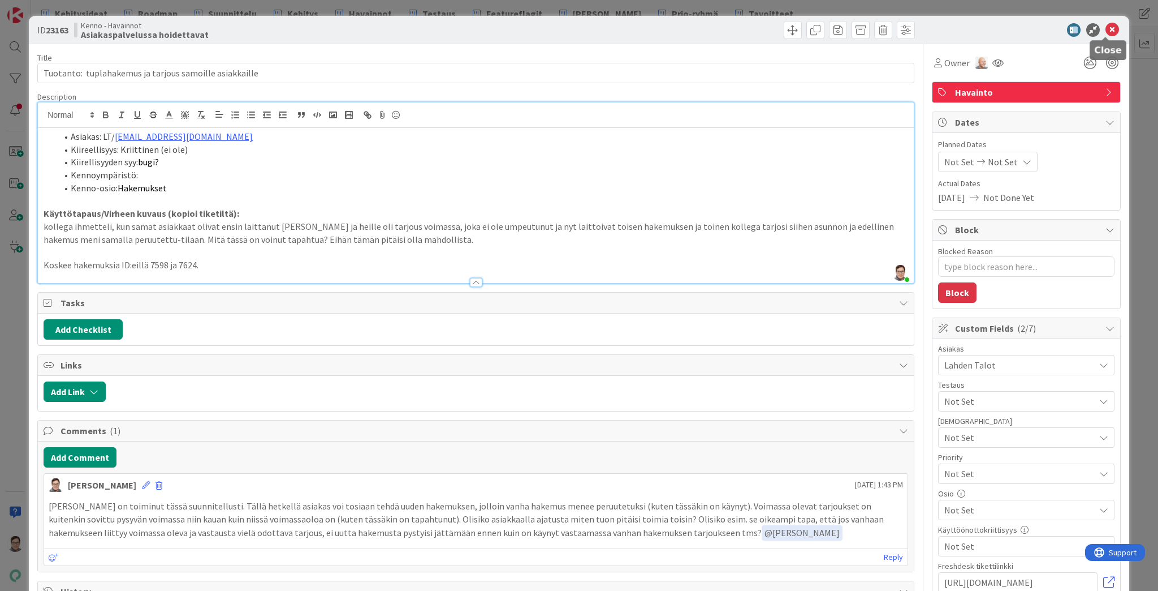
click at [1109, 30] on icon at bounding box center [1113, 30] width 14 height 14
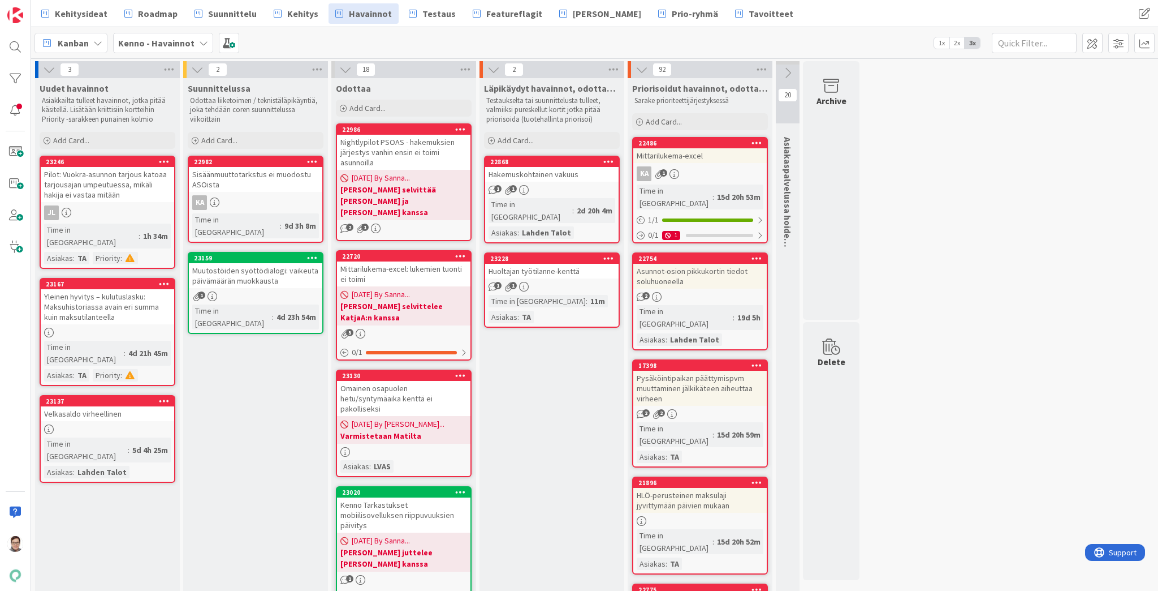
click at [272, 182] on div "Sisäänmuuttotarkstus ei muodostu ASOista" at bounding box center [255, 179] width 133 height 25
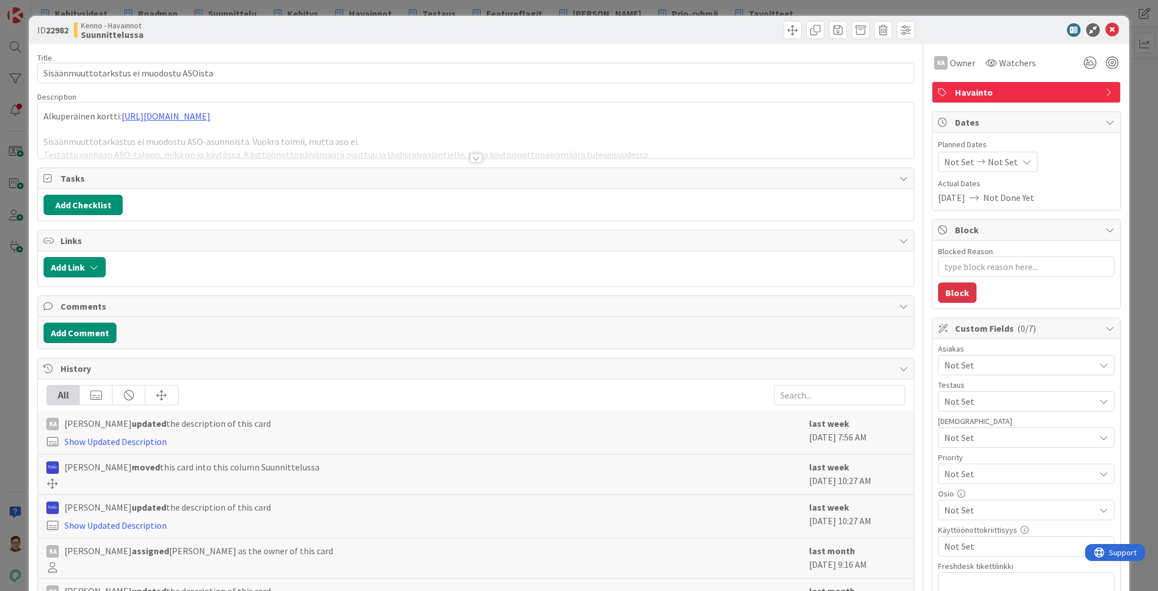
click at [472, 158] on div at bounding box center [476, 157] width 12 height 9
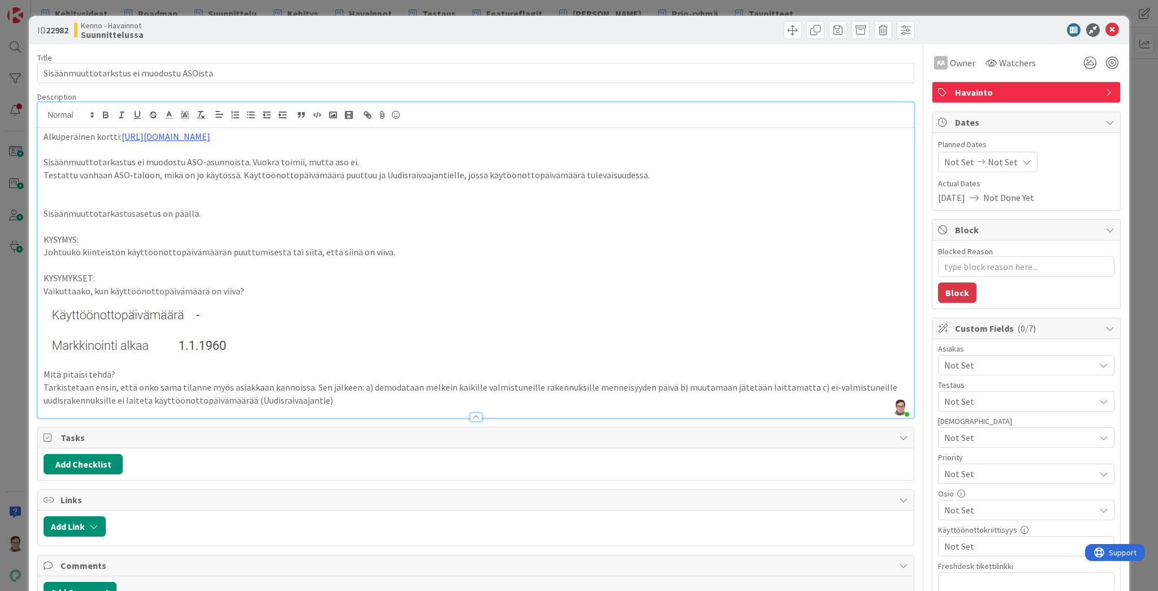
click at [197, 314] on img at bounding box center [147, 326] width 206 height 58
click at [127, 373] on p "Mitä pitäisi tehdä?" at bounding box center [476, 374] width 865 height 13
drag, startPoint x: 129, startPoint y: 373, endPoint x: 1, endPoint y: 373, distance: 127.8
click at [1, 373] on div "ID 22982 Kenno - Havainnot Suunnittelussa Title 40 / 128 Sisäänmuuttotarkstus e…" at bounding box center [579, 295] width 1158 height 591
click at [140, 369] on p "Mitä pitäisi tehdä?" at bounding box center [476, 374] width 865 height 13
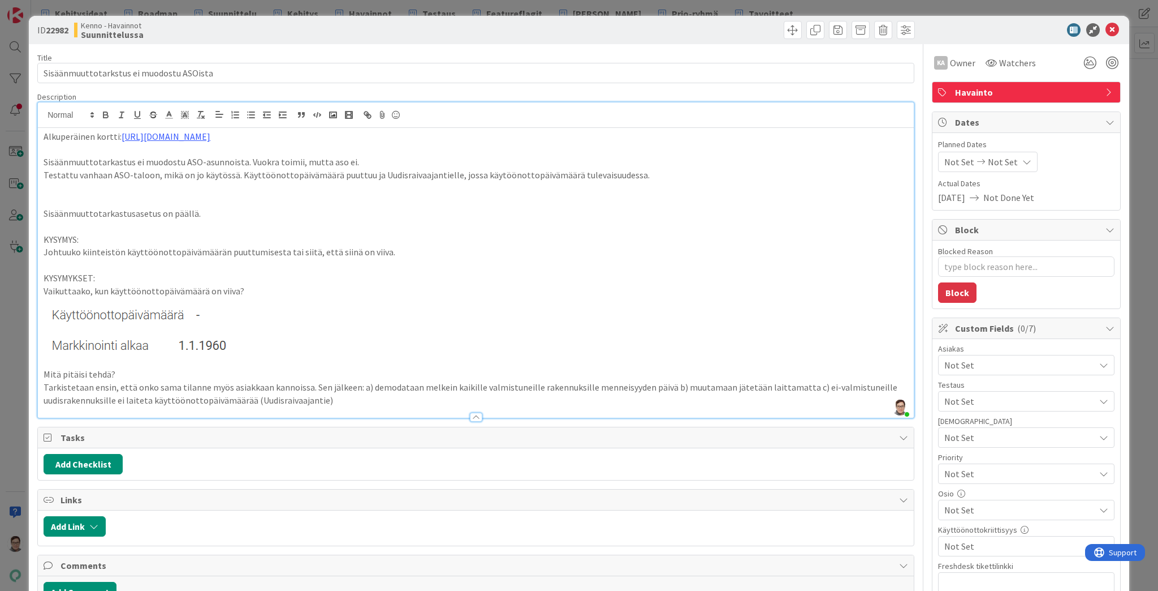
click at [218, 312] on img at bounding box center [147, 326] width 206 height 58
drag, startPoint x: 118, startPoint y: 375, endPoint x: 14, endPoint y: 375, distance: 104.1
click at [14, 375] on div "ID 22982 Kenno - Havainnot Suunnittelussa Title 40 / 128 Sisäänmuuttotarkstus e…" at bounding box center [579, 295] width 1158 height 591
type textarea "x"
click at [133, 372] on p "Mitä pitäisi tehdä?" at bounding box center [476, 374] width 865 height 13
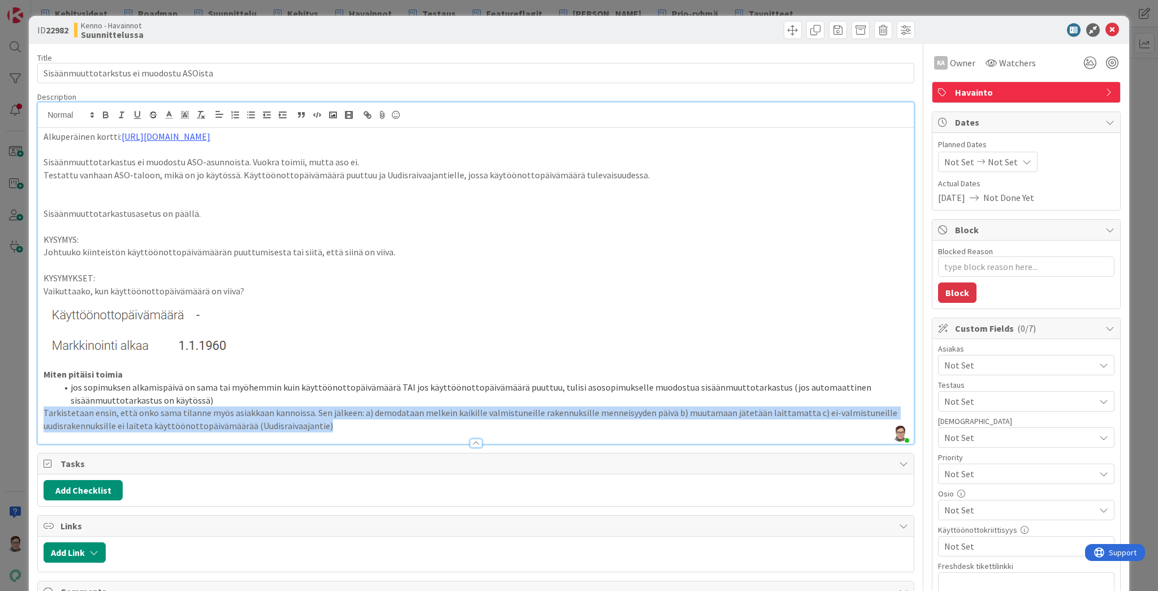
drag, startPoint x: 339, startPoint y: 423, endPoint x: 20, endPoint y: 412, distance: 319.2
click at [20, 412] on div "ID 22982 Kenno - Havainnot Suunnittelussa Title 40 / 128 Sisäänmuuttotarkstus e…" at bounding box center [579, 295] width 1158 height 591
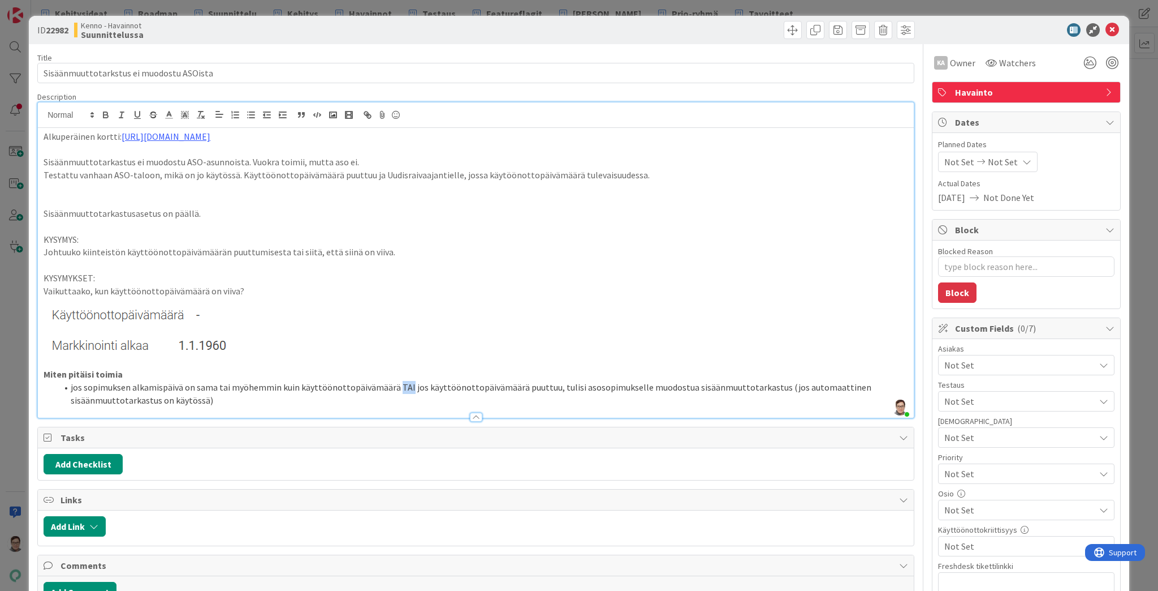
drag, startPoint x: 393, startPoint y: 387, endPoint x: 404, endPoint y: 386, distance: 10.8
click at [404, 386] on li "jos sopimuksen alkamispäivä on sama tai myöhemmin kuin käyttöönottopäivämäärä T…" at bounding box center [482, 393] width 851 height 25
click at [428, 399] on li "jos sopimuksen alkamispäivä on sama tai myöhemmin kuin käyttöönottopäivämäärä T…" at bounding box center [482, 393] width 851 height 25
click at [470, 416] on div at bounding box center [476, 416] width 12 height 9
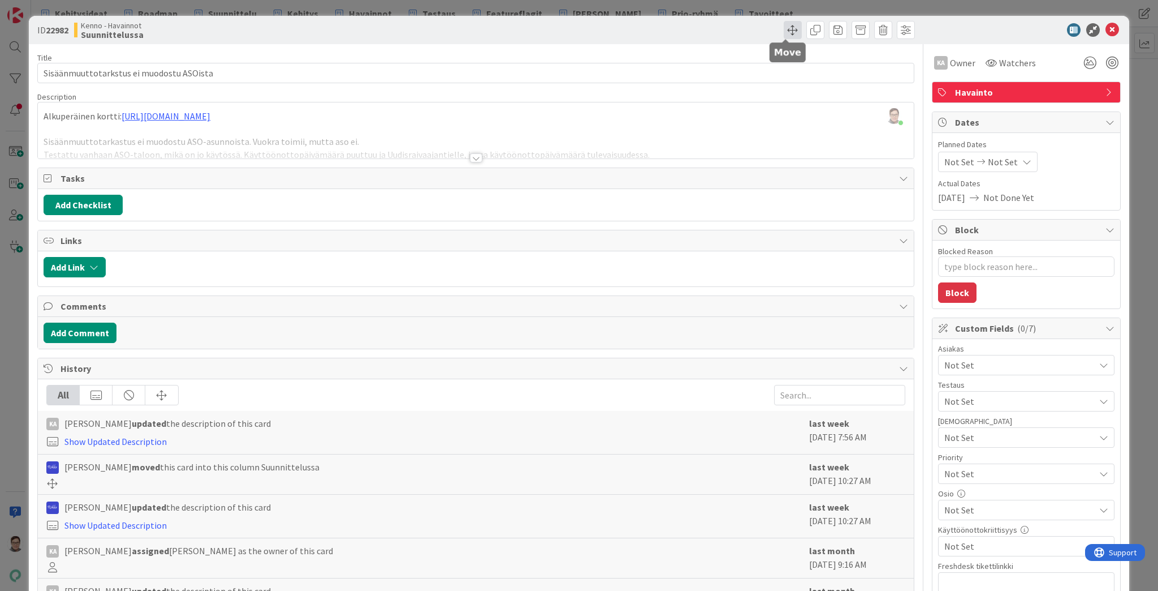
click at [787, 32] on span at bounding box center [793, 30] width 18 height 18
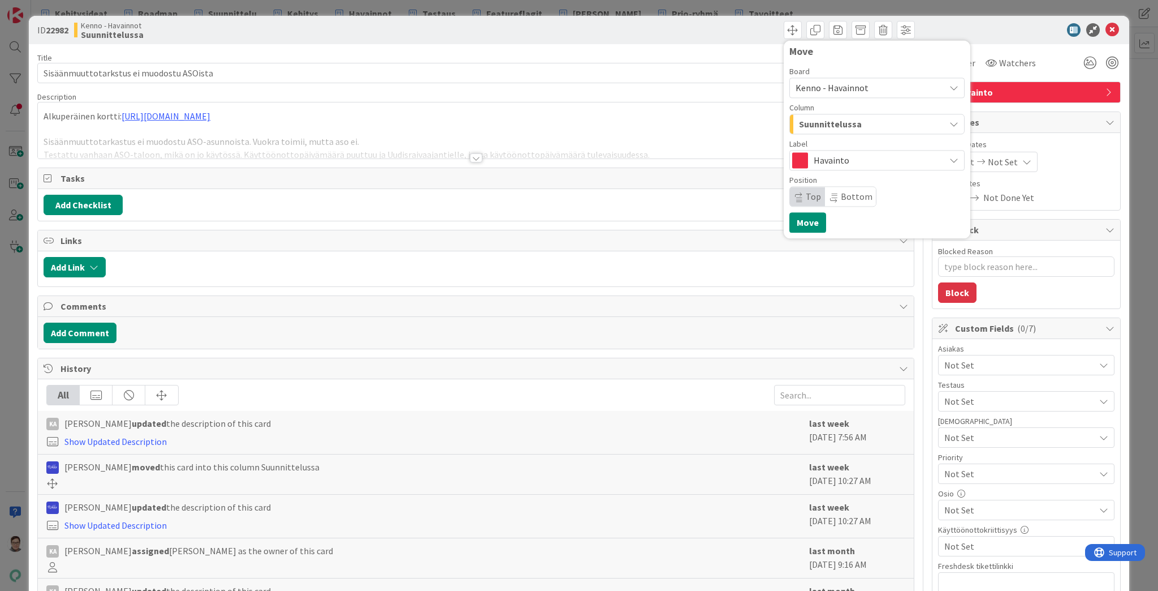
click at [837, 123] on span "Suunnittelussa" at bounding box center [830, 124] width 63 height 15
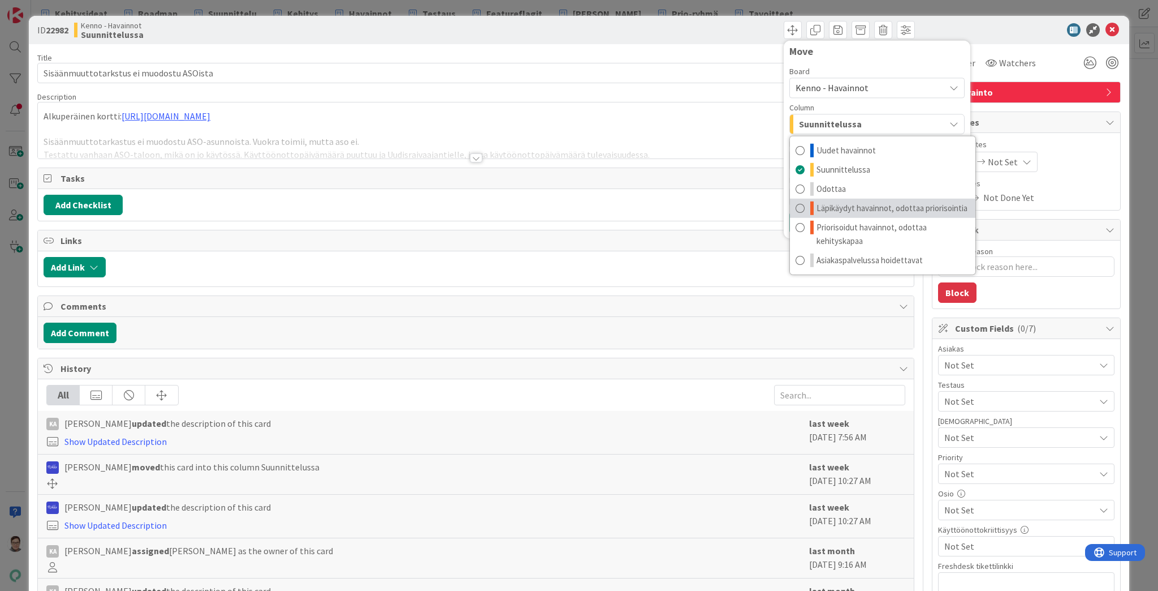
click at [858, 208] on span "Läpikäydyt havainnot, odottaa priorisointia" at bounding box center [892, 208] width 151 height 14
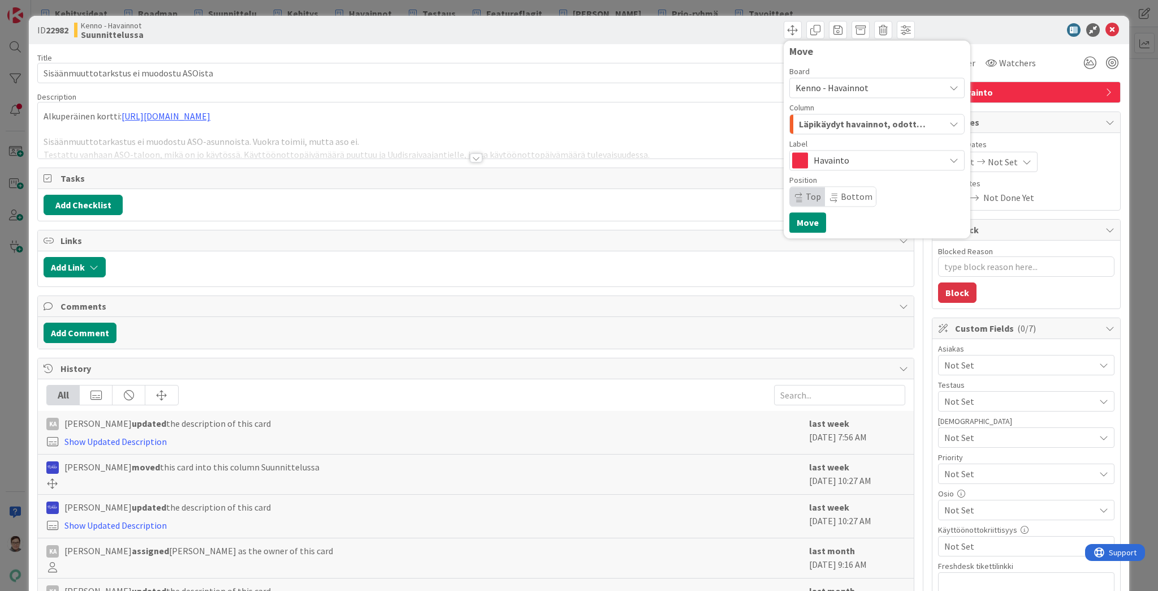
click at [806, 200] on span "Top" at bounding box center [813, 196] width 15 height 11
click at [801, 221] on button "Move" at bounding box center [808, 222] width 37 height 20
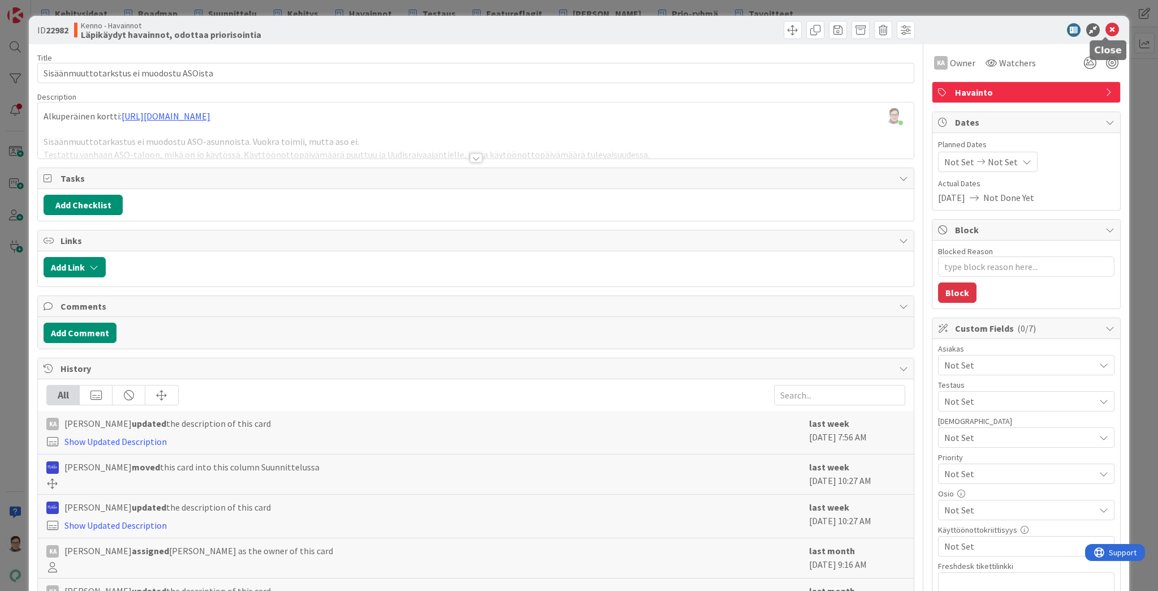
click at [1108, 29] on icon at bounding box center [1113, 30] width 14 height 14
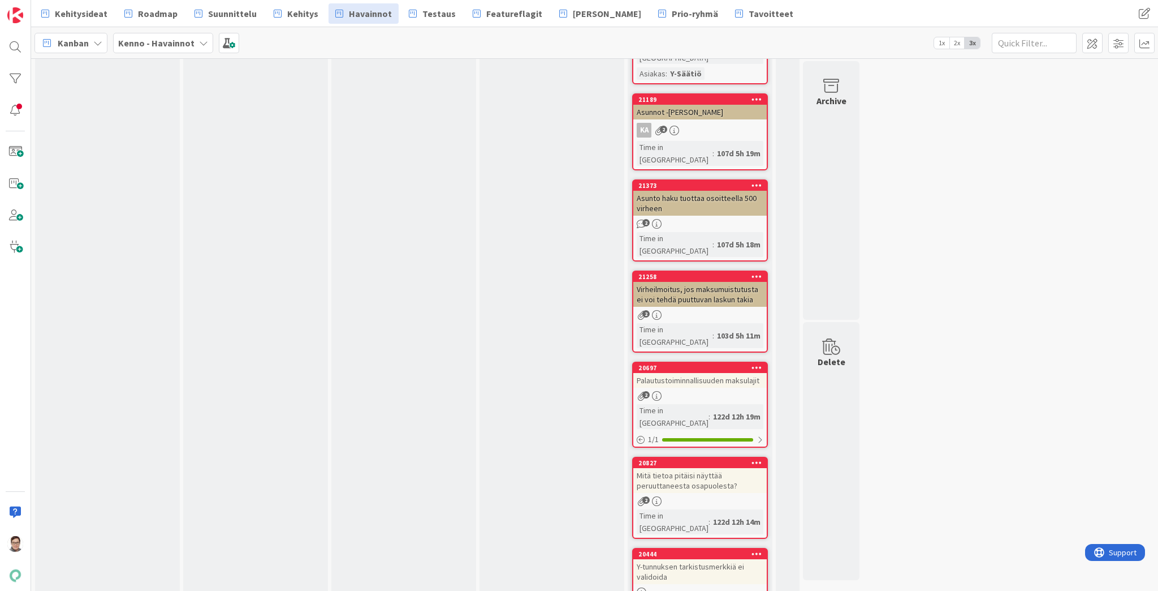
scroll to position [6817, 0]
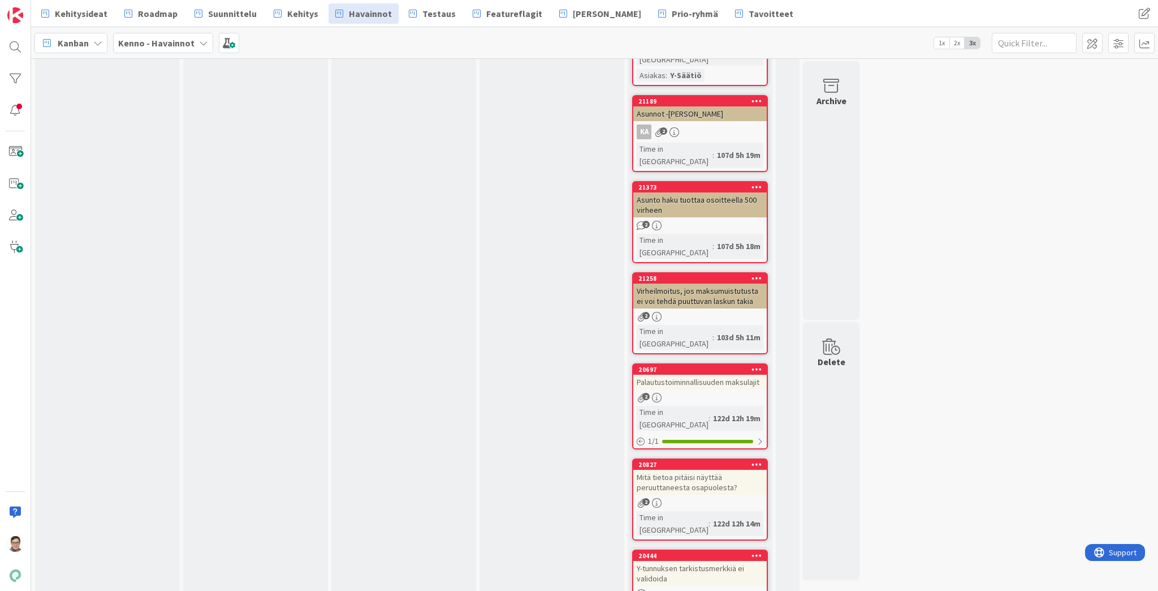
scroll to position [634, 0]
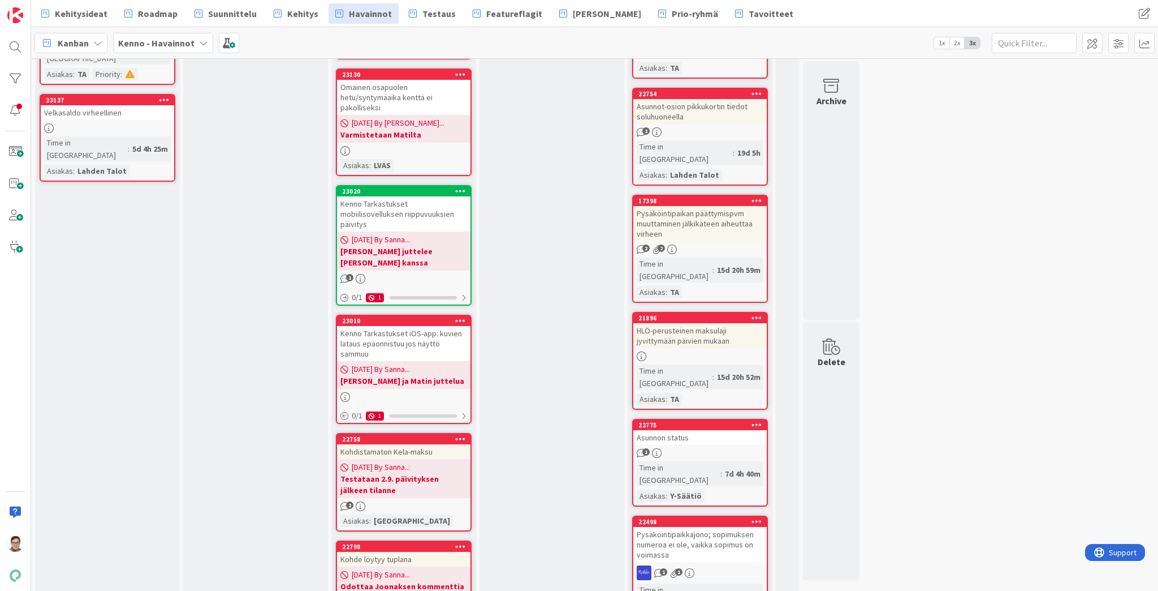
scroll to position [0, 0]
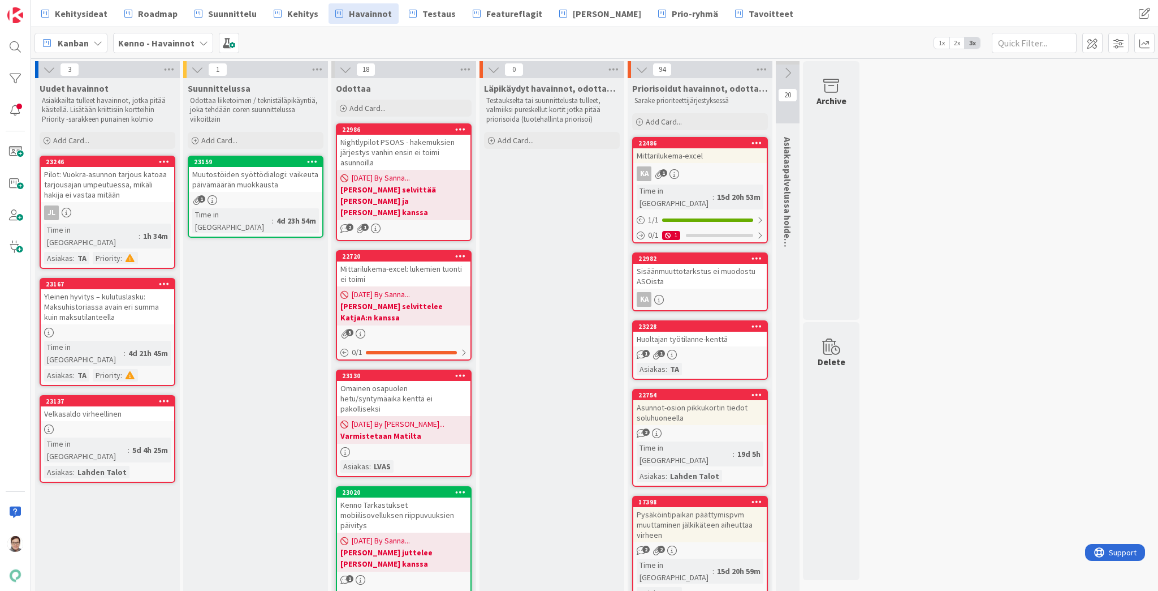
click at [728, 264] on div "Sisäänmuuttotarkstus ei muodostu ASOista" at bounding box center [700, 276] width 133 height 25
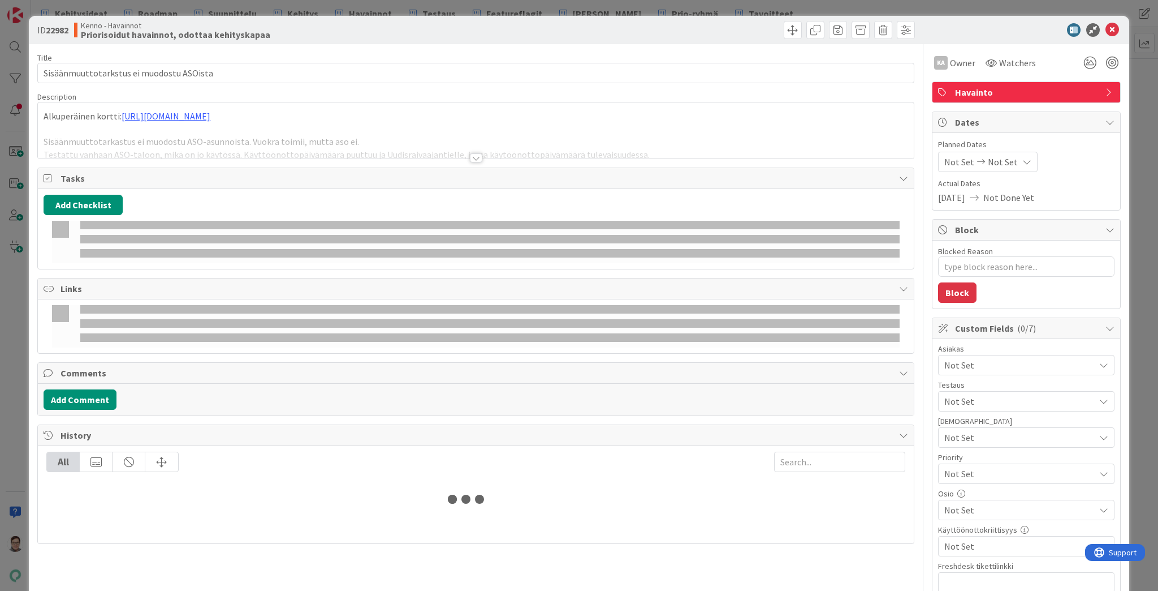
type textarea "x"
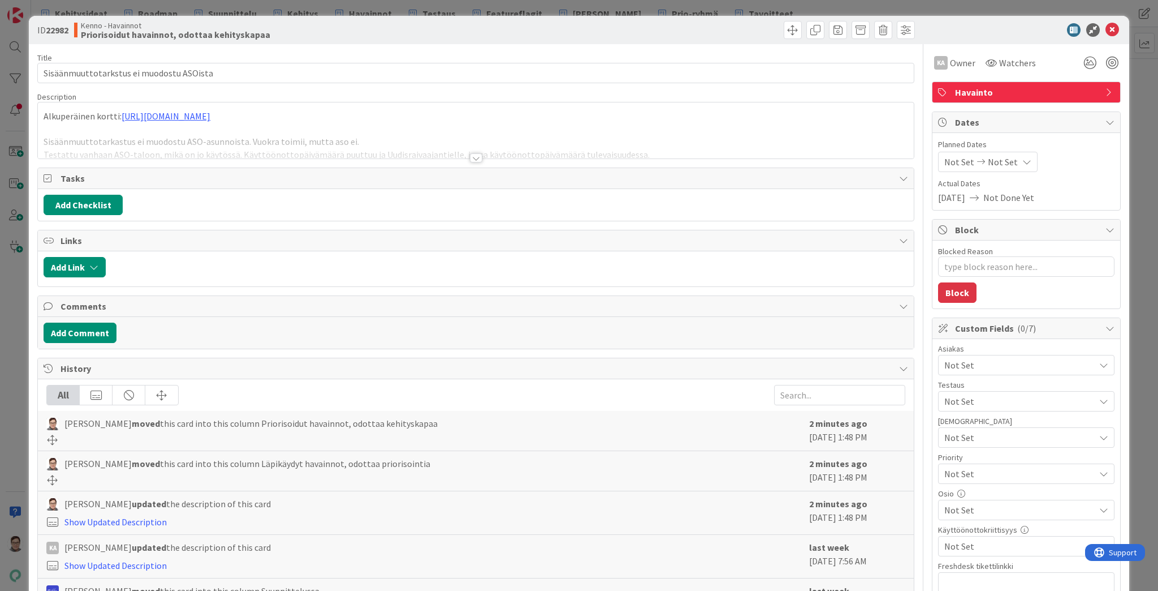
click at [470, 159] on div at bounding box center [476, 157] width 12 height 9
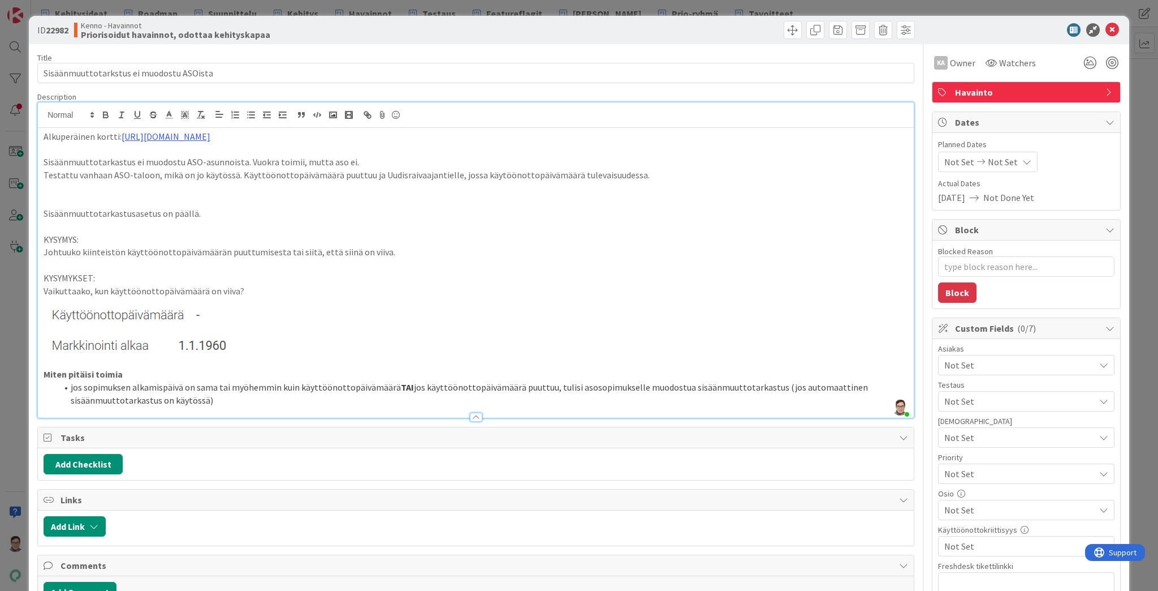
click at [586, 137] on p "Alkuperäinen kortti: https://kanbanzone.io/b/IYuB4mgb/c/16336-Uudiskohde-ja-sis…" at bounding box center [476, 136] width 865 height 13
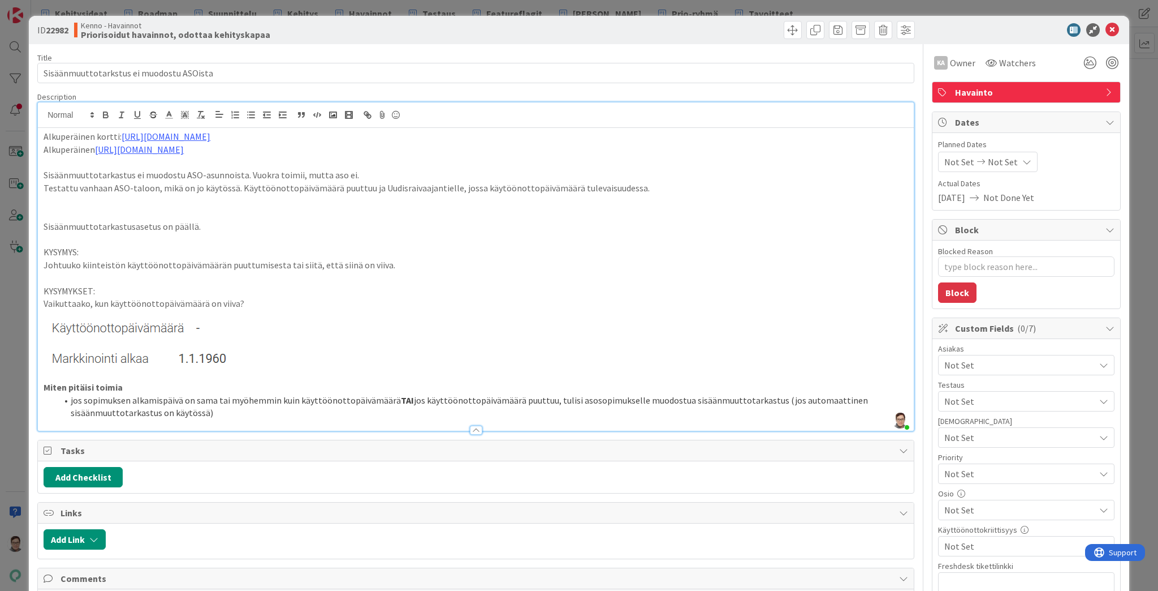
click at [476, 426] on div at bounding box center [476, 429] width 12 height 9
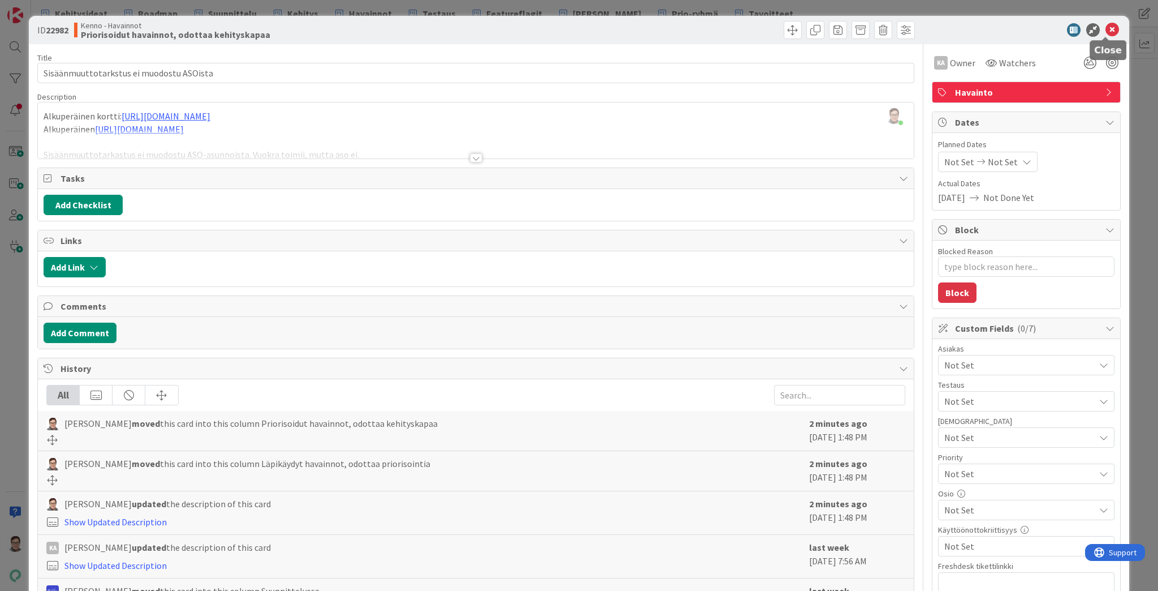
click at [1106, 27] on icon at bounding box center [1113, 30] width 14 height 14
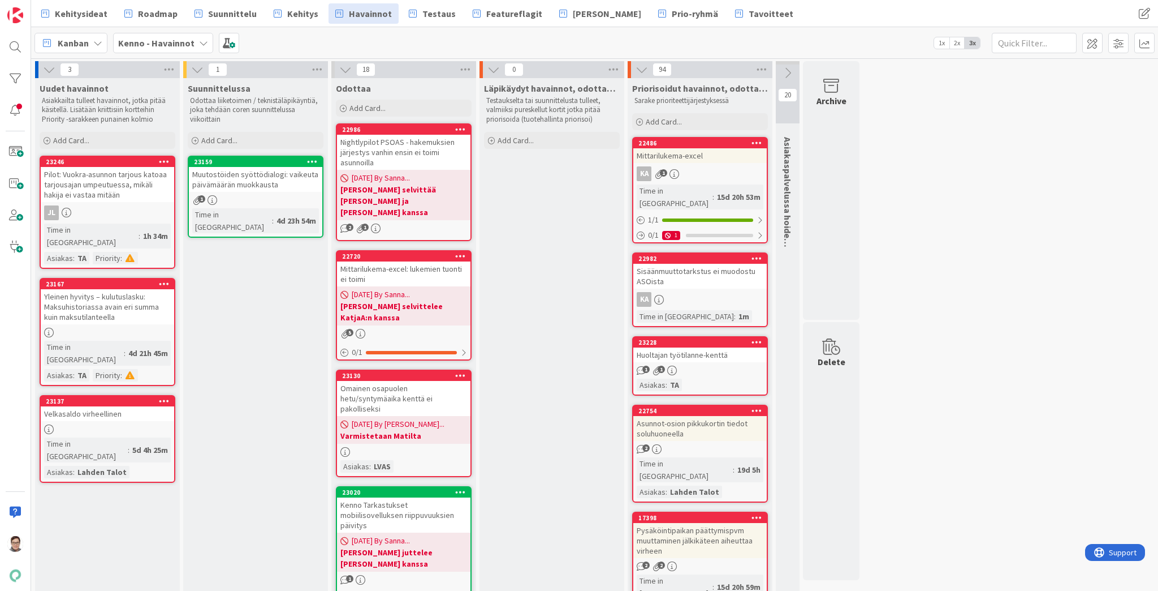
click at [247, 183] on div "Muutostöiden syöttödialogi: vaikeuta päivämäärän muokkausta" at bounding box center [255, 179] width 133 height 25
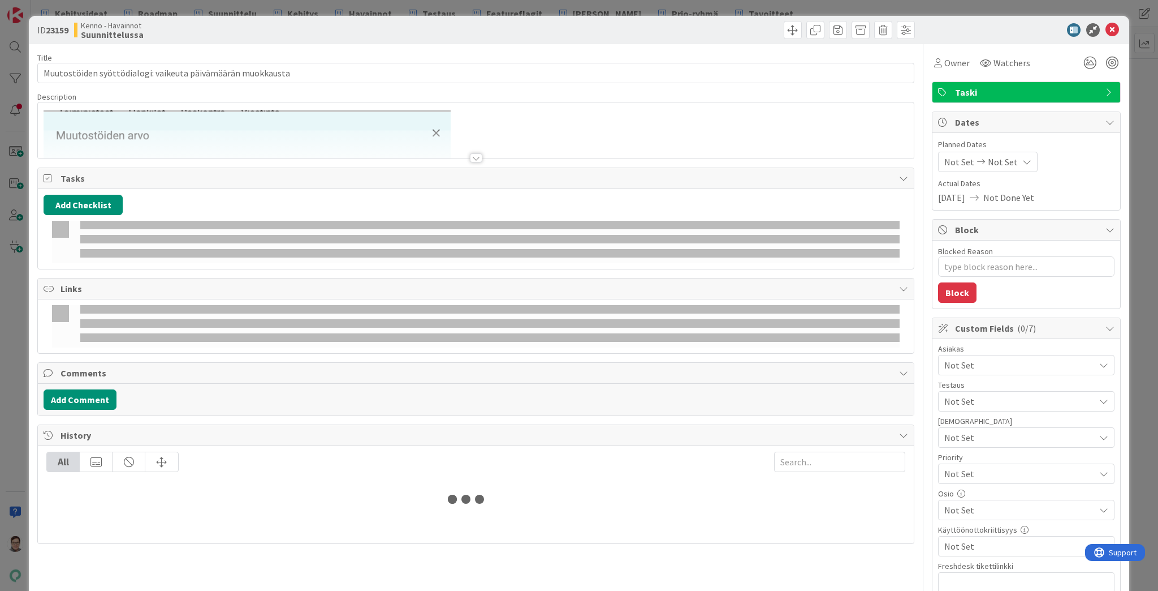
type textarea "x"
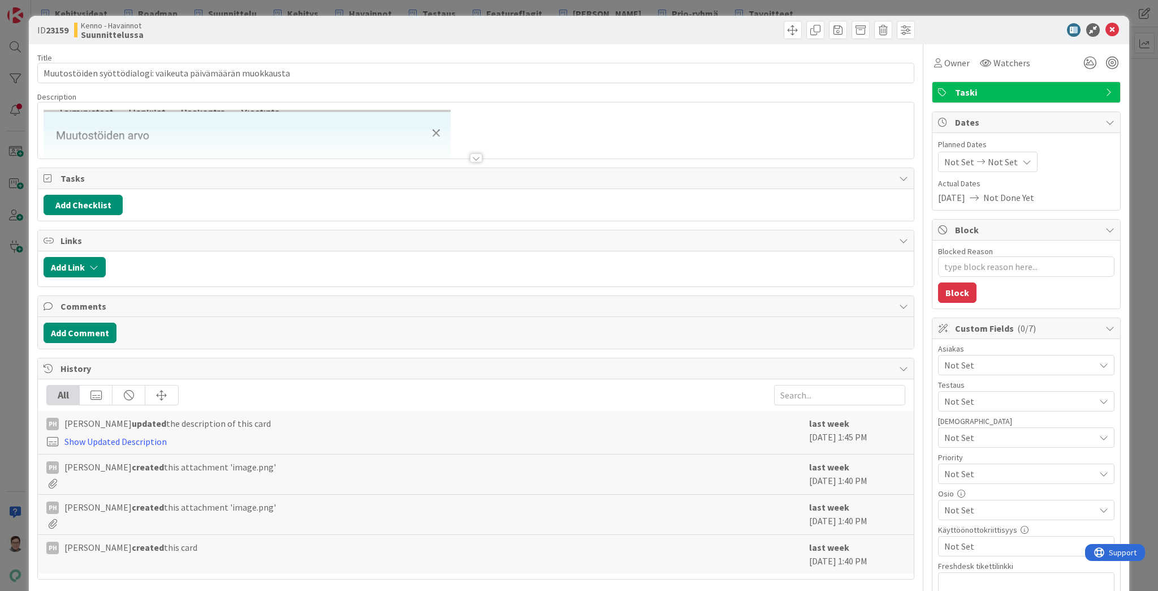
click at [473, 153] on div at bounding box center [476, 157] width 12 height 9
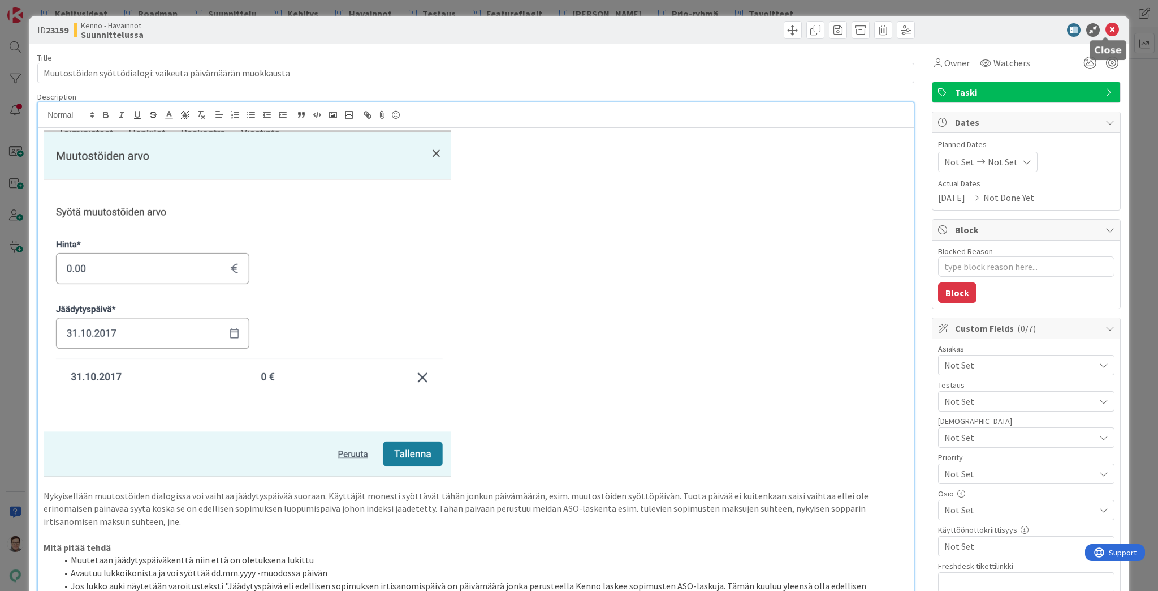
click at [1106, 29] on icon at bounding box center [1113, 30] width 14 height 14
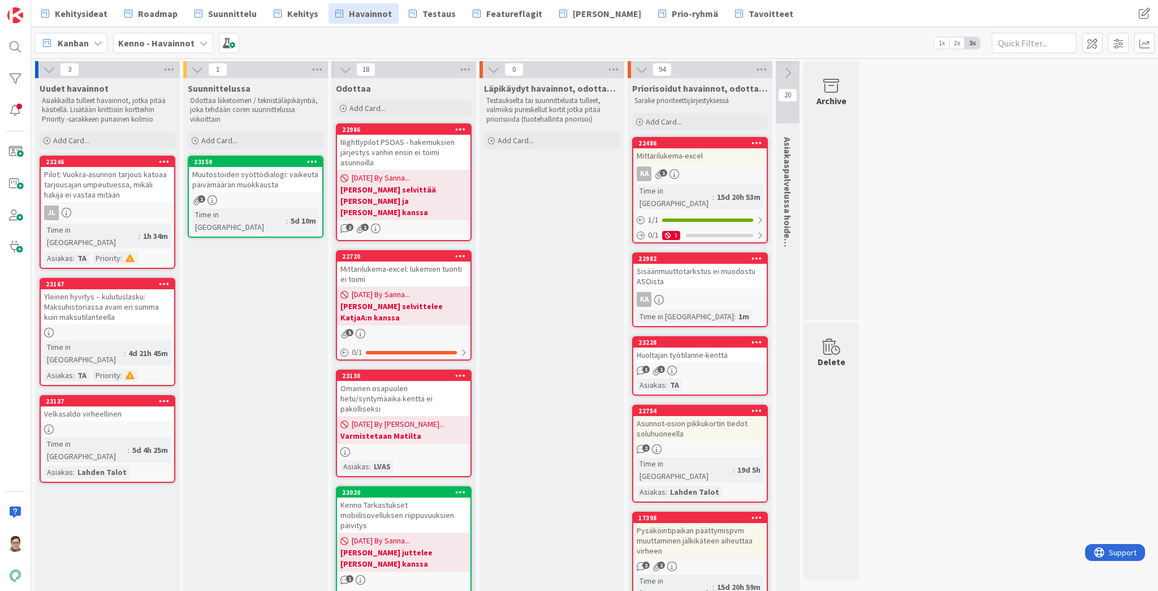
click at [313, 161] on icon at bounding box center [312, 161] width 11 height 8
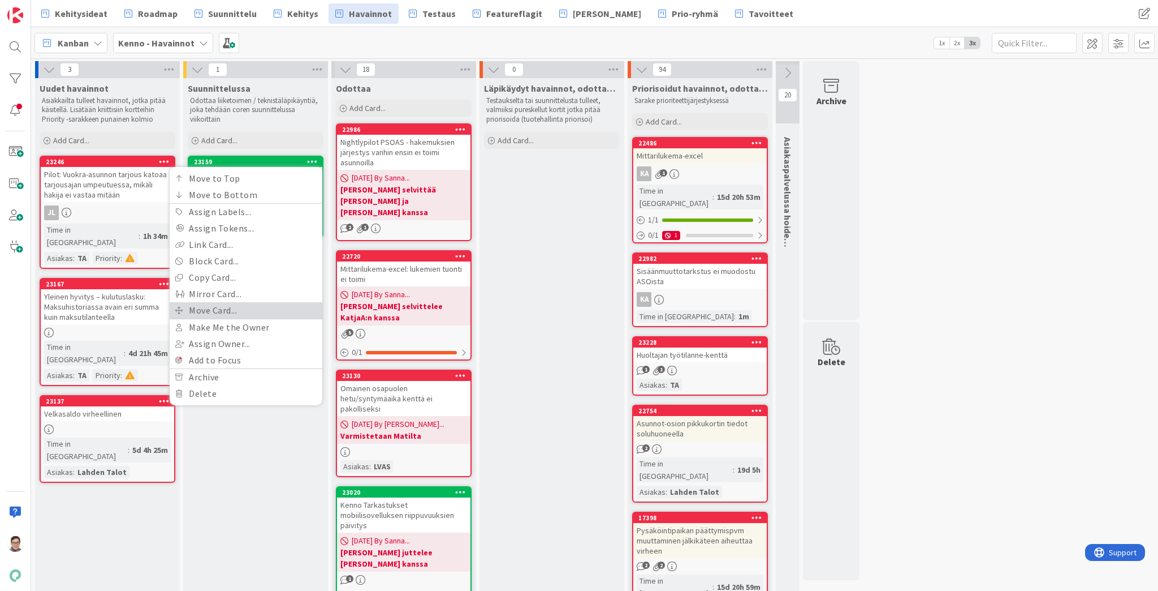
click at [208, 309] on link "Move Card..." at bounding box center [246, 310] width 153 height 16
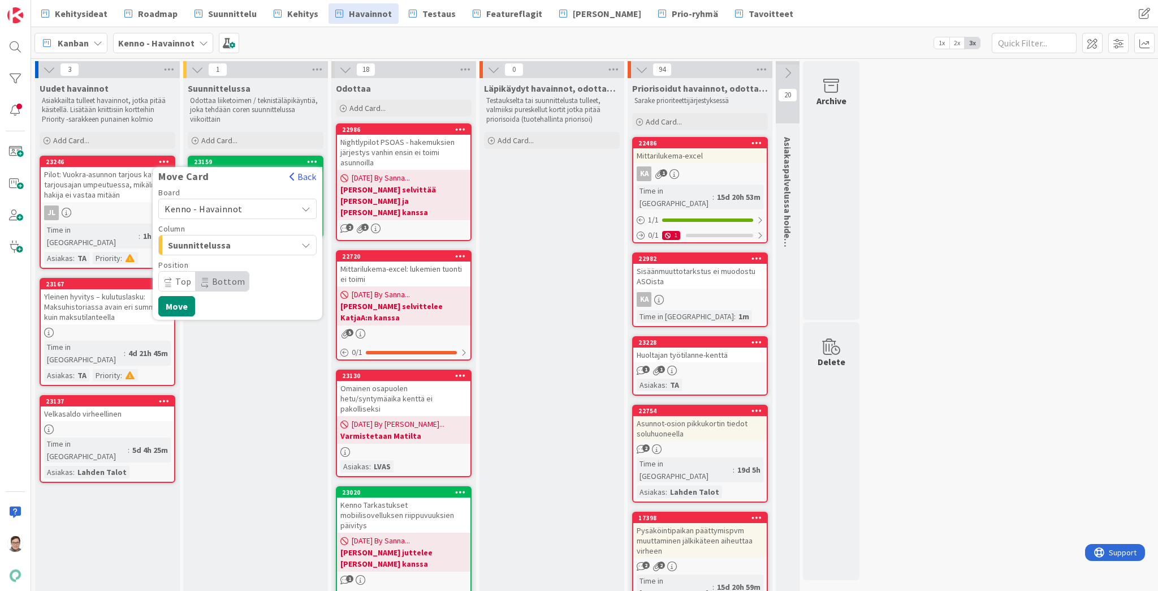
click at [222, 208] on span "Kenno - Havainnot" at bounding box center [204, 208] width 78 height 11
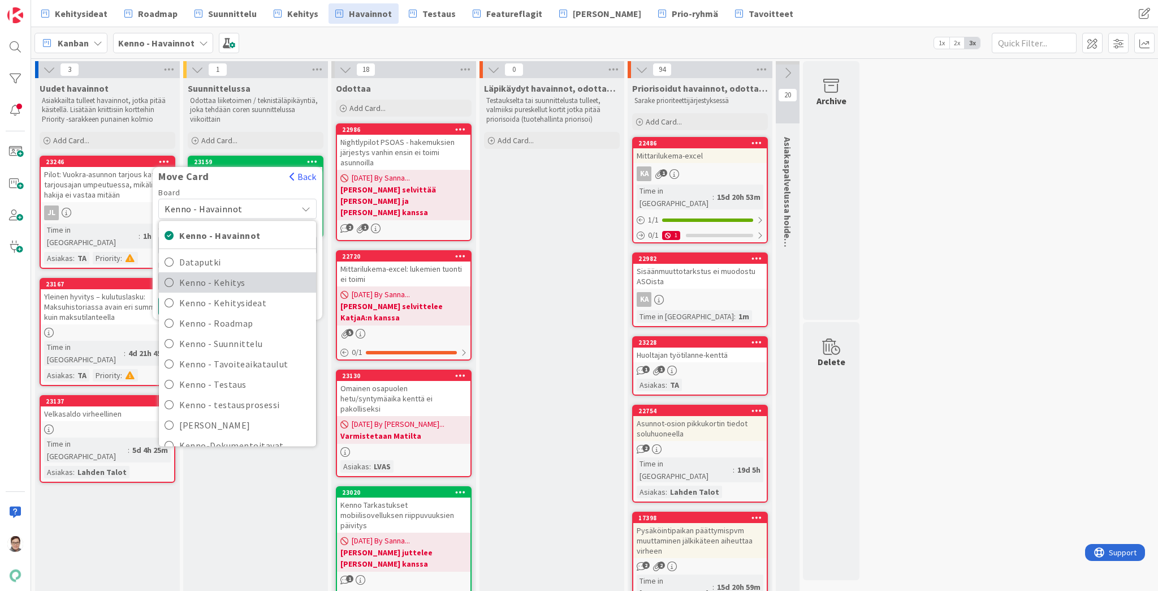
click at [222, 278] on span "Kenno - Kehitys" at bounding box center [244, 282] width 131 height 17
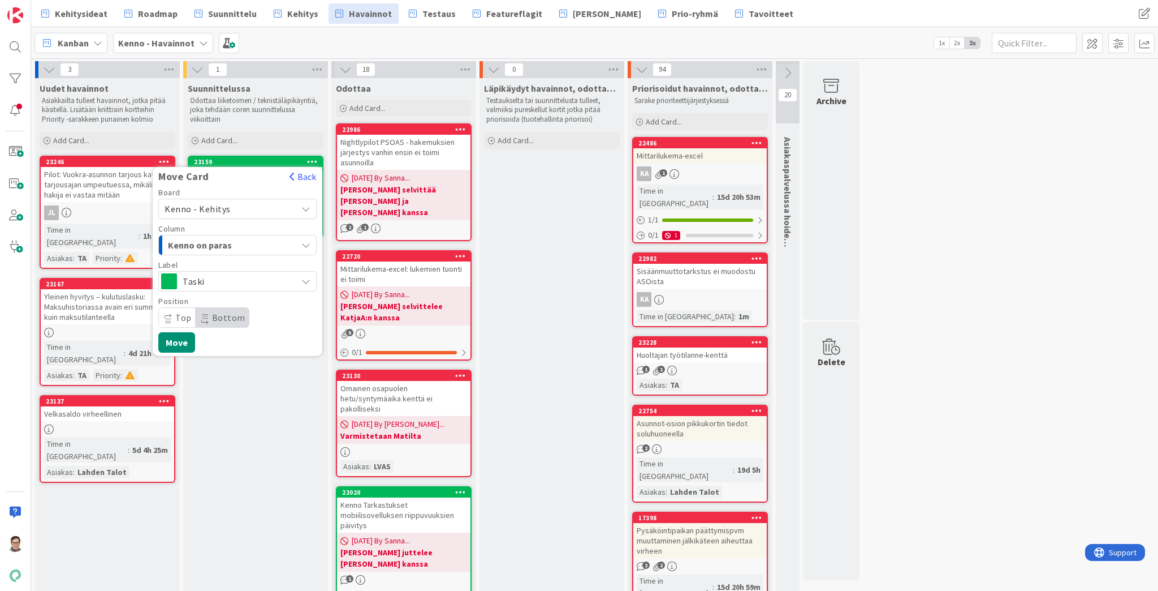
click at [213, 242] on span "Kenno on paras" at bounding box center [210, 245] width 85 height 15
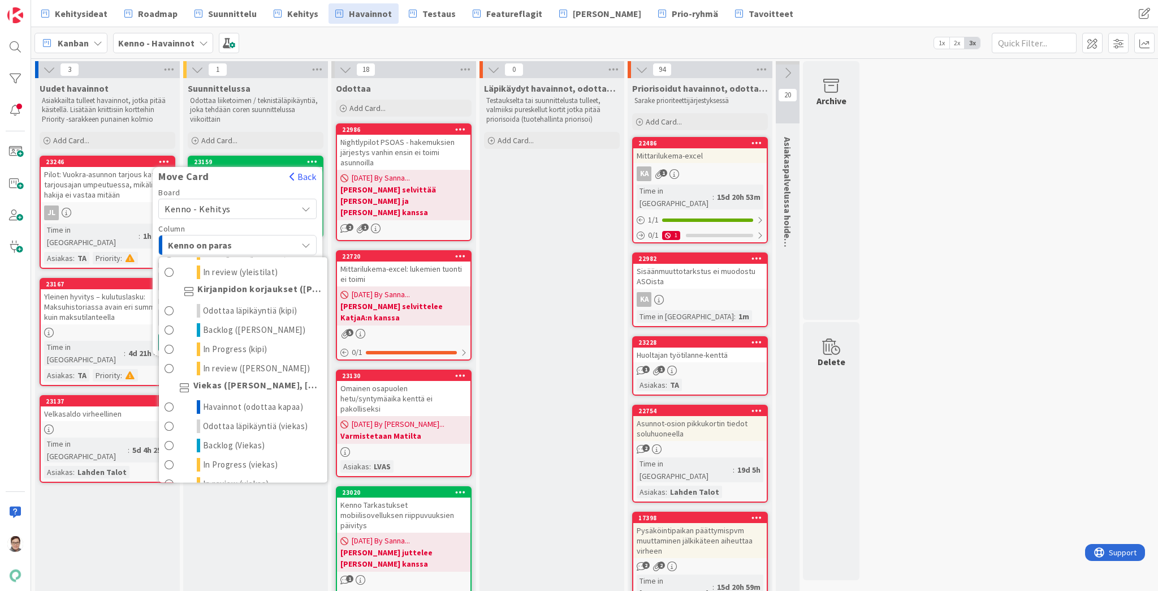
scroll to position [679, 0]
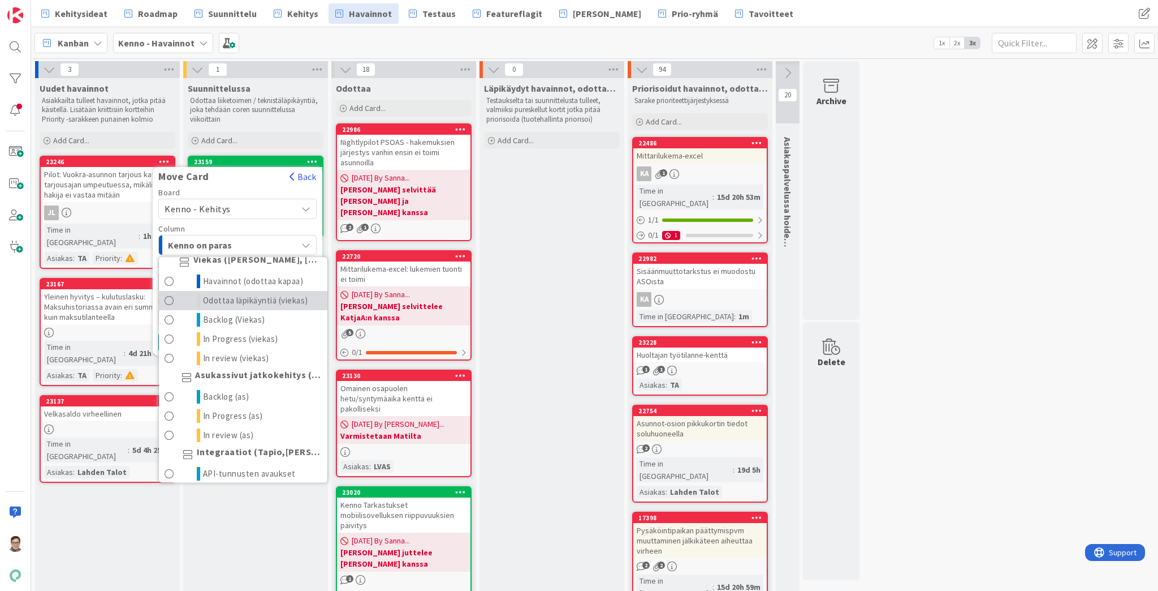
click at [222, 307] on span "Odottaa läpikäyntiä (viekas)" at bounding box center [255, 301] width 105 height 14
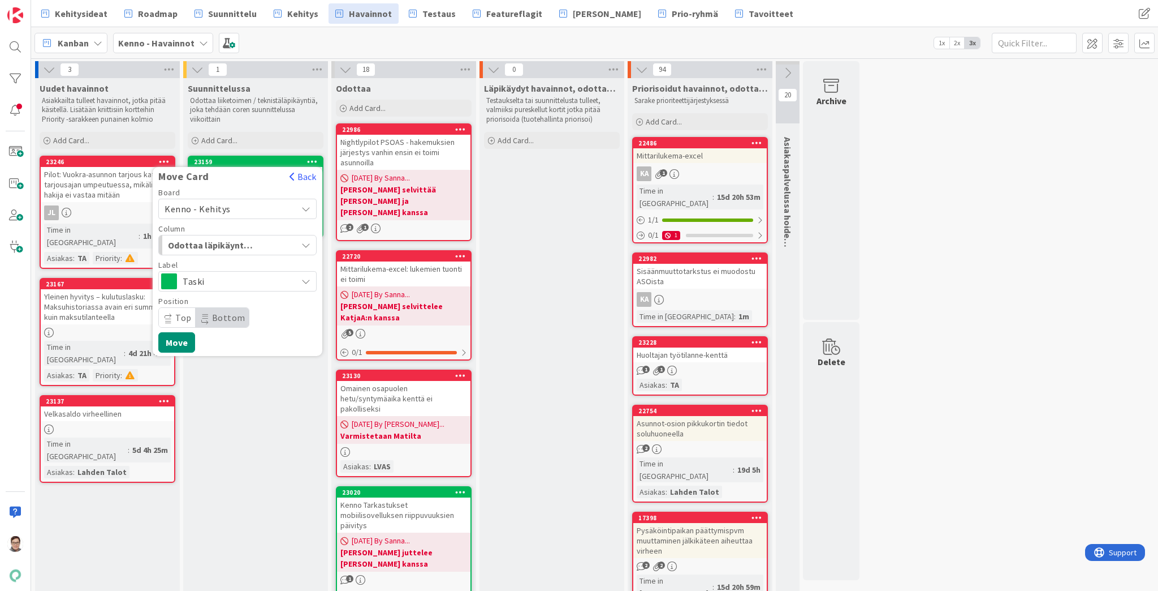
click at [217, 318] on span "Bottom" at bounding box center [228, 317] width 33 height 11
click at [181, 341] on button "Move" at bounding box center [176, 342] width 37 height 20
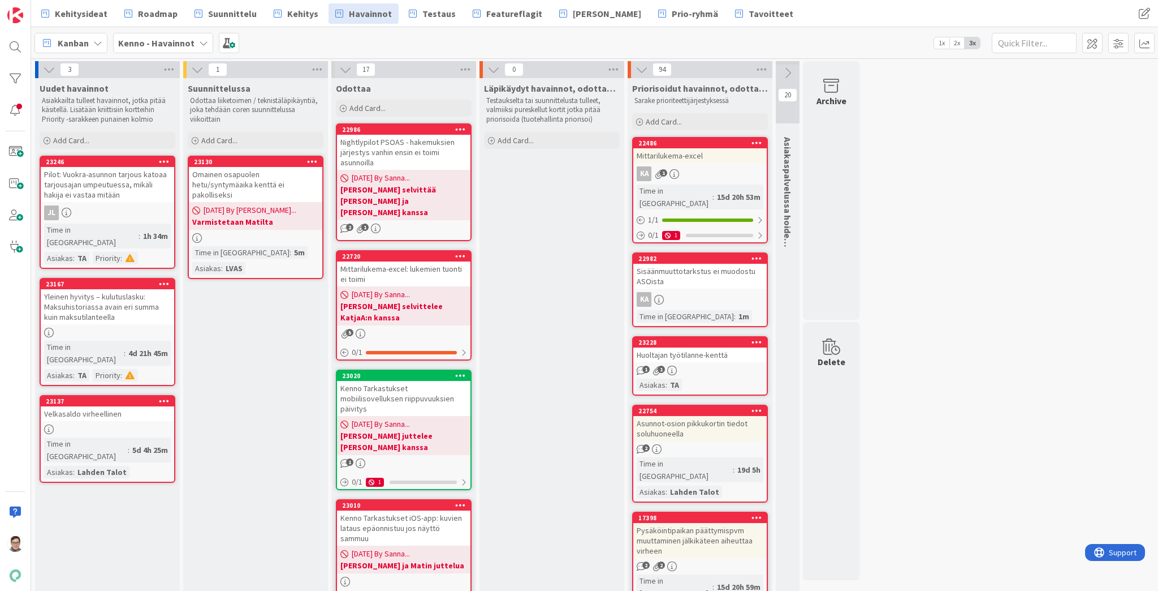
click at [252, 180] on div "Omainen osapuolen hetu/syntymäaika kenttä ei pakolliseksi" at bounding box center [255, 184] width 133 height 35
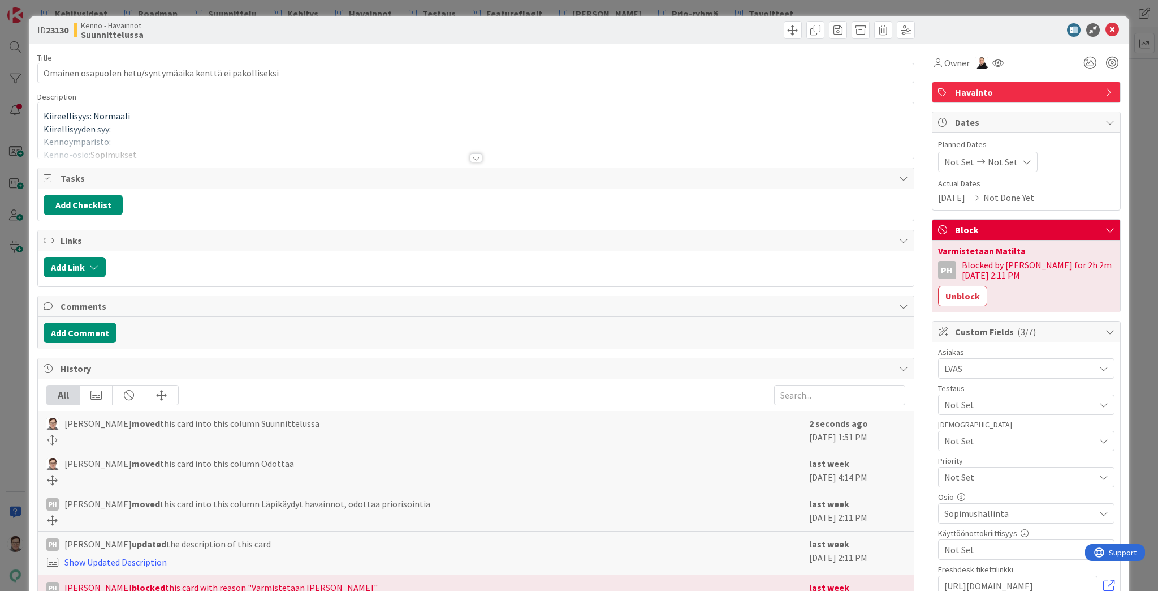
click at [475, 156] on div at bounding box center [476, 157] width 12 height 9
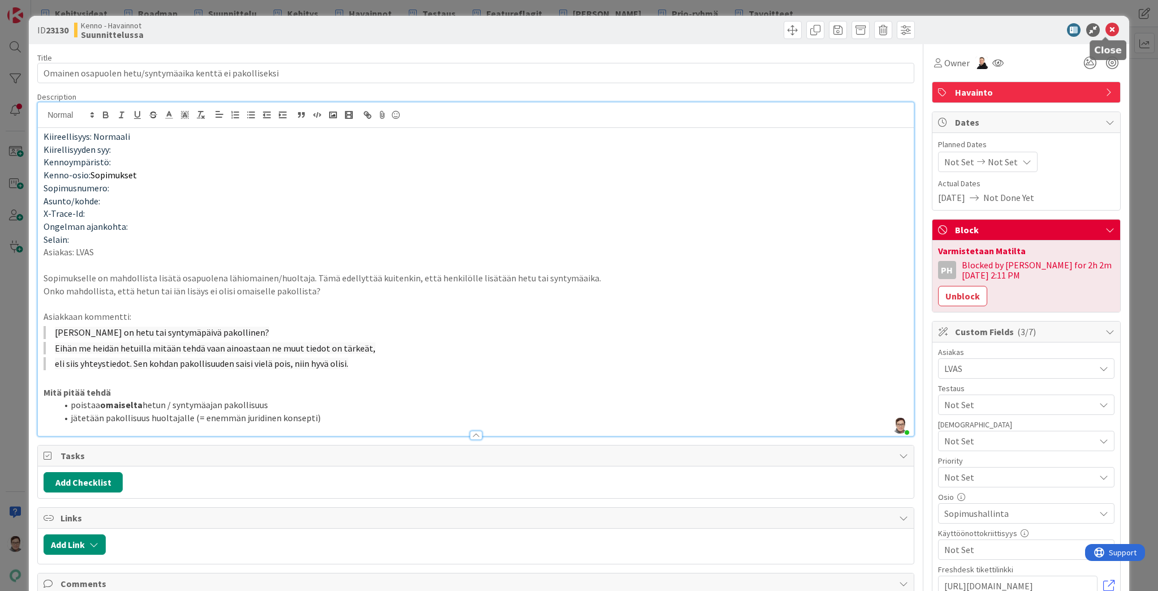
click at [1106, 29] on icon at bounding box center [1113, 30] width 14 height 14
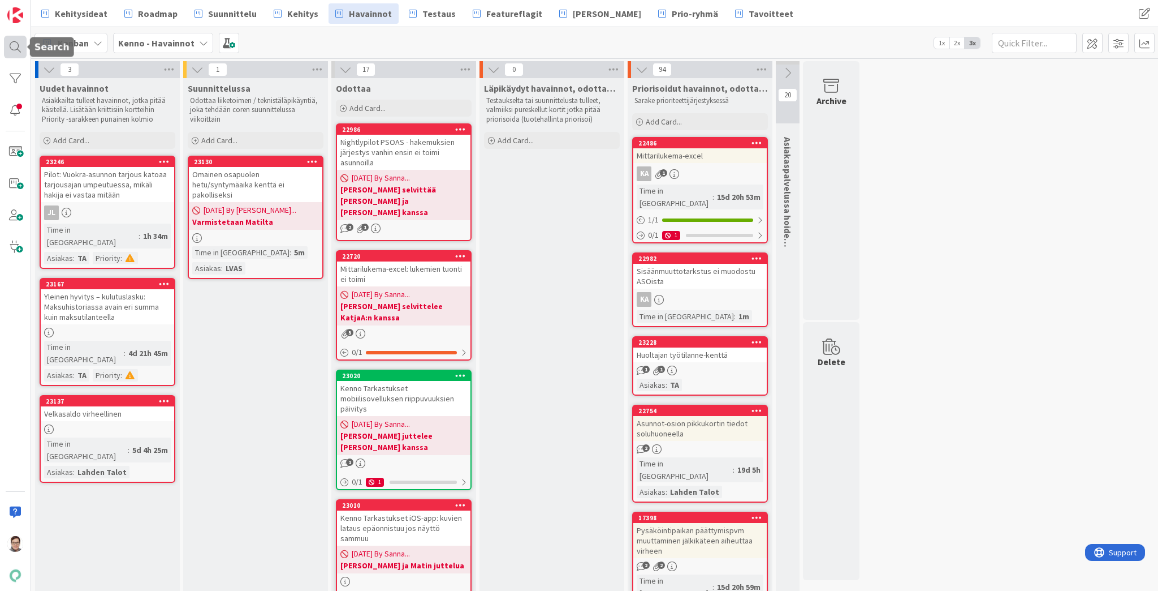
click at [16, 49] on div at bounding box center [15, 47] width 23 height 23
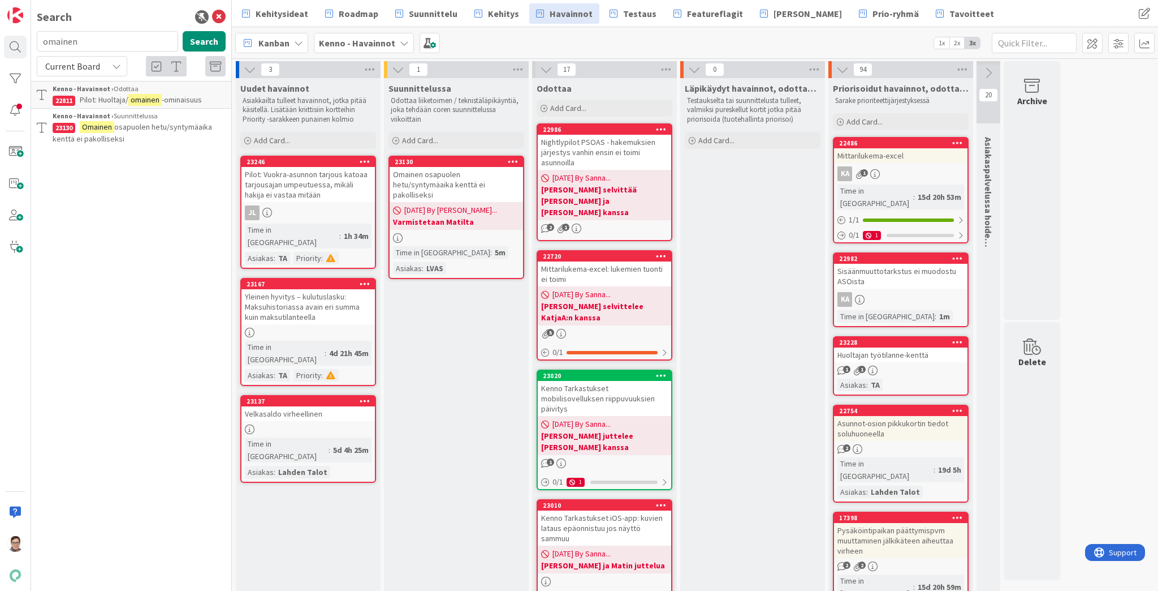
click at [149, 93] on div "Kenno - Havainnot › Odottaa" at bounding box center [139, 89] width 173 height 10
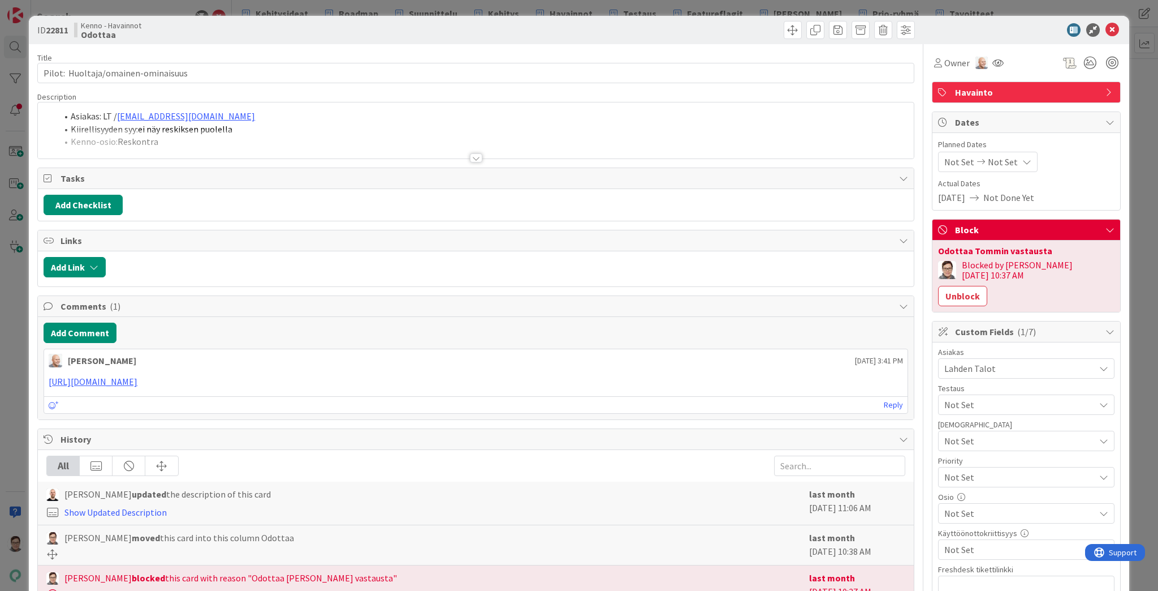
click at [475, 158] on div at bounding box center [476, 157] width 12 height 9
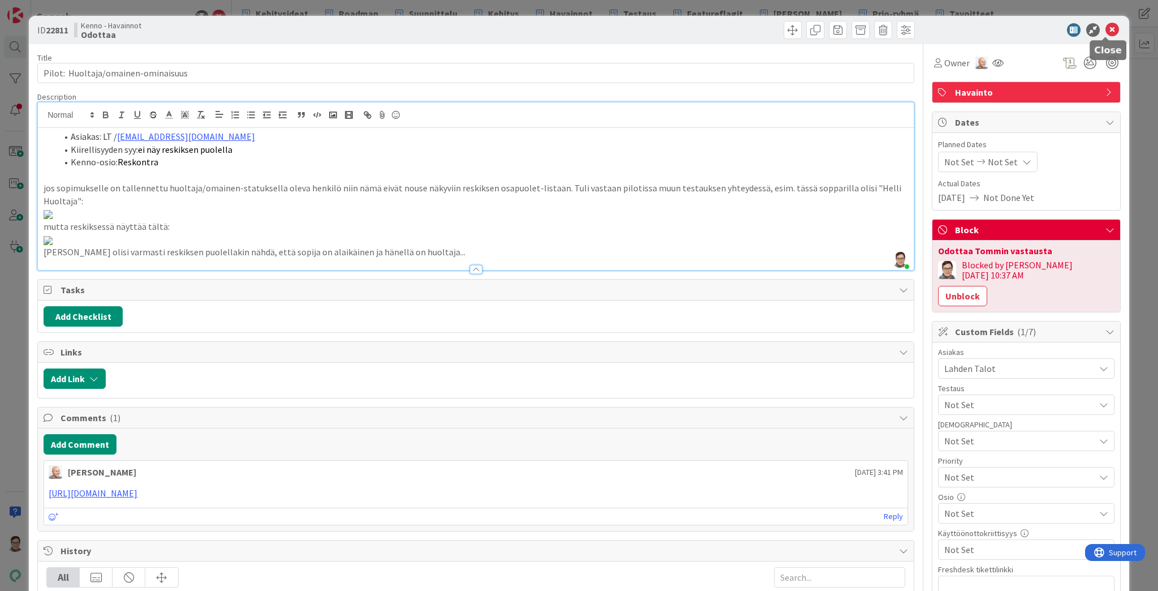
click at [1107, 29] on icon at bounding box center [1113, 30] width 14 height 14
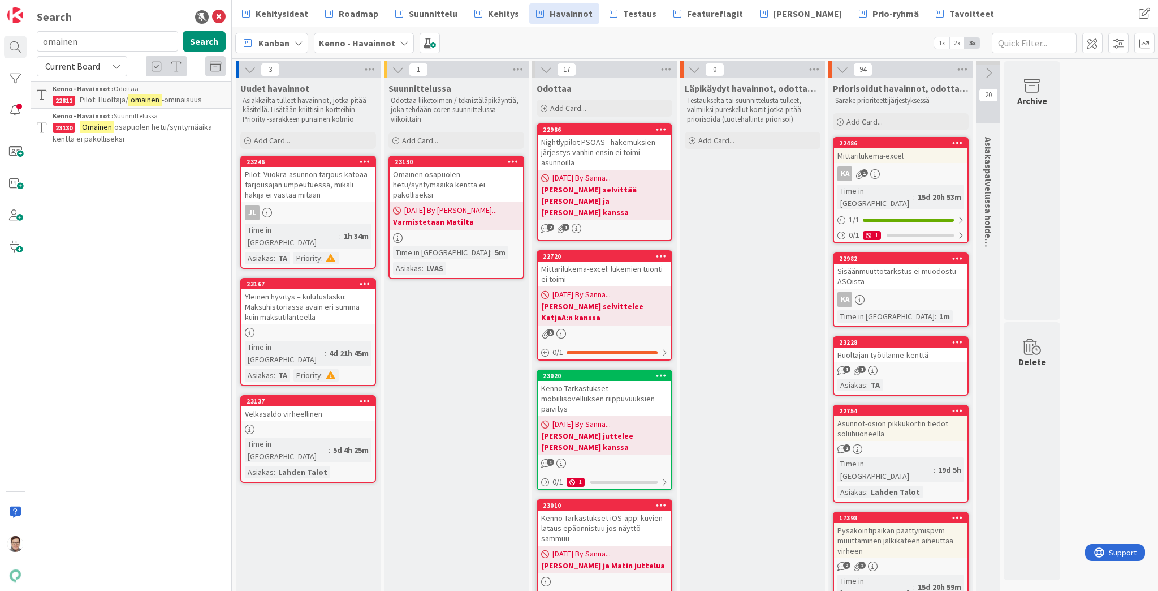
click at [113, 68] on icon at bounding box center [116, 66] width 9 height 9
click at [79, 112] on span "All Boards" at bounding box center [102, 113] width 118 height 17
click at [206, 41] on button "Search" at bounding box center [204, 41] width 43 height 20
click at [81, 40] on input "omainen" at bounding box center [107, 41] width 141 height 20
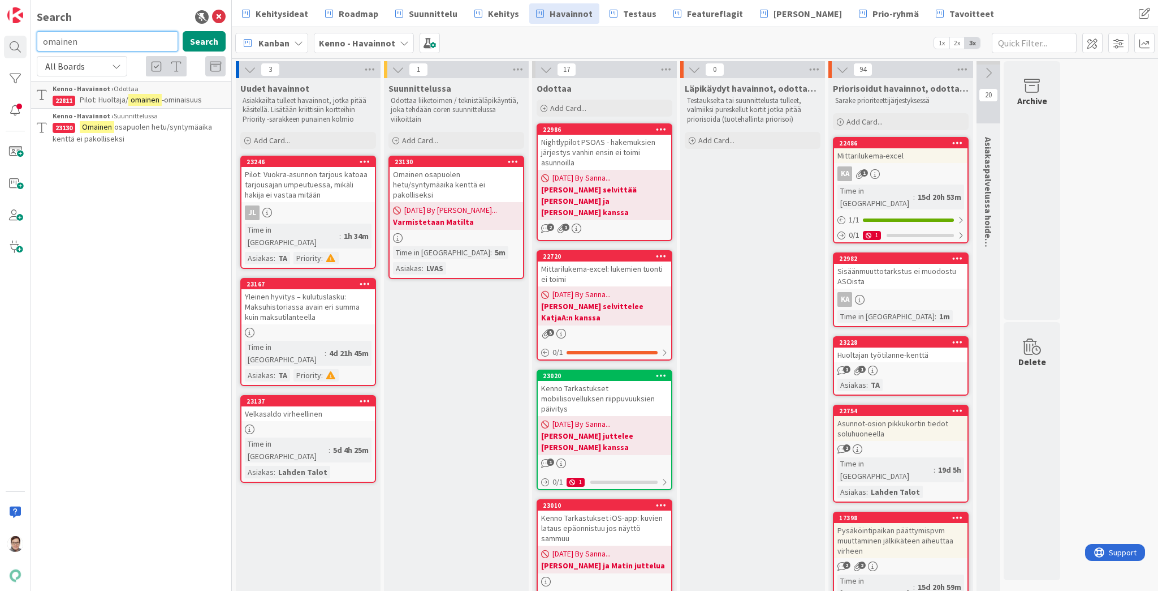
click at [81, 40] on input "omainen" at bounding box center [107, 41] width 141 height 20
type input "omaisen"
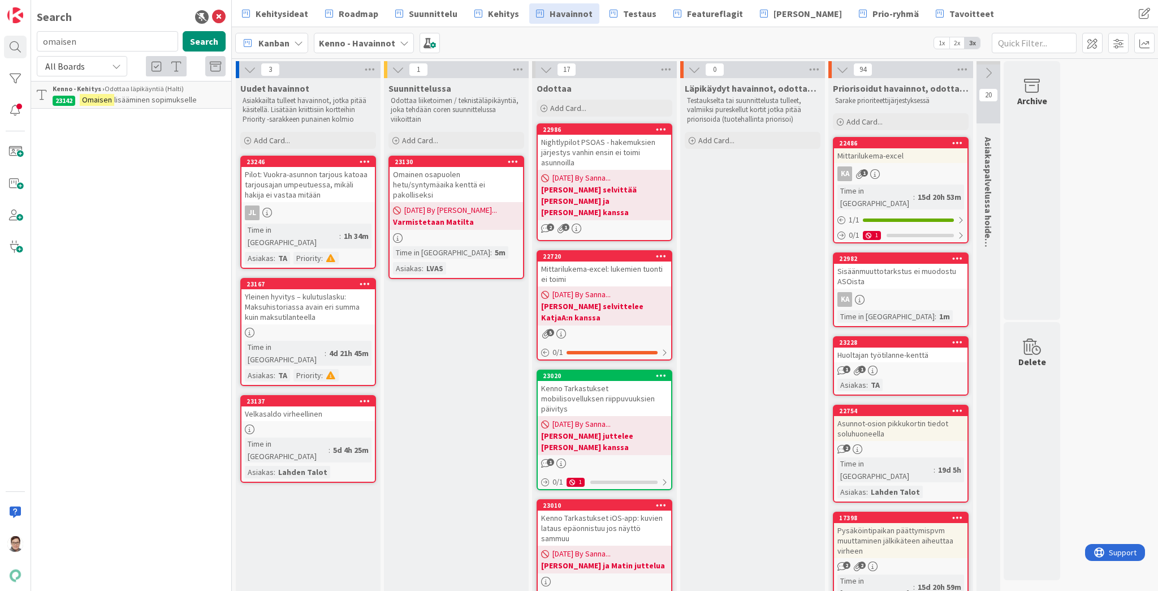
click at [152, 91] on div "Kenno - Kehitys › Odottaa läpikäyntiä (Halti)" at bounding box center [139, 89] width 173 height 10
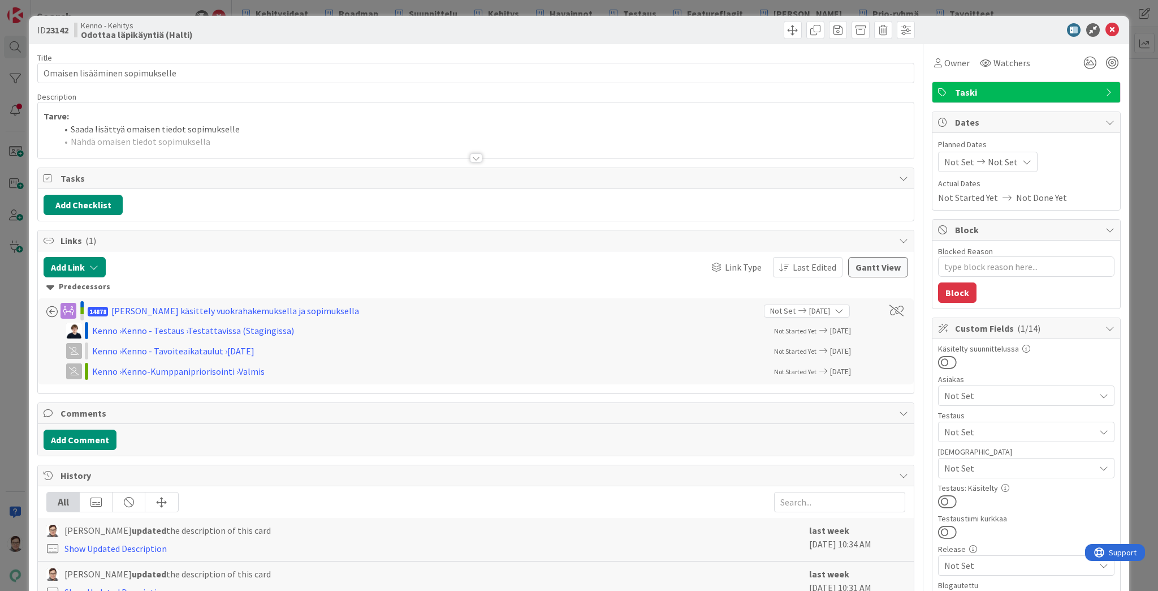
click at [474, 155] on div at bounding box center [476, 157] width 12 height 9
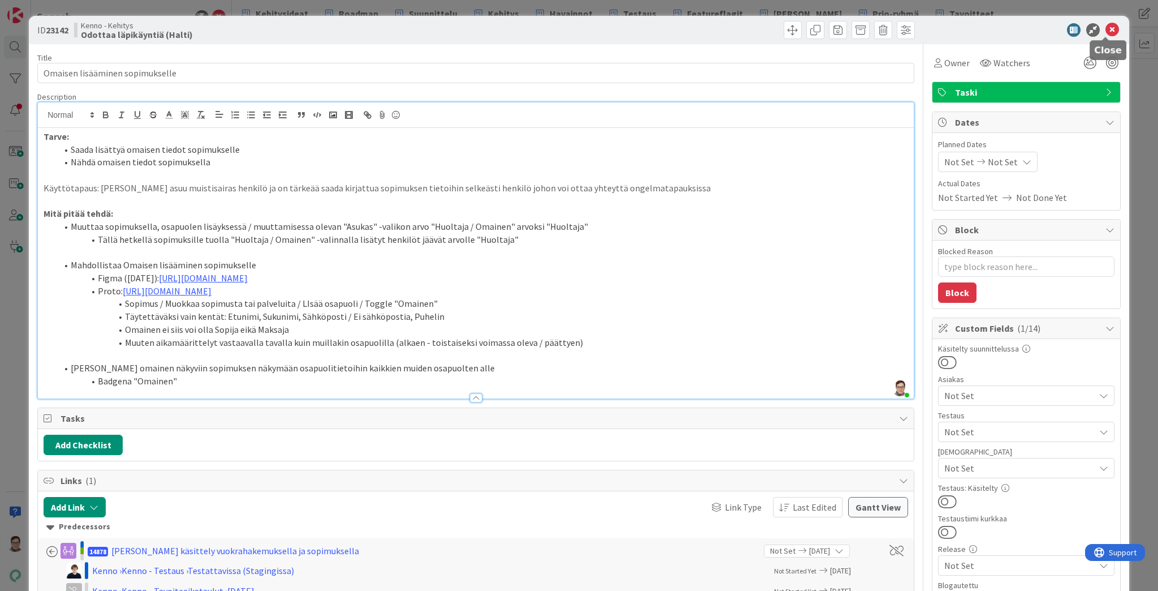
click at [1106, 29] on icon at bounding box center [1113, 30] width 14 height 14
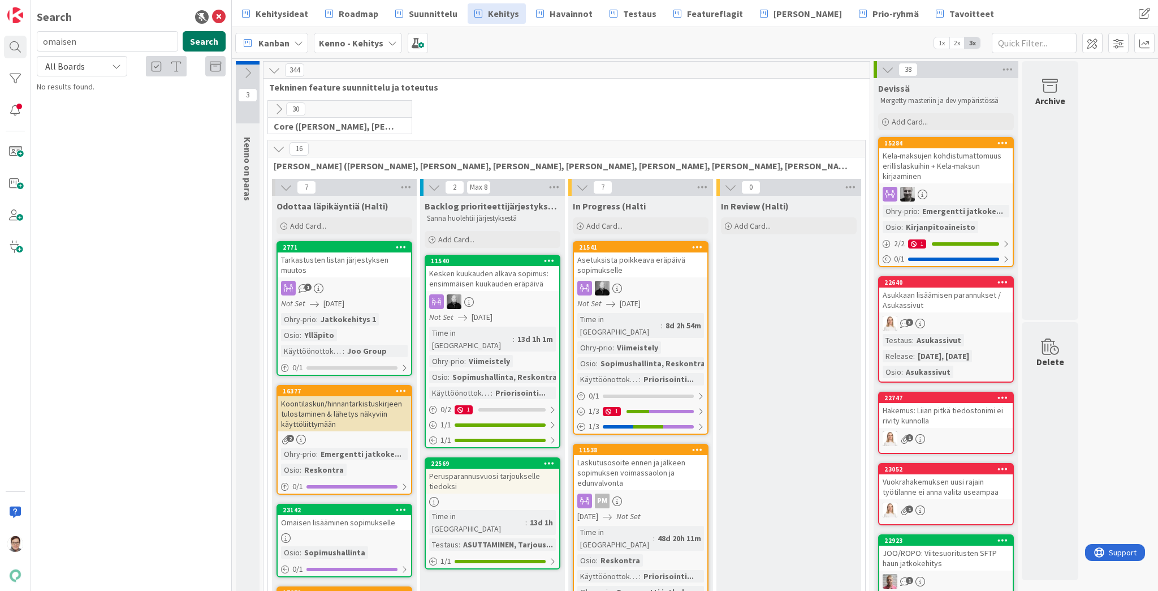
click at [203, 40] on button "Search" at bounding box center [204, 41] width 43 height 20
click at [141, 97] on span "lisääminen sopimukselle" at bounding box center [155, 99] width 83 height 10
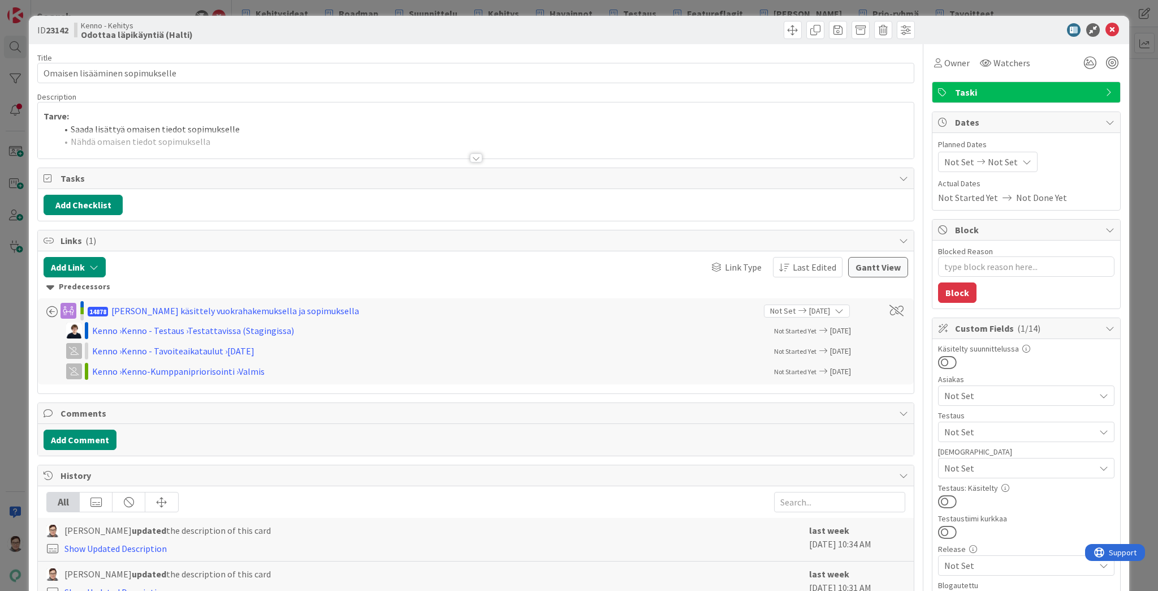
type textarea "x"
click at [1106, 27] on icon at bounding box center [1113, 30] width 14 height 14
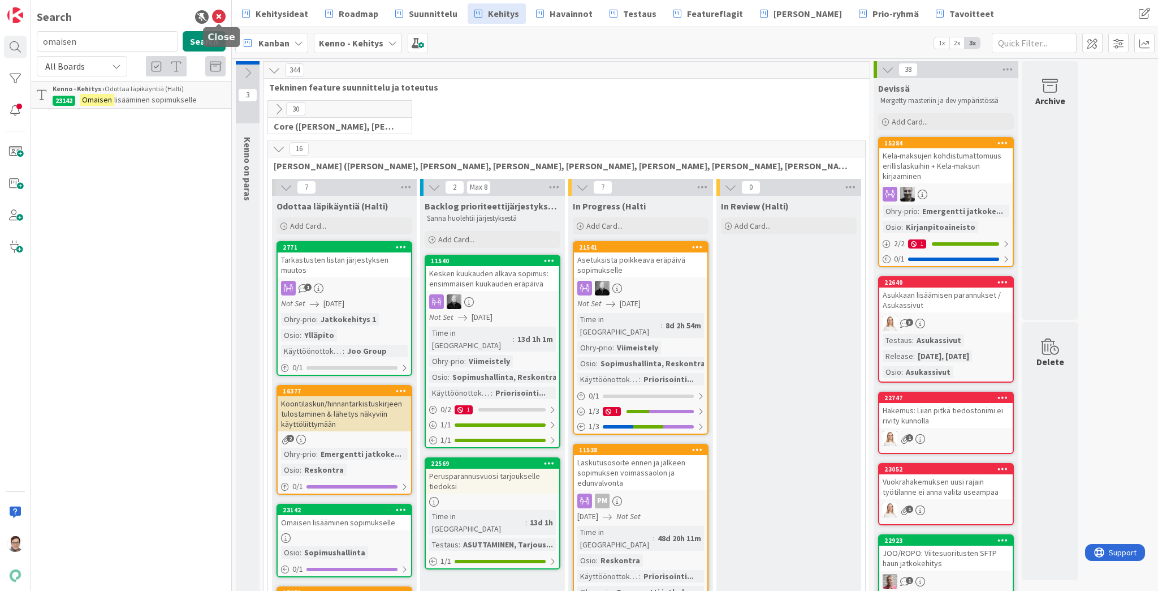
click at [214, 14] on icon at bounding box center [219, 17] width 14 height 14
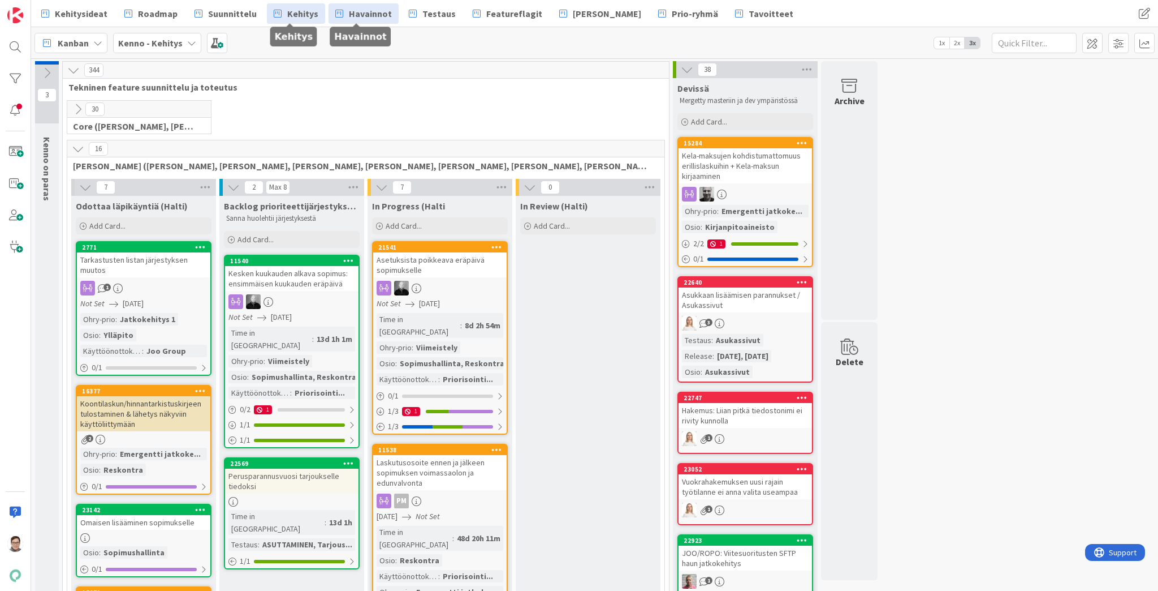
click at [361, 16] on span "Havainnot" at bounding box center [370, 14] width 43 height 14
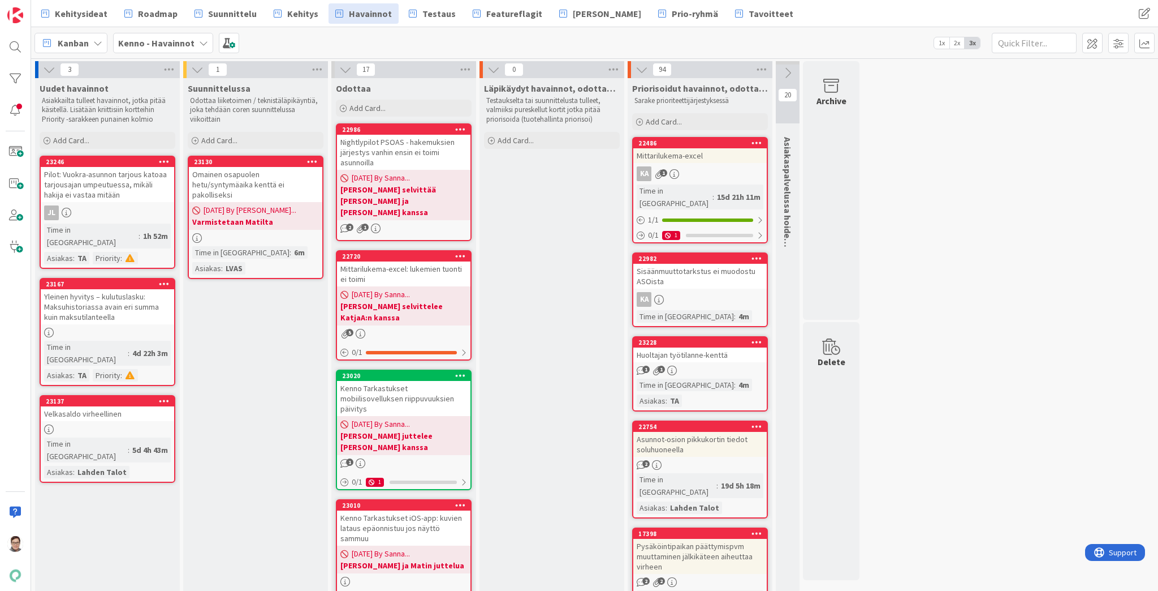
click at [233, 187] on div "Omainen osapuolen hetu/syntymäaika kenttä ei pakolliseksi" at bounding box center [255, 184] width 133 height 35
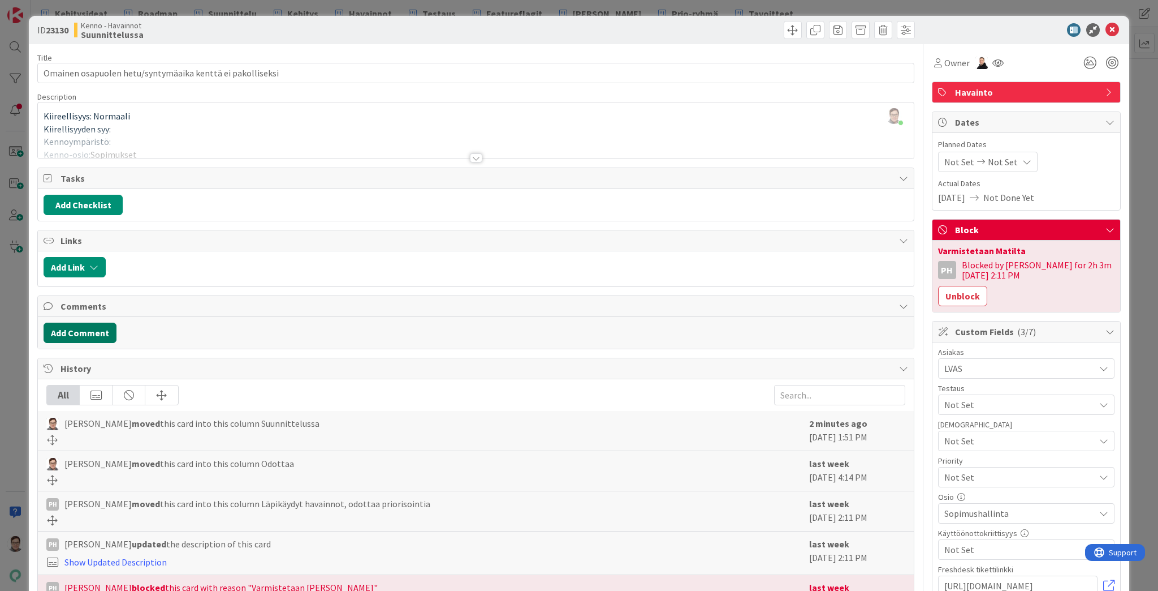
click at [70, 330] on button "Add Comment" at bounding box center [80, 332] width 73 height 20
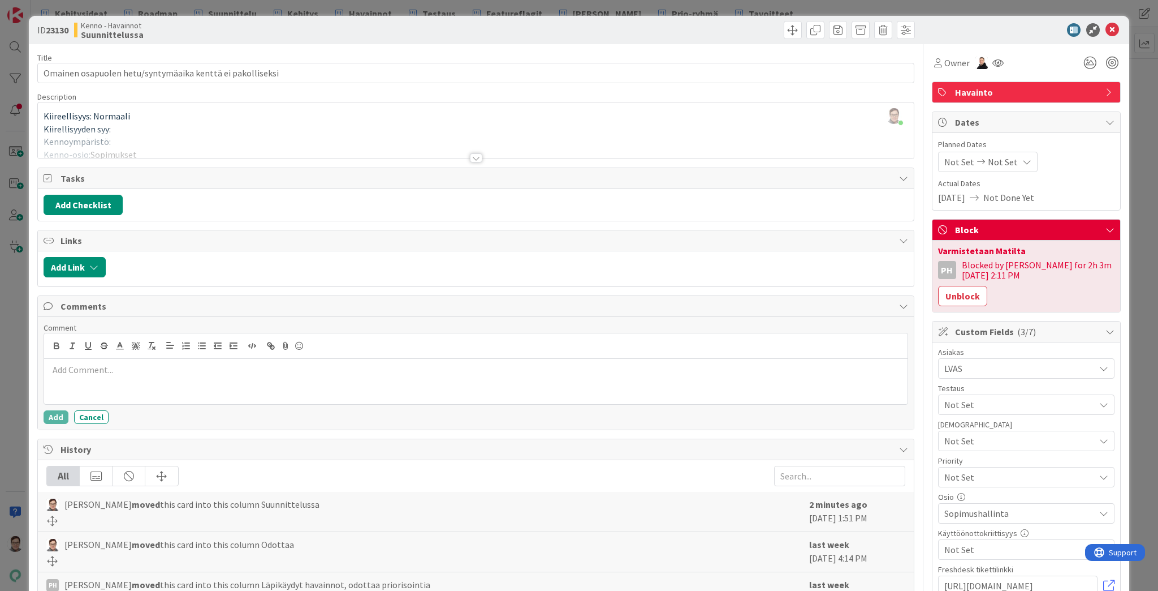
click at [79, 367] on p at bounding box center [476, 369] width 855 height 13
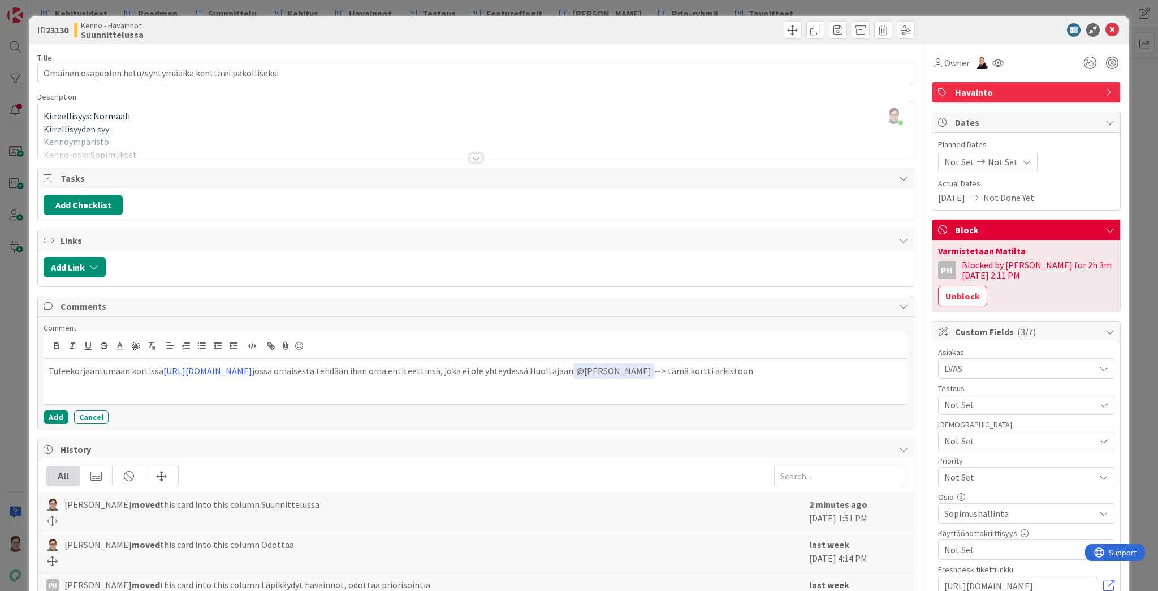
click at [68, 368] on p "Tuleekorjaantumaan kortissa https://kanbanzone.io/b/zNAq4MXH/c/23142-Omaisen-li…" at bounding box center [476, 370] width 855 height 15
click at [52, 414] on button "Add" at bounding box center [56, 417] width 25 height 14
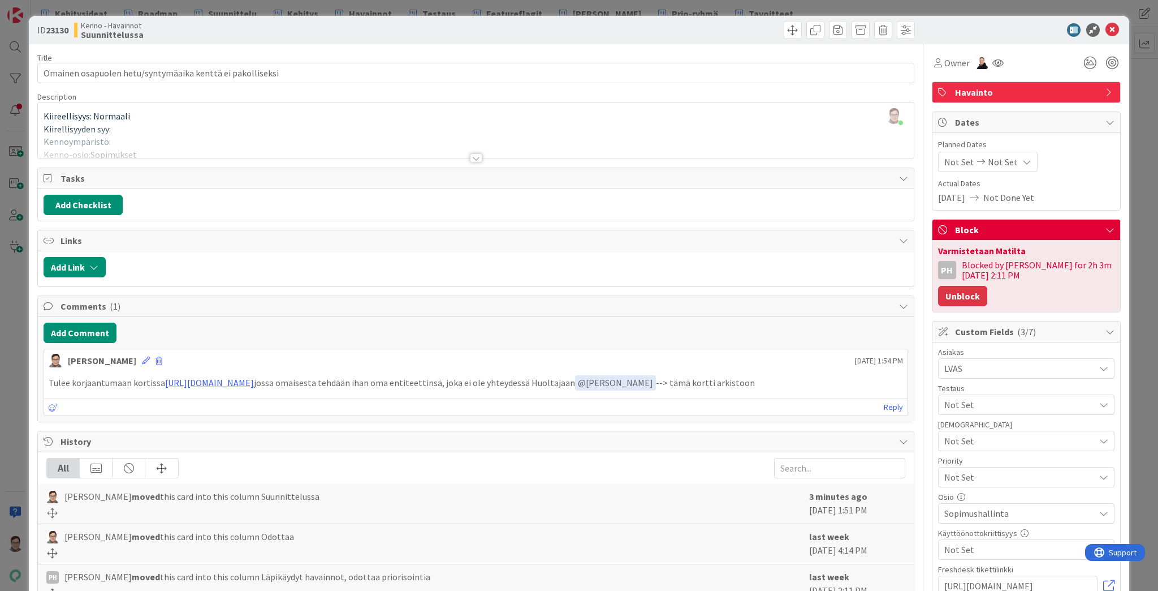
click at [988, 286] on button "Unblock" at bounding box center [962, 296] width 49 height 20
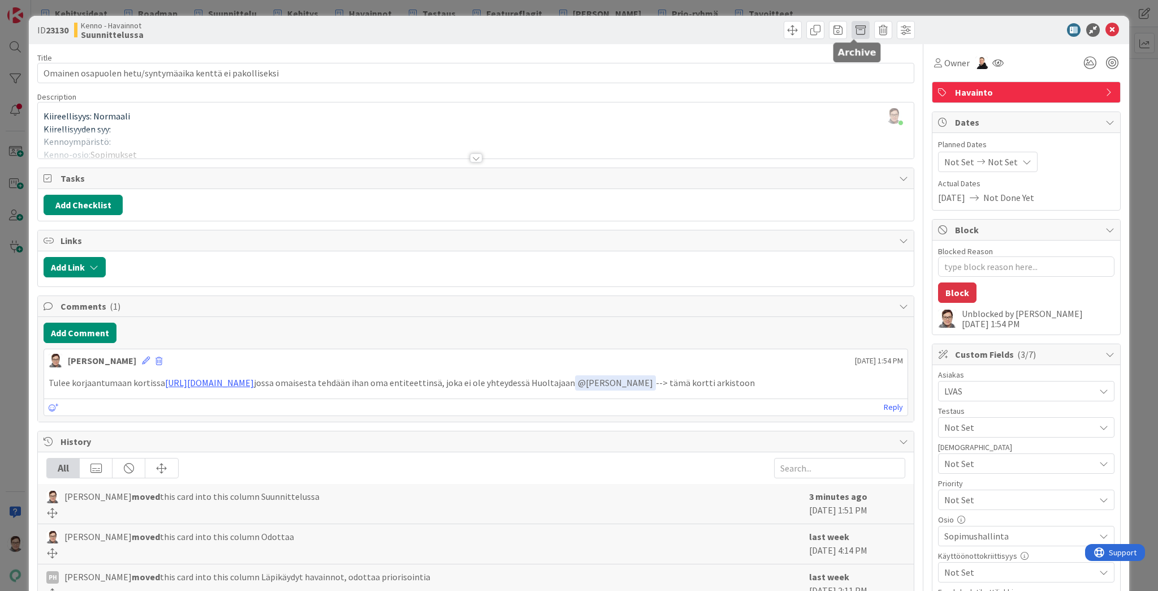
click at [857, 32] on span at bounding box center [861, 30] width 18 height 18
click at [875, 84] on button "Archive" at bounding box center [880, 83] width 45 height 20
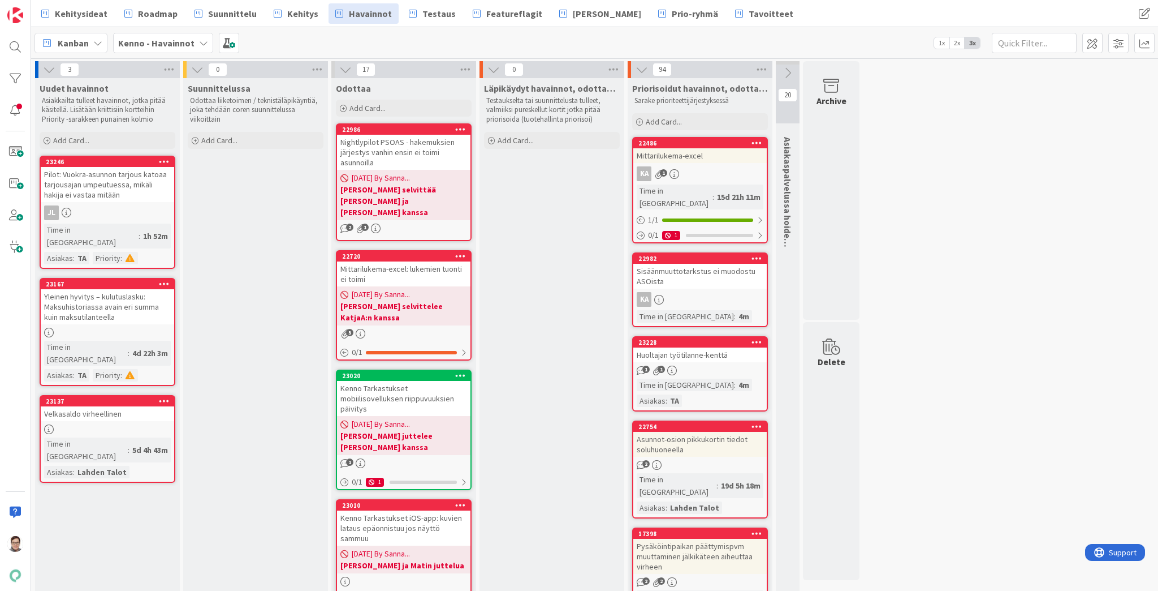
click at [91, 297] on div "Yleinen hyvitys – kulutuslasku: Maksuhistoriassa avain eri summa kuin maksutila…" at bounding box center [107, 306] width 133 height 35
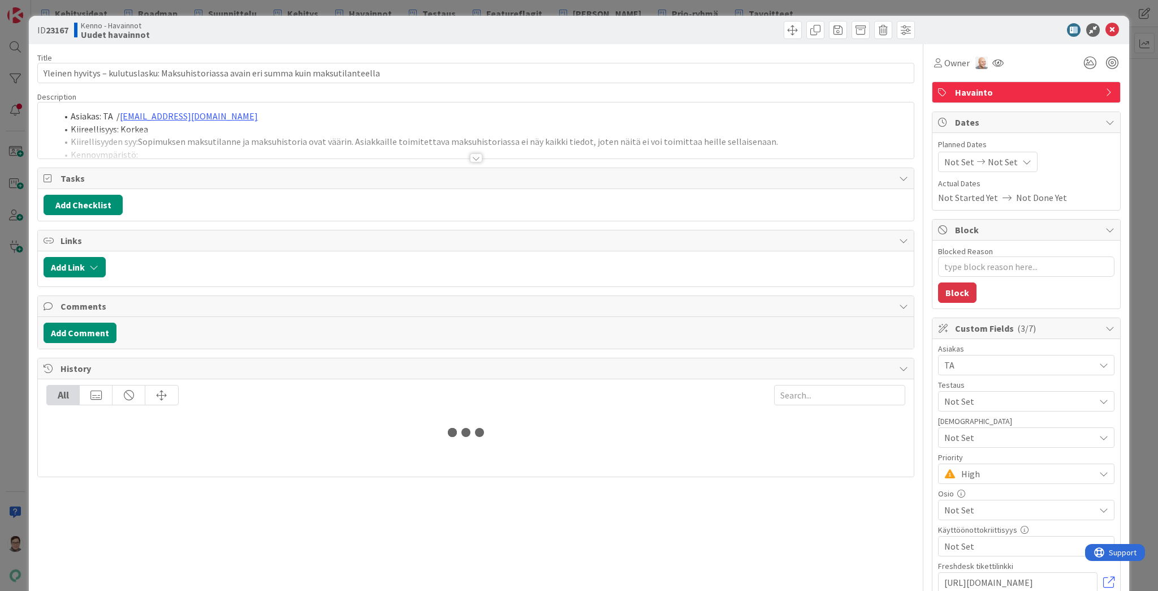
type textarea "x"
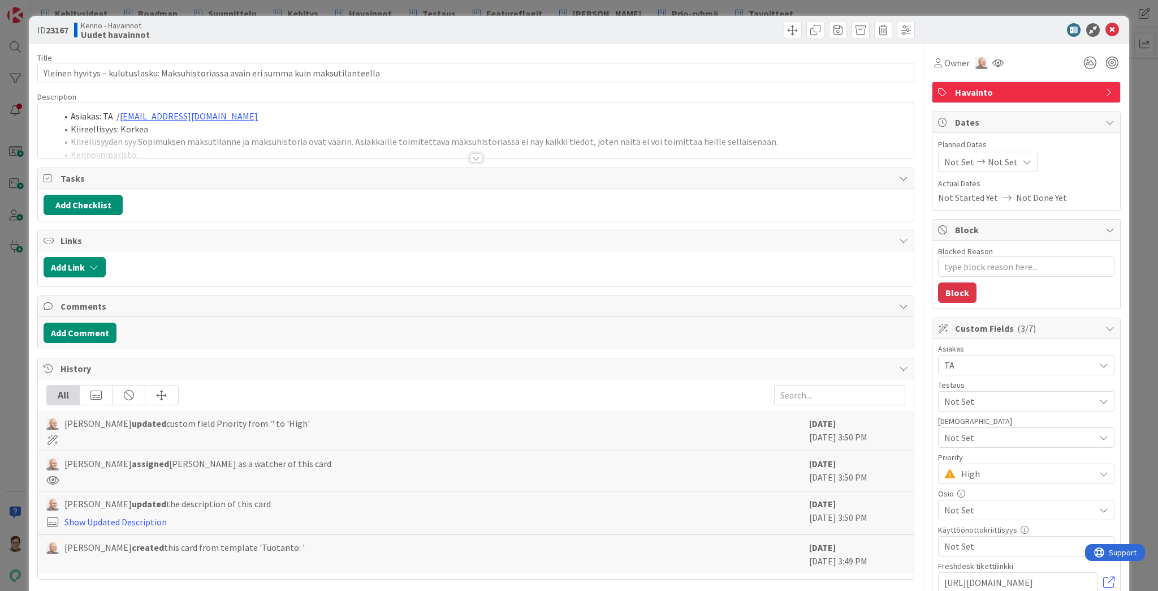
click at [471, 154] on div at bounding box center [476, 157] width 12 height 9
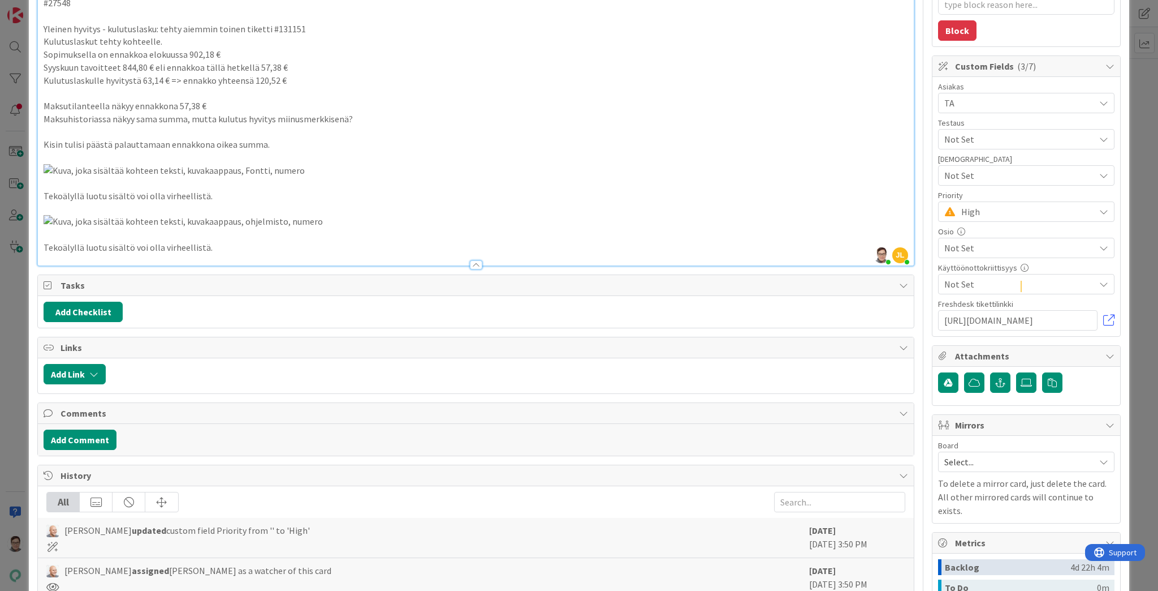
scroll to position [272, 0]
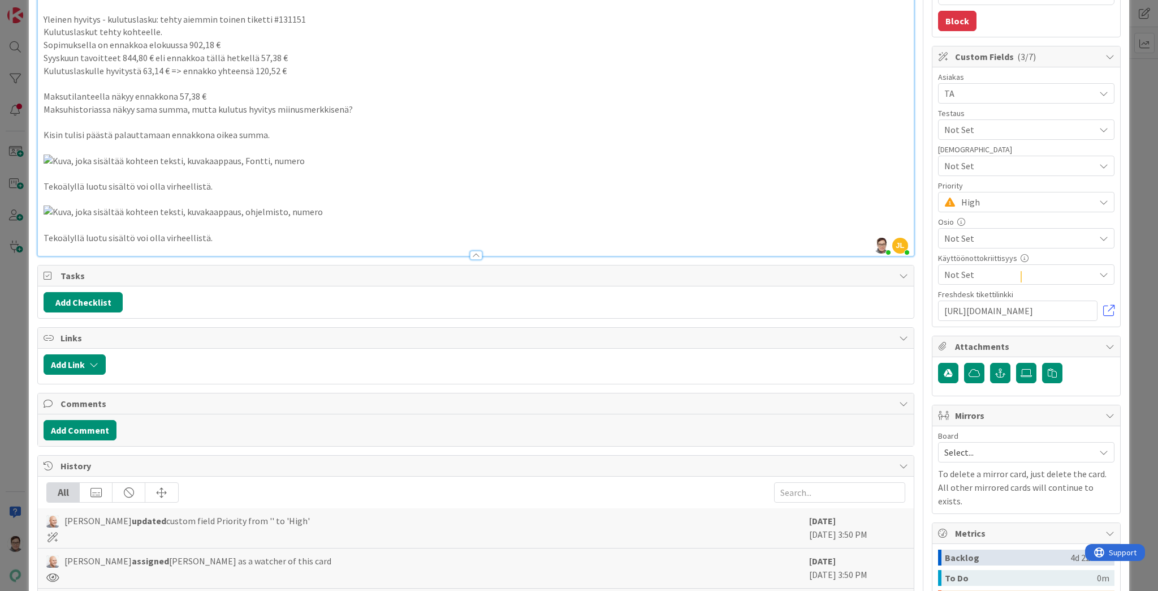
drag, startPoint x: 338, startPoint y: 305, endPoint x: 346, endPoint y: 284, distance: 22.2
click at [346, 193] on p at bounding box center [476, 173] width 865 height 38
drag, startPoint x: 210, startPoint y: 396, endPoint x: 450, endPoint y: 386, distance: 240.0
click at [450, 193] on p at bounding box center [476, 173] width 865 height 38
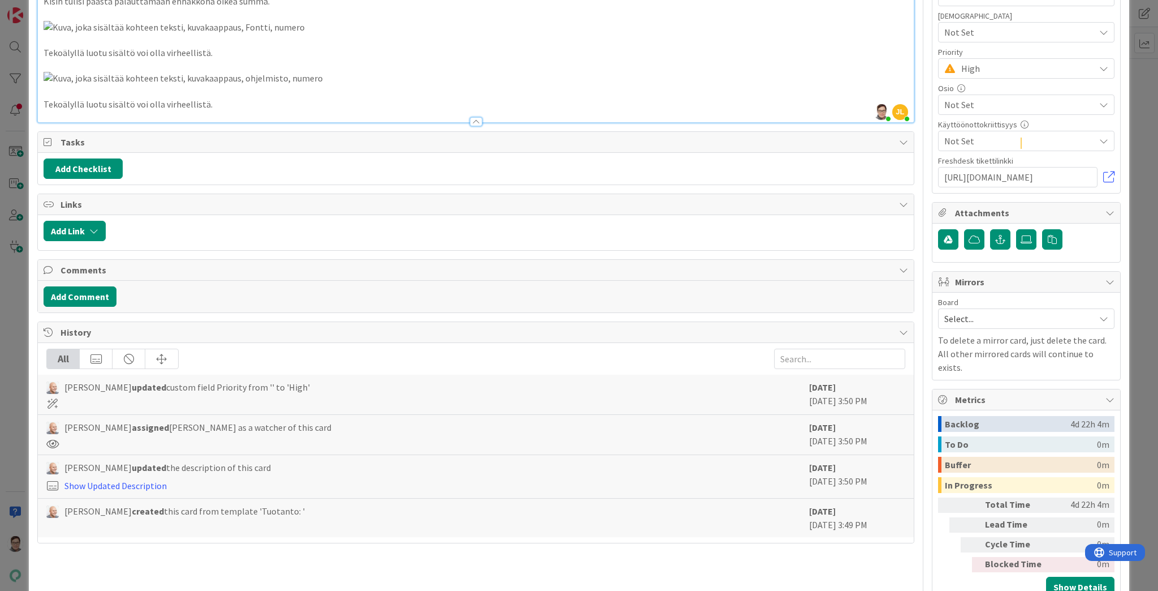
scroll to position [407, 0]
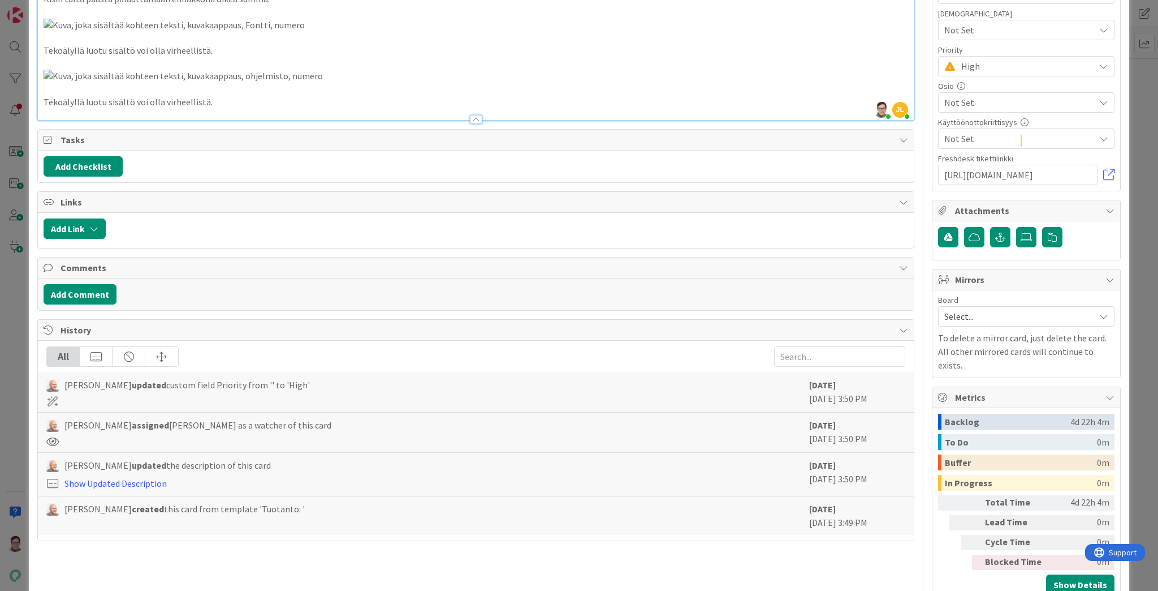
drag, startPoint x: 274, startPoint y: 213, endPoint x: 245, endPoint y: 212, distance: 28.9
click at [245, 57] on img at bounding box center [174, 38] width 261 height 38
click at [364, 57] on p at bounding box center [476, 38] width 865 height 38
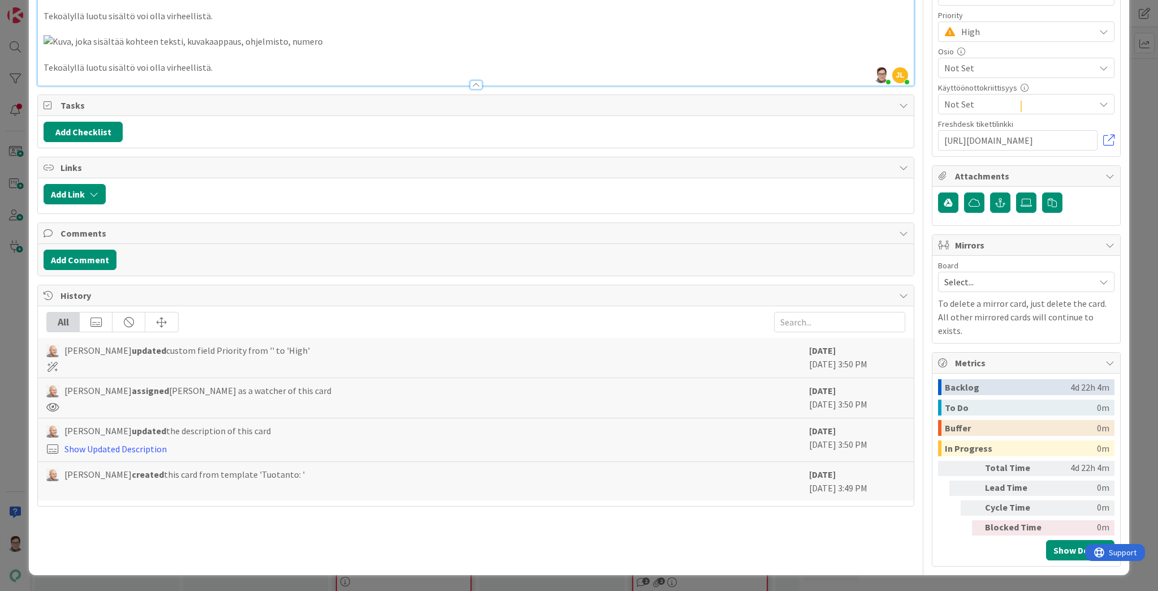
scroll to position [679, 0]
click at [85, 270] on button "Add Comment" at bounding box center [80, 259] width 73 height 20
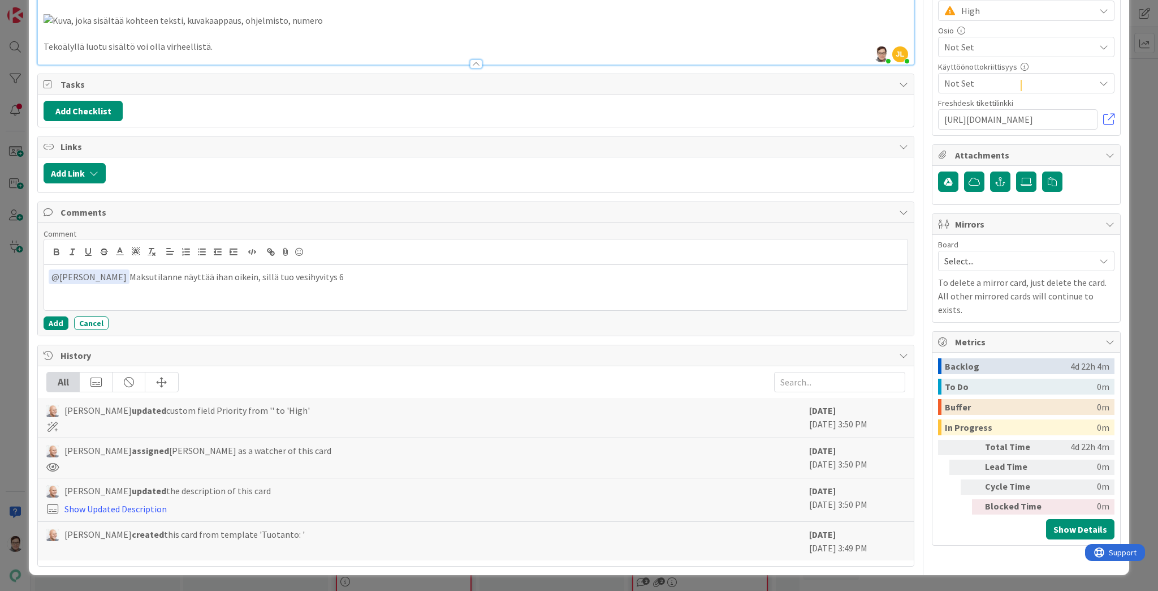
scroll to position [616, 0]
click at [359, 285] on p "﻿ @ Nicklas Granroth ﻿ Maksutilanne näyttää ihan oikein, sillä tuo vesihyvitys …" at bounding box center [476, 276] width 855 height 15
click at [445, 285] on p "﻿ @ Nicklas Granroth ﻿ Maksutilanne näyttää ihan oikein, sillä tuo vesihyvitys …" at bounding box center [476, 276] width 855 height 15
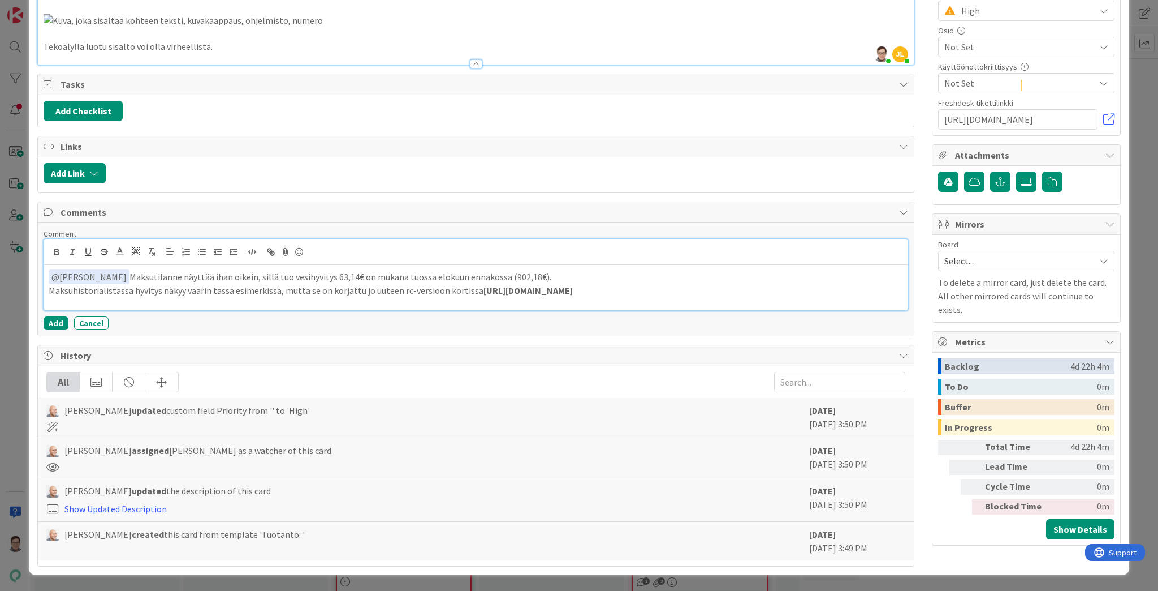
drag, startPoint x: 469, startPoint y: 448, endPoint x: 516, endPoint y: 468, distance: 51.5
click at [516, 297] on p "Maksuhistorialistassa hyvitys näkyy väärin tässä esimerkissä, mutta se on korja…" at bounding box center [476, 290] width 855 height 13
click at [169, 297] on p "Maksuhistorialistassa hyvitys näkyy väärin tässä esimerkissä, mutta se on korja…" at bounding box center [476, 290] width 855 height 13
click at [58, 330] on button "Add" at bounding box center [56, 323] width 25 height 14
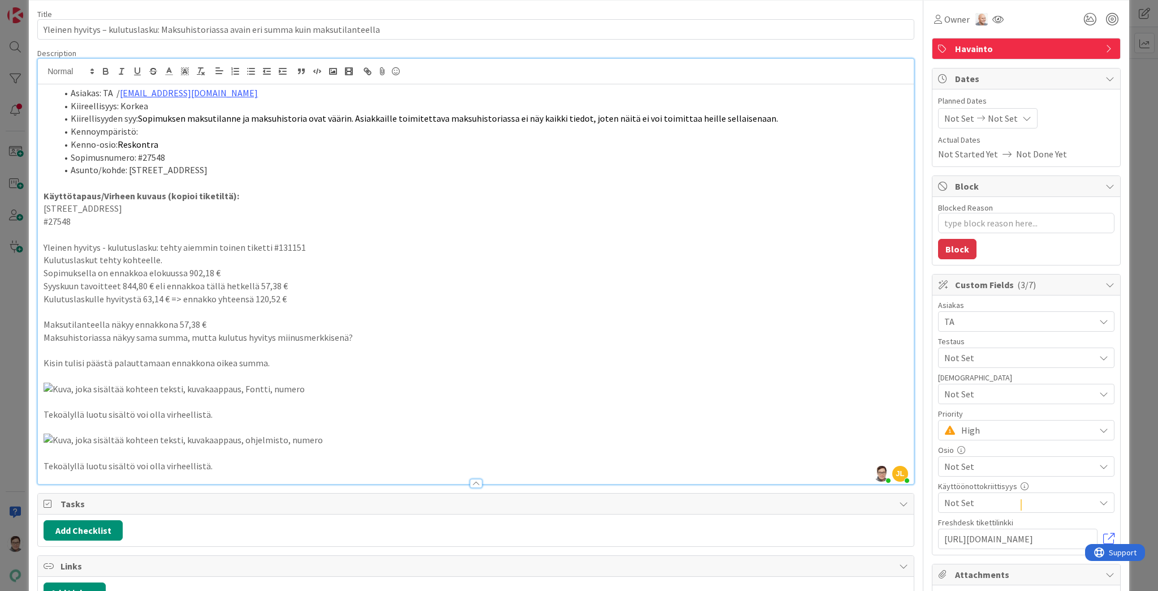
scroll to position [0, 0]
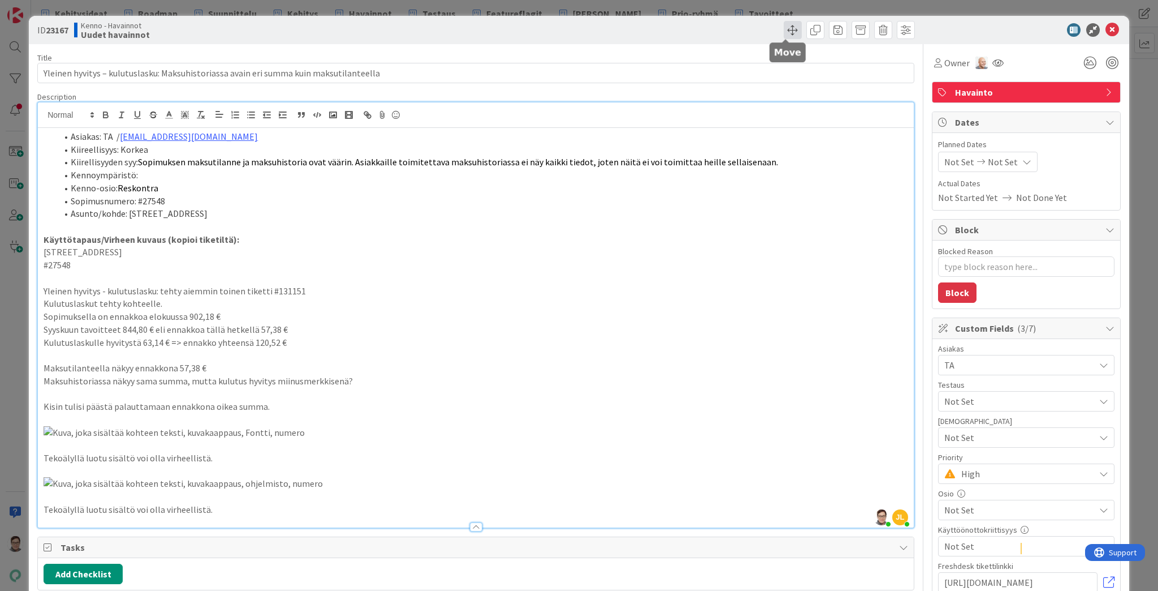
click at [784, 32] on span at bounding box center [793, 30] width 18 height 18
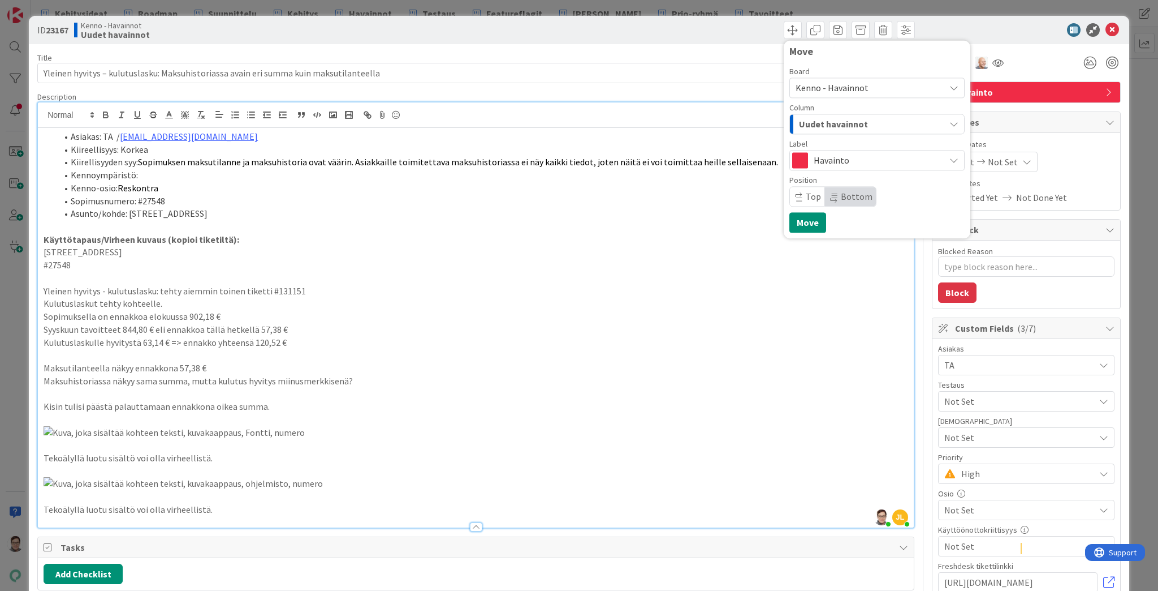
click at [828, 120] on span "Uudet havainnot" at bounding box center [833, 124] width 69 height 15
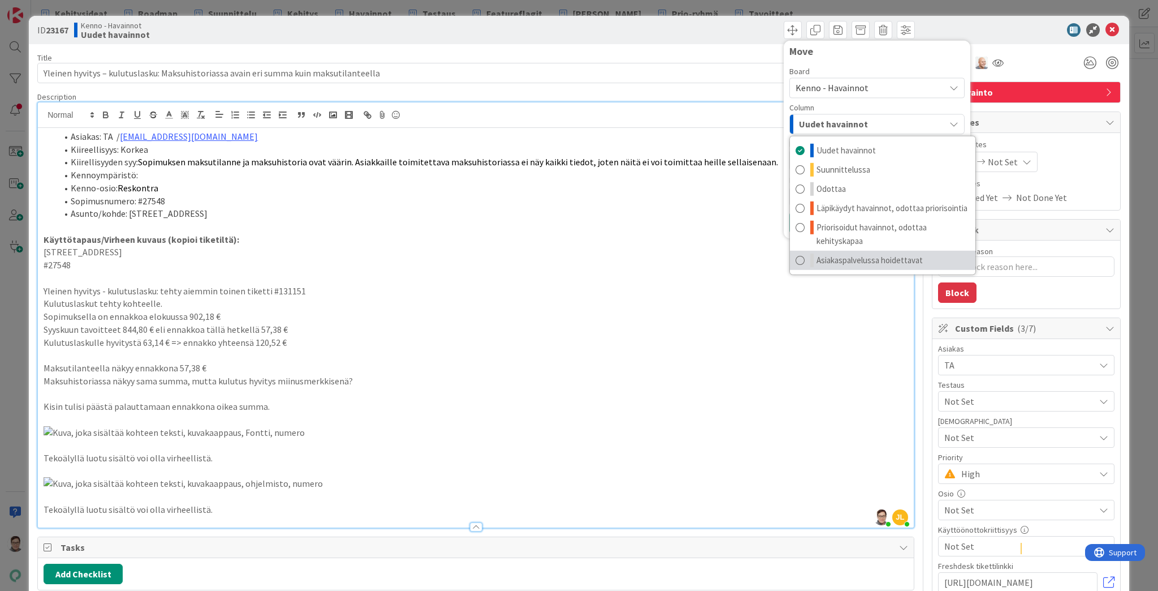
click at [841, 262] on span "Asiakaspalvelussa hoidettavat" at bounding box center [870, 260] width 106 height 14
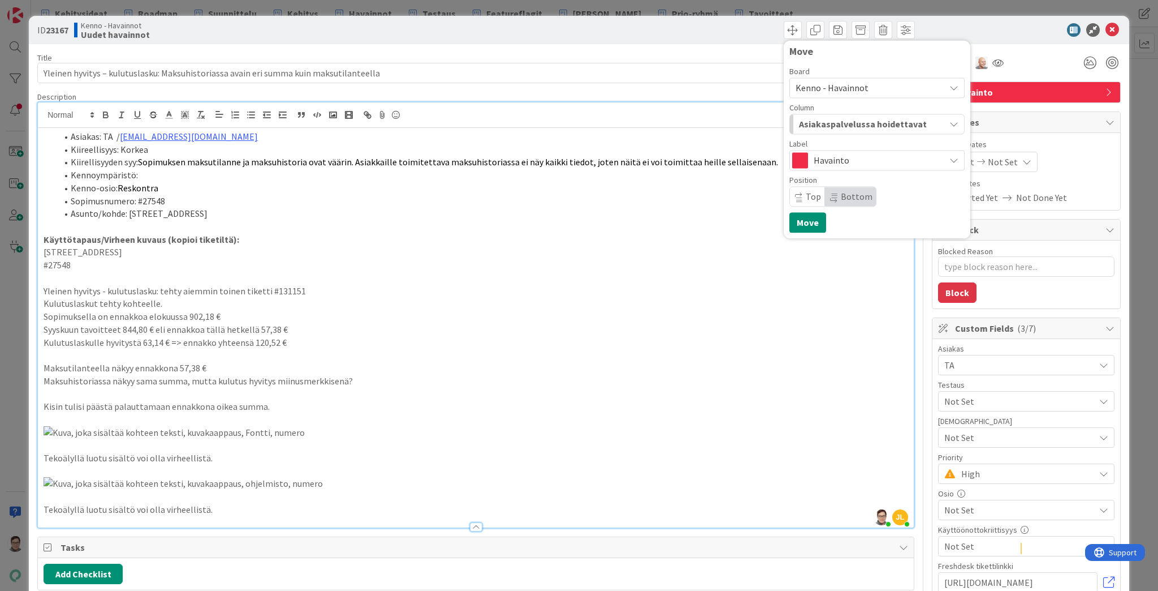
click at [806, 198] on span "Top" at bounding box center [813, 196] width 15 height 11
click at [801, 229] on button "Move" at bounding box center [808, 222] width 37 height 20
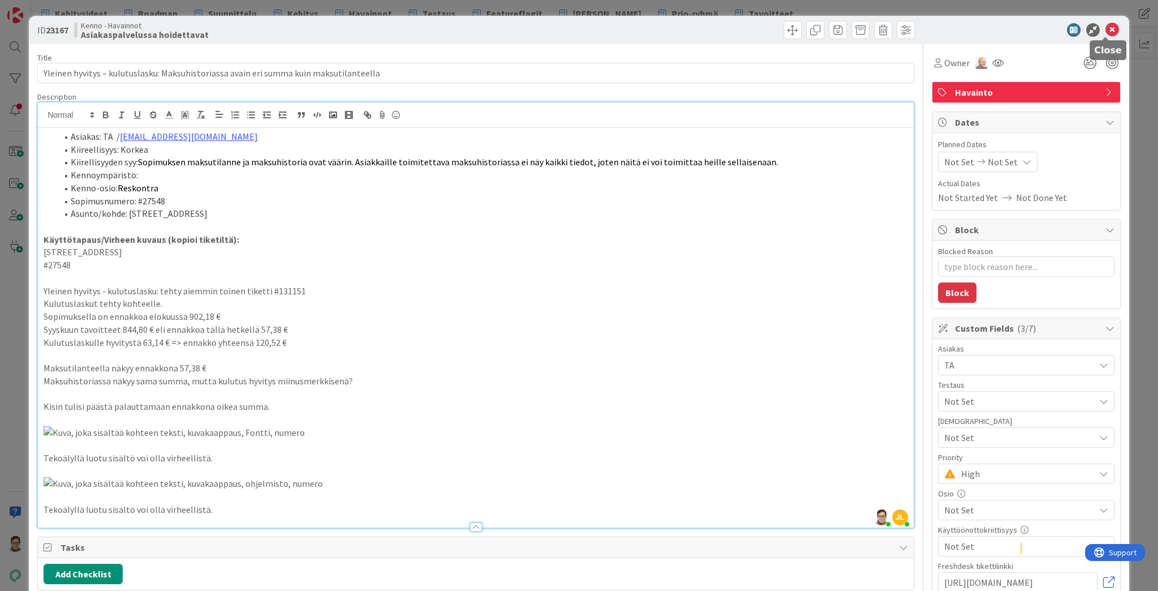
click at [1106, 29] on icon at bounding box center [1113, 30] width 14 height 14
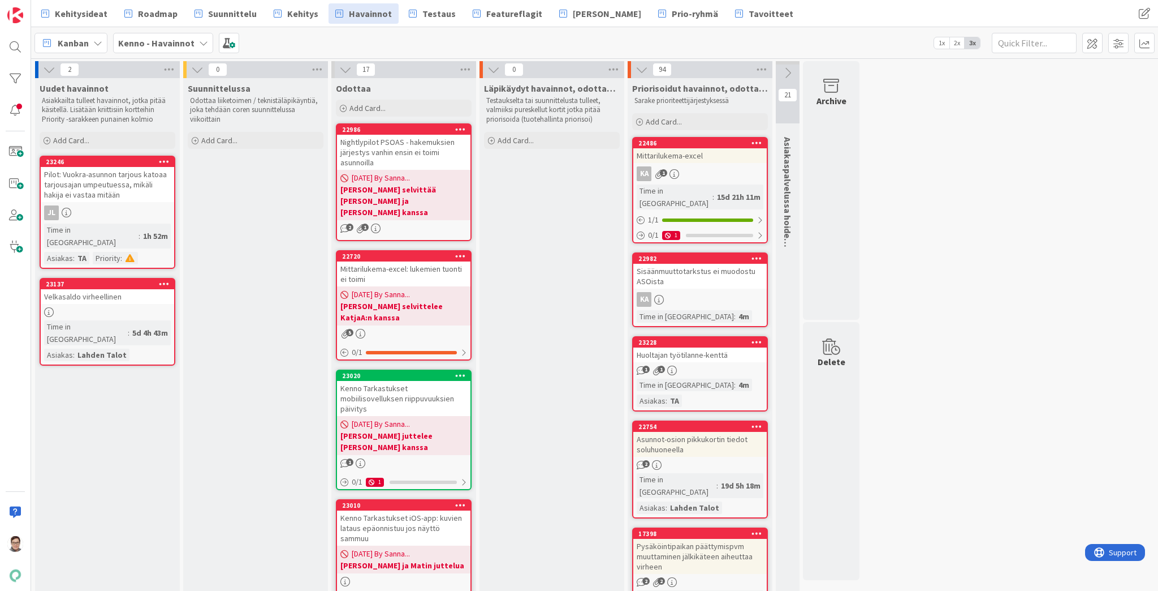
click at [100, 289] on div "Velkasaldo virheellinen" at bounding box center [107, 296] width 133 height 15
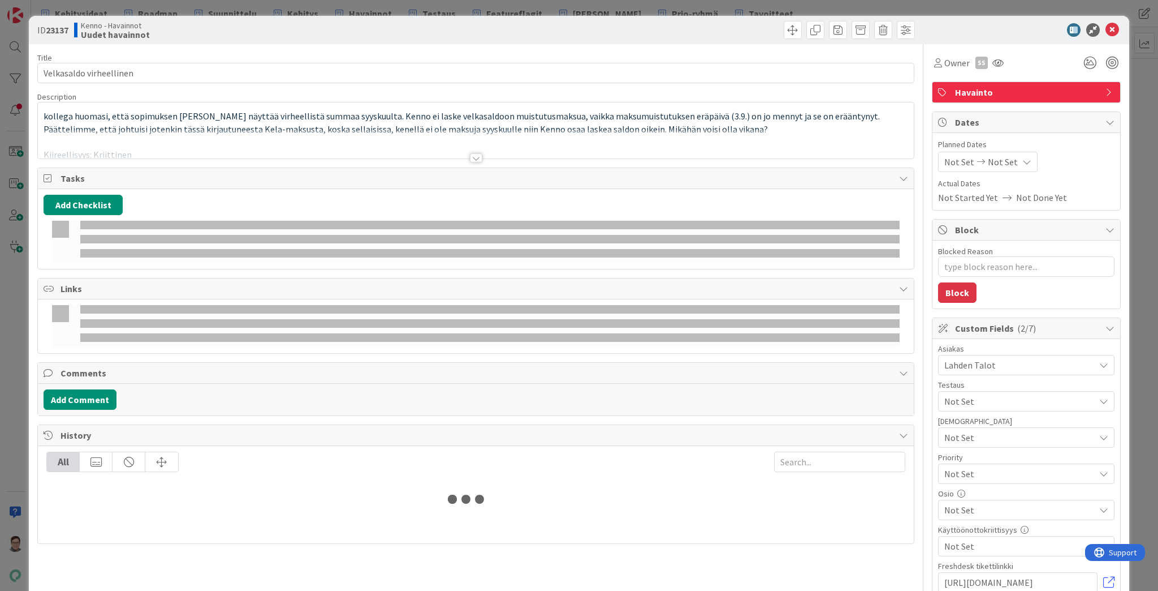
type textarea "x"
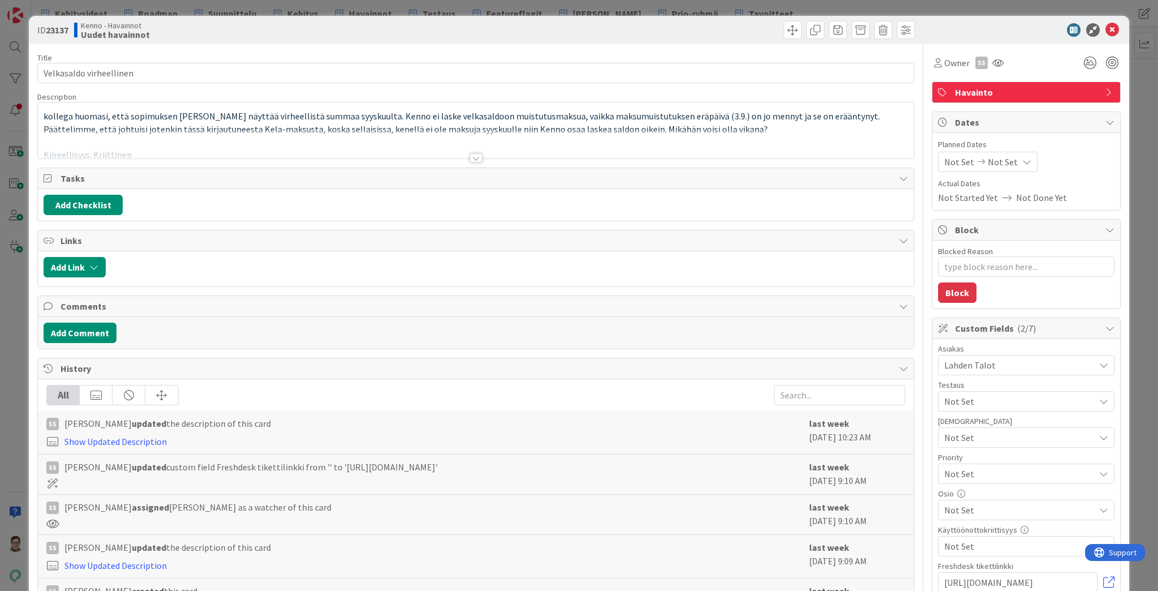
click at [473, 156] on div at bounding box center [476, 157] width 12 height 9
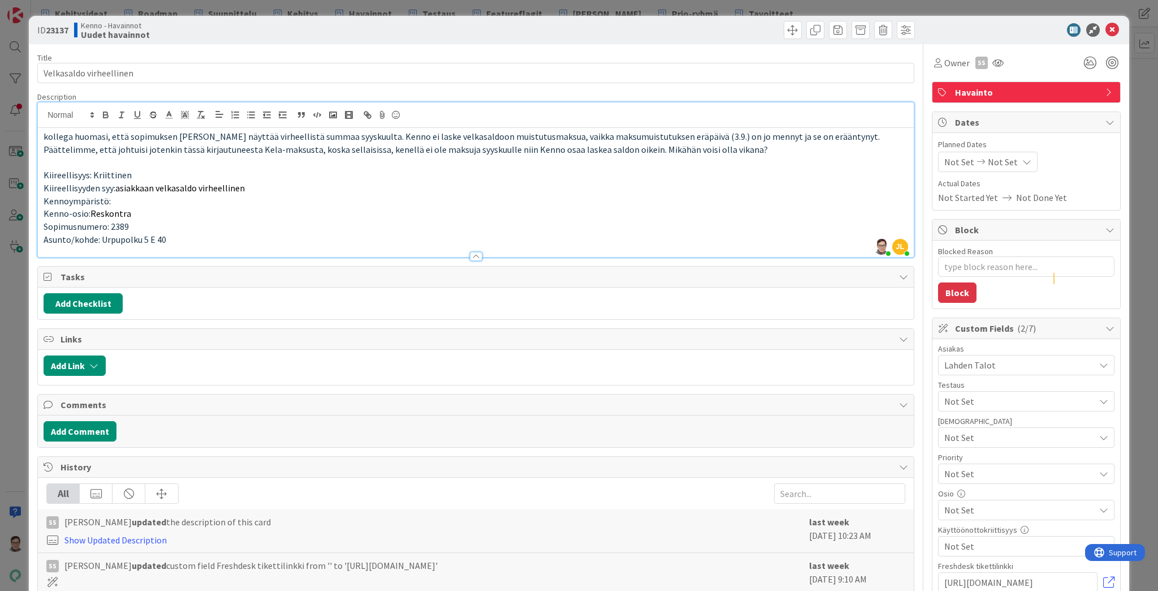
drag, startPoint x: 407, startPoint y: 286, endPoint x: 367, endPoint y: 208, distance: 87.5
click at [367, 208] on p "Kenno-osio: Reskontra" at bounding box center [476, 213] width 865 height 13
click at [1107, 29] on icon at bounding box center [1113, 30] width 14 height 14
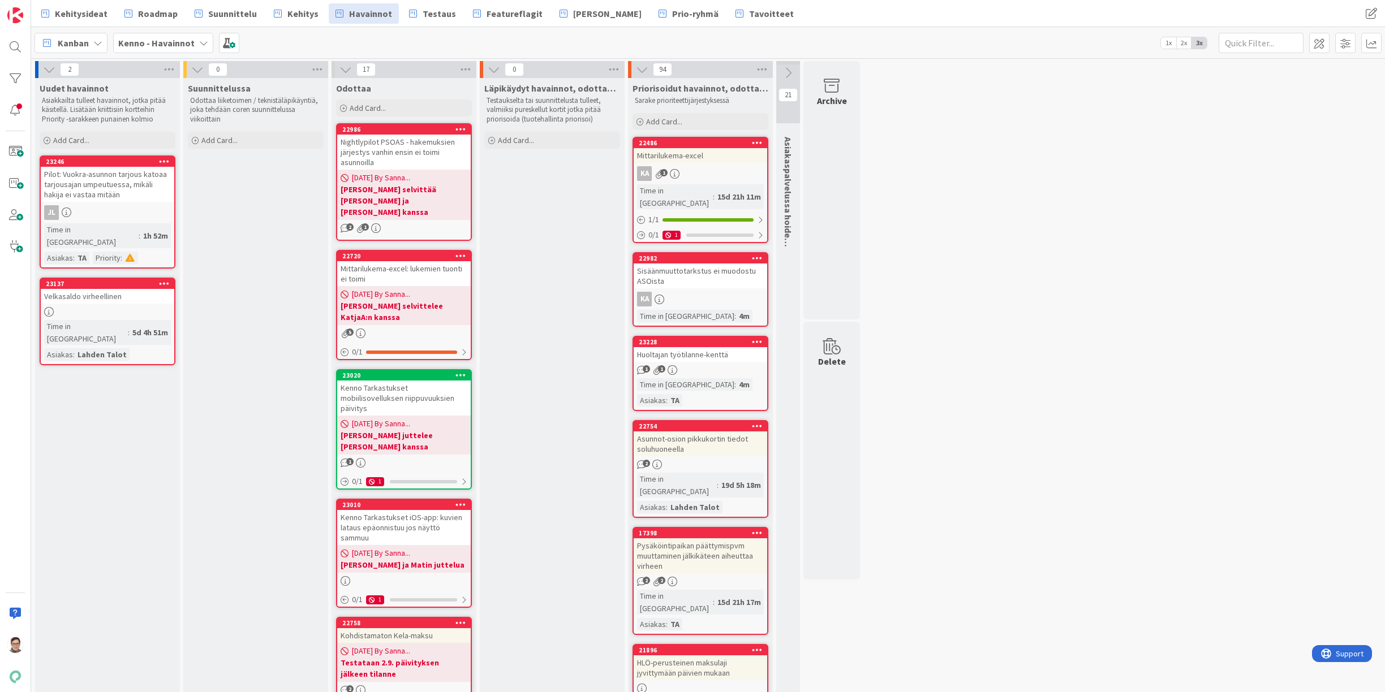
drag, startPoint x: 1001, startPoint y: 2, endPoint x: 1120, endPoint y: 554, distance: 564.7
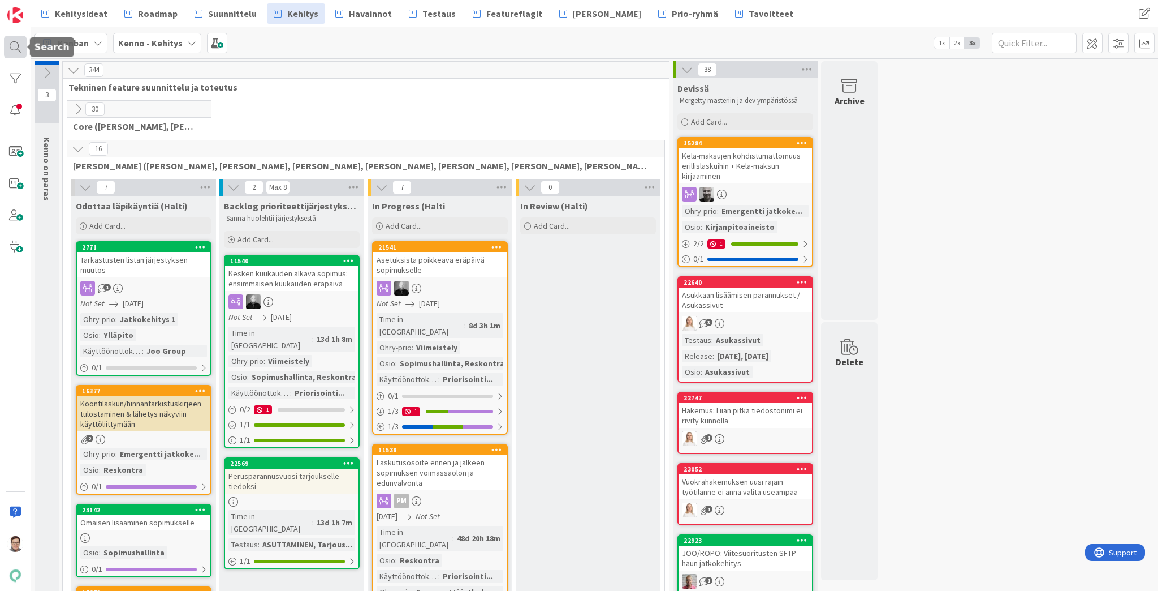
click at [15, 46] on div at bounding box center [15, 47] width 23 height 23
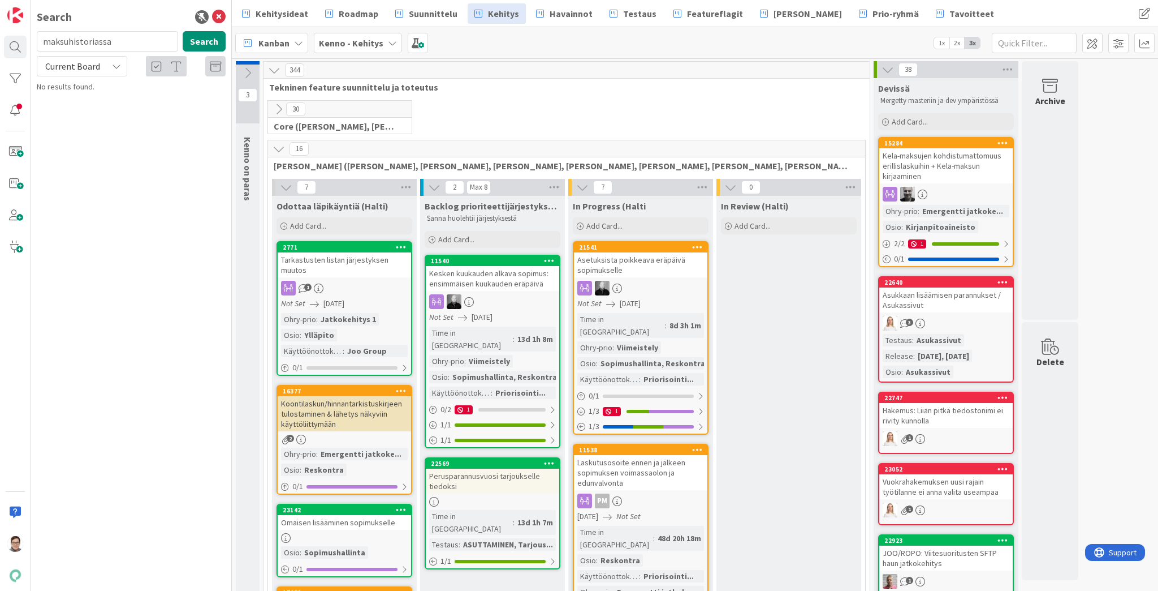
type input "maksuhistoriassa"
click at [88, 63] on span "Current Board" at bounding box center [72, 66] width 55 height 11
click at [91, 112] on span "All Boards" at bounding box center [102, 113] width 118 height 17
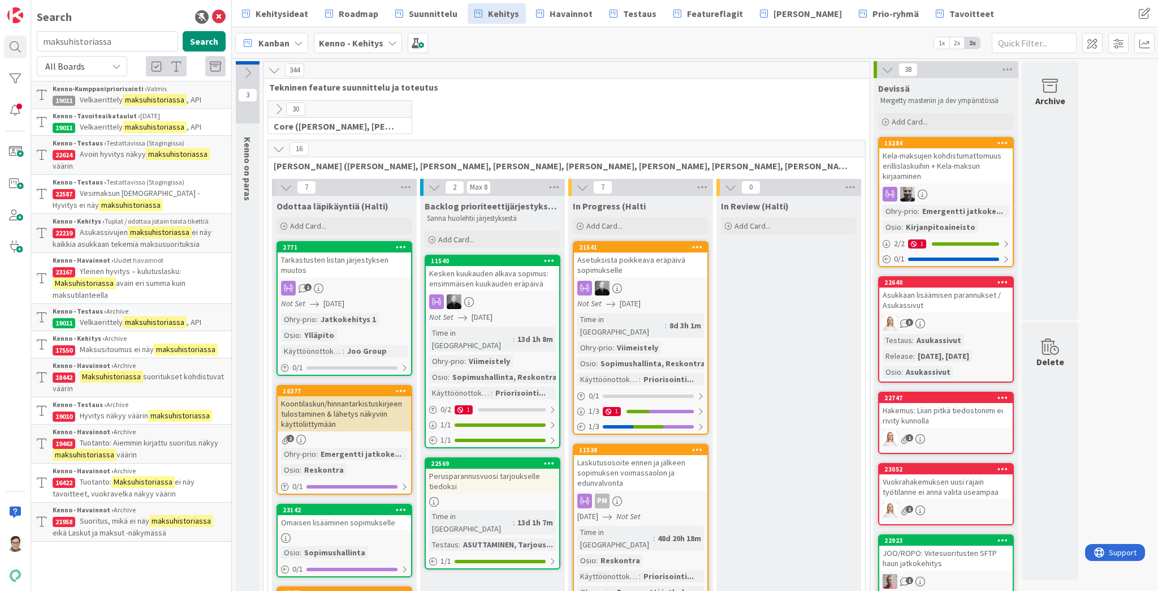
click span "Avoin hyvitys näkyy"
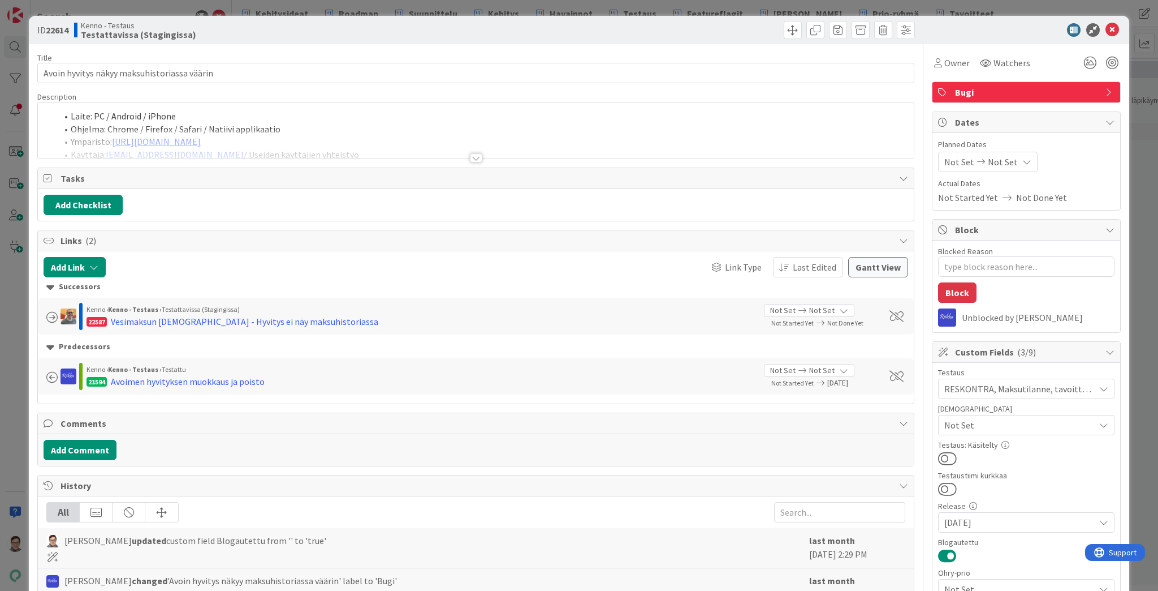
click div
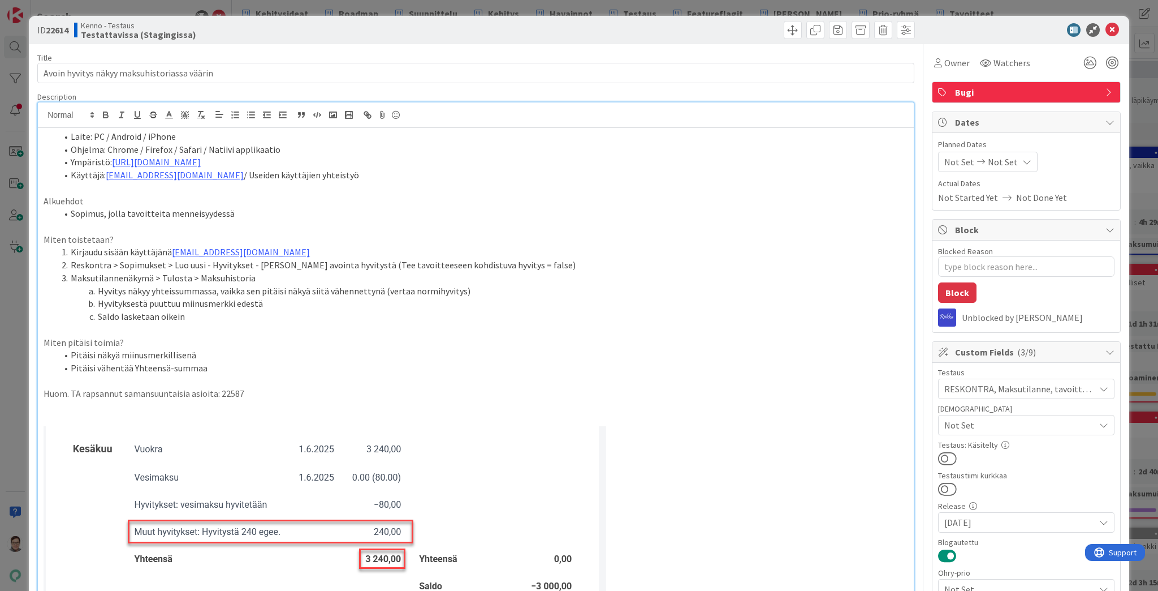
type textarea "x"
click icon
